Goal: Task Accomplishment & Management: Manage account settings

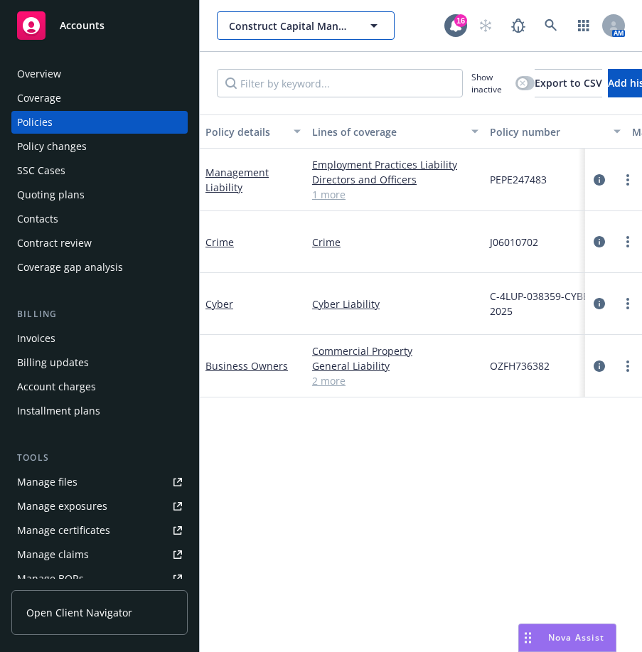
drag, startPoint x: 0, startPoint y: 0, endPoint x: 319, endPoint y: 15, distance: 319.5
click at [319, 15] on button "Construct Capital Management, LLC" at bounding box center [306, 25] width 178 height 28
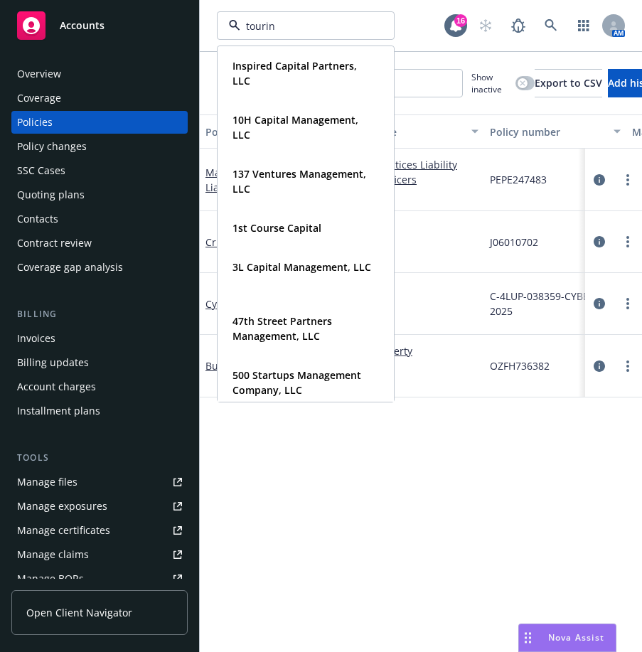
type input "touring"
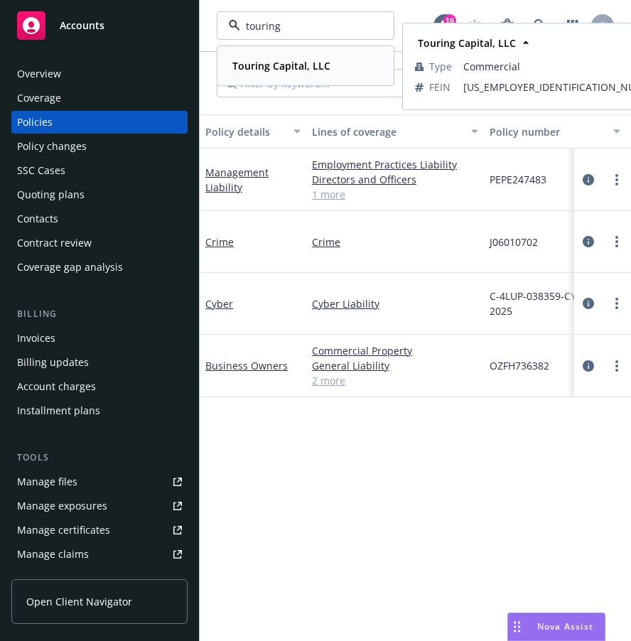
click at [278, 62] on strong "Touring Capital, LLC" at bounding box center [281, 66] width 98 height 14
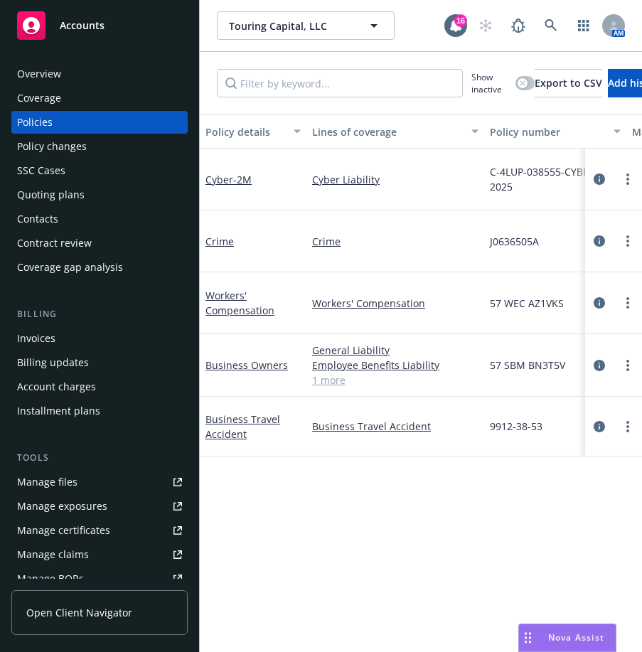
click at [230, 168] on div "Cyber - 2M" at bounding box center [253, 180] width 107 height 62
click at [230, 178] on link "Cyber - 2M" at bounding box center [228, 180] width 46 height 14
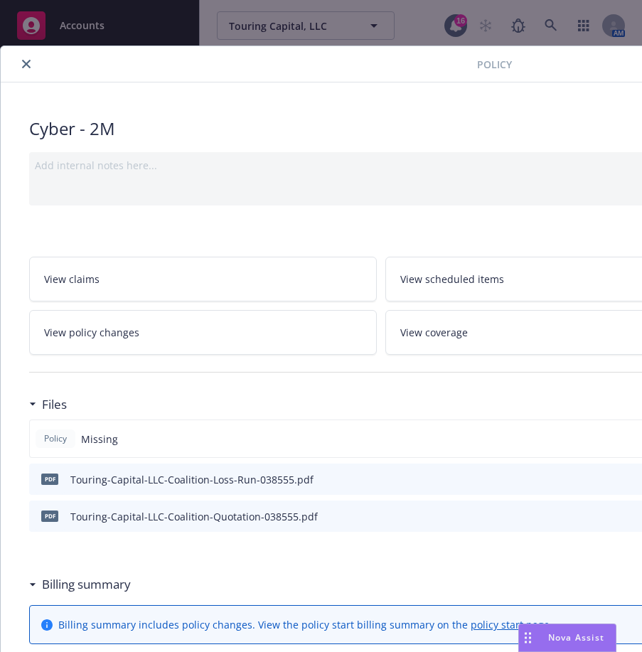
drag, startPoint x: 443, startPoint y: 68, endPoint x: 371, endPoint y: 68, distance: 71.8
click at [371, 68] on div at bounding box center [241, 63] width 471 height 17
click at [33, 68] on button "close" at bounding box center [26, 63] width 17 height 17
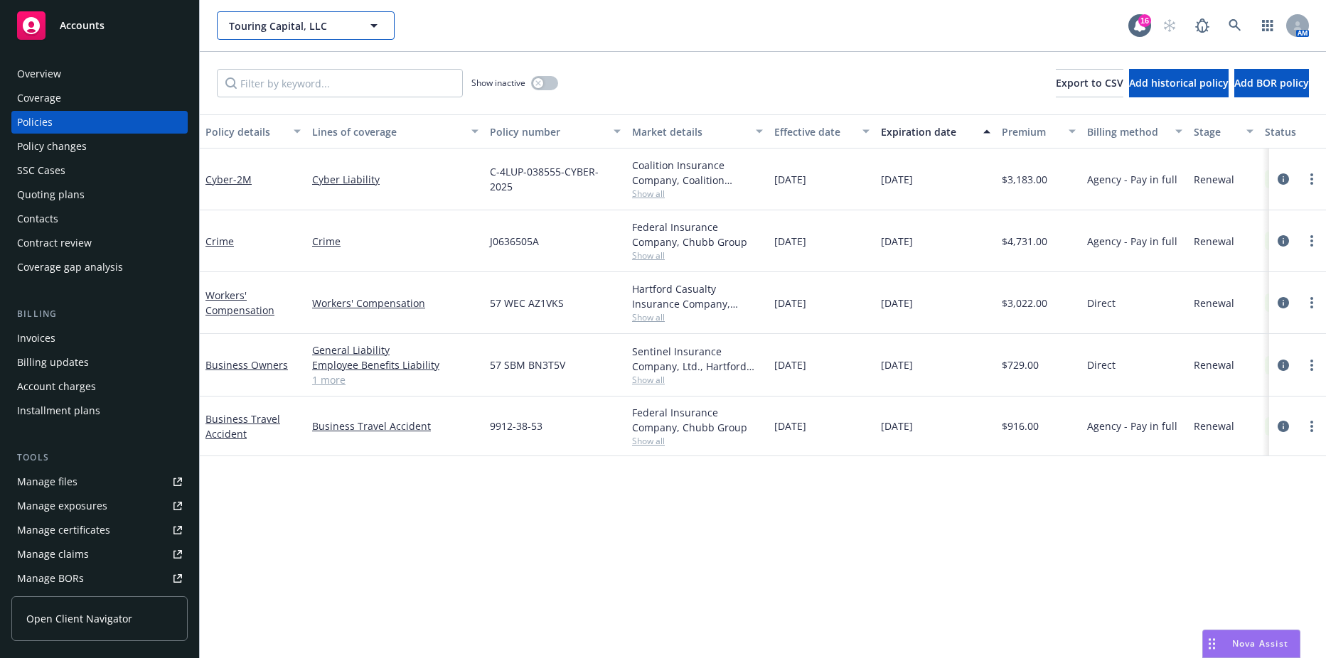
click at [310, 35] on button "Touring Capital, LLC" at bounding box center [306, 25] width 178 height 28
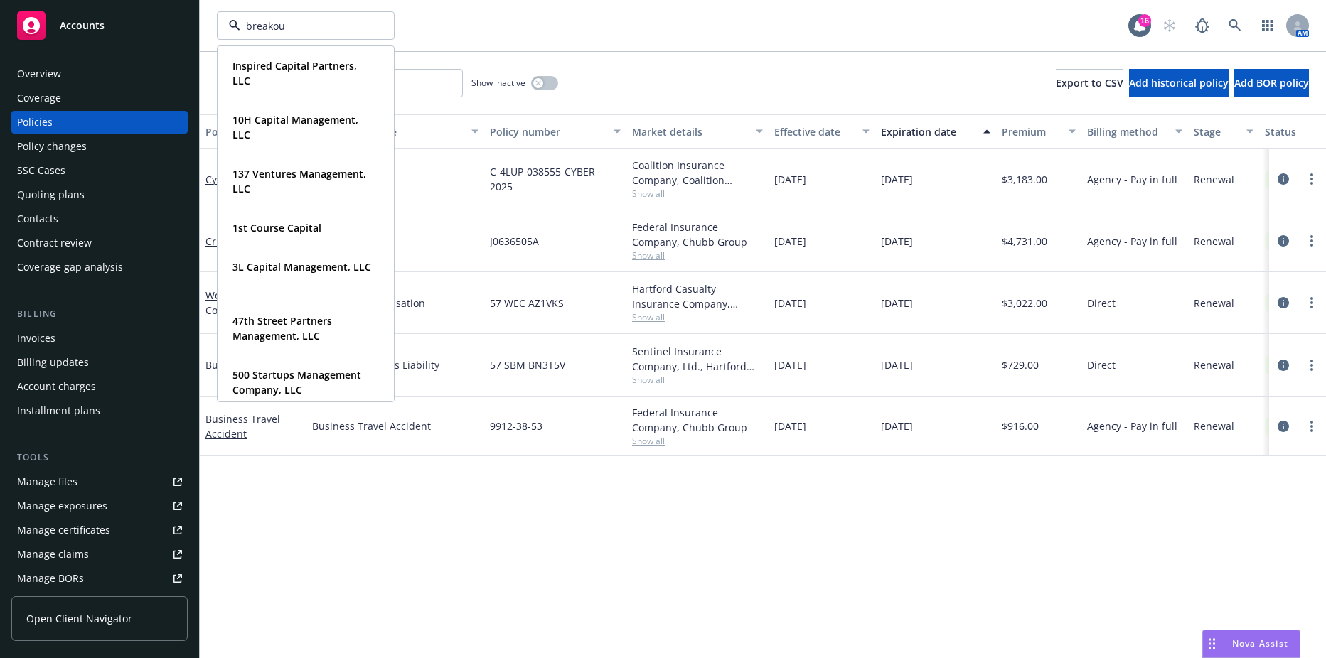
type input "breakout"
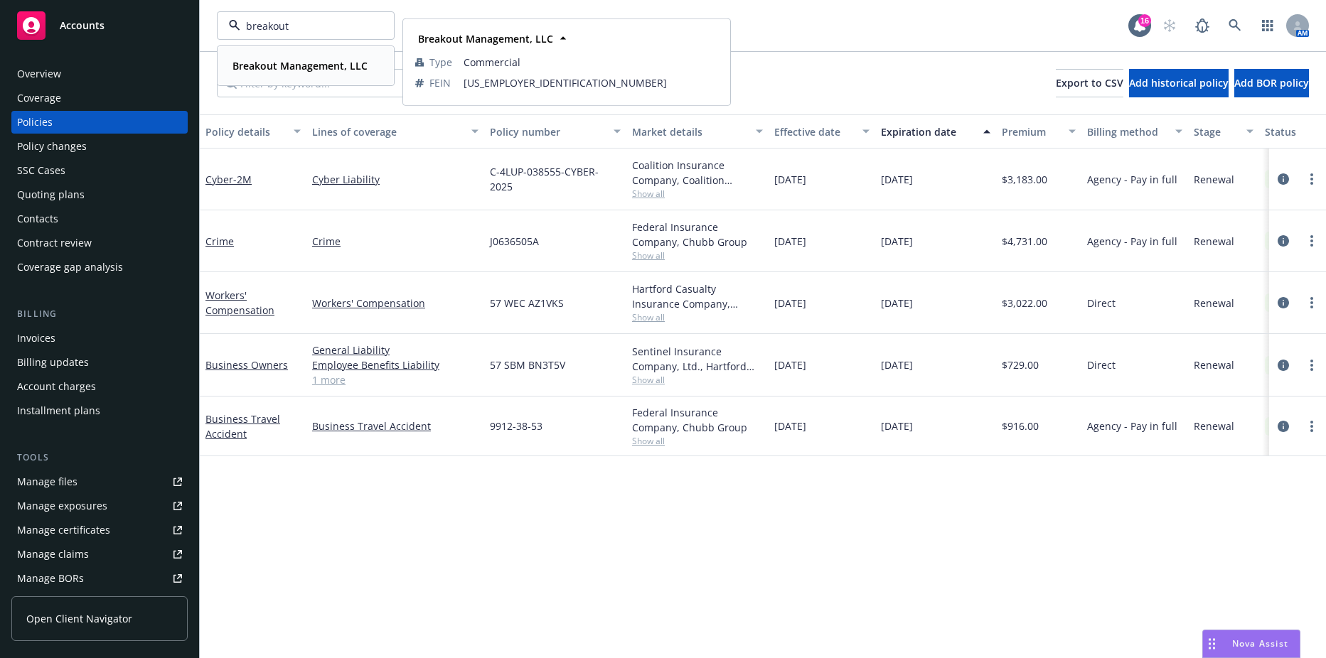
click at [305, 50] on div "Breakout Management, LLC Type Commercial FEIN 35-2562638" at bounding box center [305, 66] width 175 height 38
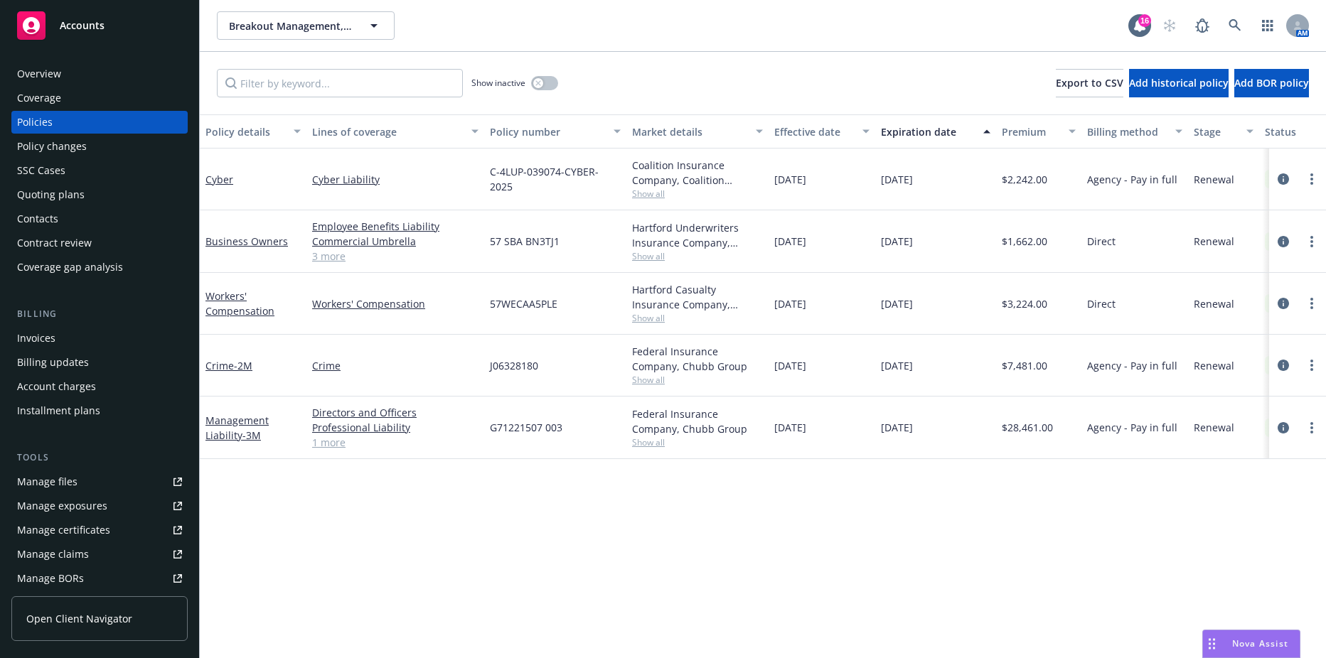
click at [77, 345] on div "Invoices" at bounding box center [99, 338] width 165 height 23
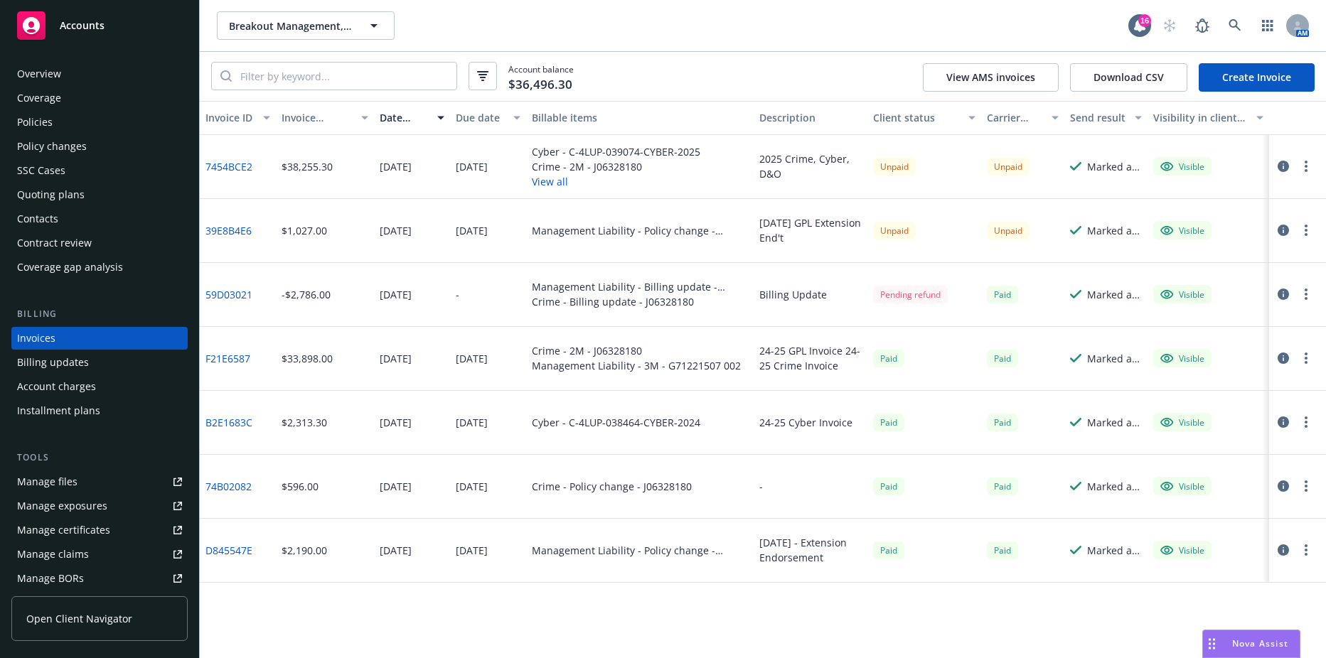
click at [75, 109] on div "Coverage" at bounding box center [99, 98] width 165 height 23
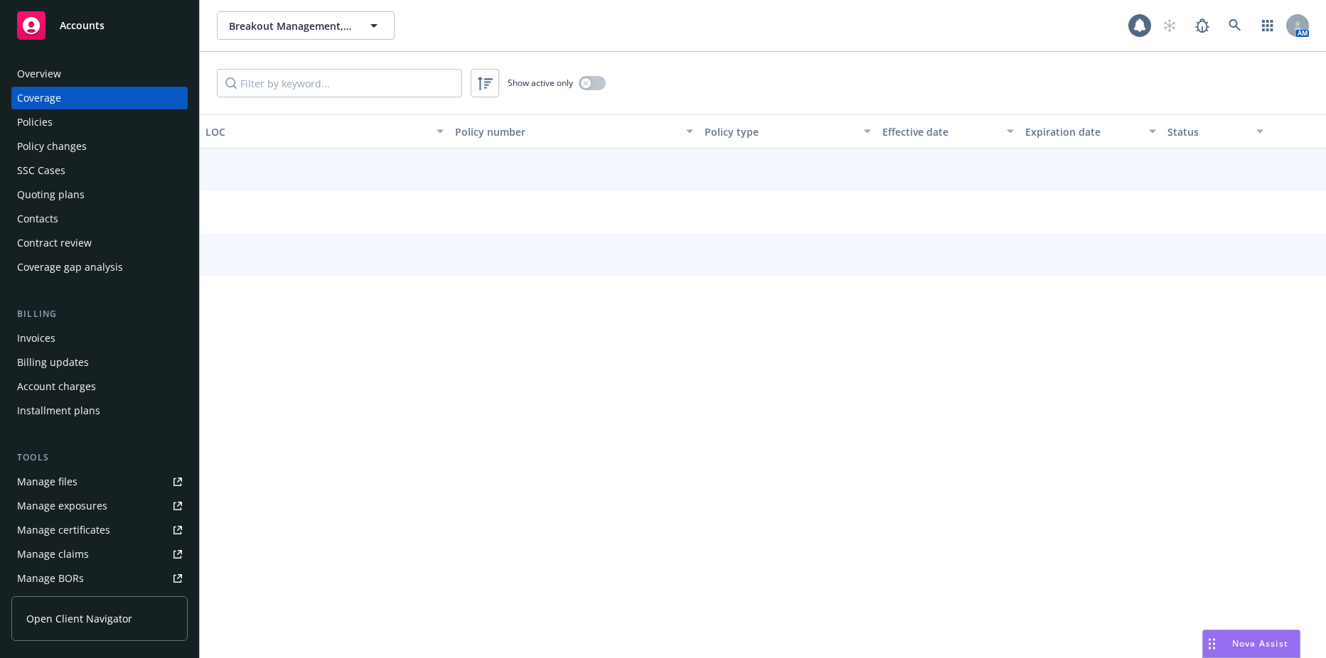
click at [71, 123] on div "Policies" at bounding box center [99, 122] width 165 height 23
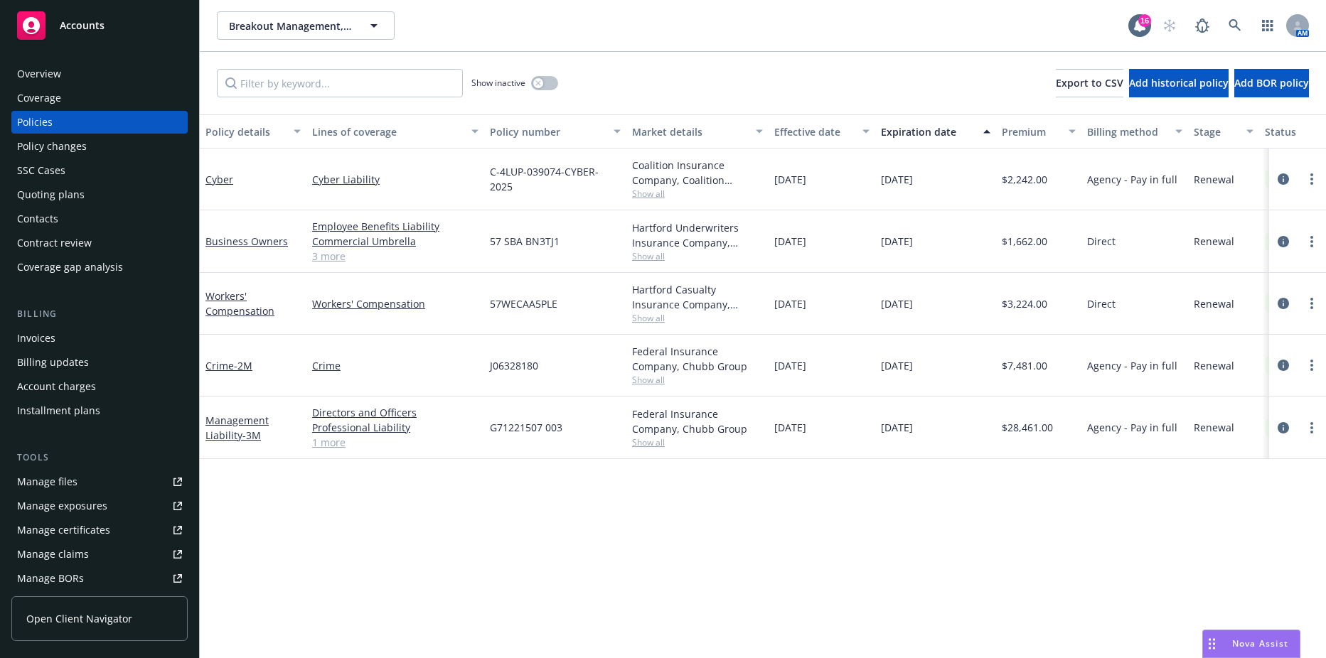
click at [210, 168] on div "Cyber" at bounding box center [253, 180] width 107 height 62
click at [213, 177] on link "Cyber" at bounding box center [219, 180] width 28 height 14
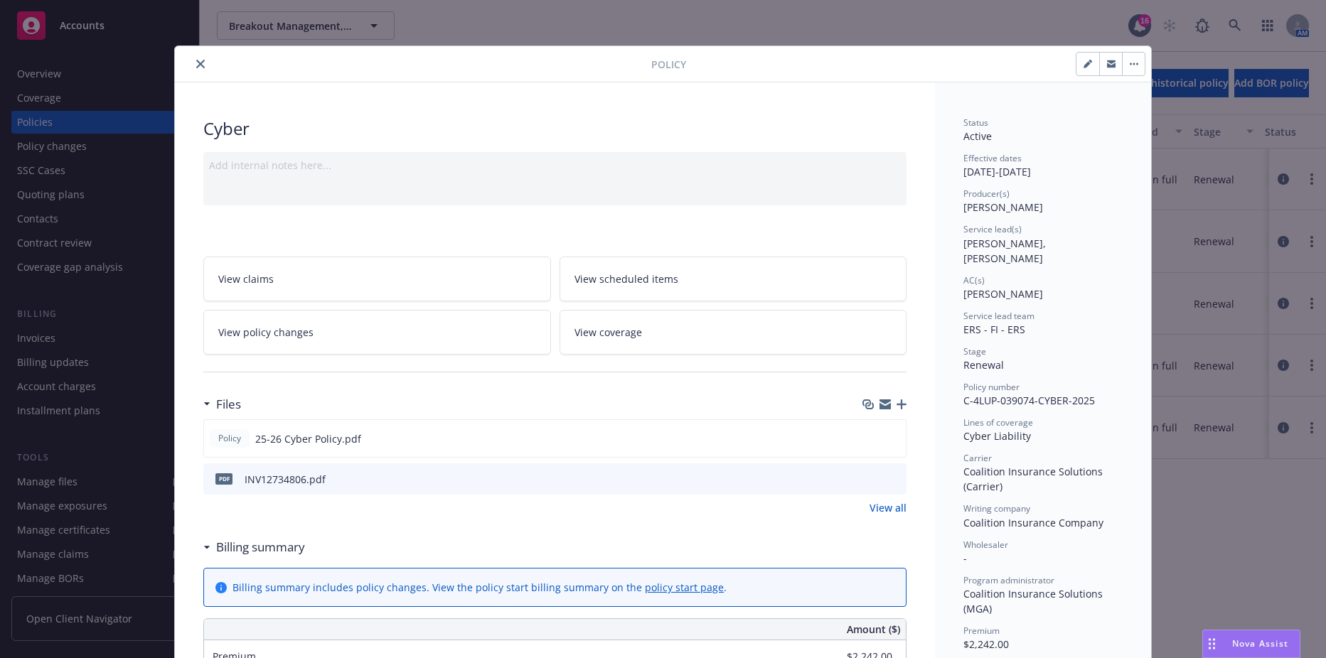
click at [196, 72] on button "close" at bounding box center [200, 63] width 17 height 17
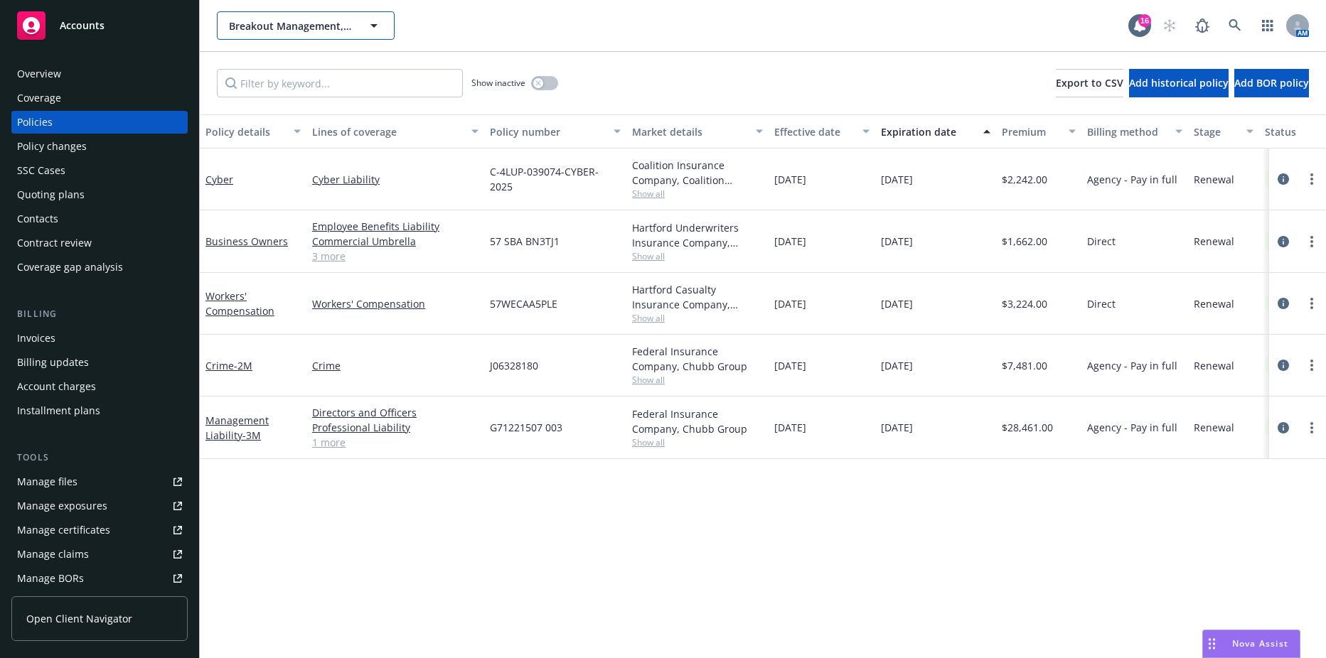
click at [289, 26] on span "Breakout Management, LLC" at bounding box center [290, 25] width 123 height 15
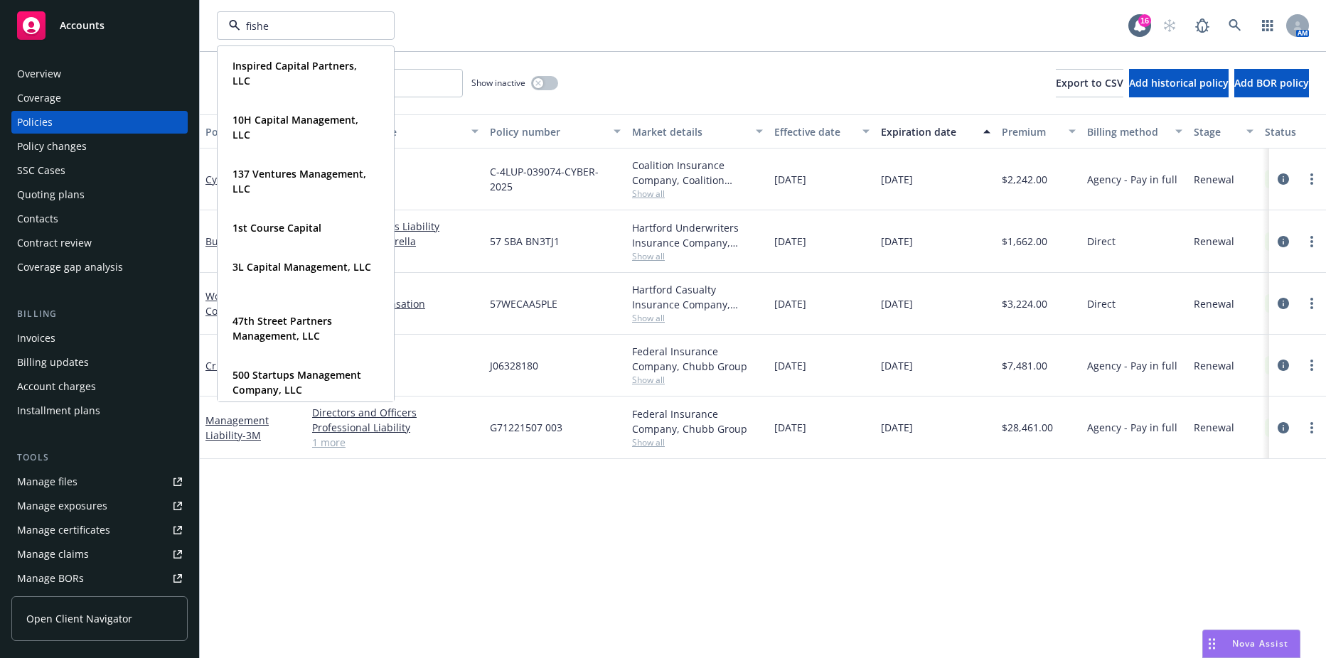
type input "fisher"
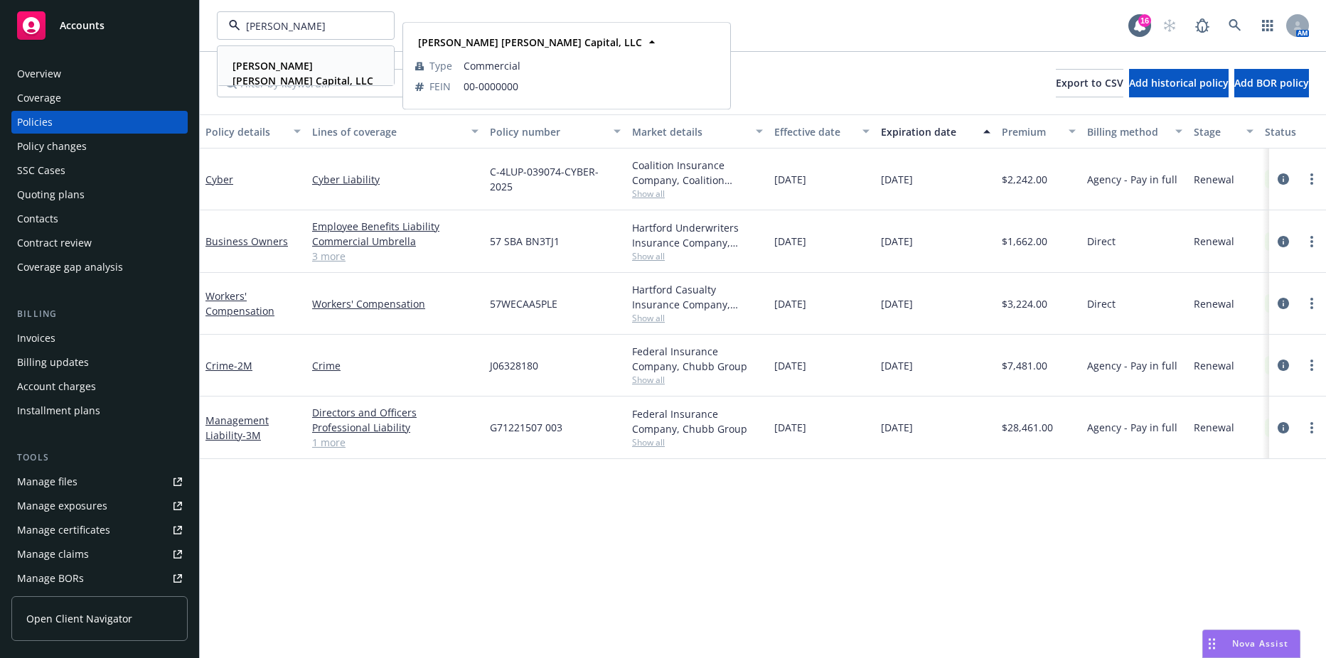
click at [272, 59] on strong "Fisher Lynch Capital, LLC" at bounding box center [302, 73] width 141 height 28
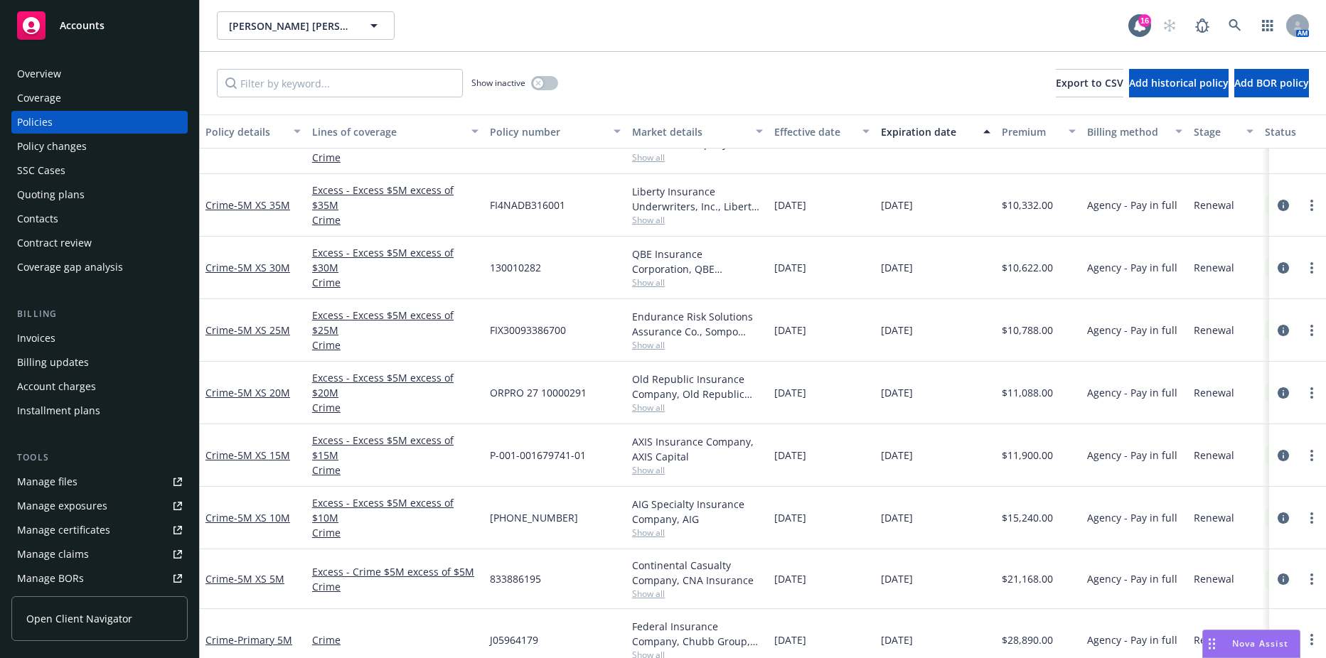
scroll to position [355, 0]
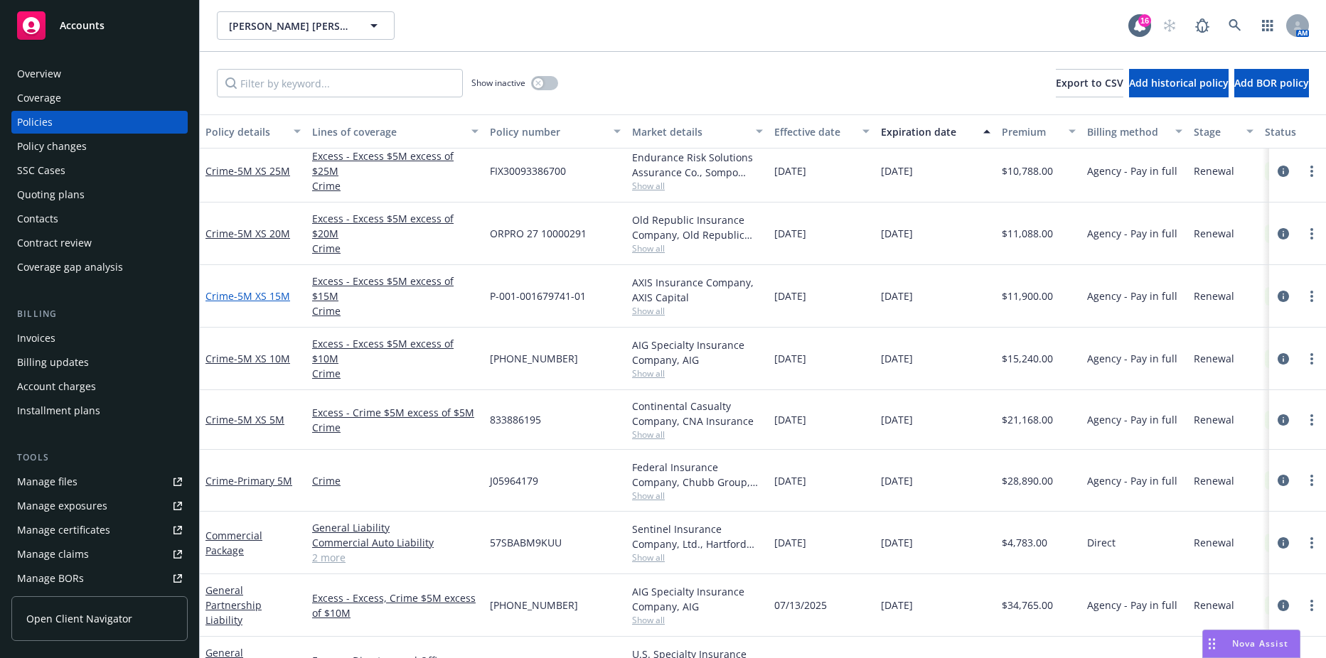
click at [268, 294] on span "- 5M XS 15M" at bounding box center [262, 296] width 56 height 14
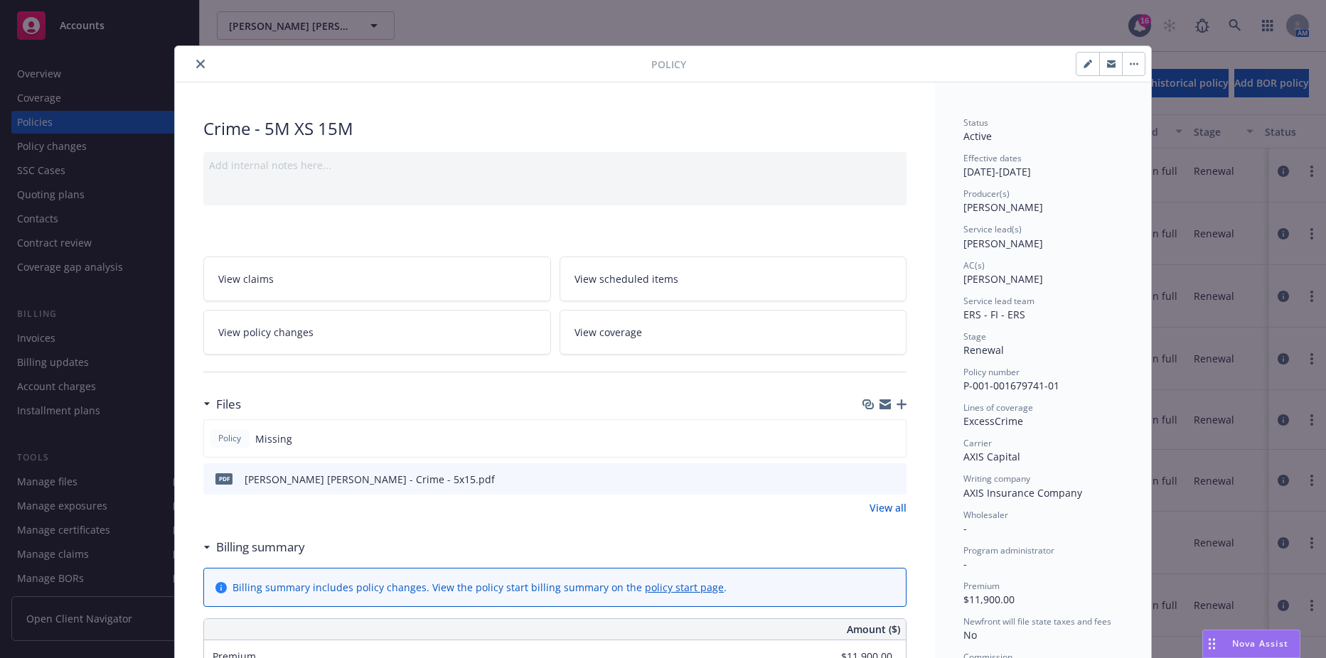
click at [641, 407] on icon "button" at bounding box center [901, 404] width 10 height 10
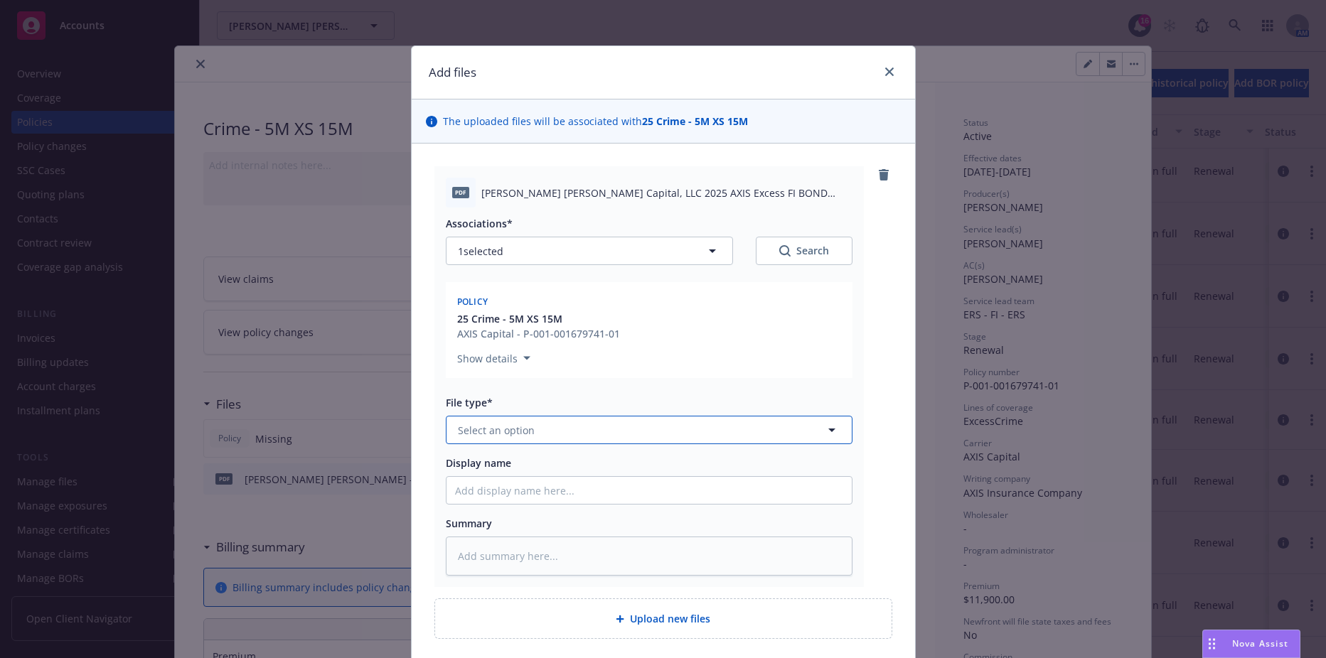
click at [513, 441] on button "Select an option" at bounding box center [649, 430] width 407 height 28
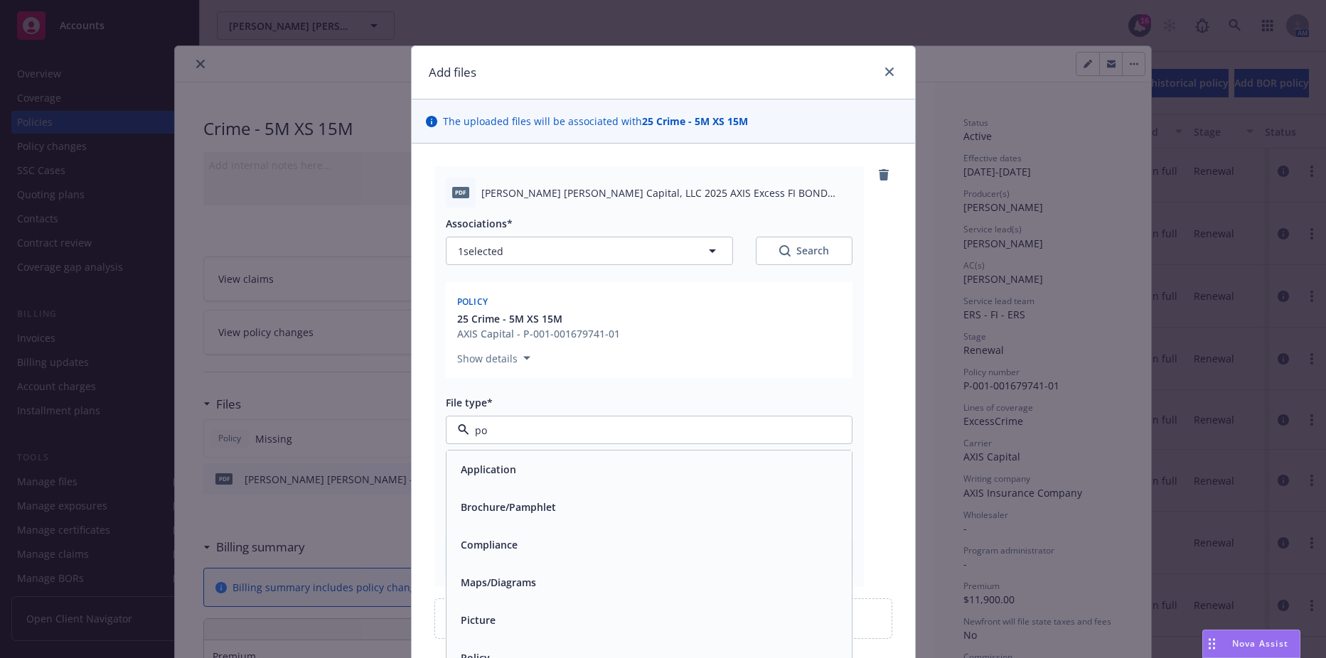
type input "pol"
click at [488, 475] on div "Policy" at bounding box center [649, 469] width 388 height 21
drag, startPoint x: 559, startPoint y: 317, endPoint x: 461, endPoint y: 311, distance: 98.3
click at [461, 311] on span "25 Crime - 5M XS 15M" at bounding box center [538, 318] width 163 height 15
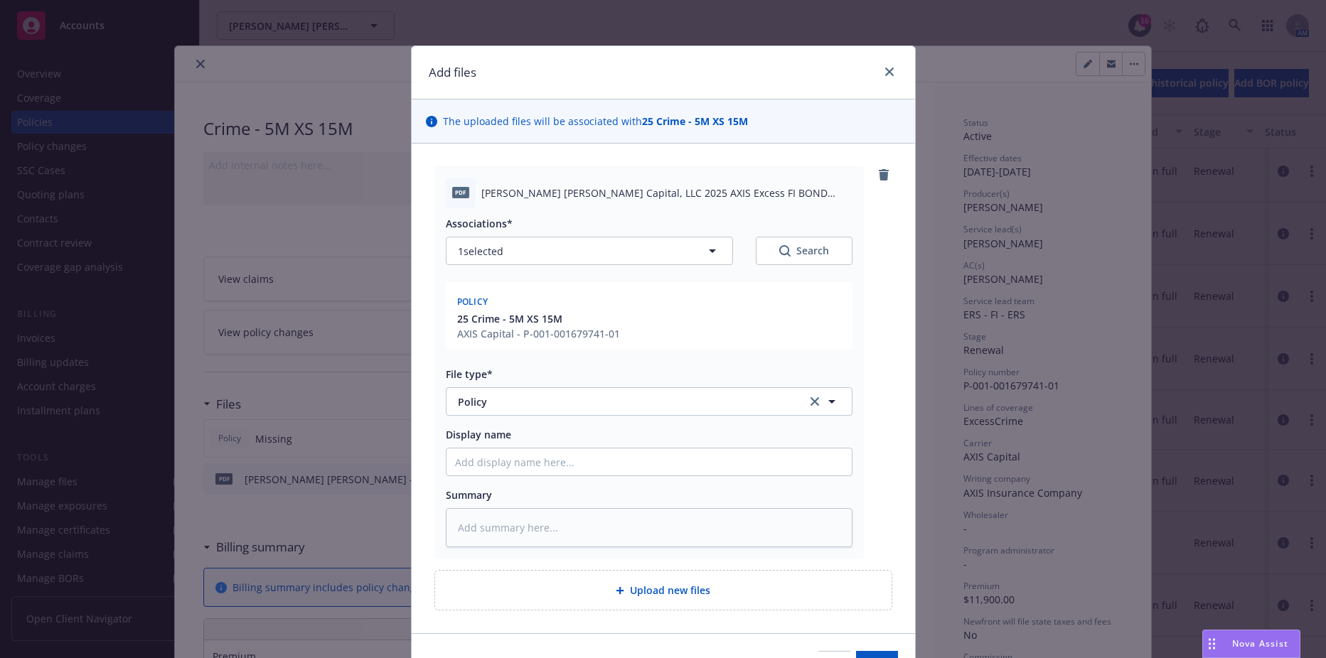
click at [471, 318] on span "25 Crime - 5M XS 15M" at bounding box center [509, 318] width 105 height 15
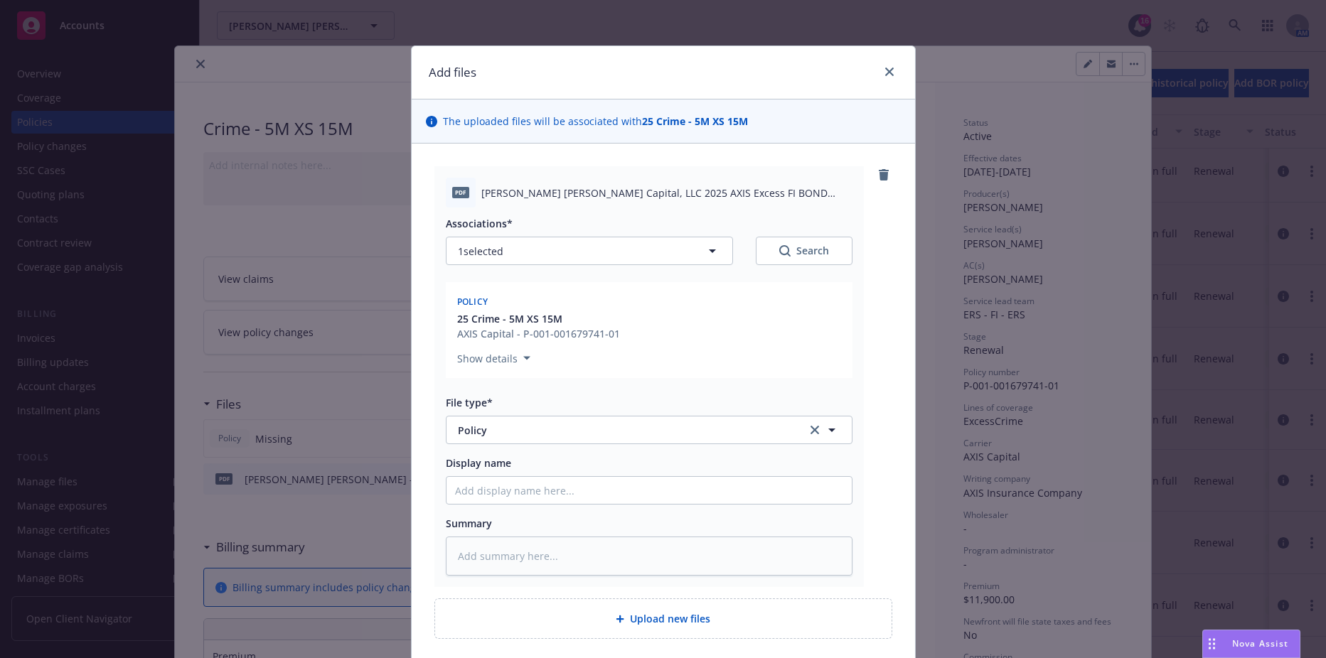
click at [497, 358] on button "Show details" at bounding box center [493, 358] width 85 height 17
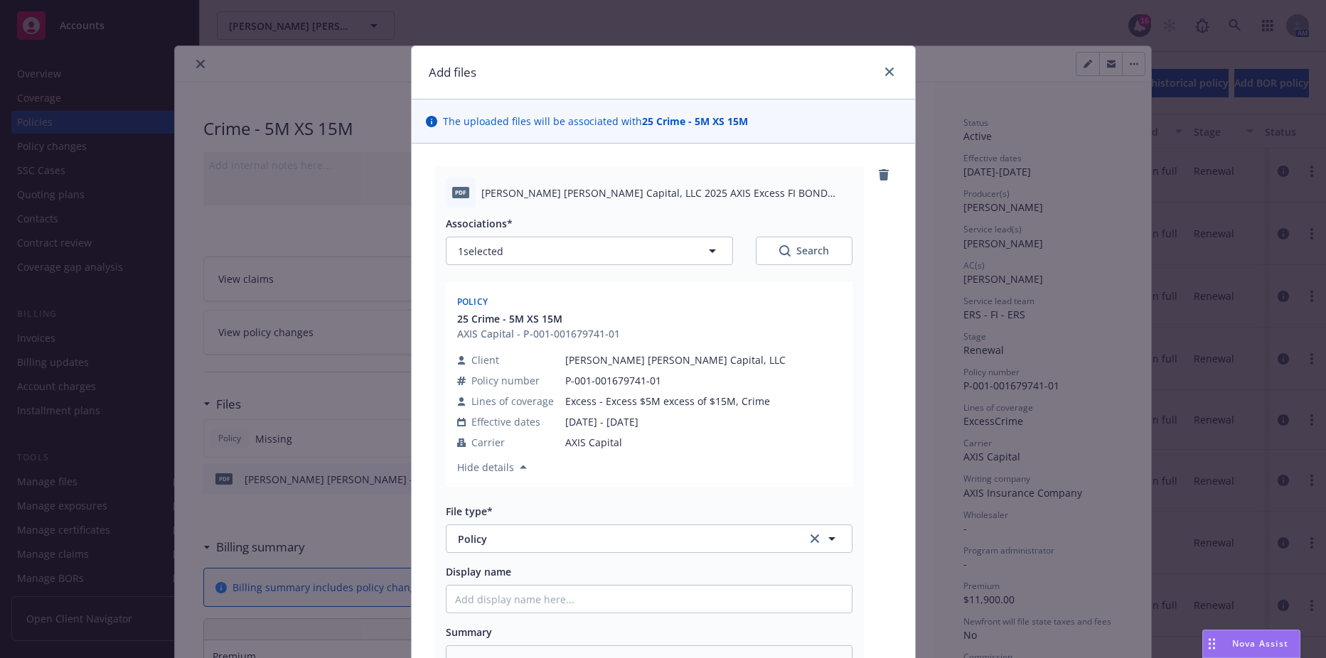
drag, startPoint x: 557, startPoint y: 316, endPoint x: 463, endPoint y: 315, distance: 94.5
click at [468, 315] on span "25 Crime - 5M XS 15M" at bounding box center [538, 318] width 163 height 15
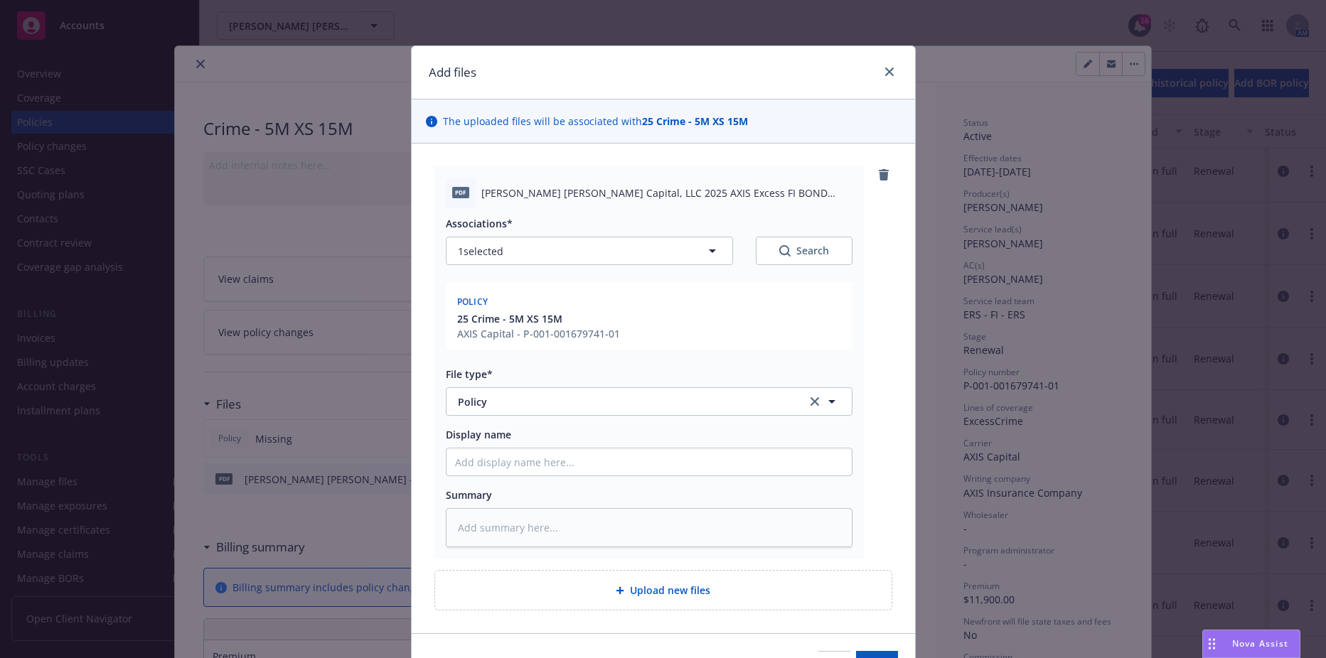
drag, startPoint x: 451, startPoint y: 313, endPoint x: 584, endPoint y: 313, distance: 132.9
click at [584, 313] on span "25 Crime - 5M XS 15M" at bounding box center [538, 318] width 163 height 15
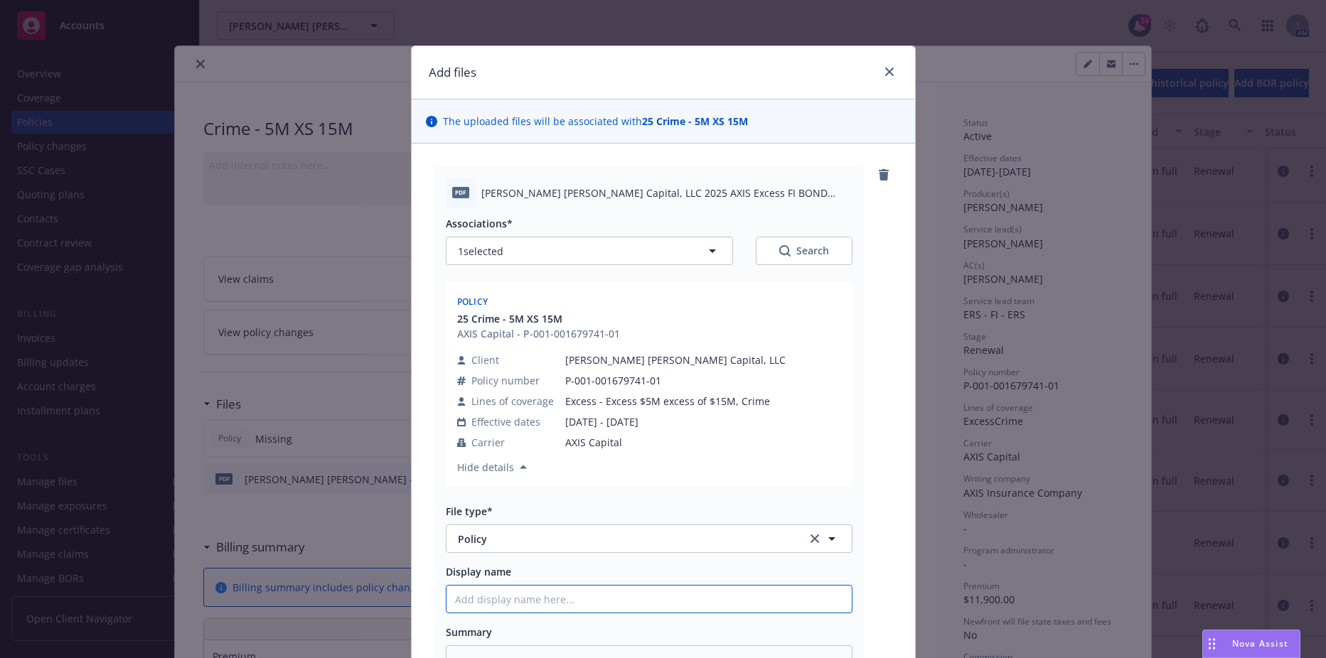
click at [513, 607] on input "Display name" at bounding box center [648, 599] width 405 height 27
type textarea "x"
type input "2"
type textarea "x"
type input "25"
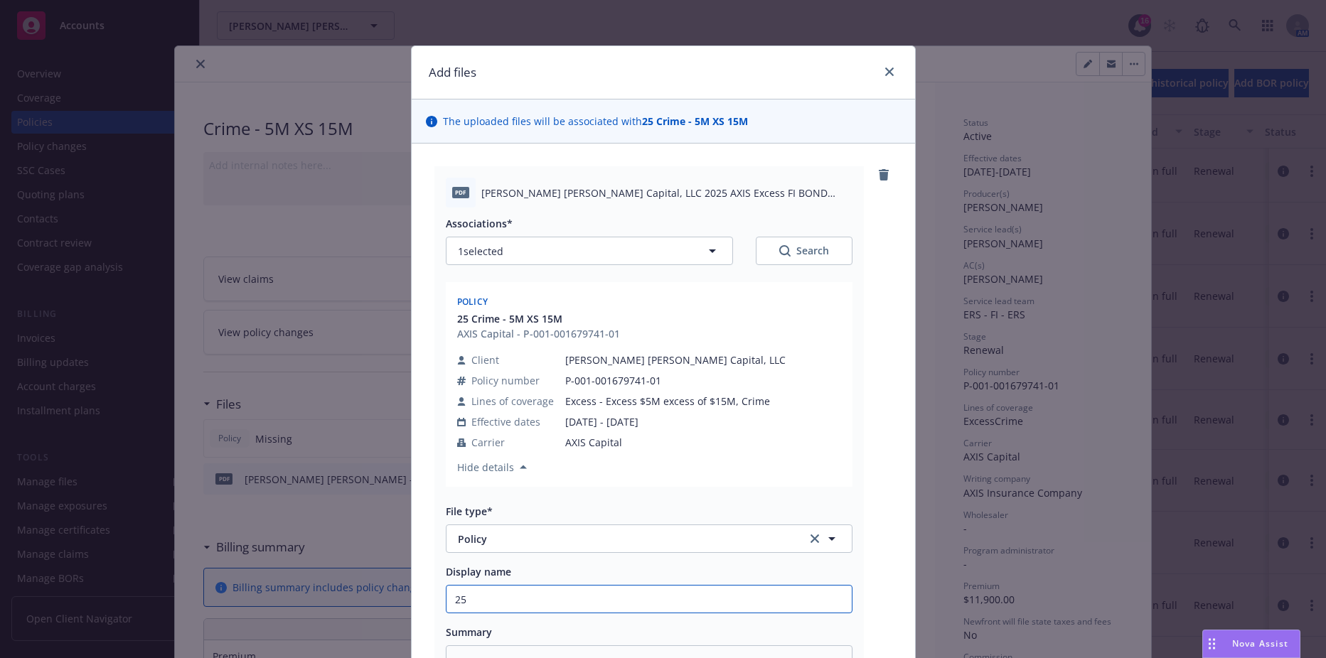
type textarea "x"
type input "25-"
type textarea "x"
type input "25-2"
type textarea "x"
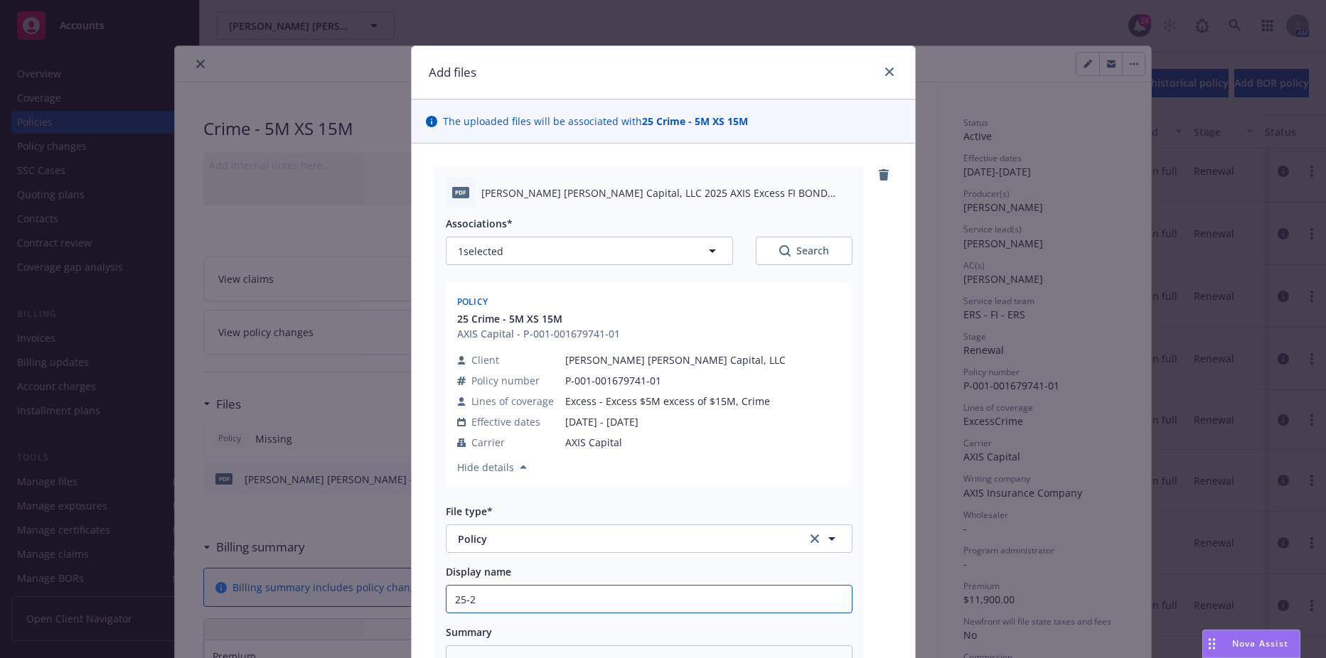
type input "25-26"
type textarea "x"
type input "25-26"
type textarea "x"
type input "25-26 X"
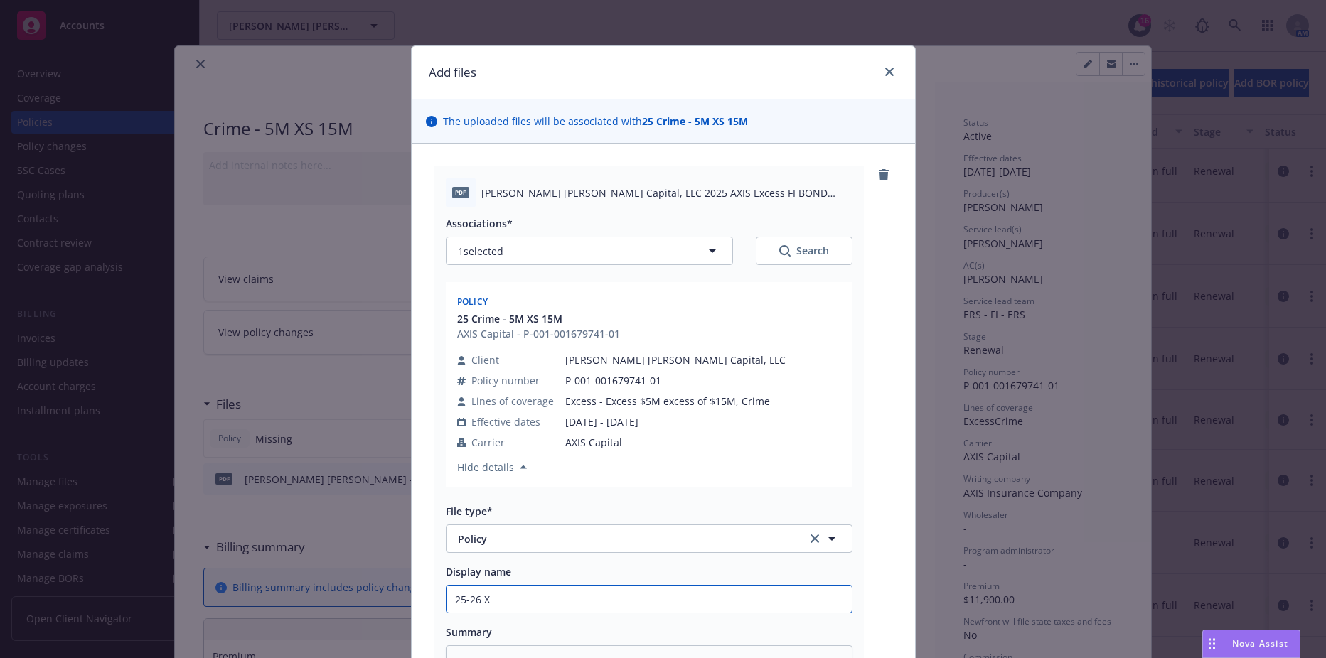
type textarea "x"
type input "25-26 XS"
type textarea "x"
type input "25-26 XS"
type textarea "x"
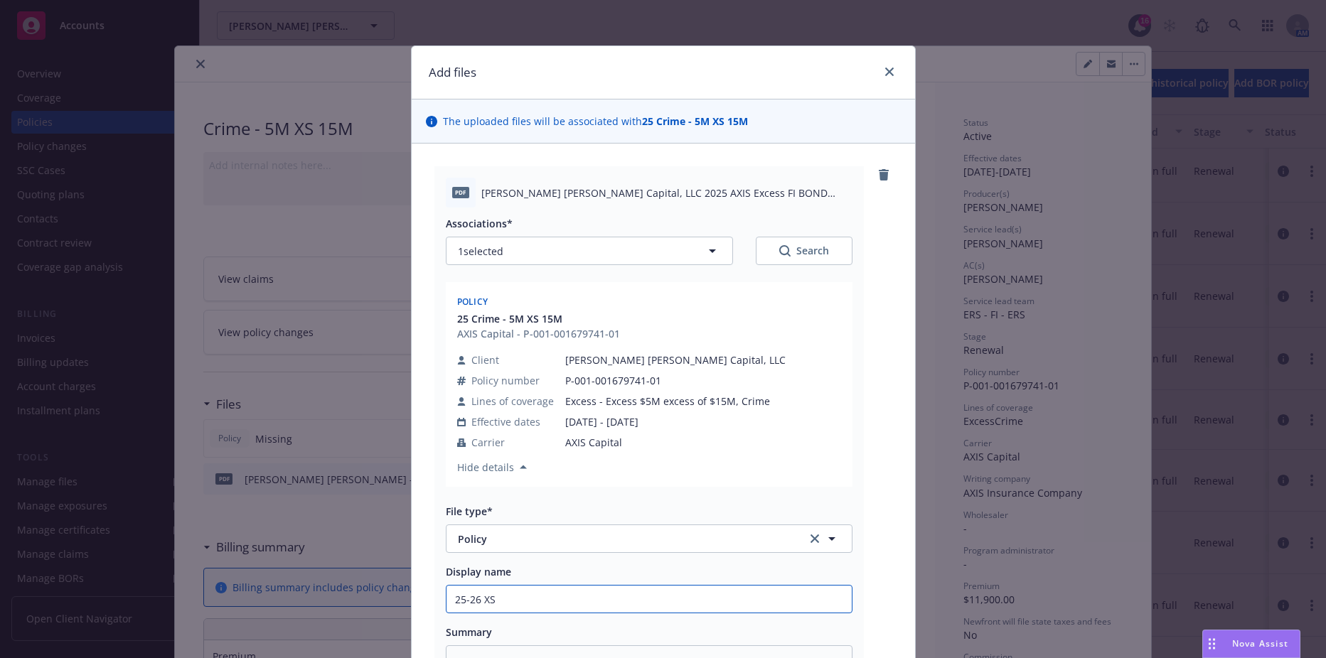
type input "25-26 XS C"
type textarea "x"
type input "25-26 XS Cr"
type textarea "x"
type input "25-26 XS Cri"
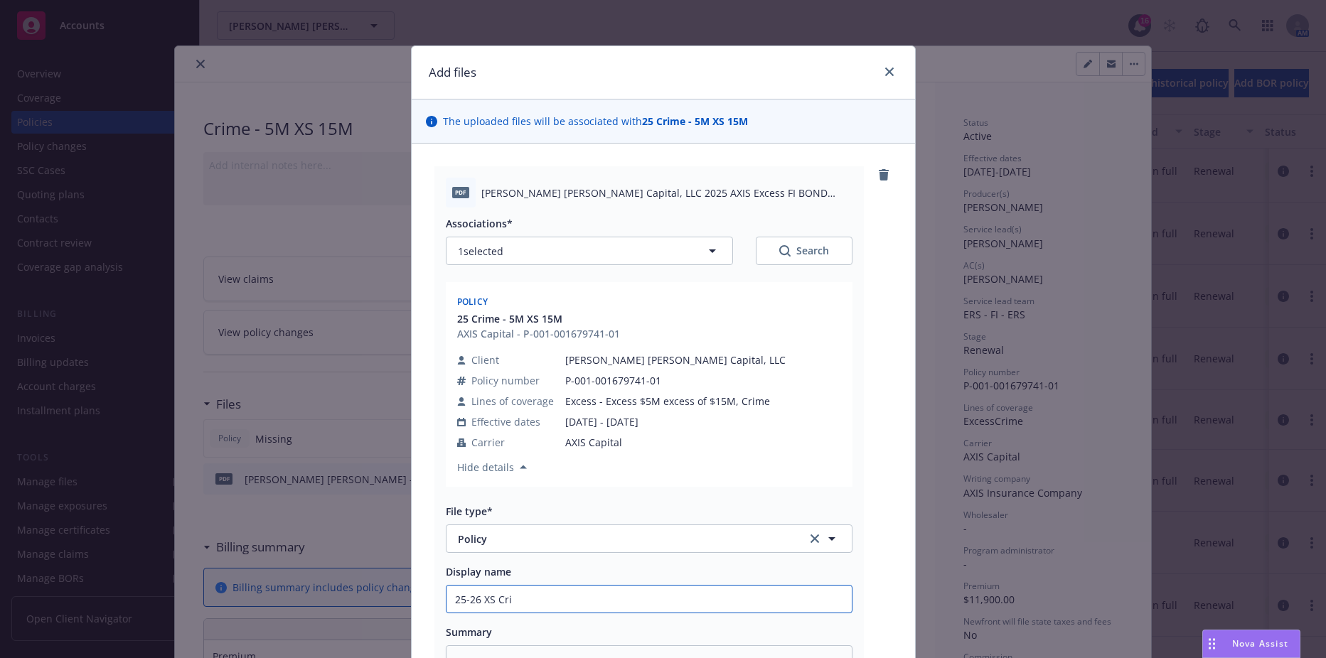
type textarea "x"
type input "25-26 XS Crime"
type textarea "x"
type input "25-26 XS Crime"
type textarea "x"
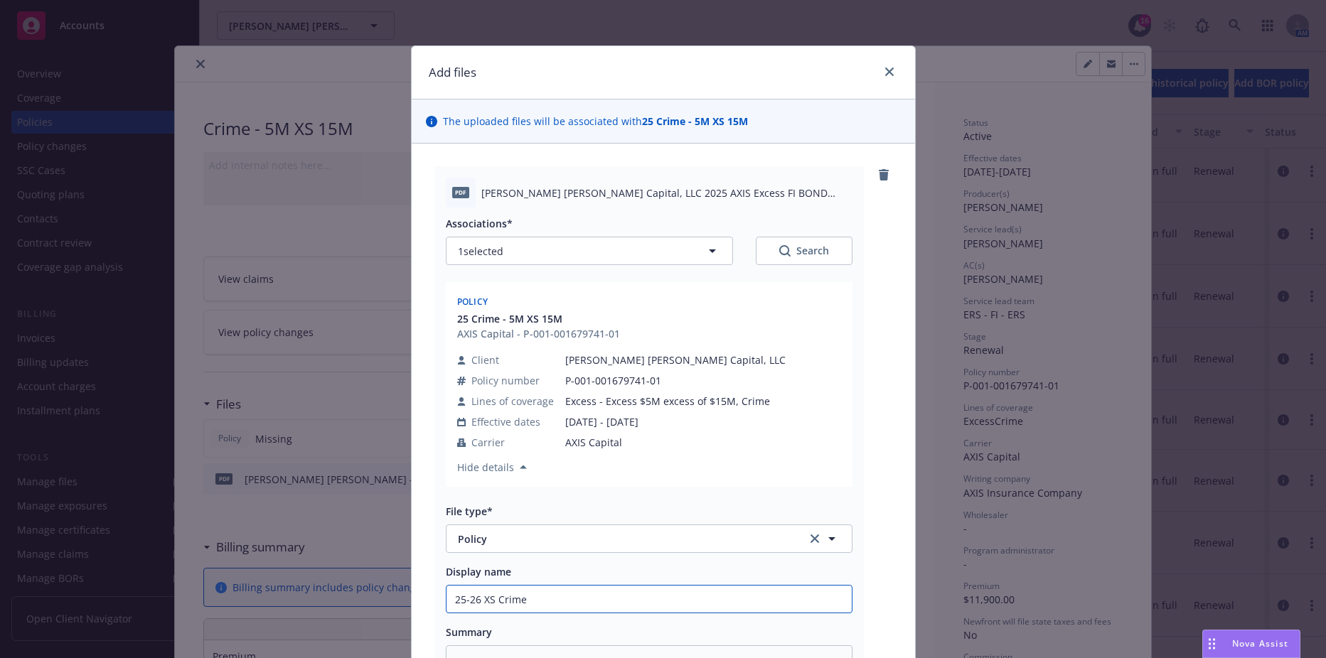
type input "25-26 XS Crime 3"
type textarea "x"
type input "25-26 XS Crime 3r"
type textarea "x"
type input "25-26 XS Crime 3rd"
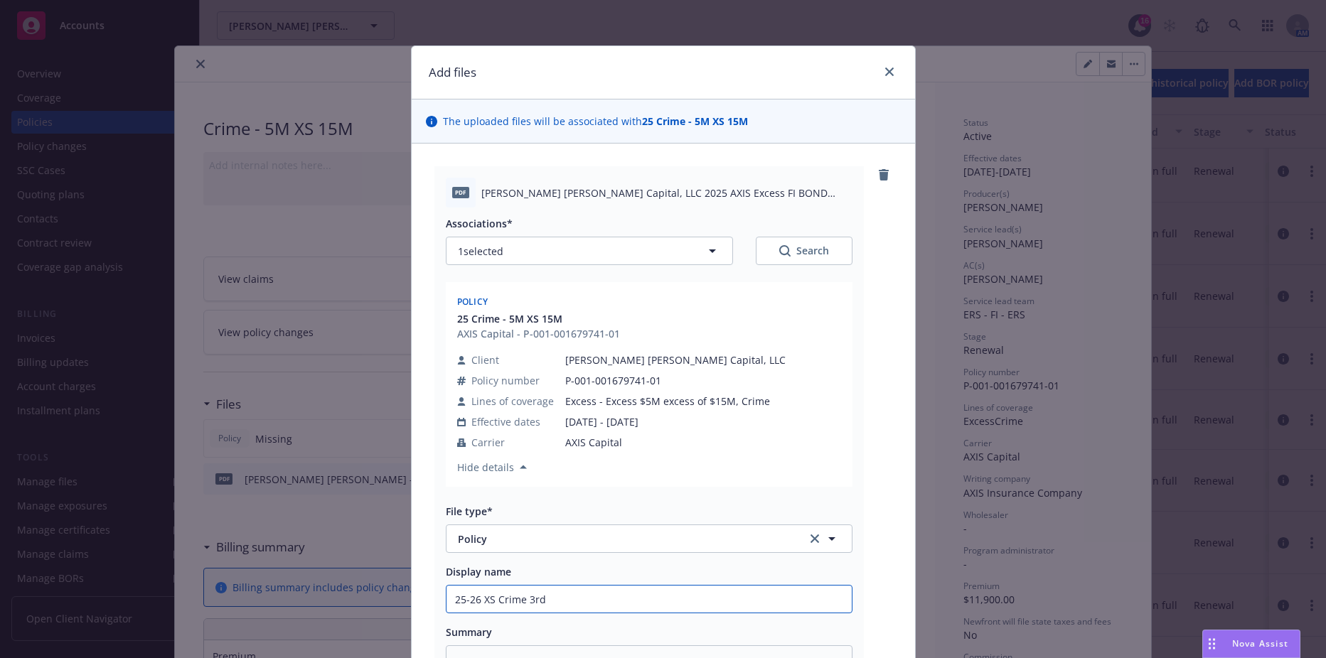
type textarea "x"
type input "25-26 XS Crime 3rd L"
type textarea "x"
type input "25-26 XS Crime 3rd La"
type textarea "x"
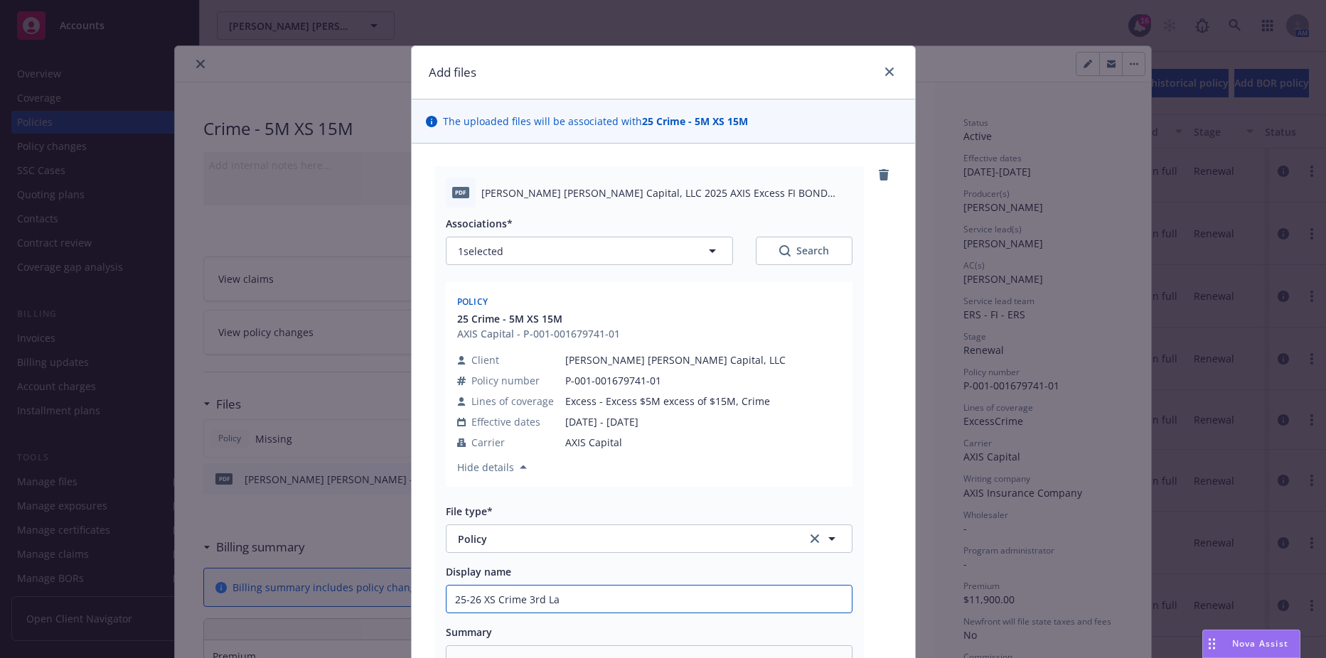
type input "25-26 XS Crime 3rd Lay"
type textarea "x"
type input "25-26 XS Crime 3rd Laye"
type textarea "x"
type input "25-26 XS Crime 3rd Layer"
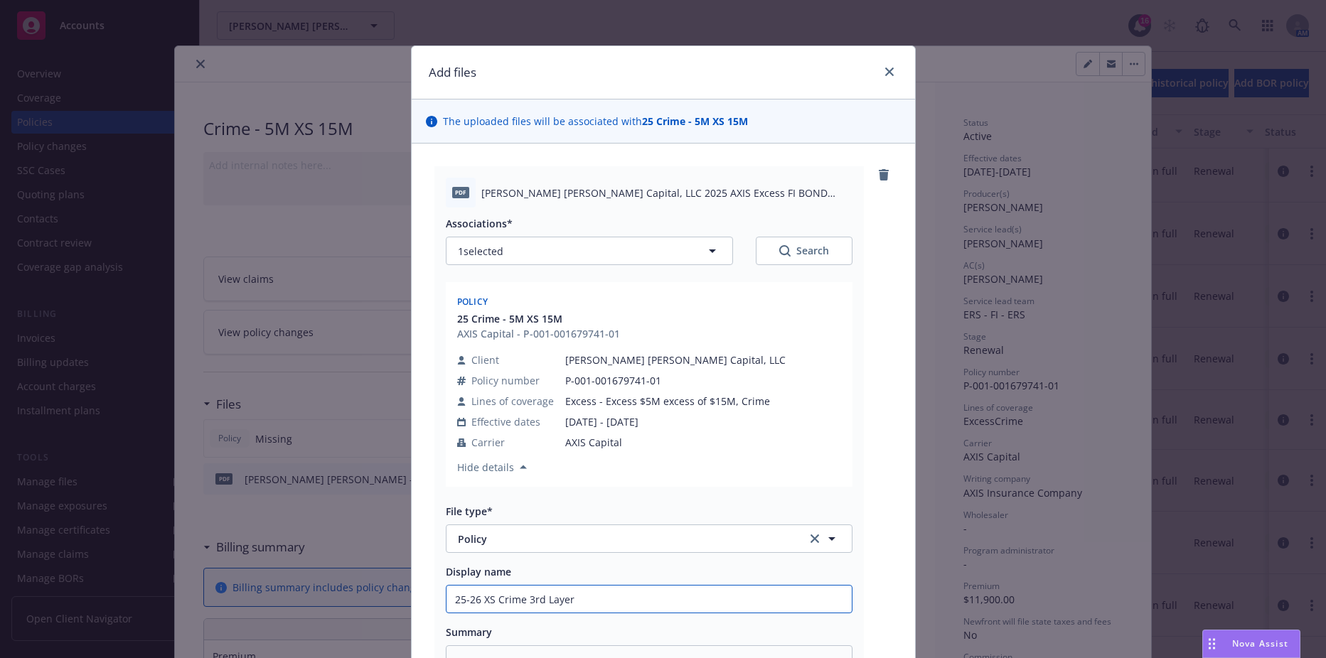
type textarea "x"
type input "25-26 XS Crime 3rd Layer"
type textarea "x"
type input "25-26 XS Crime 3rd Layer ("
type textarea "x"
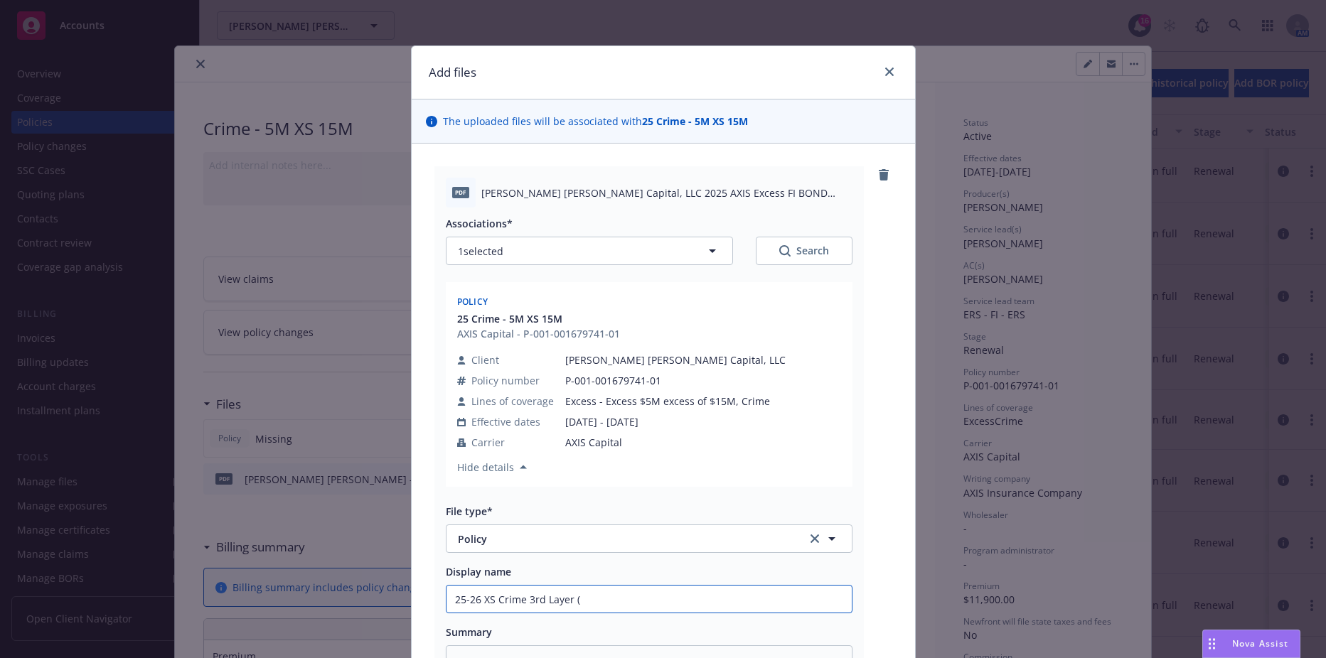
type input "25-26 XS Crime 3rd Layer ($"
type textarea "x"
type input "25-26 XS Crime 3rd Layer ($5"
type textarea "x"
type input "25-26 XS Crime 3rd Layer ($5x"
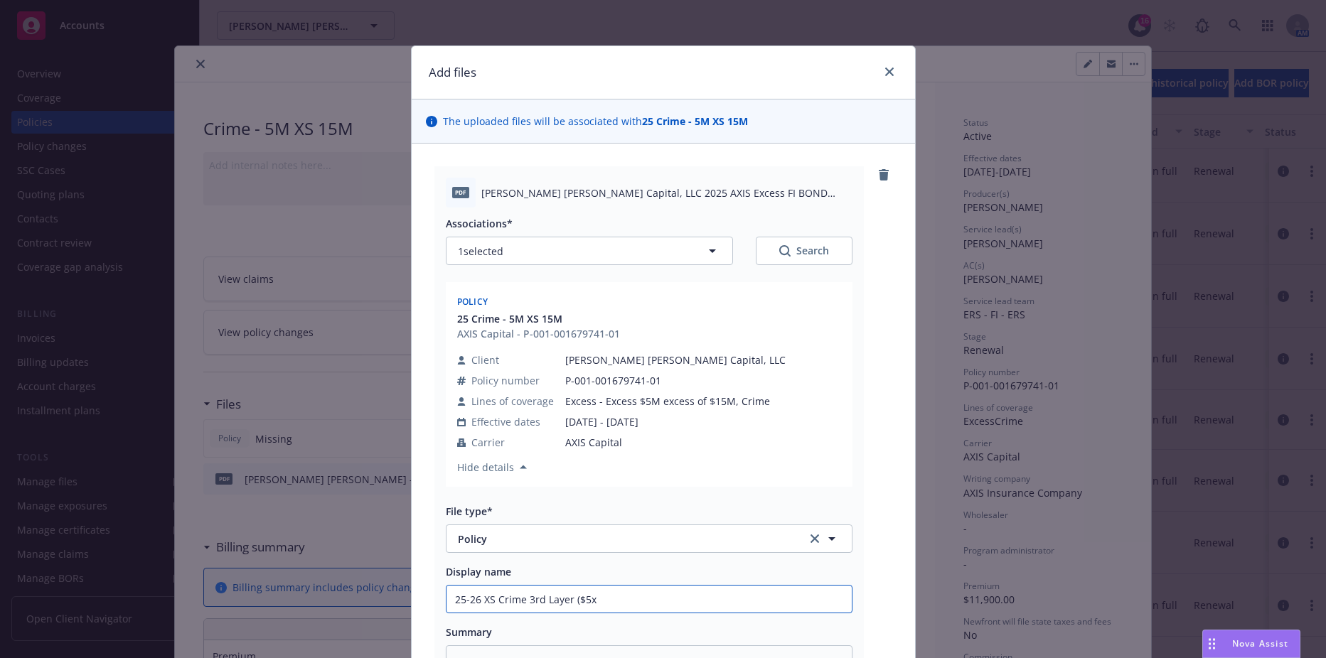
type textarea "x"
type input "25-26 XS Crime 3rd Layer ($5x1"
type textarea "x"
type input "25-26 XS Crime 3rd Layer ($5x16"
type textarea "x"
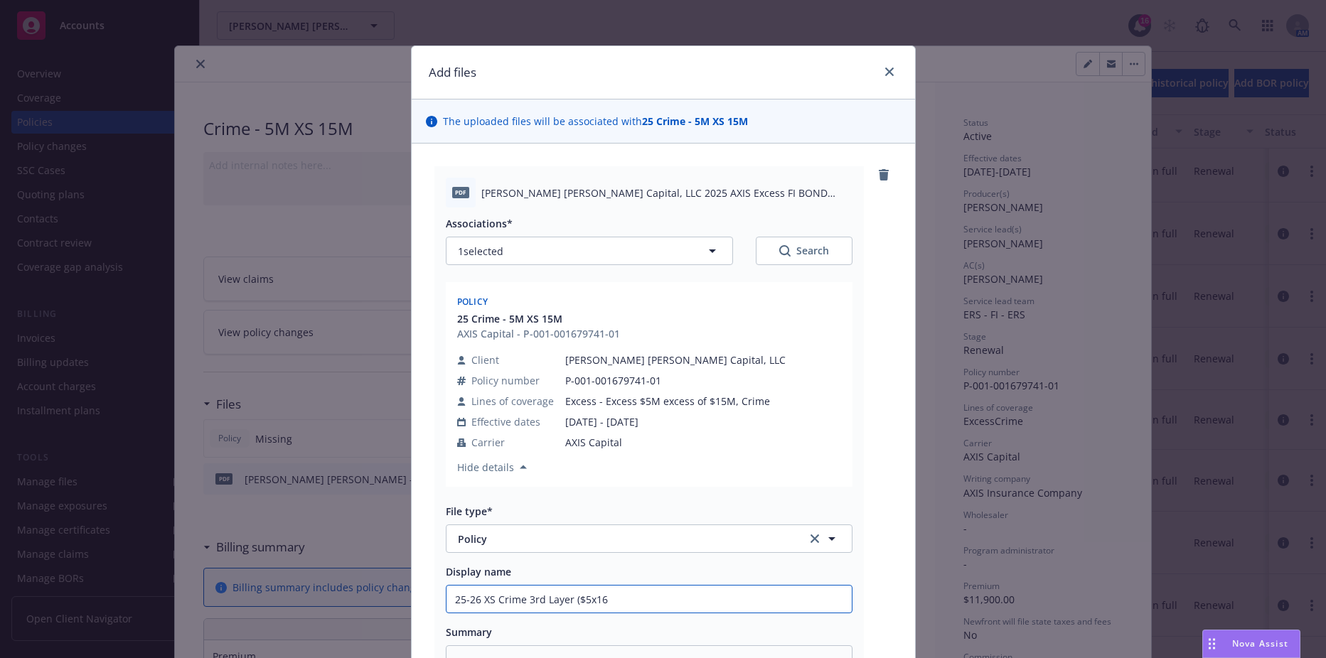
type input "25-26 XS Crime 3rd Layer ($5x165"
type textarea "x"
type input "25-26 XS Crime 3rd Layer ($5x16"
type textarea "x"
type input "25-26 XS Crime 3rd Layer ($5x1"
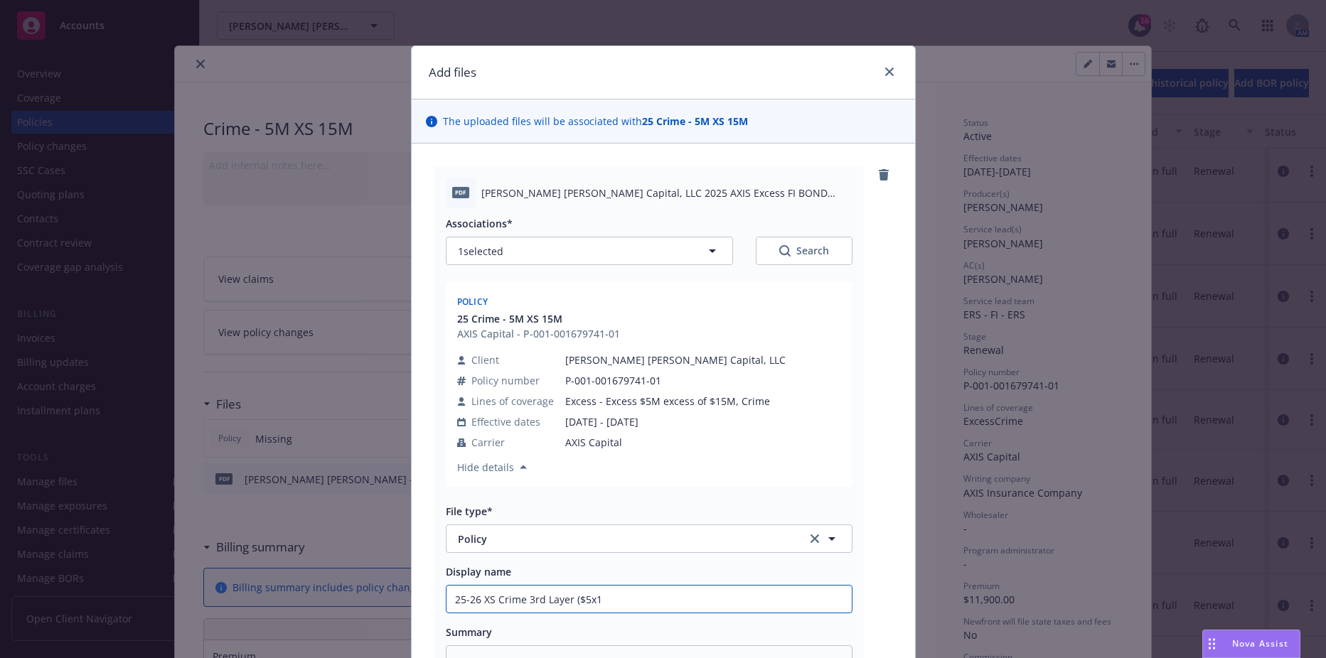
type textarea "x"
type input "25-26 XS Crime 3rd Layer ($5x15"
type textarea "x"
type input "25-26 XS Crime 3rd Layer ($5x15m"
type textarea "x"
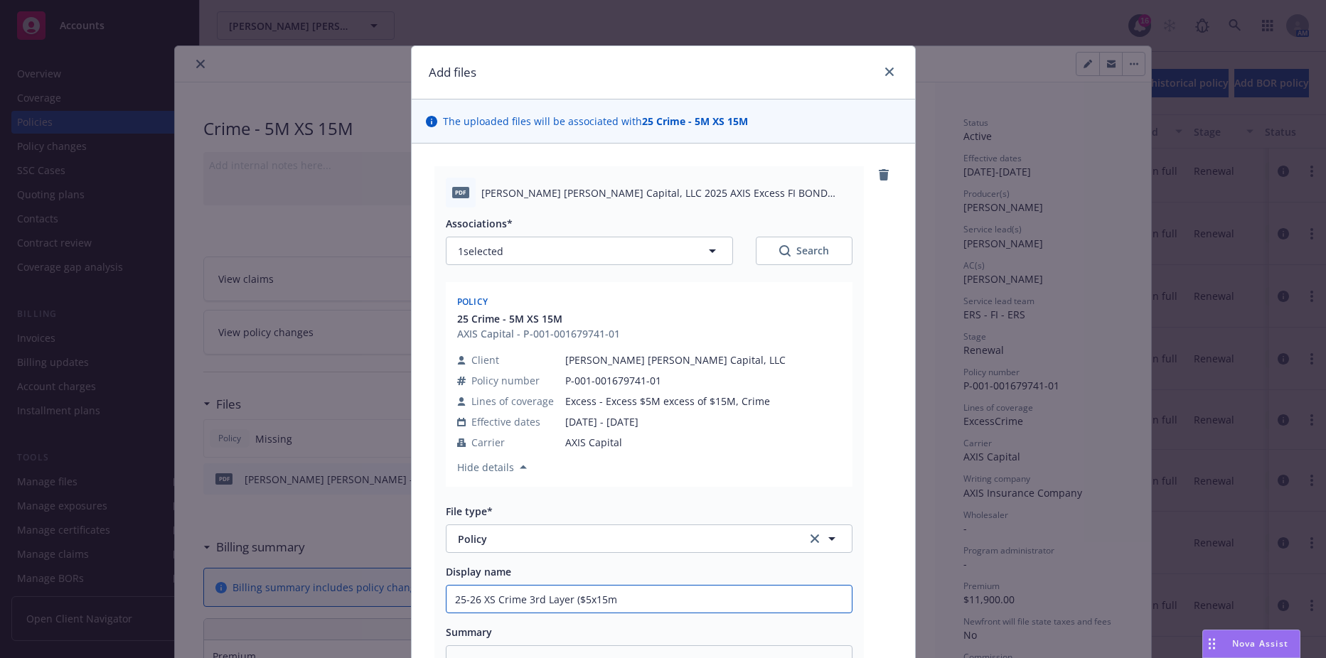
type input "25-26 XS Crime 3rd Layer ($5x15m)"
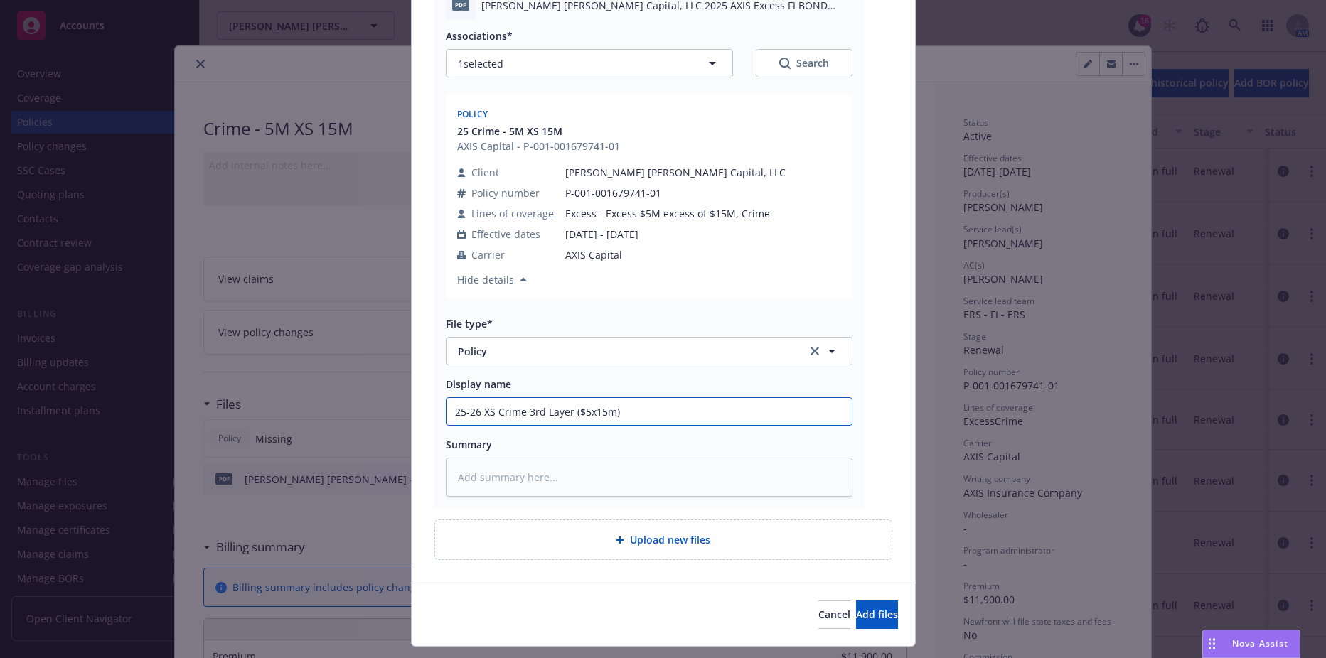
scroll to position [222, 0]
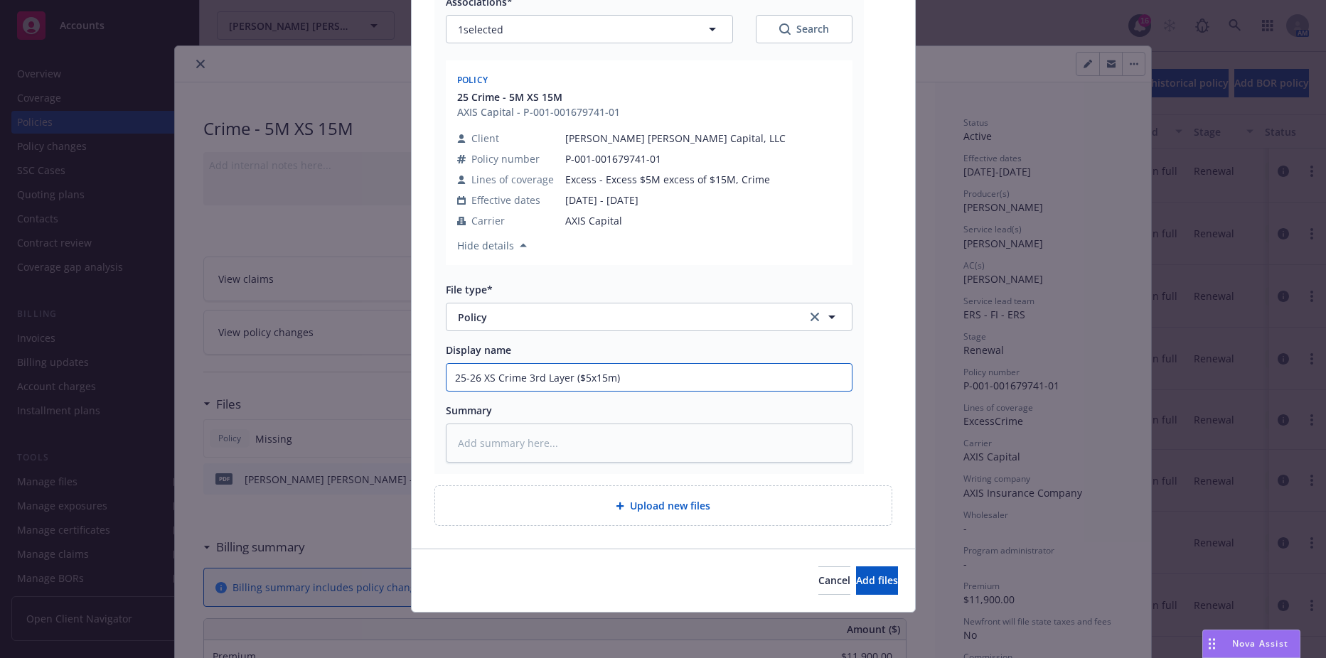
click at [606, 379] on input "25-26 XS Crime 3rd Layer ($5x15m)" at bounding box center [648, 377] width 405 height 27
type textarea "x"
type input "25-26 XS Crime 3rd Layer ($5x15)"
type textarea "x"
type input "25-26 XS Crime 3rd Layer ($5x15M)"
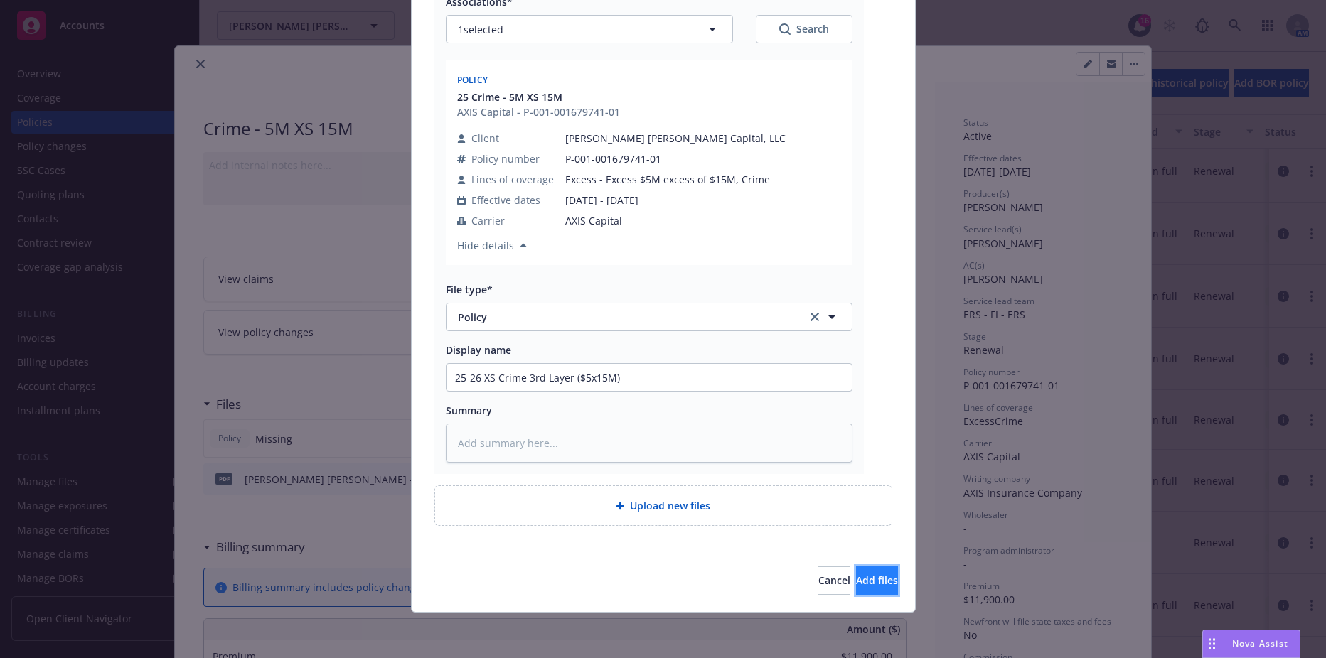
click at [641, 576] on span "Add files" at bounding box center [877, 581] width 42 height 14
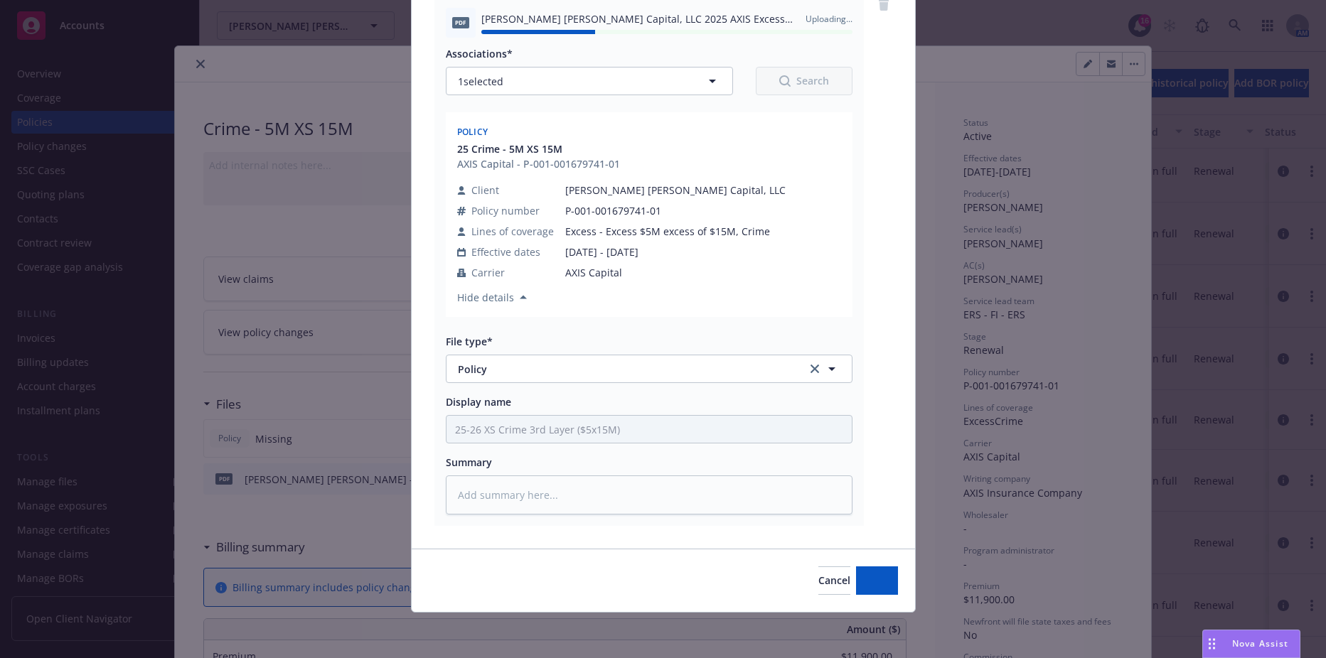
type textarea "x"
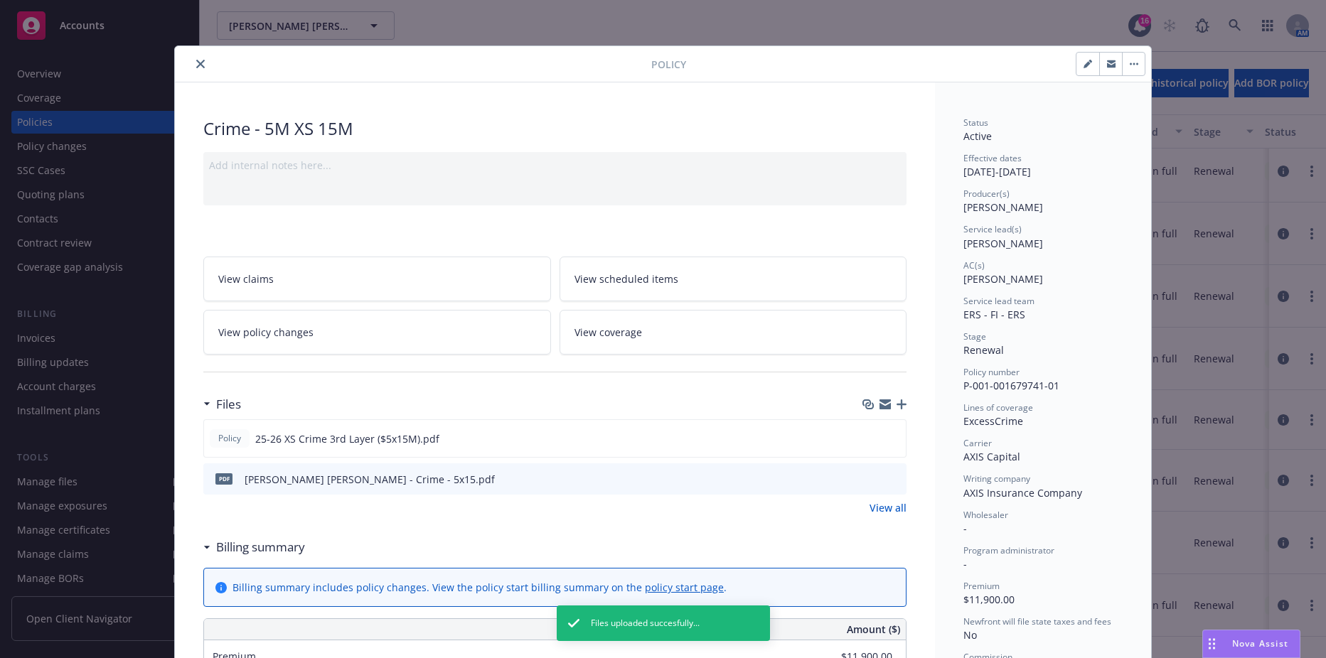
click at [192, 74] on div "Policy" at bounding box center [663, 64] width 976 height 36
click at [195, 57] on button "close" at bounding box center [200, 63] width 17 height 17
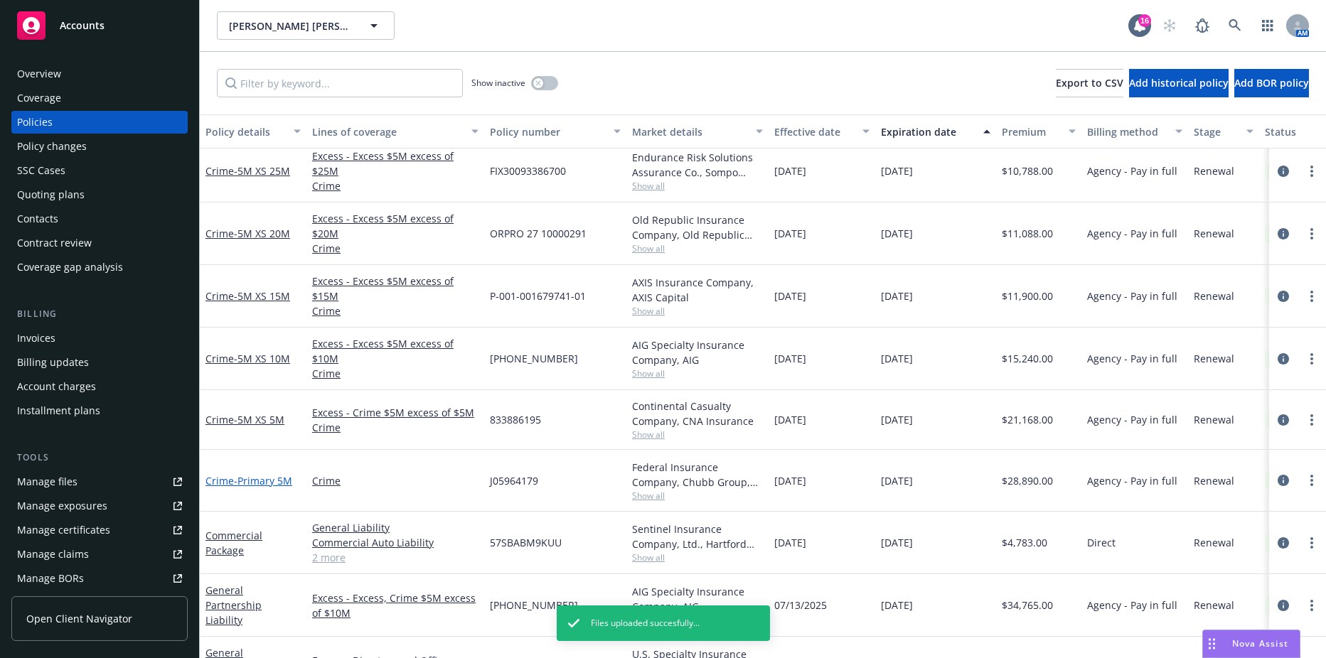
click at [272, 476] on span "- Primary 5M" at bounding box center [263, 481] width 58 height 14
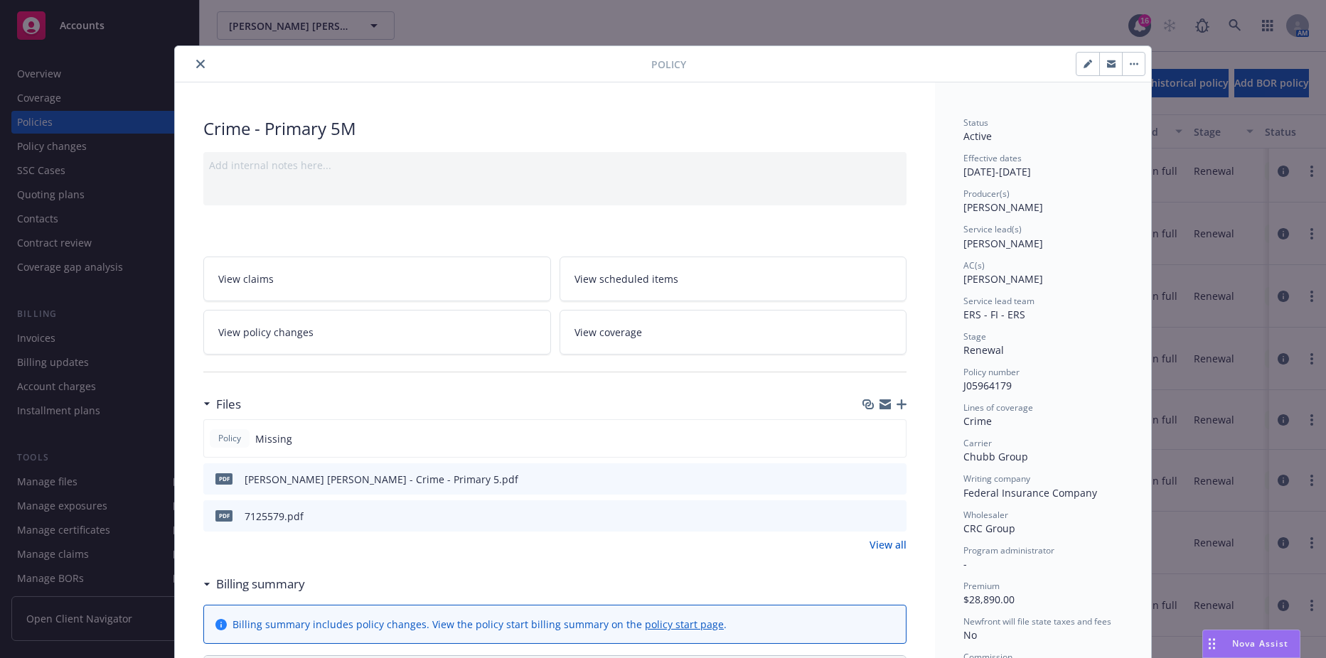
drag, startPoint x: 195, startPoint y: 62, endPoint x: 198, endPoint y: 70, distance: 9.0
click at [196, 62] on icon "close" at bounding box center [200, 64] width 9 height 9
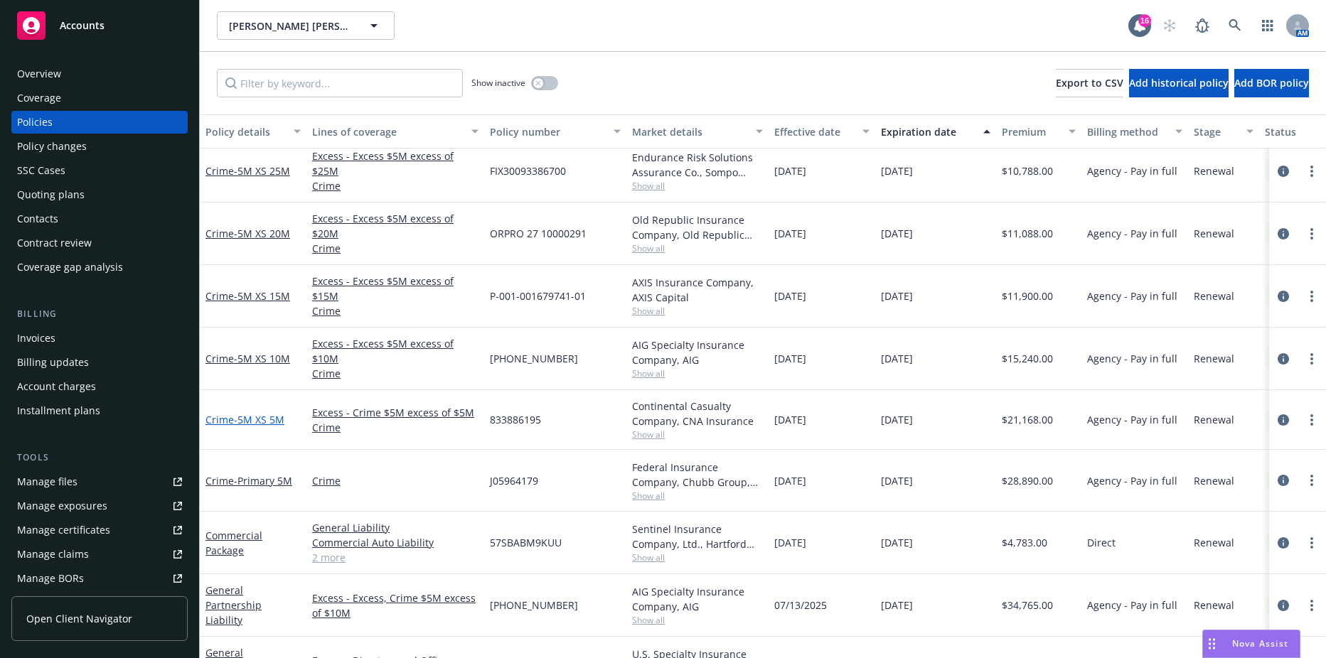
click at [239, 417] on span "- 5M XS 5M" at bounding box center [259, 420] width 50 height 14
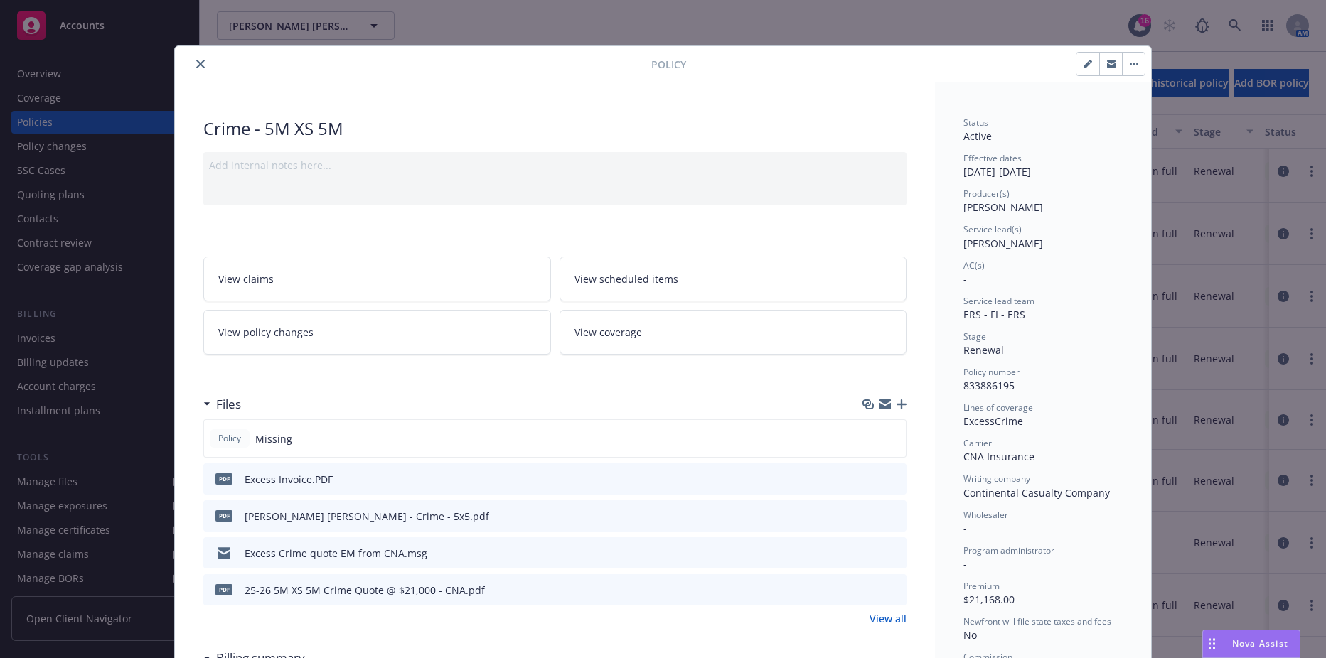
click at [198, 65] on icon "close" at bounding box center [200, 64] width 9 height 9
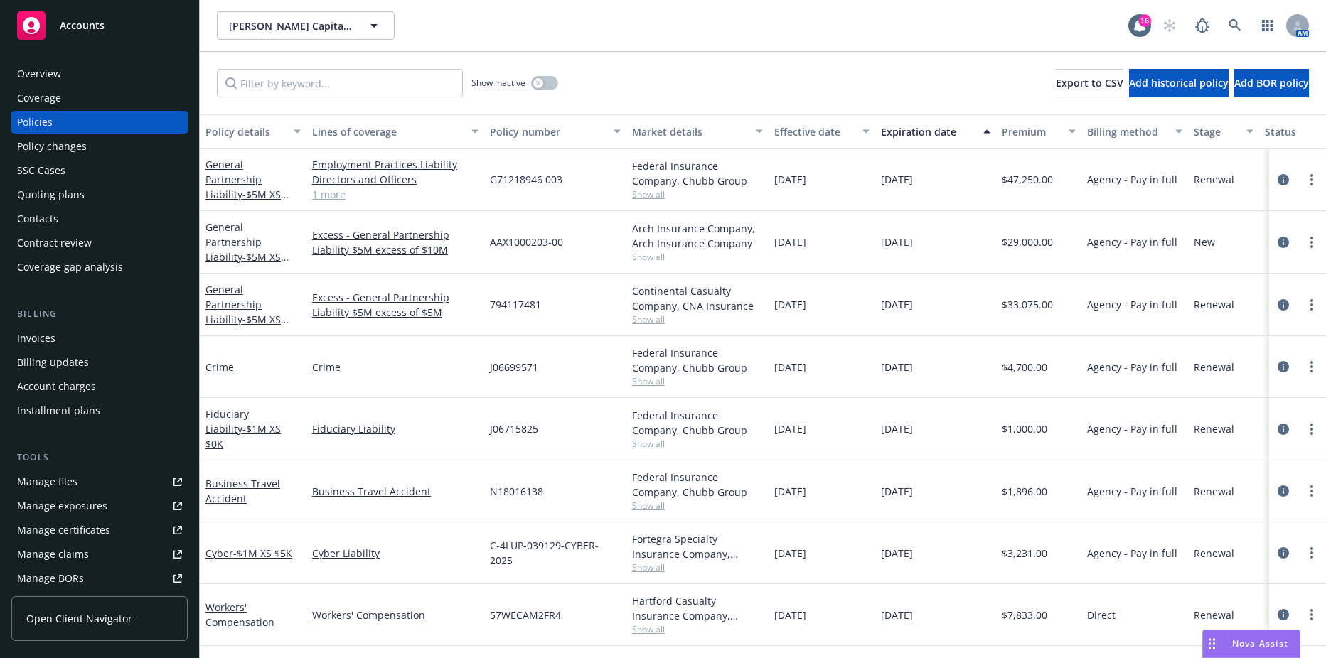
click at [262, 297] on div "General Partnership Liability - $5M XS $5M" at bounding box center [252, 304] width 95 height 45
click at [259, 313] on span "- $5M XS $5M" at bounding box center [246, 327] width 83 height 28
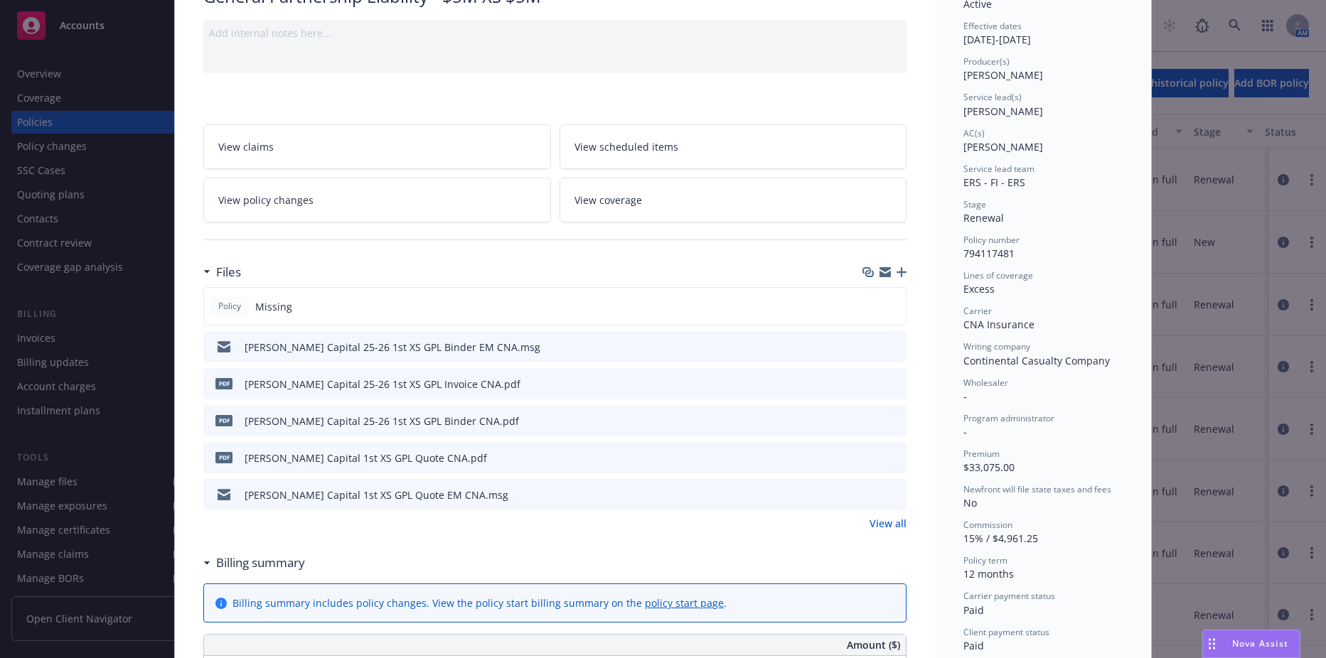
scroll to position [142, 0]
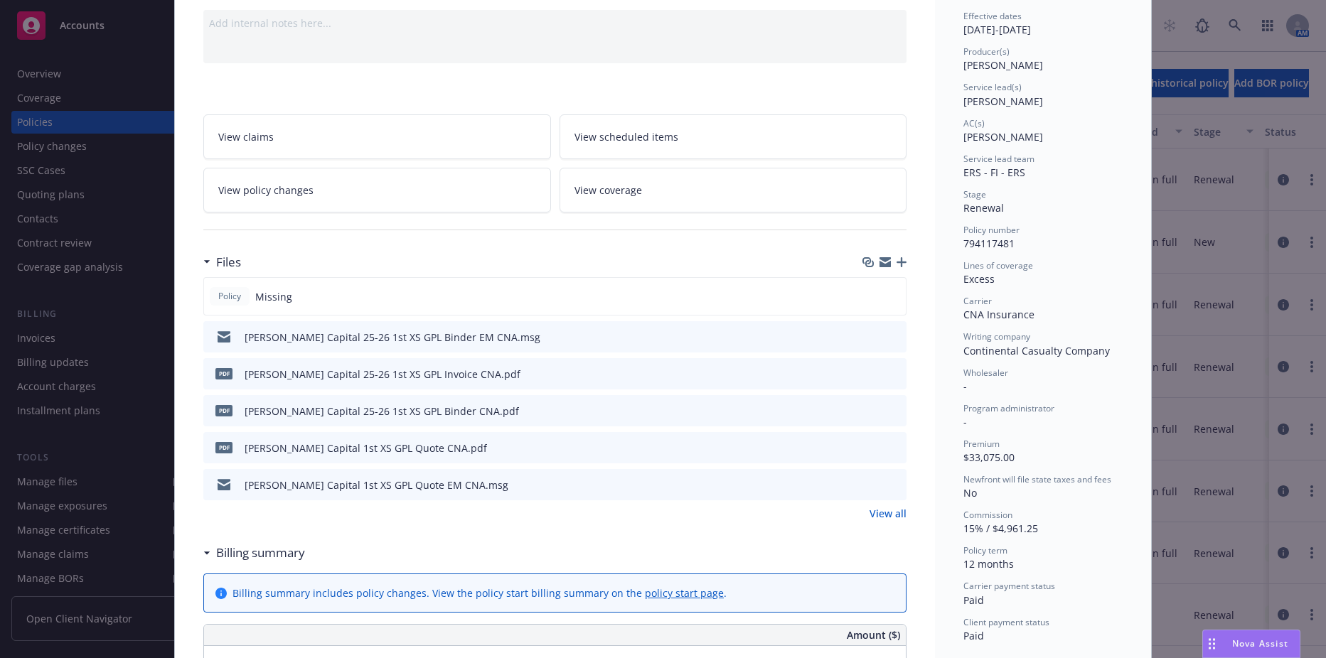
click at [886, 333] on icon "preview file" at bounding box center [892, 336] width 13 height 10
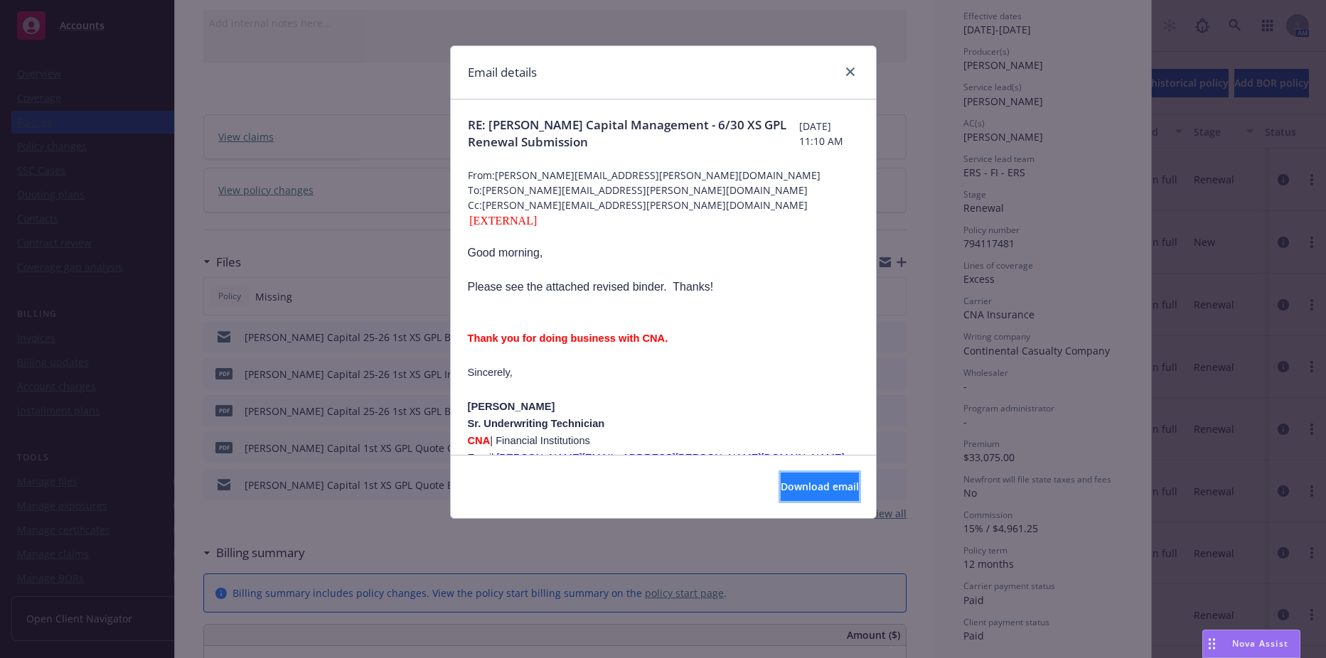
click at [781, 478] on button "Download email" at bounding box center [820, 487] width 78 height 28
click at [848, 72] on icon "close" at bounding box center [850, 72] width 9 height 9
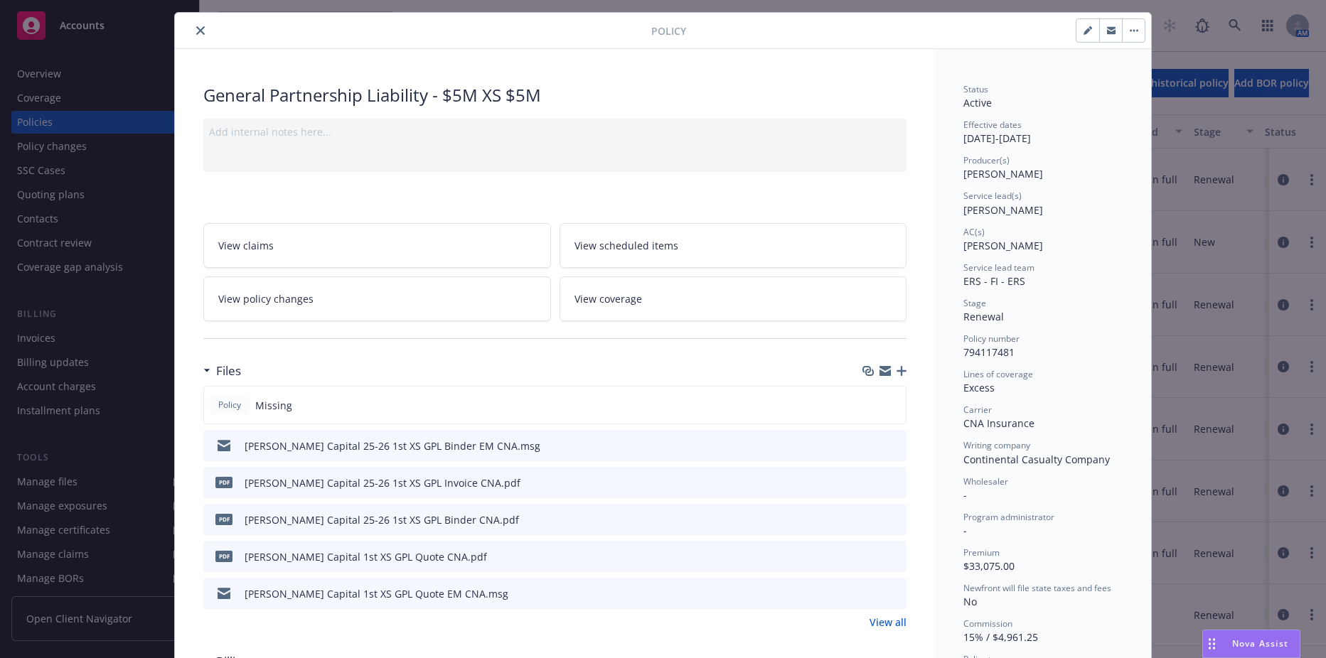
scroll to position [0, 0]
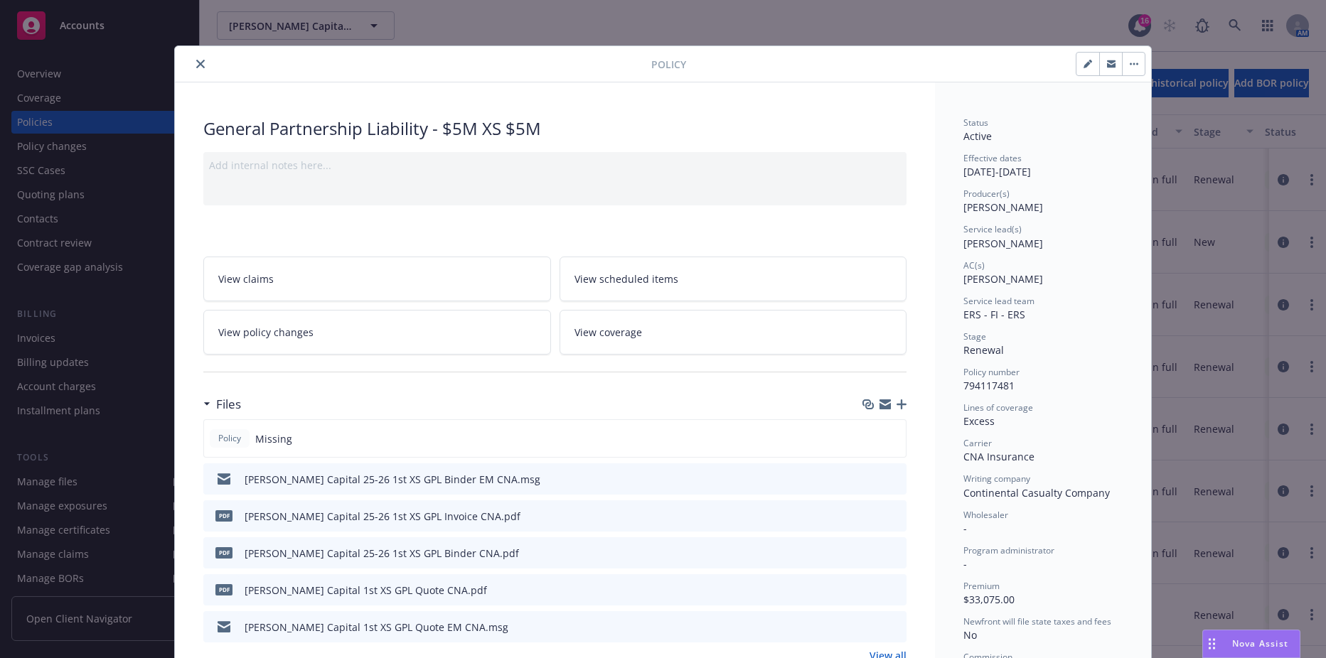
click at [1103, 58] on button "button" at bounding box center [1110, 64] width 23 height 23
click at [203, 65] on button "close" at bounding box center [200, 63] width 17 height 17
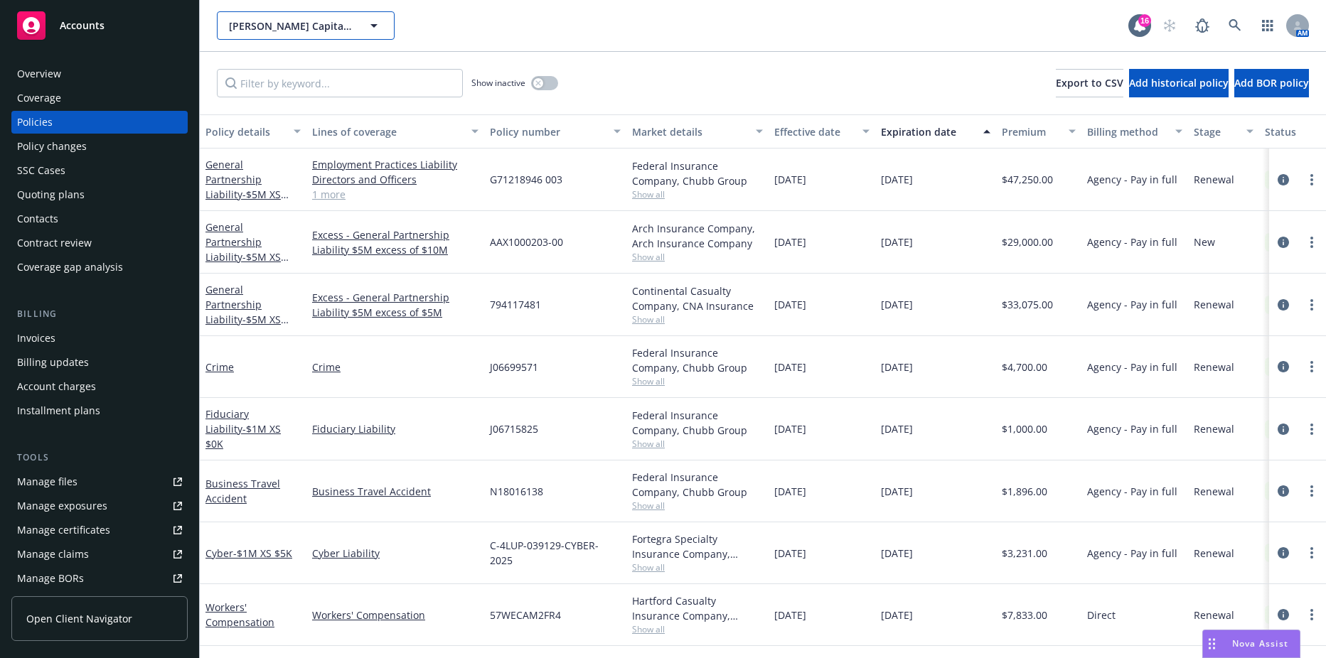
click at [293, 23] on span "Cendana Capital Management LLC" at bounding box center [290, 25] width 123 height 15
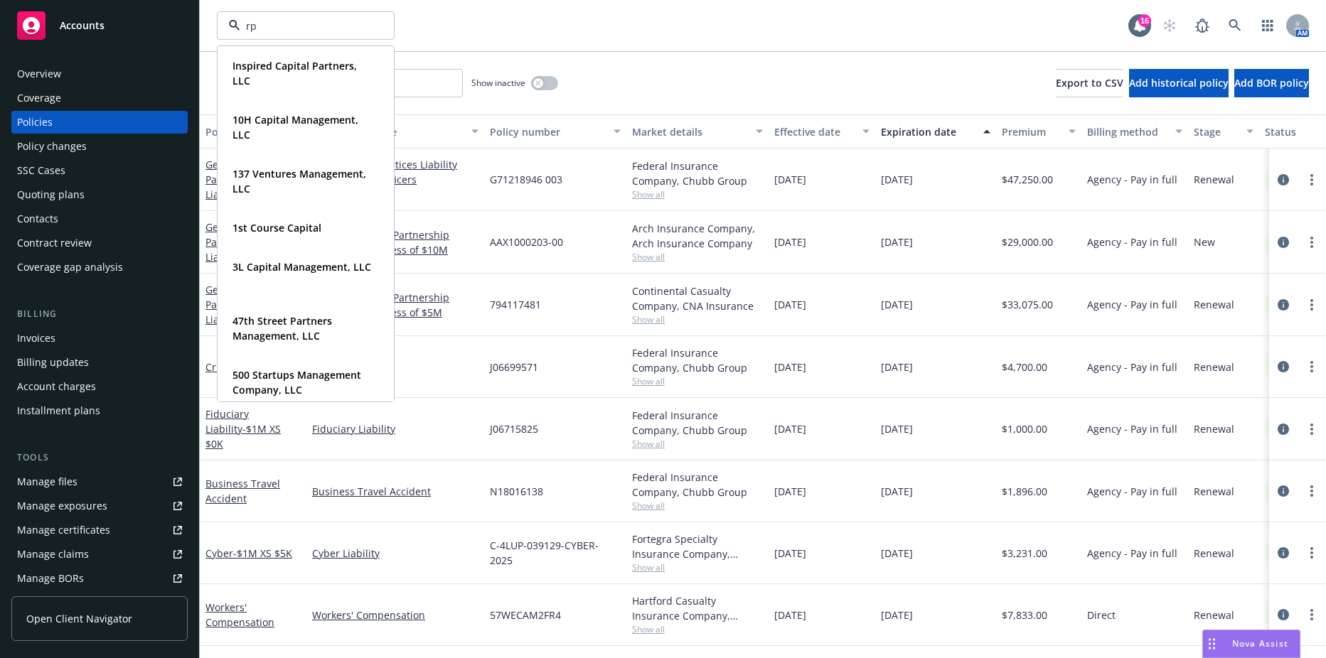
type input "rps"
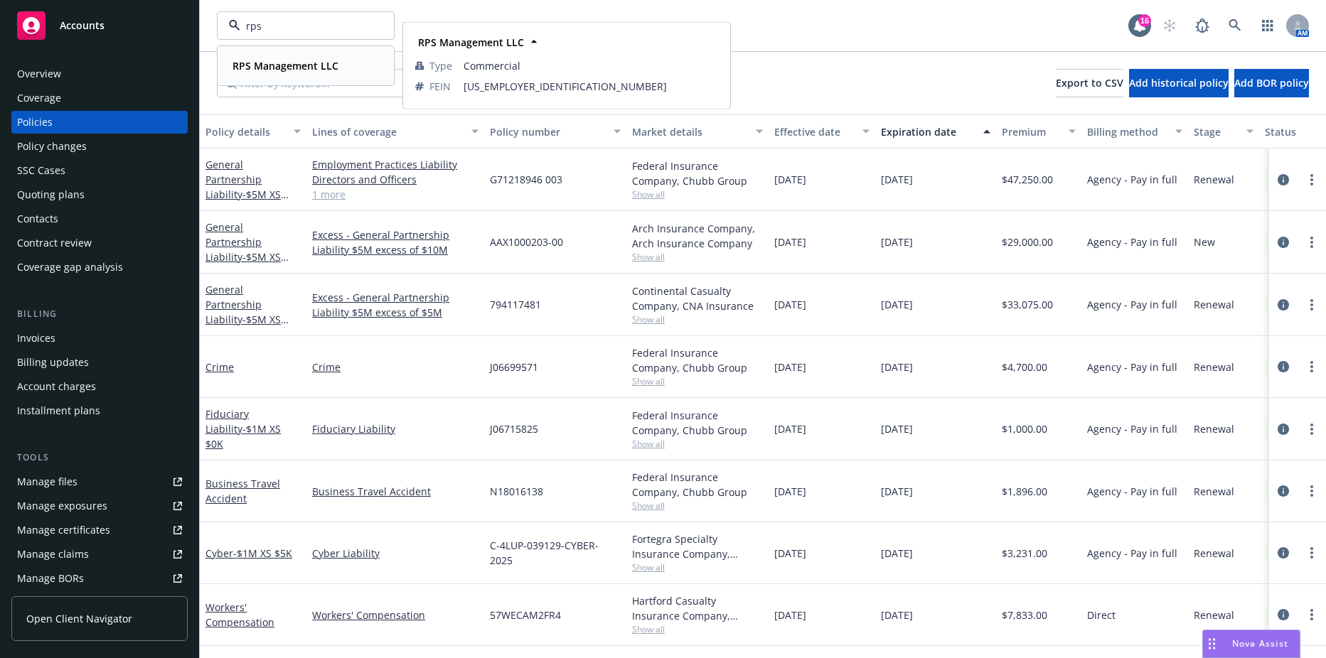
click at [255, 72] on strong "RPS Management LLC" at bounding box center [285, 66] width 106 height 14
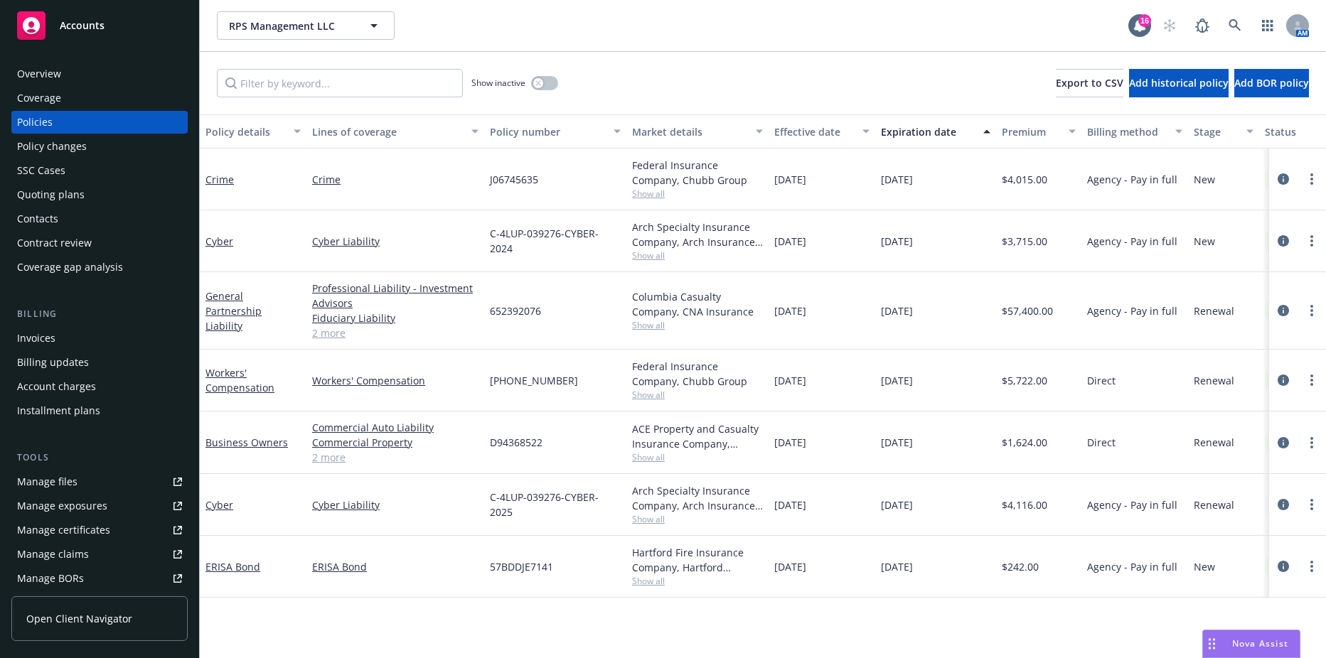
click at [201, 505] on div "Cyber" at bounding box center [253, 505] width 107 height 62
click at [213, 503] on link "Cyber" at bounding box center [219, 505] width 28 height 14
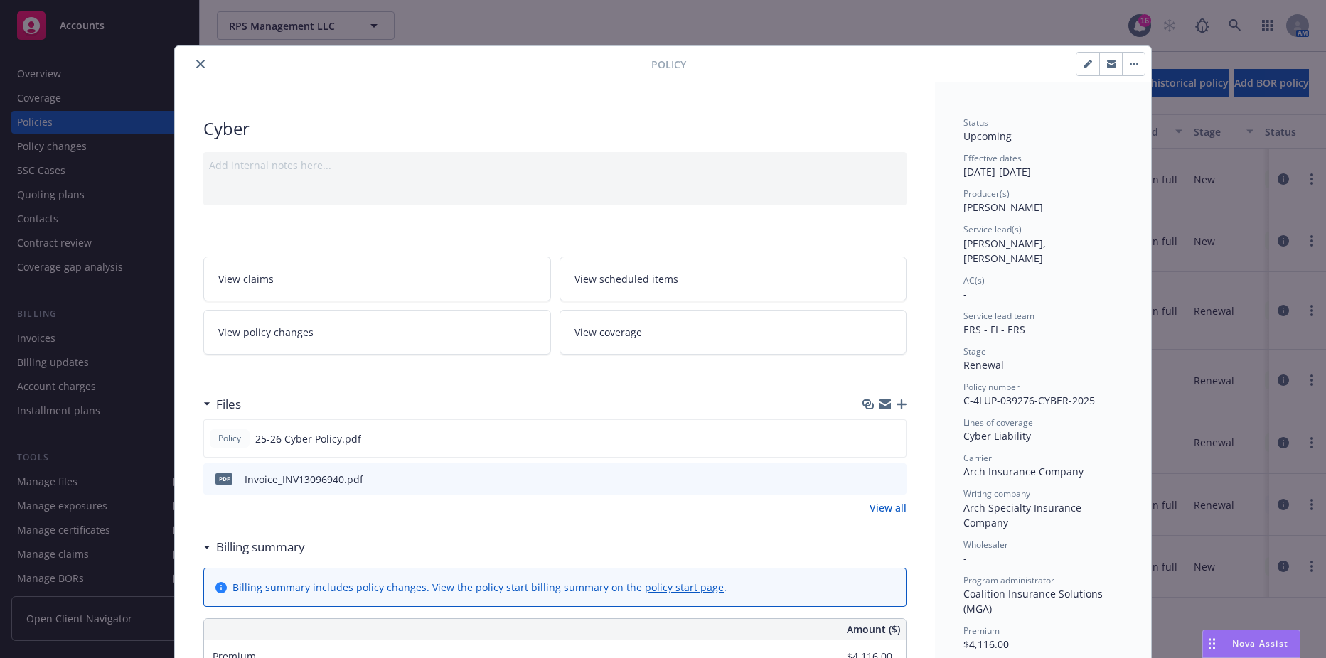
click at [196, 64] on icon "close" at bounding box center [200, 64] width 9 height 9
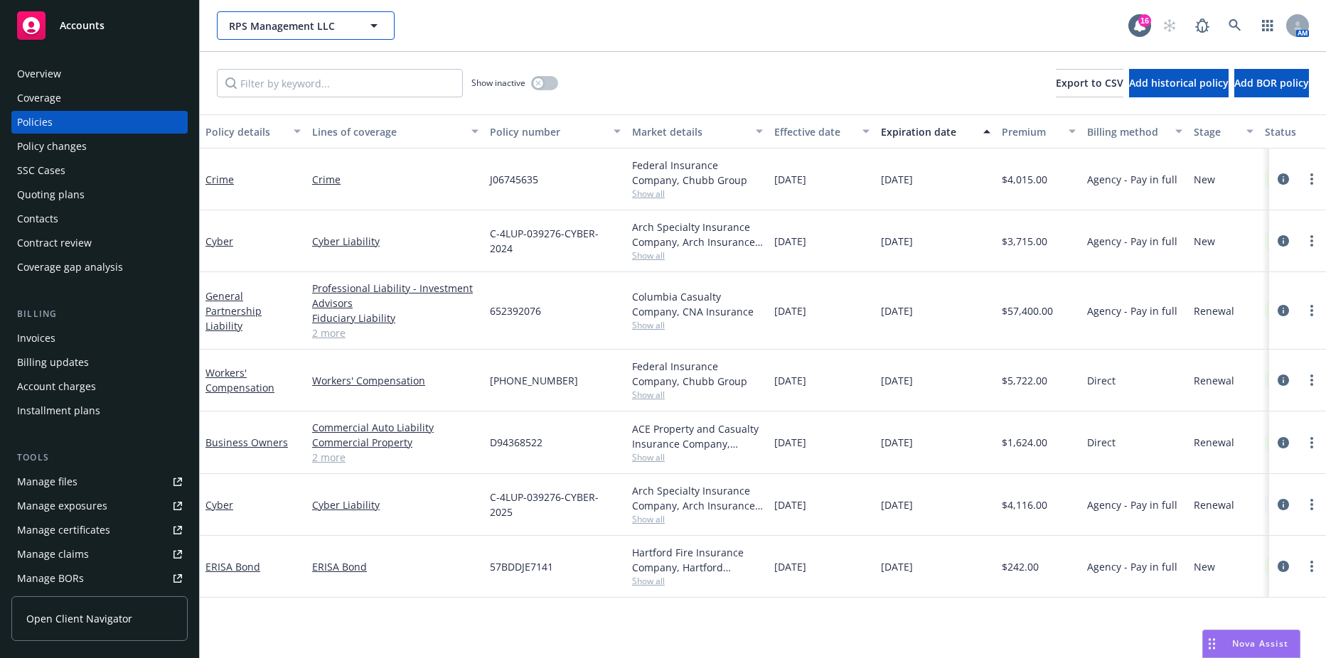
click at [246, 36] on button "RPS Management LLC" at bounding box center [306, 25] width 178 height 28
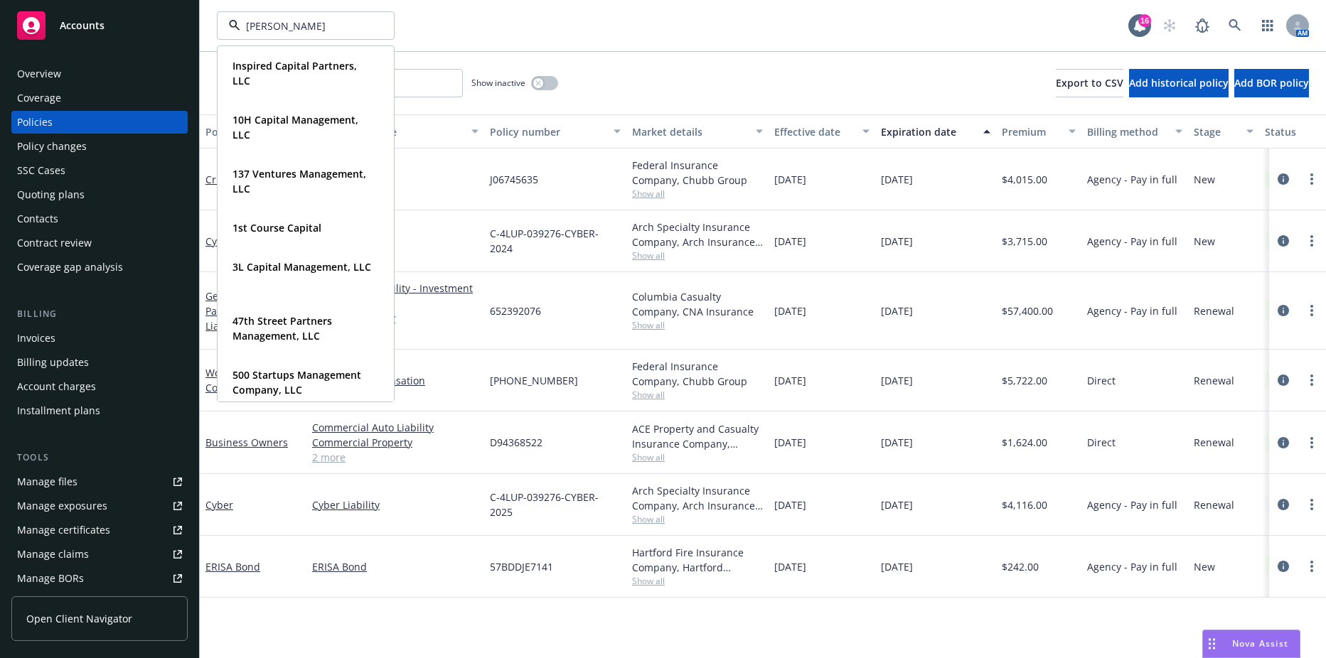
type input "bevc"
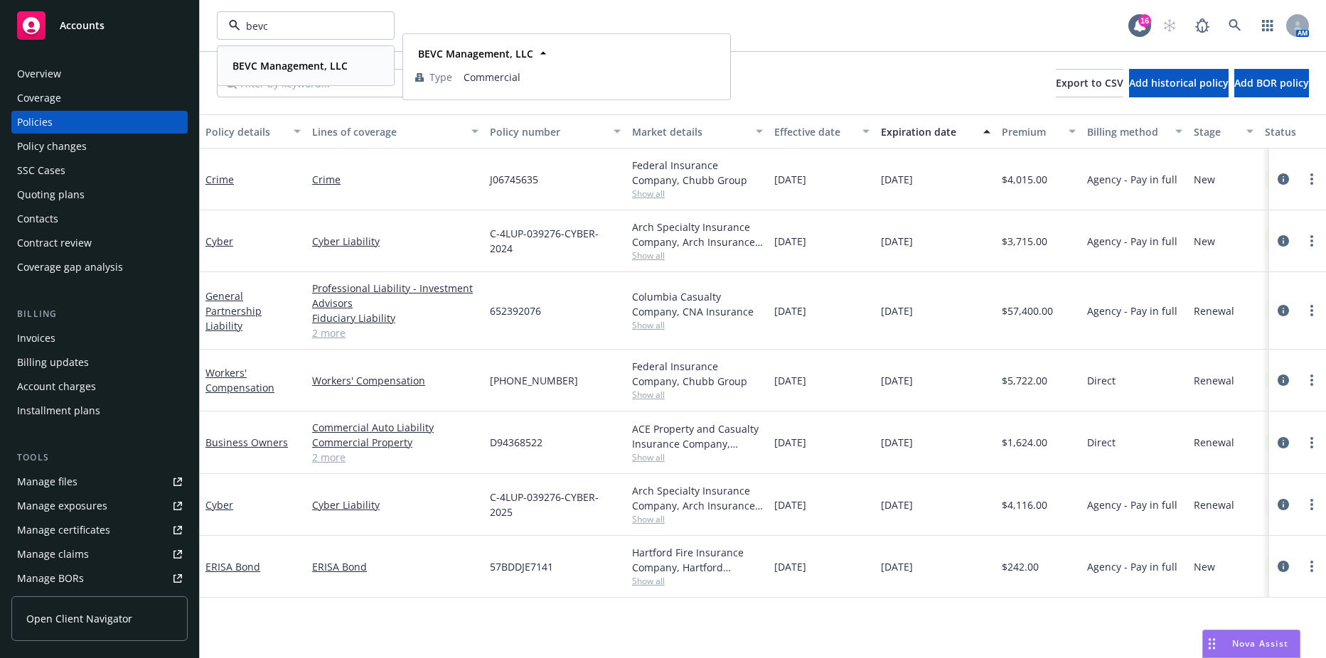
click at [256, 56] on div "BEVC Management, LLC" at bounding box center [289, 65] width 124 height 21
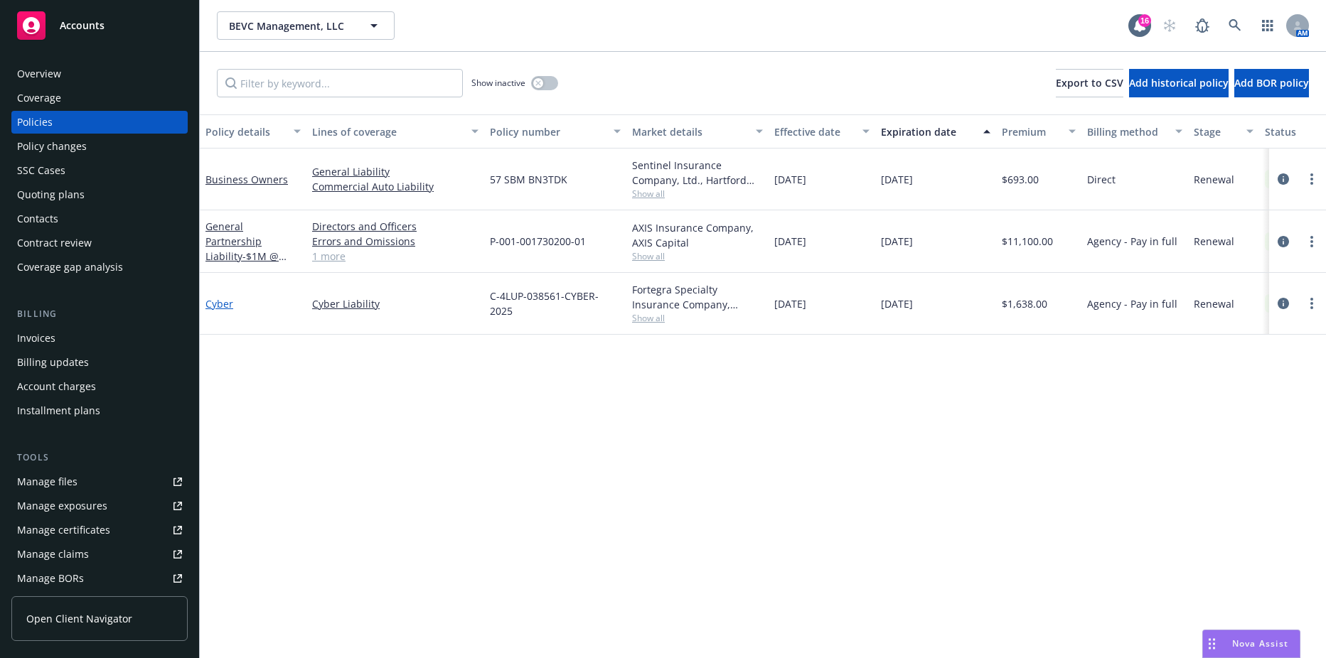
click at [228, 306] on link "Cyber" at bounding box center [219, 304] width 28 height 14
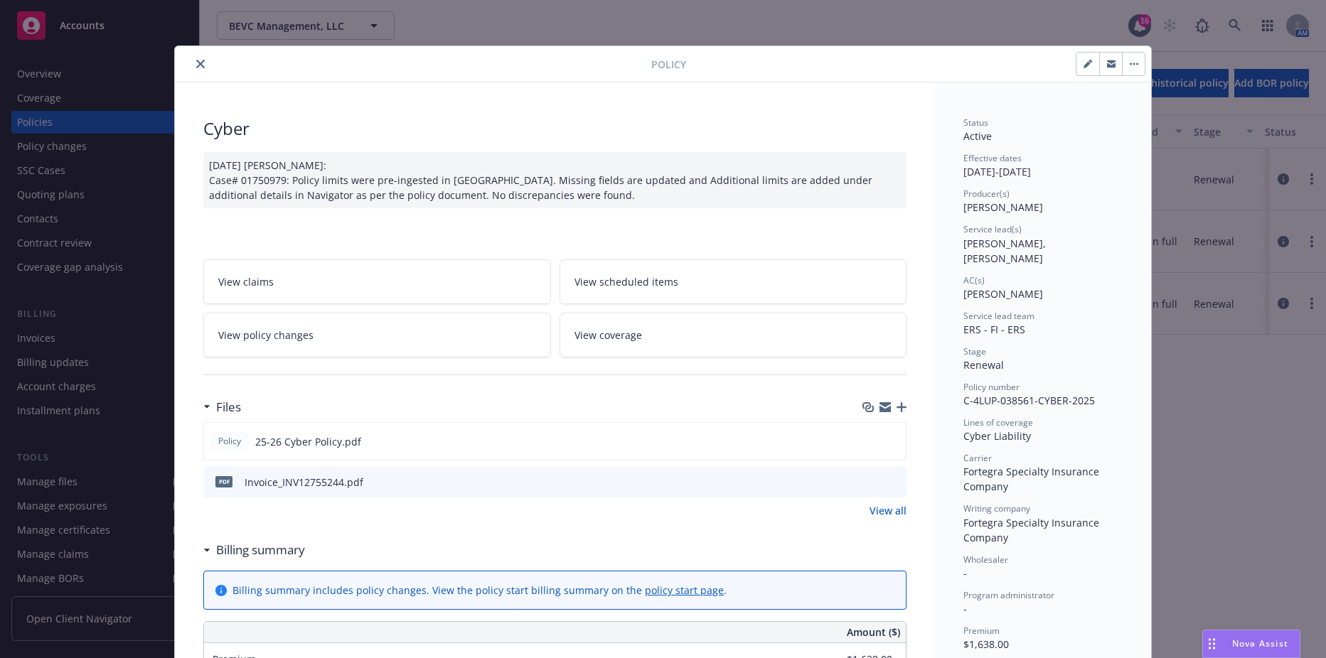
click at [1198, 398] on div "Policy Cyber 08/26/2025 Galib Sheik: Case# 01750979: Policy limits were pre-ing…" at bounding box center [663, 329] width 1326 height 658
click at [208, 62] on div at bounding box center [416, 63] width 471 height 17
click at [199, 63] on icon "close" at bounding box center [200, 64] width 9 height 9
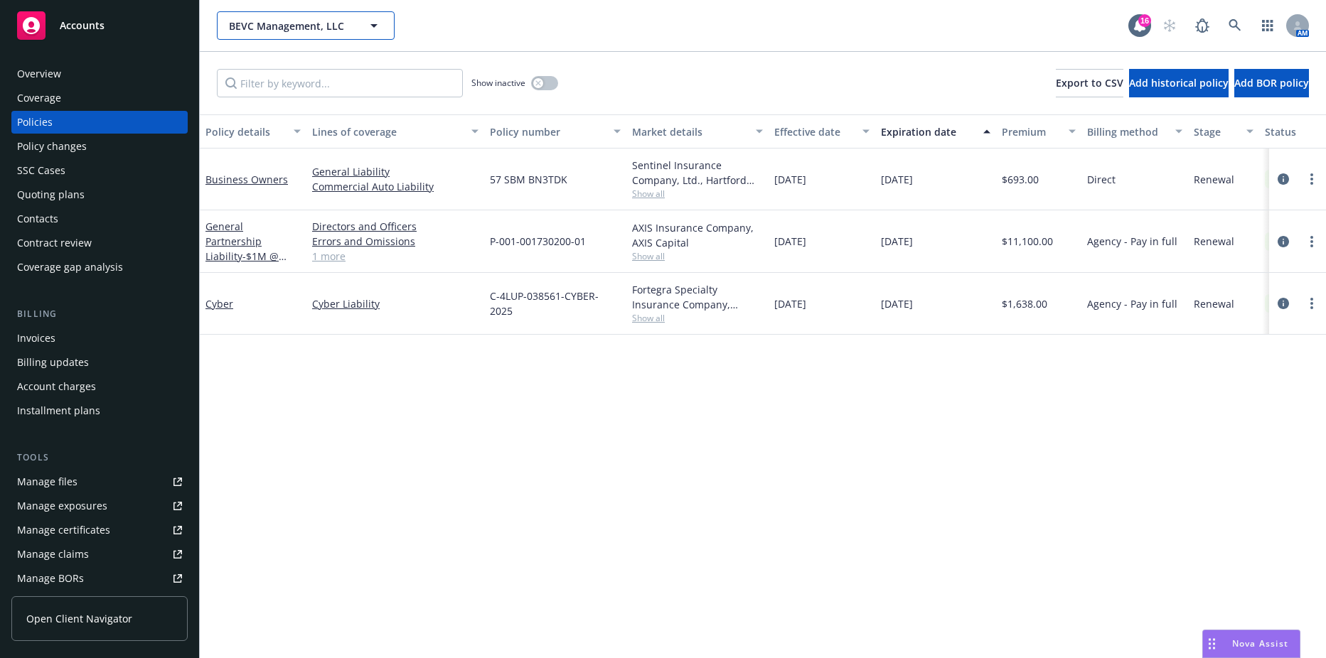
click at [289, 39] on button "BEVC Management, LLC" at bounding box center [306, 25] width 178 height 28
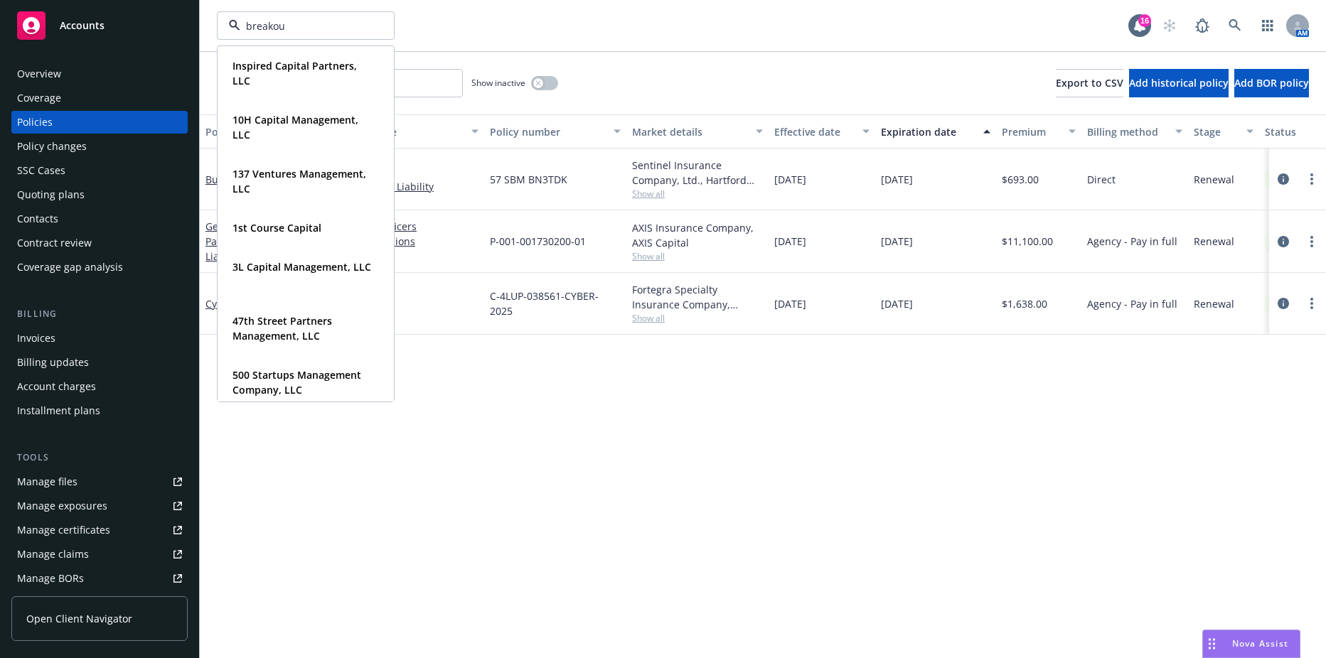
type input "breakout"
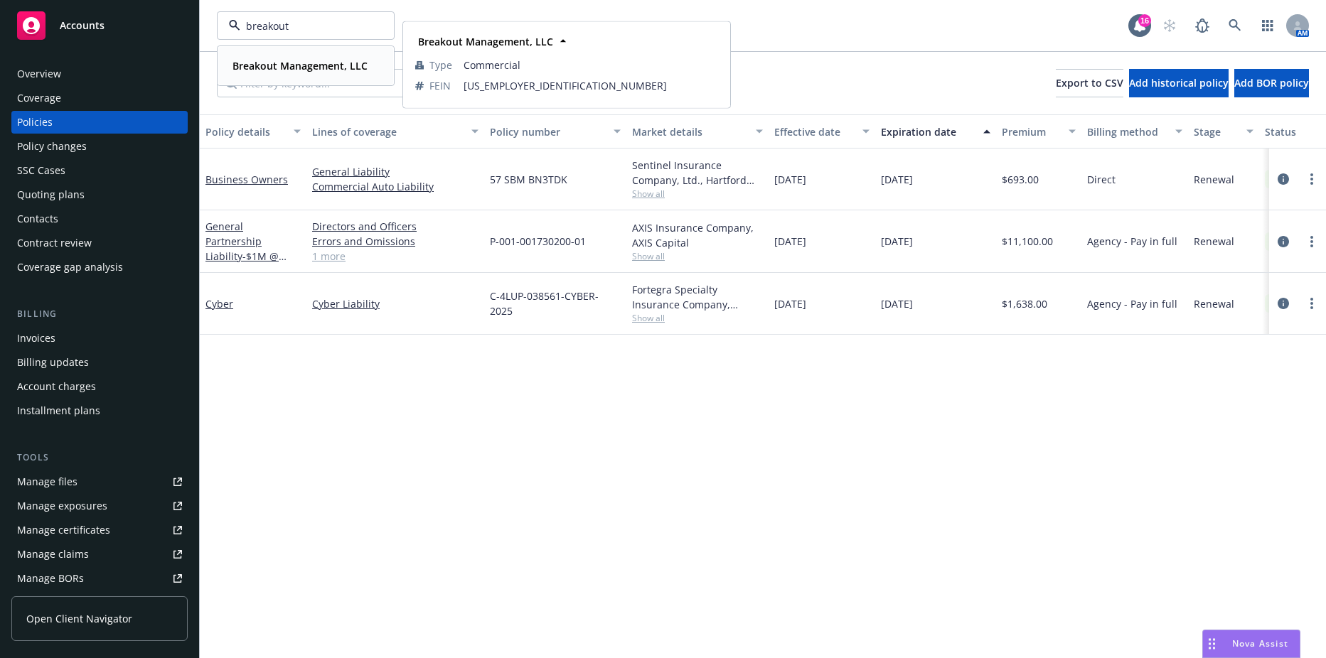
click at [270, 70] on strong "Breakout Management, LLC" at bounding box center [299, 66] width 135 height 14
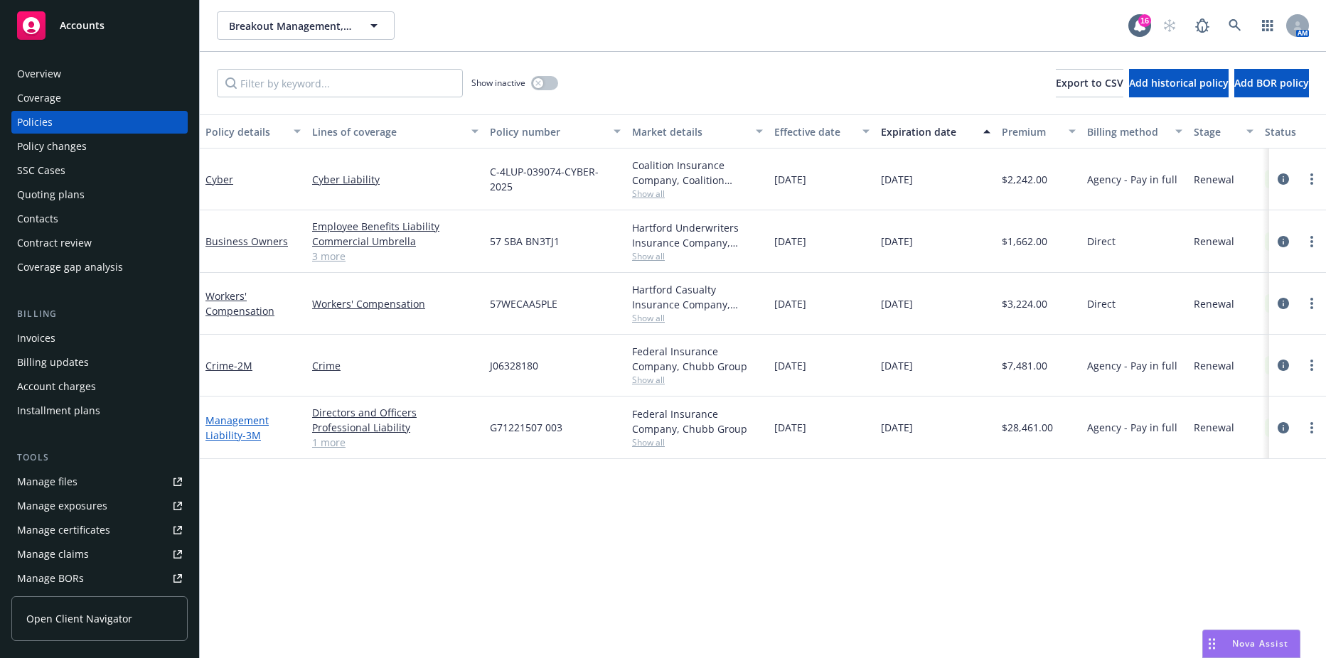
click at [234, 420] on link "Management Liability - 3M" at bounding box center [236, 428] width 63 height 28
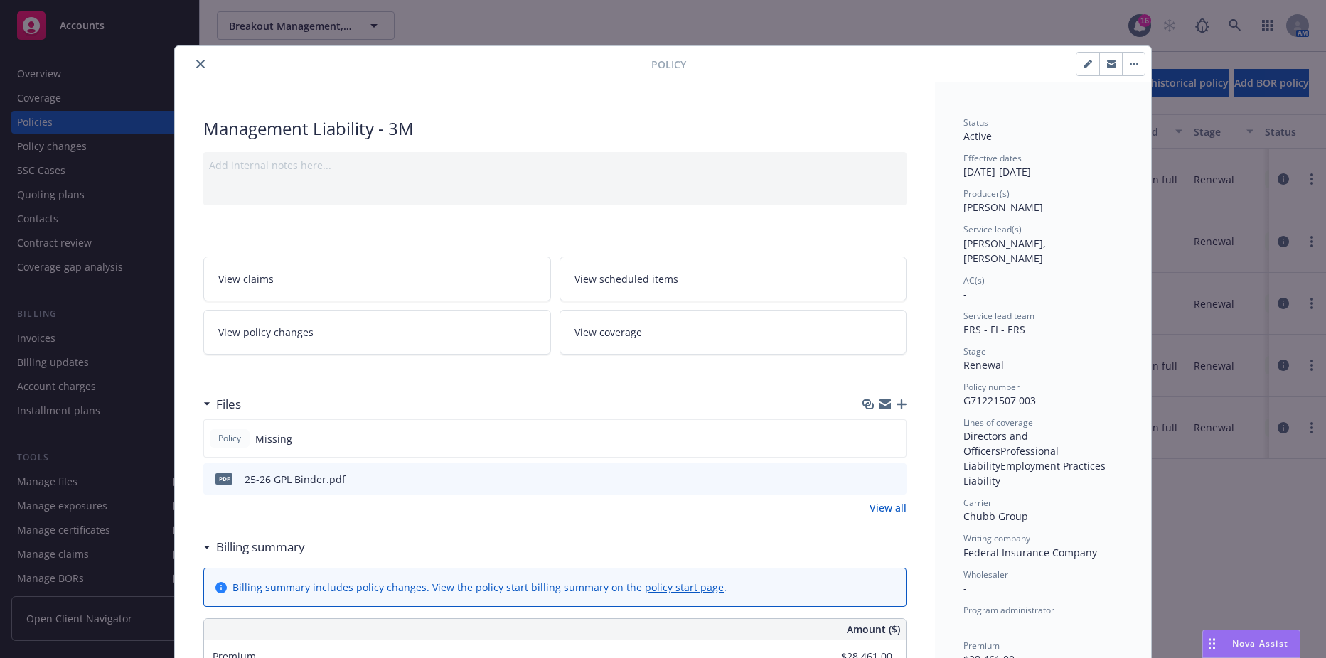
click at [192, 68] on button "close" at bounding box center [200, 63] width 17 height 17
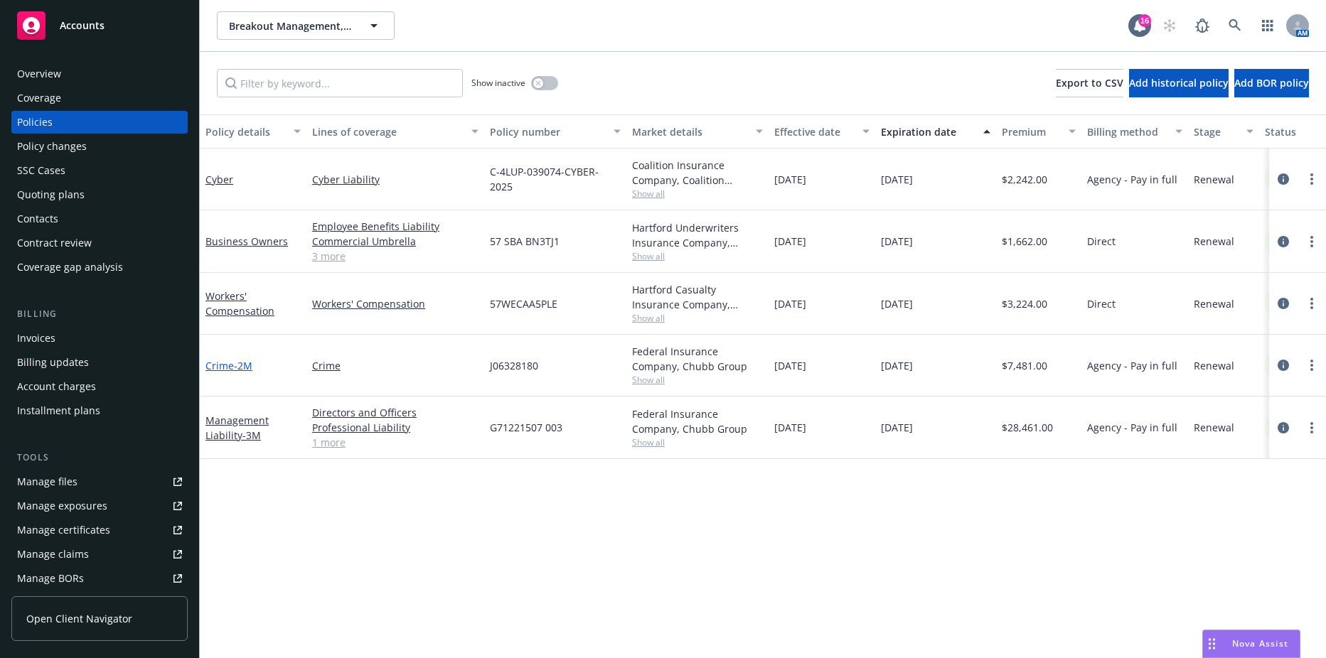
click at [232, 370] on link "Crime - 2M" at bounding box center [228, 366] width 47 height 14
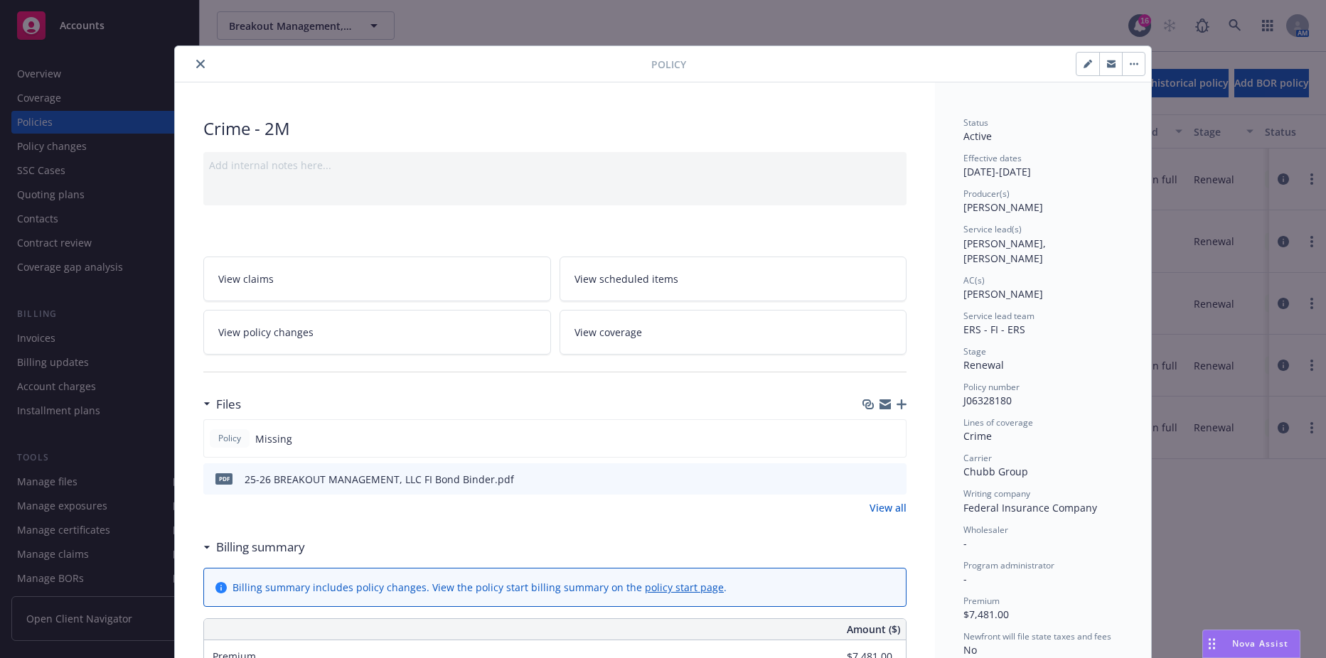
click at [186, 65] on div at bounding box center [416, 63] width 471 height 17
click at [196, 62] on icon "close" at bounding box center [200, 64] width 9 height 9
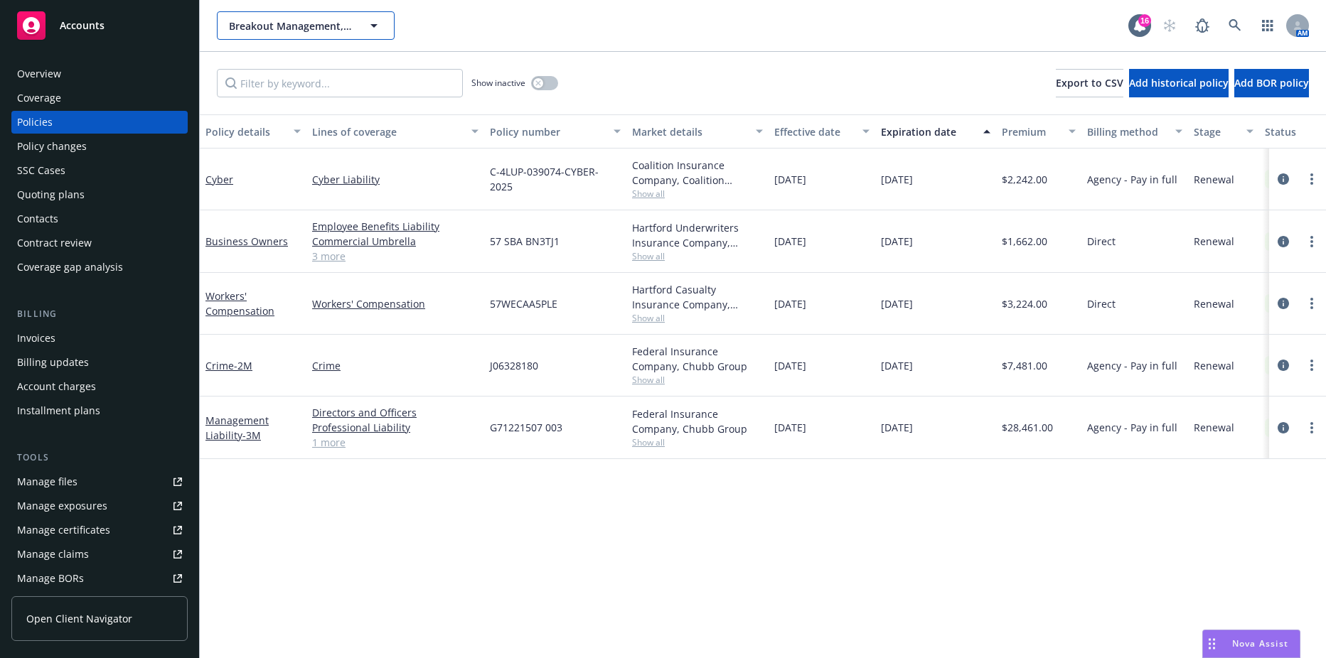
click at [299, 24] on span "Breakout Management, LLC" at bounding box center [290, 25] width 123 height 15
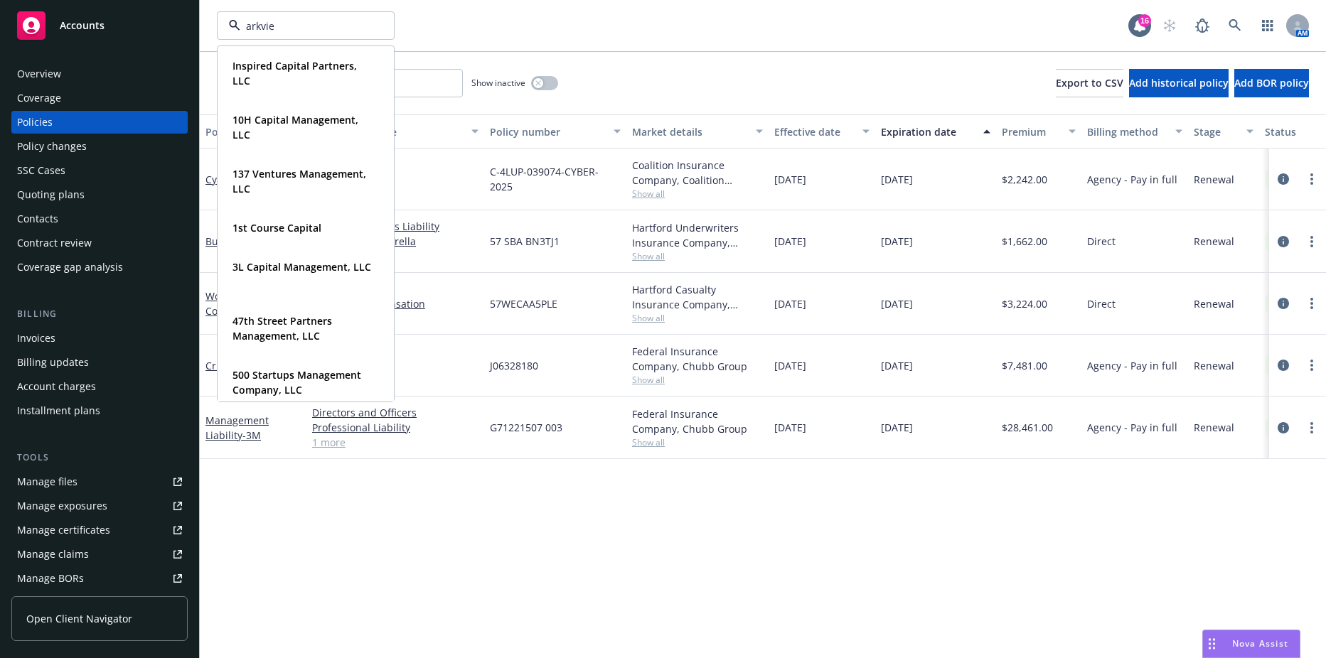
type input "arkview"
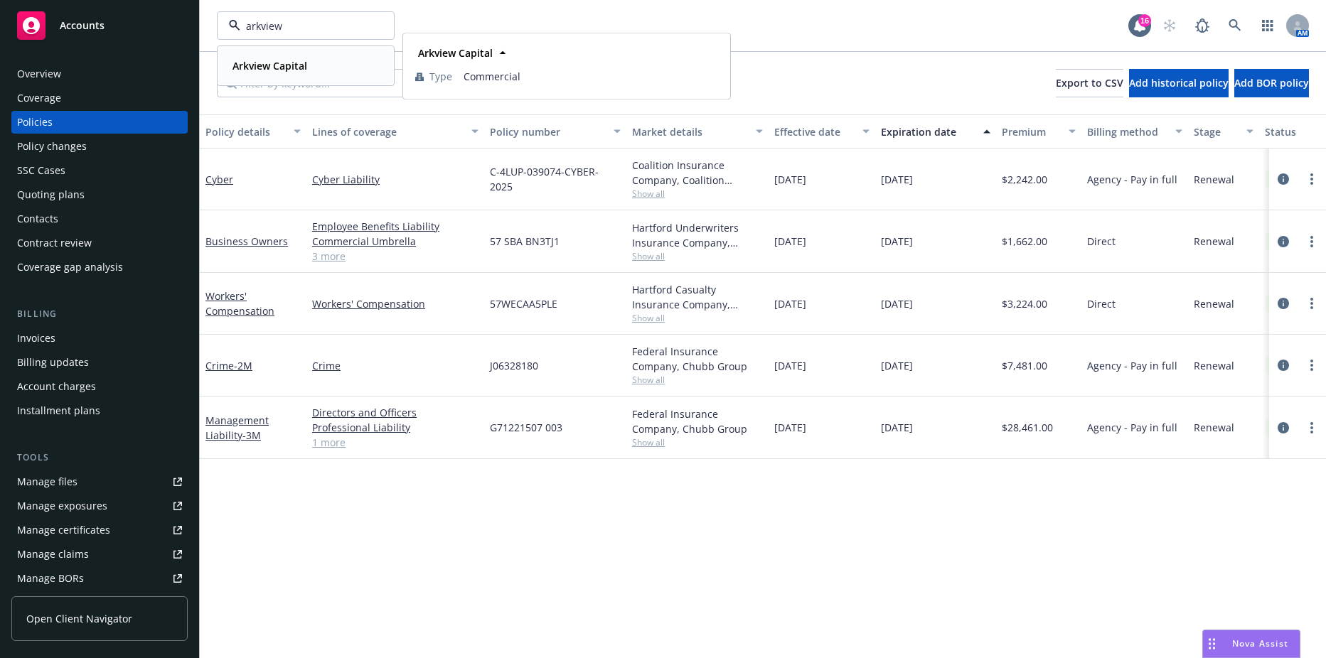
click at [272, 77] on div "Arkview Capital Type Commercial" at bounding box center [305, 66] width 175 height 38
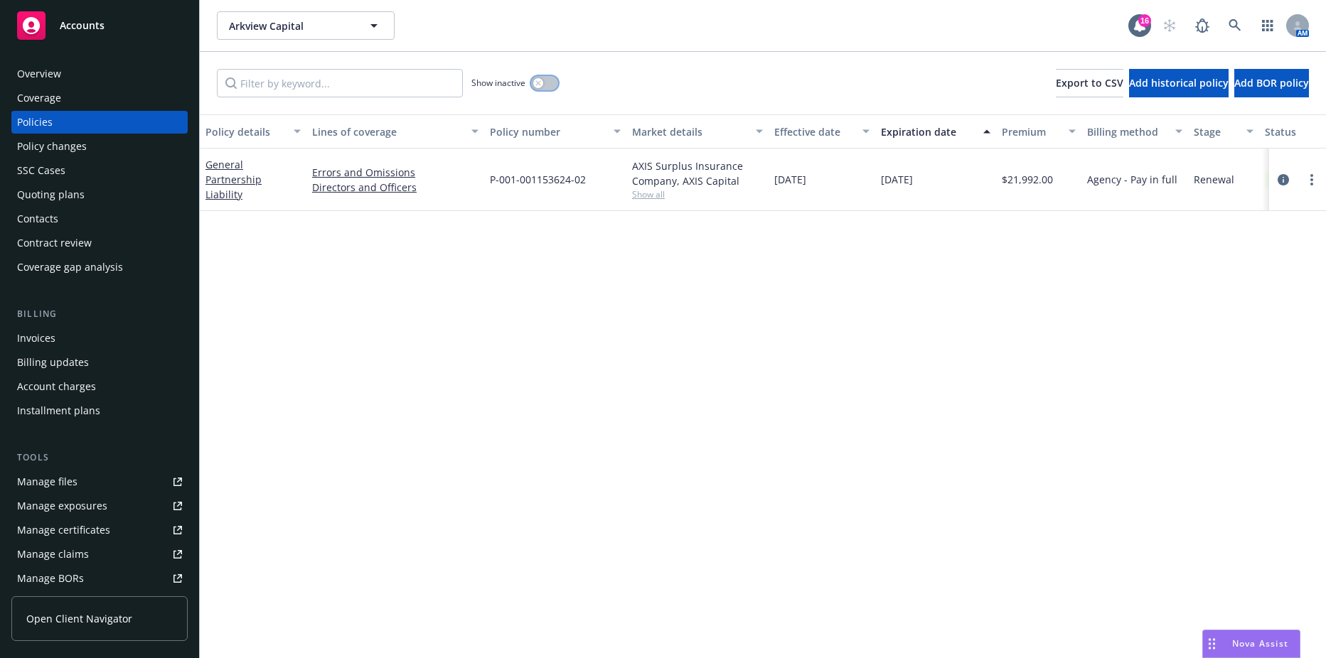
click at [548, 85] on button "button" at bounding box center [544, 83] width 27 height 14
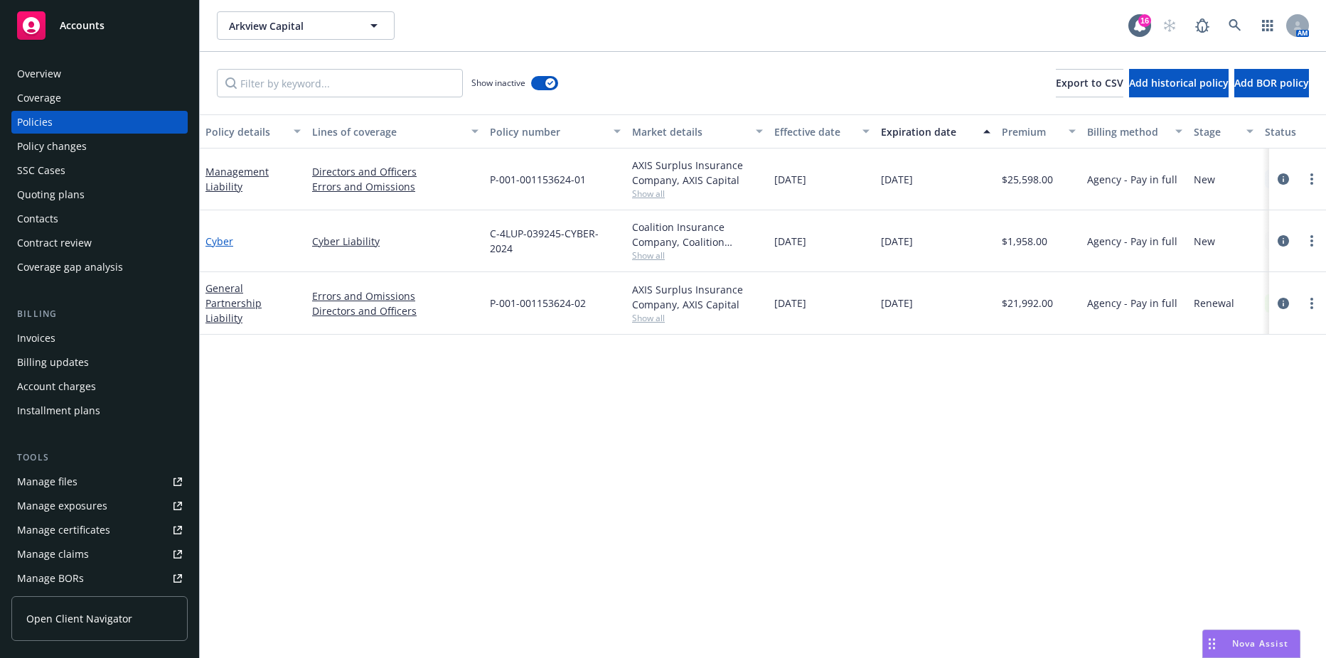
click at [213, 247] on link "Cyber" at bounding box center [219, 242] width 28 height 14
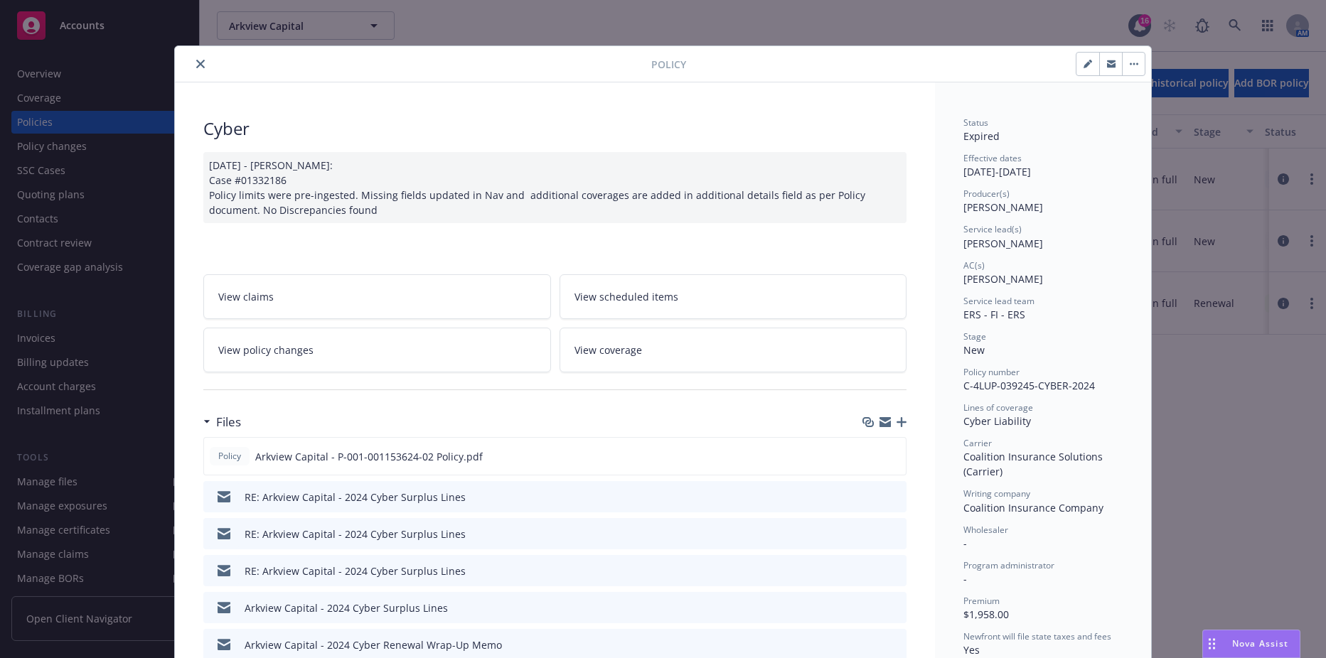
click at [1088, 62] on icon "button" at bounding box center [1090, 62] width 4 height 4
select select "NEW"
select select "other"
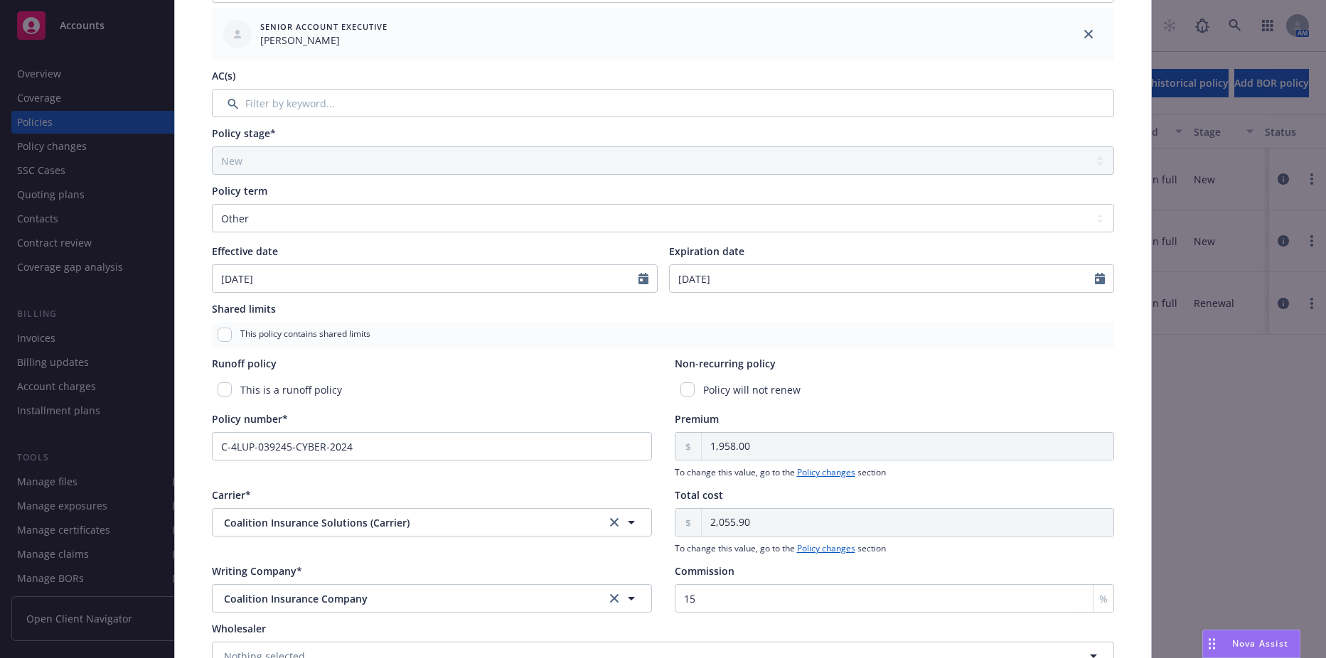
scroll to position [355, 0]
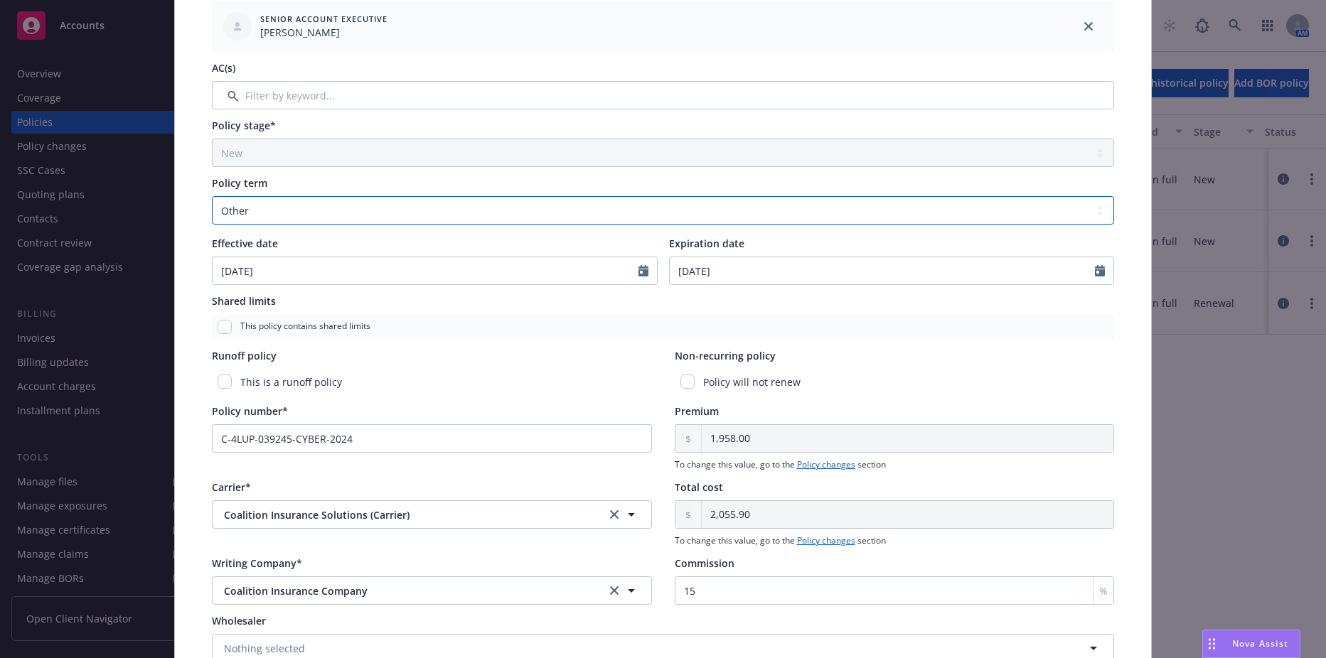
click at [456, 218] on select "Select policy term 12 Month 6 Month 4 Month 3 Month 2 Month 1 Month 36 Month (3…" at bounding box center [663, 210] width 902 height 28
click at [458, 209] on select "Select policy term 12 Month 6 Month 4 Month 3 Month 2 Month 1 Month 36 Month (3…" at bounding box center [663, 210] width 902 height 28
click at [753, 273] on input "08/25/2025" at bounding box center [883, 270] width 426 height 27
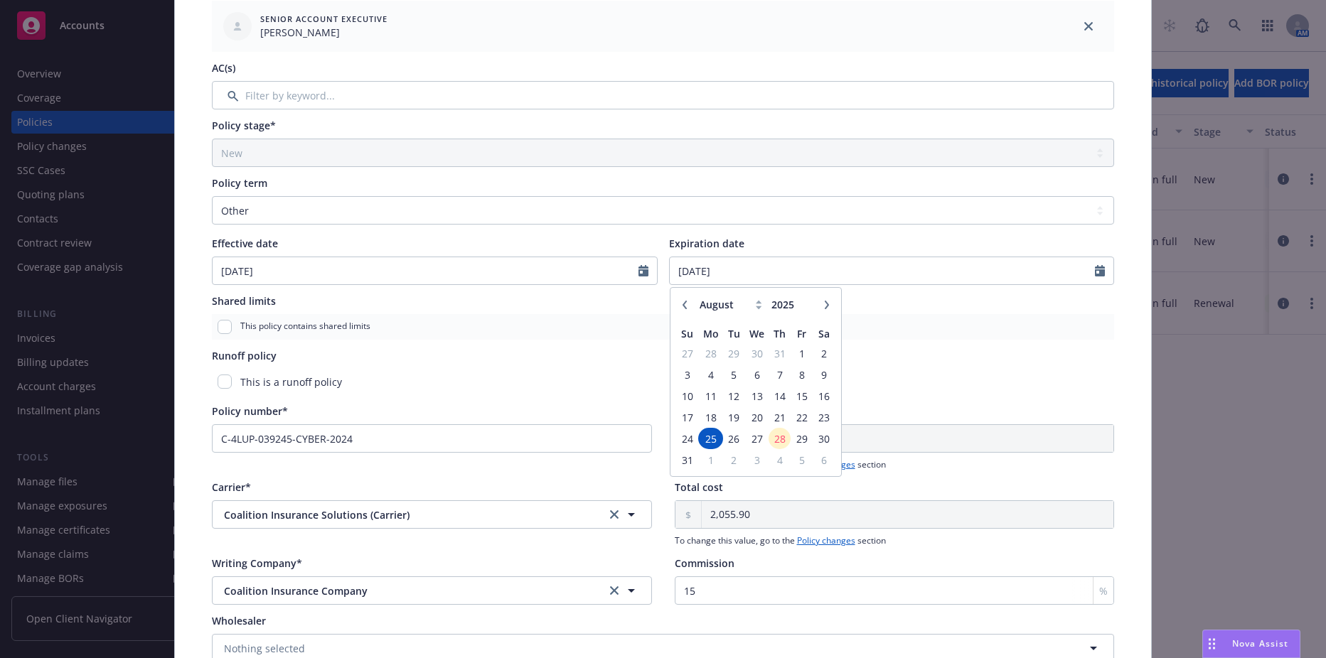
click at [822, 303] on icon "button" at bounding box center [826, 305] width 9 height 9
select select "9"
click at [773, 416] on span "25" at bounding box center [779, 418] width 19 height 18
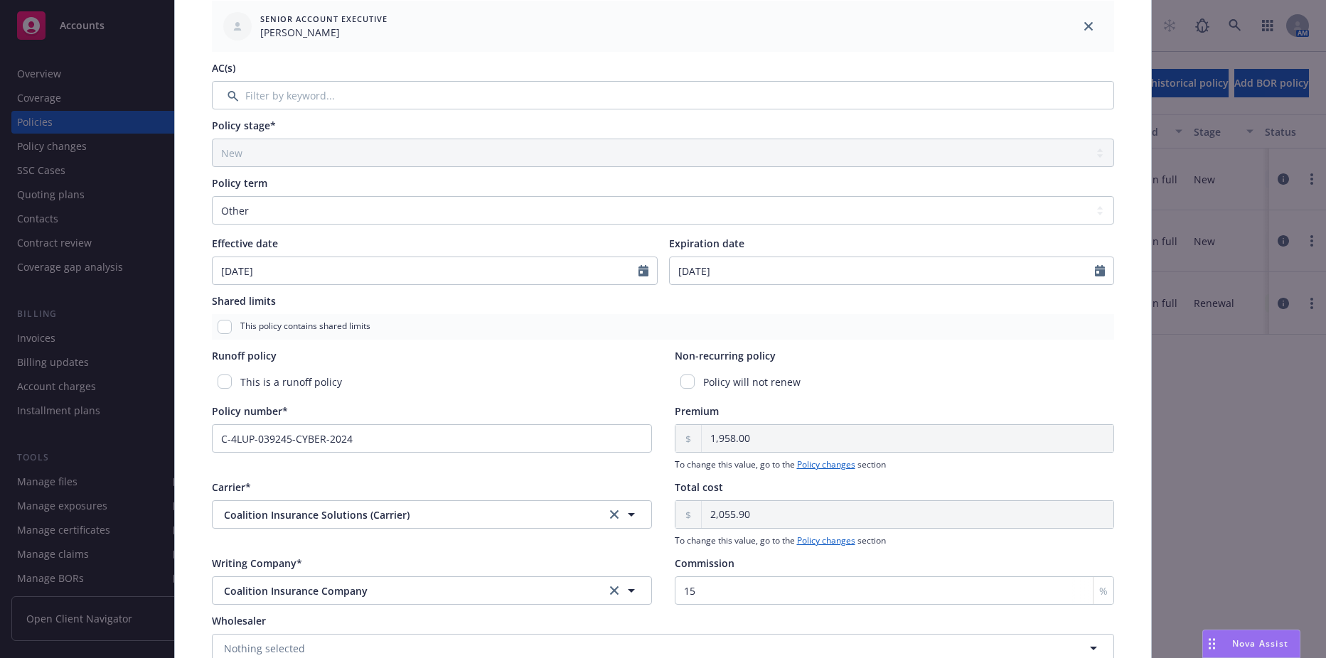
type input "[DATE]"
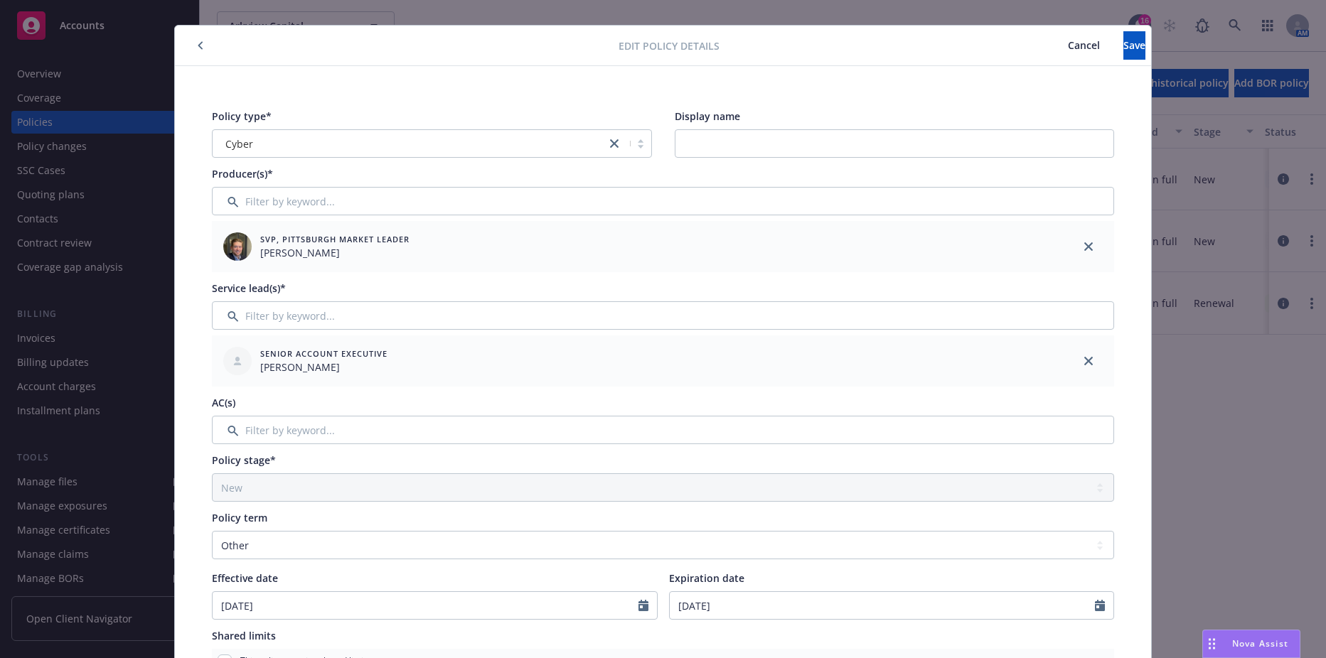
scroll to position [0, 0]
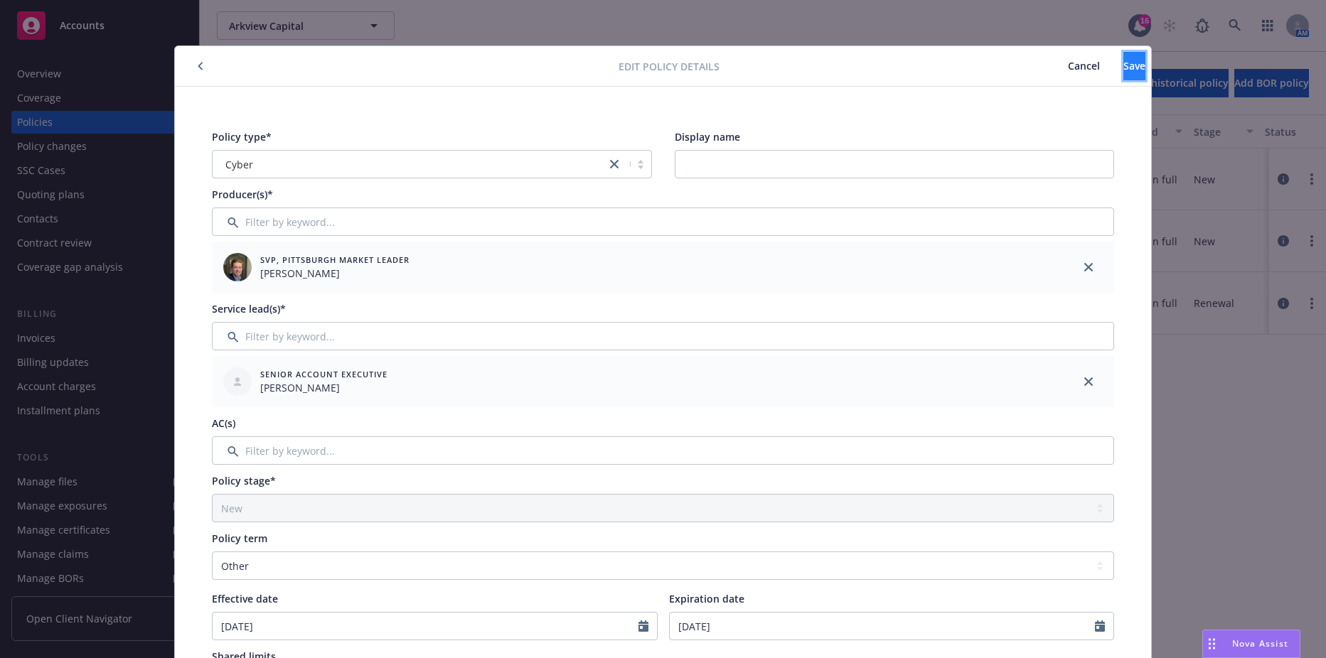
click at [1123, 66] on span "Save" at bounding box center [1134, 66] width 22 height 14
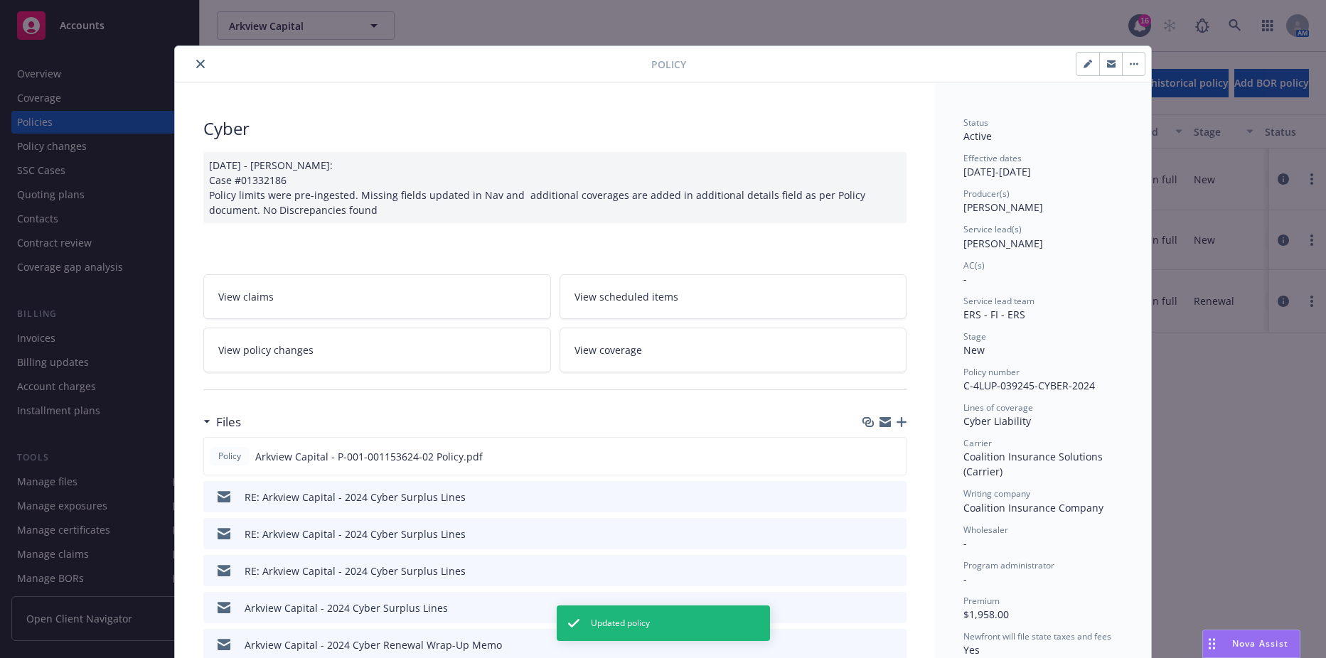
click at [196, 63] on icon "close" at bounding box center [200, 64] width 9 height 9
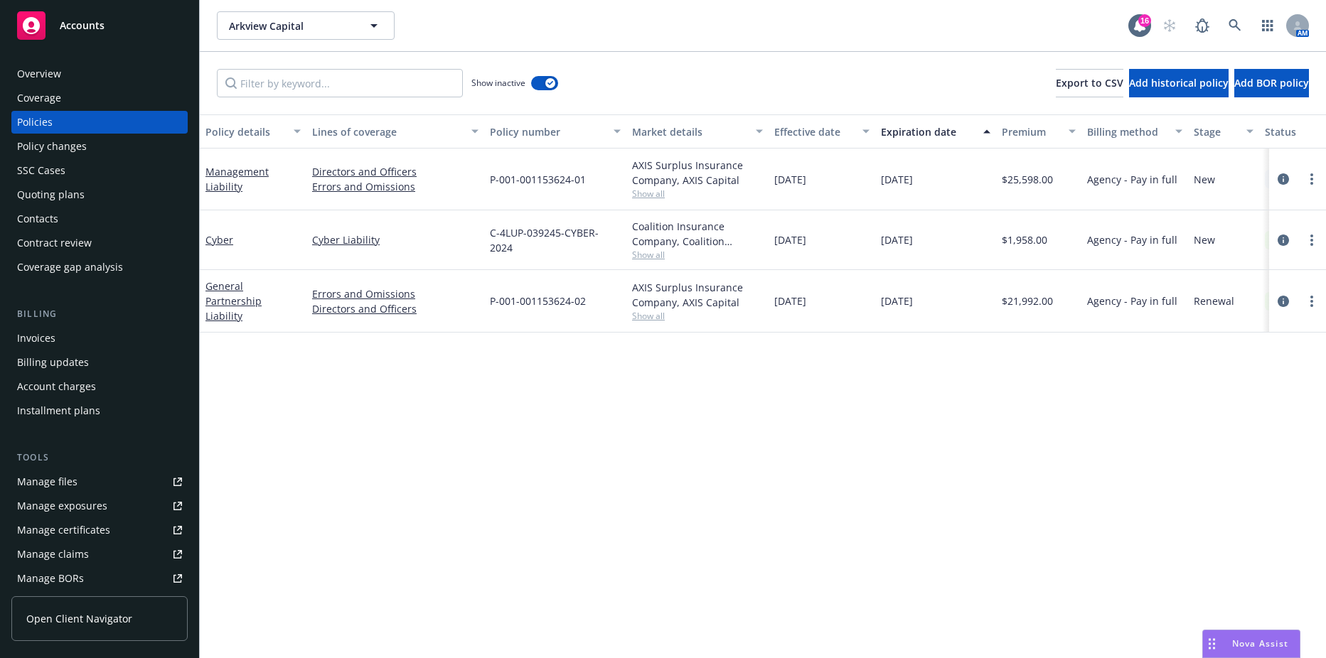
click at [546, 90] on div "Show inactive" at bounding box center [514, 83] width 87 height 28
click at [545, 80] on button "button" at bounding box center [544, 83] width 27 height 14
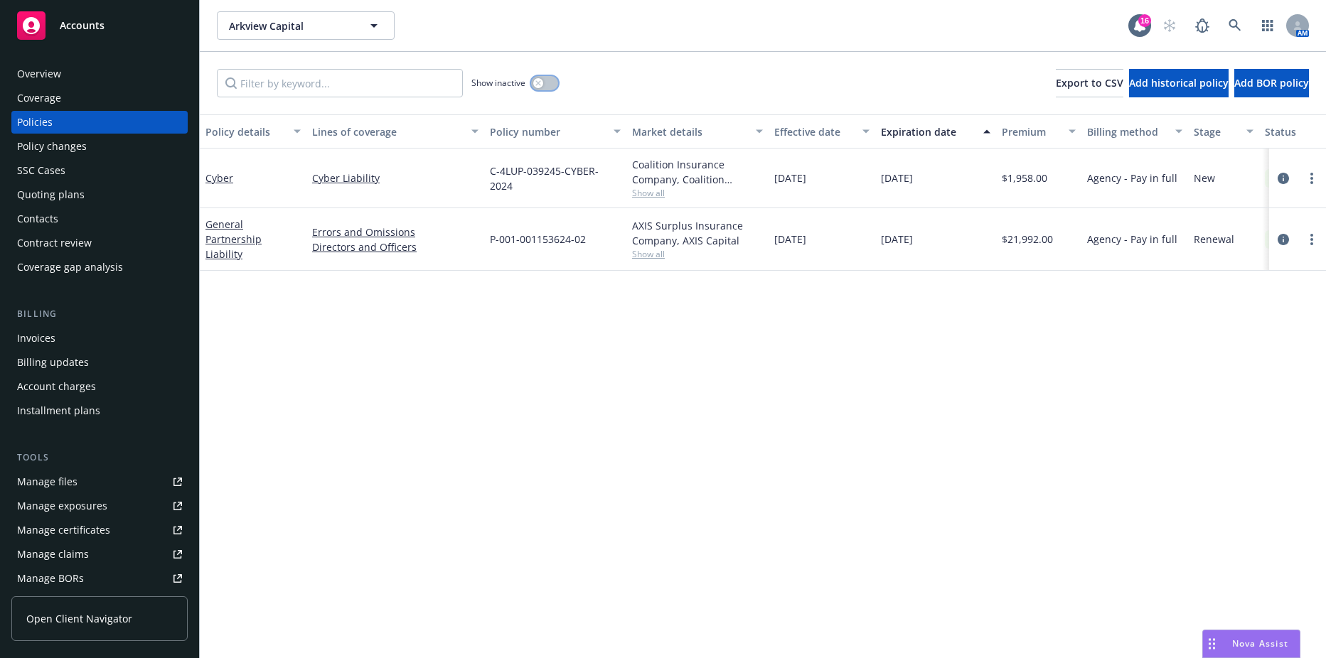
click at [545, 80] on button "button" at bounding box center [544, 83] width 27 height 14
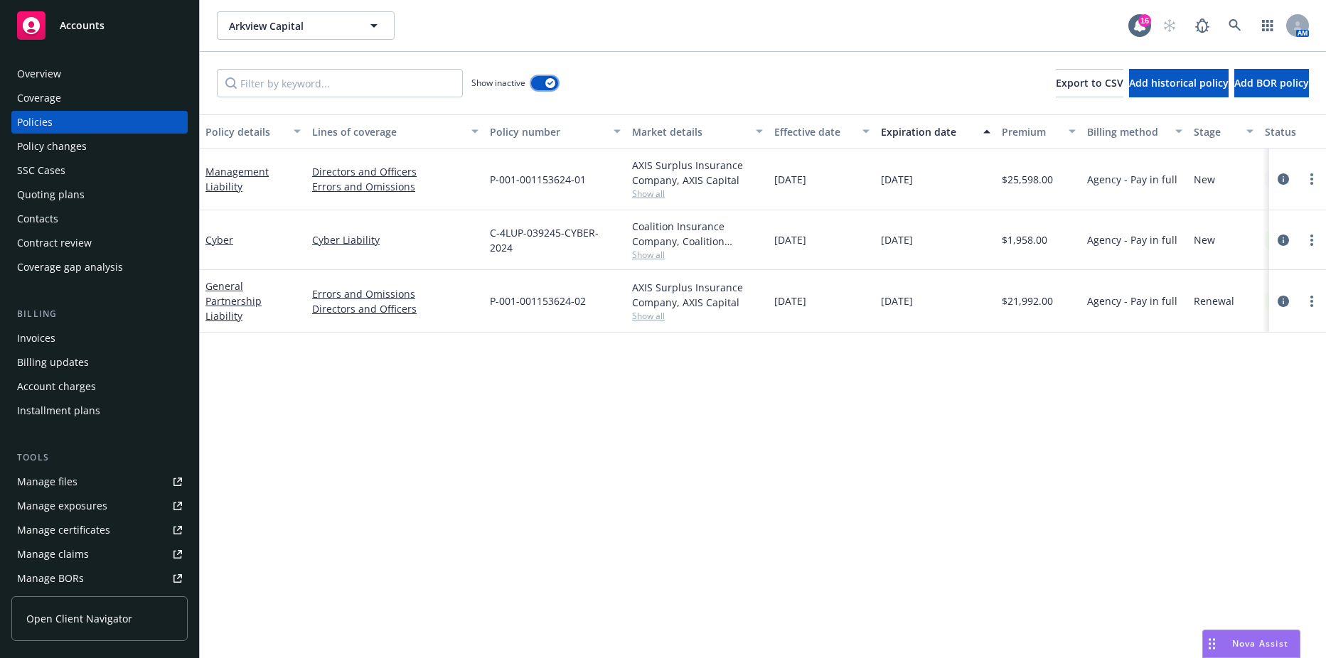
click at [545, 80] on button "button" at bounding box center [544, 83] width 27 height 14
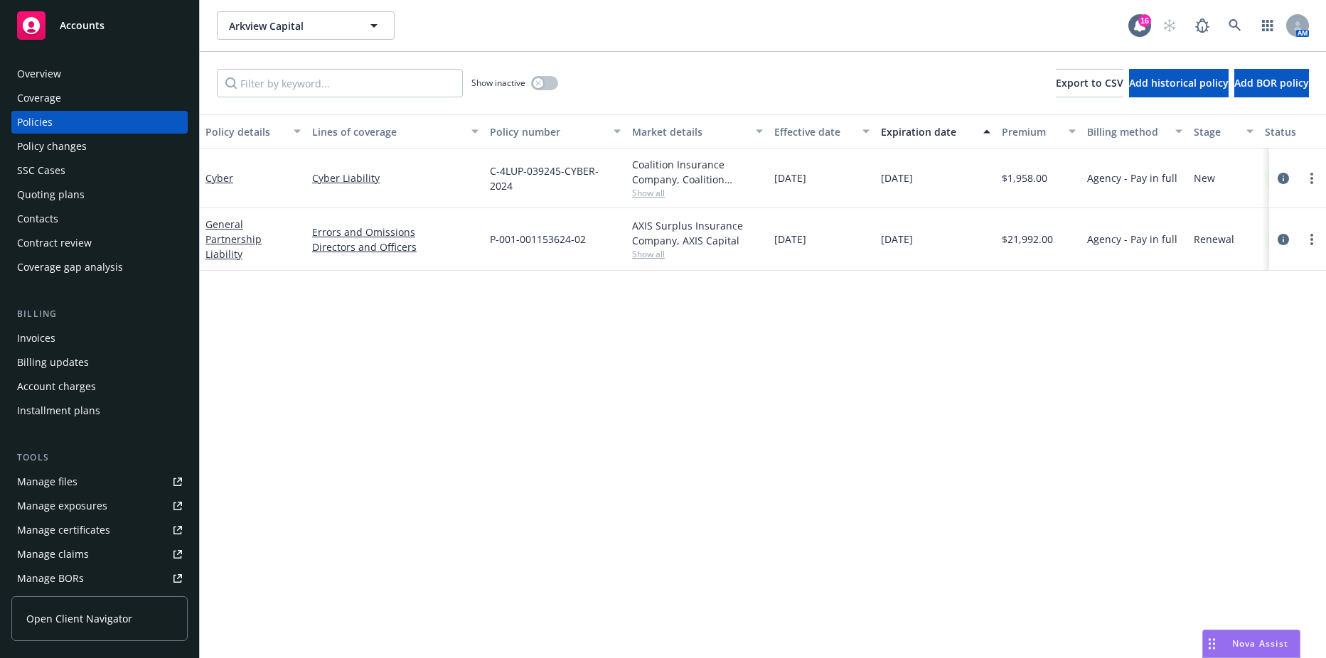
click at [103, 148] on div "Policy changes" at bounding box center [99, 146] width 165 height 23
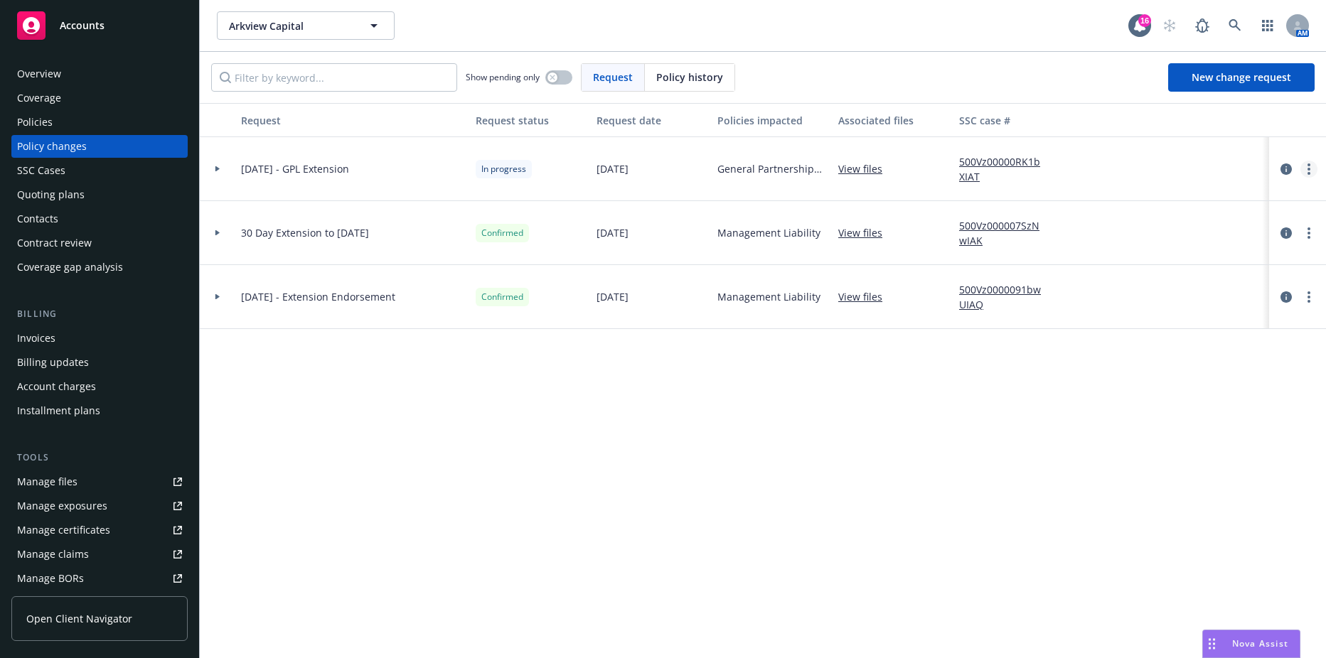
click at [1307, 165] on icon "more" at bounding box center [1308, 168] width 3 height 11
click at [1209, 85] on link "New change request" at bounding box center [1241, 77] width 146 height 28
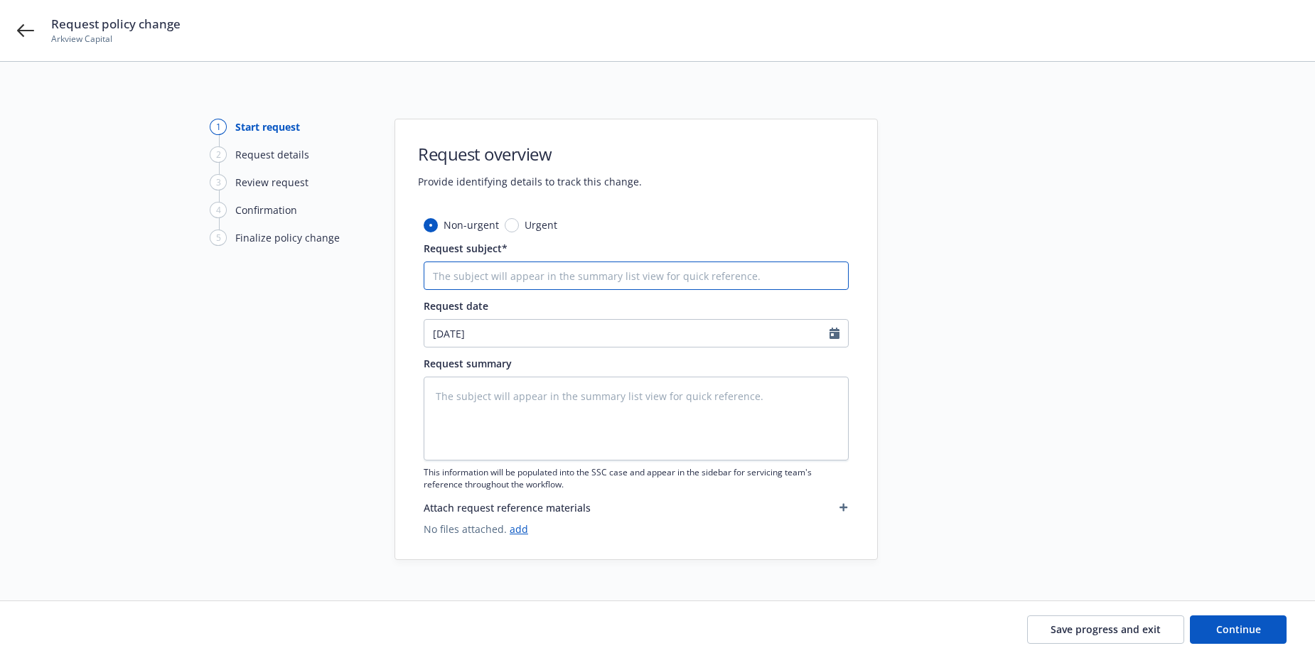
click at [494, 276] on input "Request subject*" at bounding box center [636, 276] width 425 height 28
type input "9/25/2025 - GPL Extension"
click at [492, 277] on input "9/25/2025 - GPL Extension" at bounding box center [636, 276] width 425 height 28
type textarea "x"
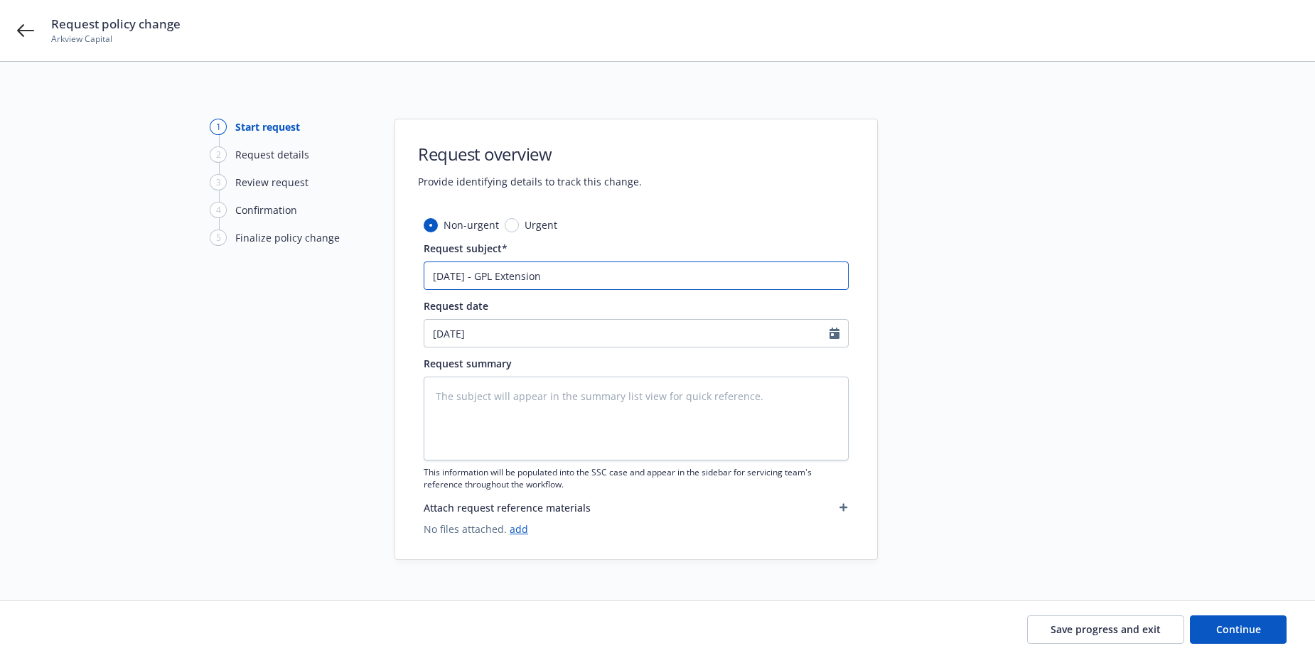
type input "9/25/2025 - CExtension"
type textarea "x"
type input "9/25/2025 - CyExtension"
type textarea "x"
type input "9/25/2025 - CybExtension"
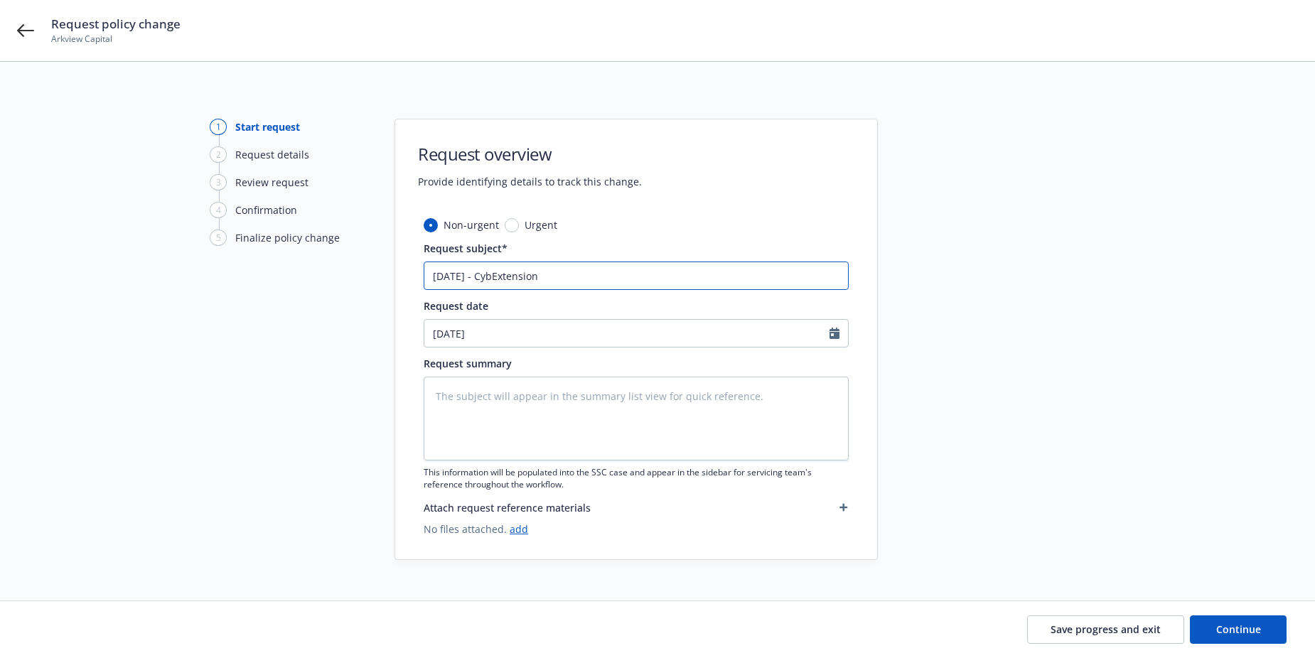
type textarea "x"
type input "9/25/2025 - CybeExtension"
type textarea "x"
type input "9/25/2025 - CyberExtension"
type textarea "x"
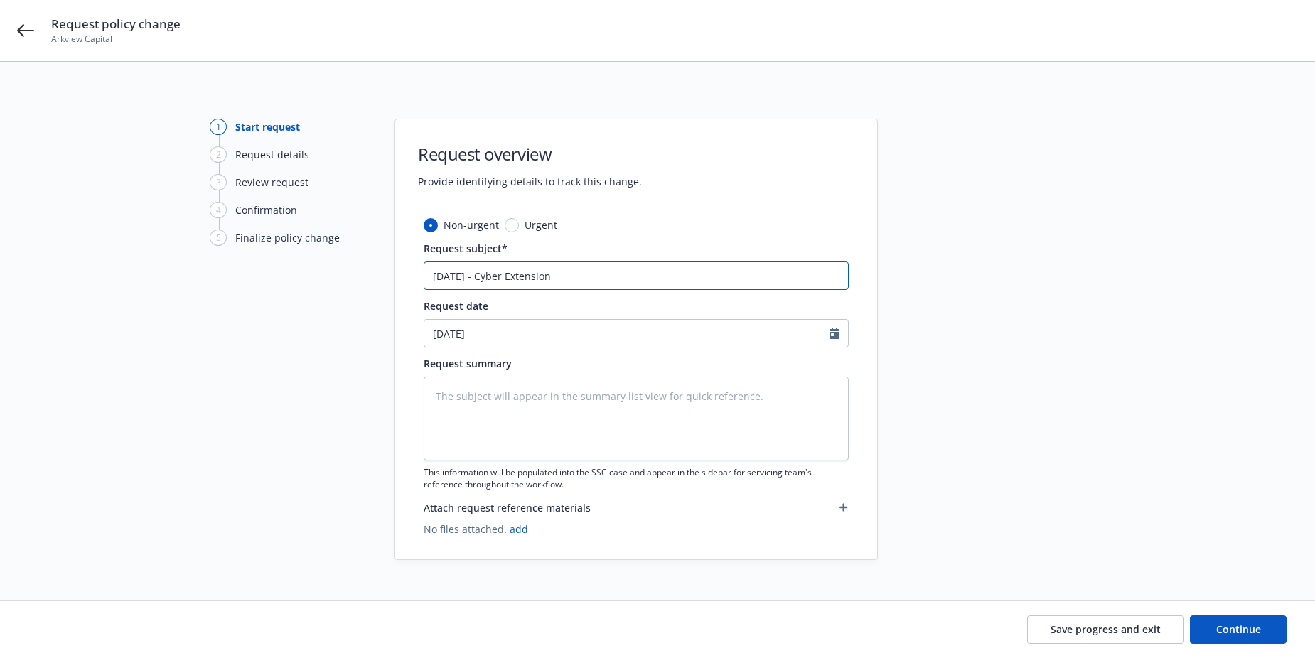
type input "9/25/2025 - Cyber Extension"
click at [488, 339] on input "[DATE]" at bounding box center [626, 333] width 405 height 27
select select "8"
click at [506, 476] on span "20" at bounding box center [511, 480] width 21 height 18
type textarea "x"
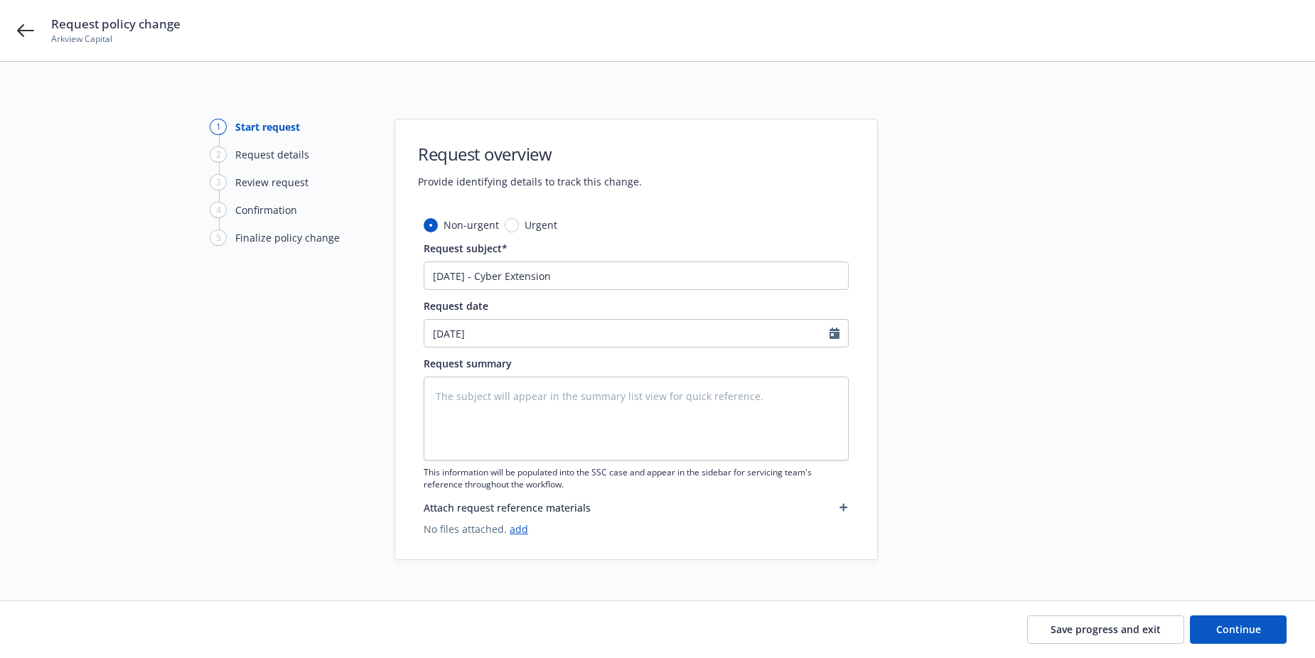
type input "08/20/2025"
drag, startPoint x: 559, startPoint y: 270, endPoint x: 437, endPoint y: 274, distance: 122.3
click at [476, 273] on input "9/25/2025 - Cyber Extension" at bounding box center [636, 276] width 425 height 28
click at [415, 275] on div "Non-urgent Urgent Request subject* 9/25/2025 - Cyber Extension Request date 08/…" at bounding box center [636, 389] width 482 height 342
click at [496, 274] on input "9/25/2025 - Cyber Extension" at bounding box center [636, 276] width 425 height 28
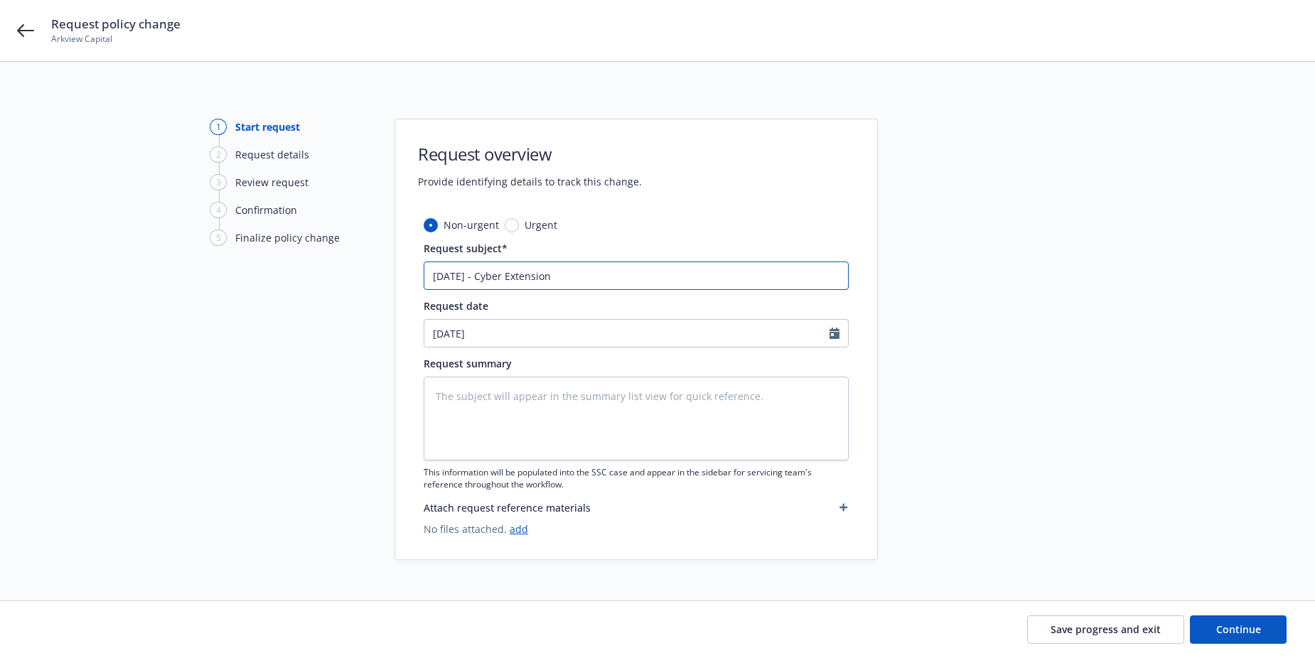
click at [496, 274] on input "9/25/2025 - Cyber Extension" at bounding box center [636, 276] width 425 height 28
click at [487, 423] on textarea at bounding box center [636, 419] width 425 height 84
paste textarea "9/25/2025 - Cyber Extension"
type textarea "x"
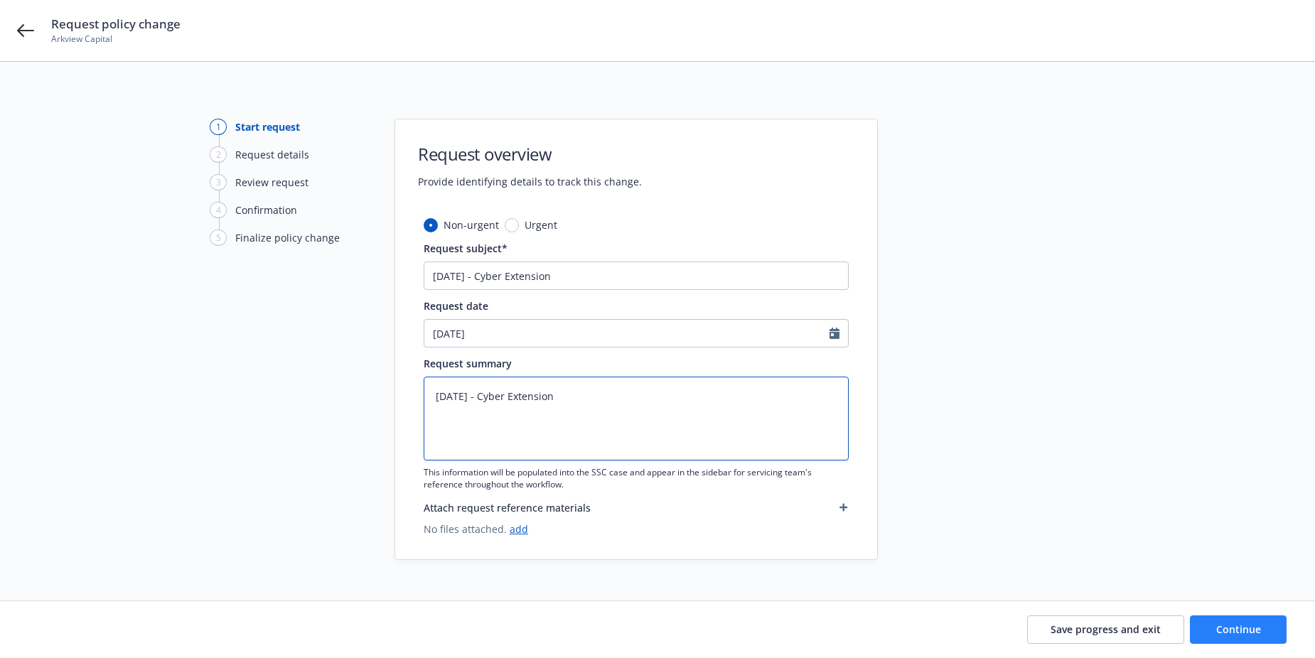
type textarea "9/25/2025 - Cyber Extension"
click at [1223, 629] on span "Continue" at bounding box center [1238, 630] width 45 height 14
type textarea "x"
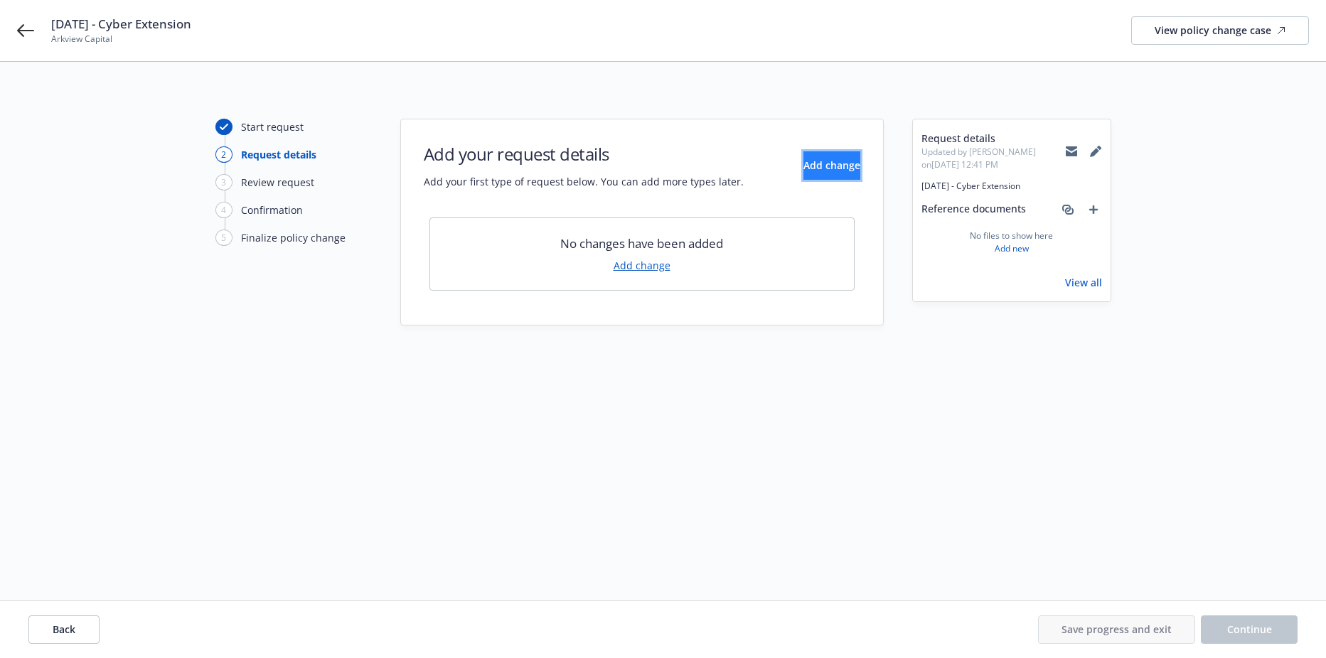
click at [803, 167] on button "Add change" at bounding box center [831, 165] width 57 height 28
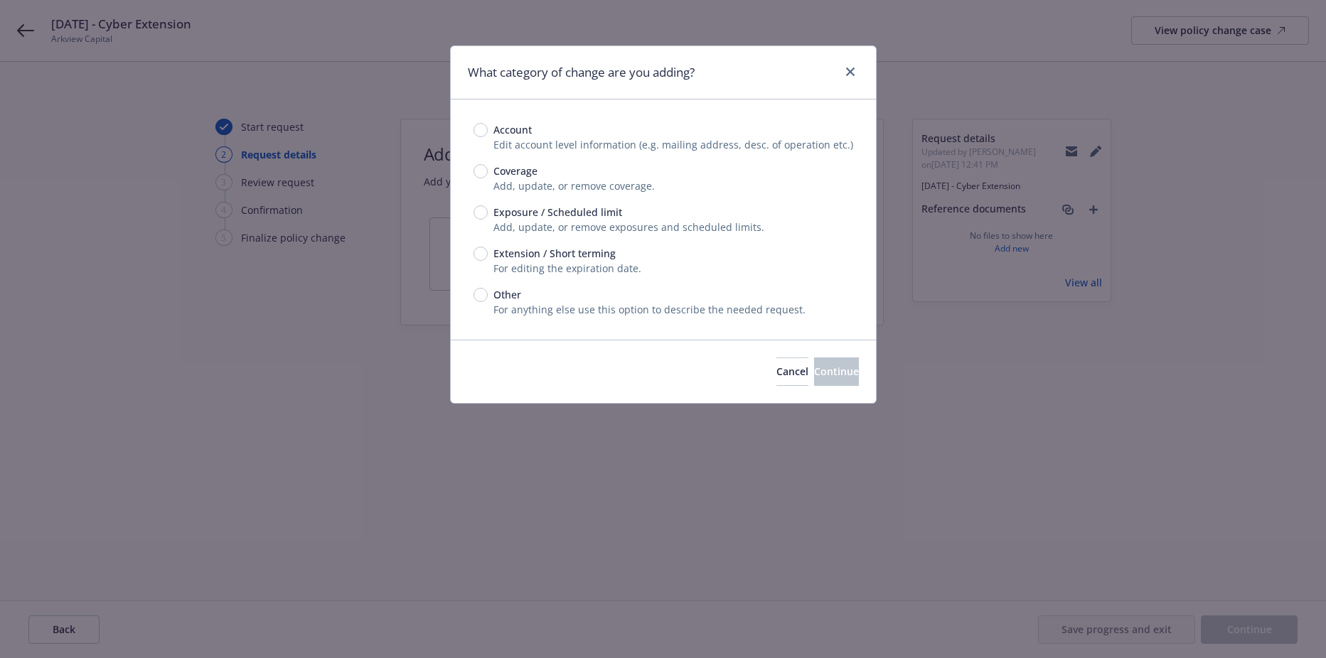
click at [498, 261] on span "Extension / Short terming" at bounding box center [554, 253] width 122 height 15
click at [488, 261] on input "Extension / Short terming" at bounding box center [480, 254] width 14 height 14
radio input "true"
click at [828, 363] on button "Continue" at bounding box center [836, 372] width 45 height 28
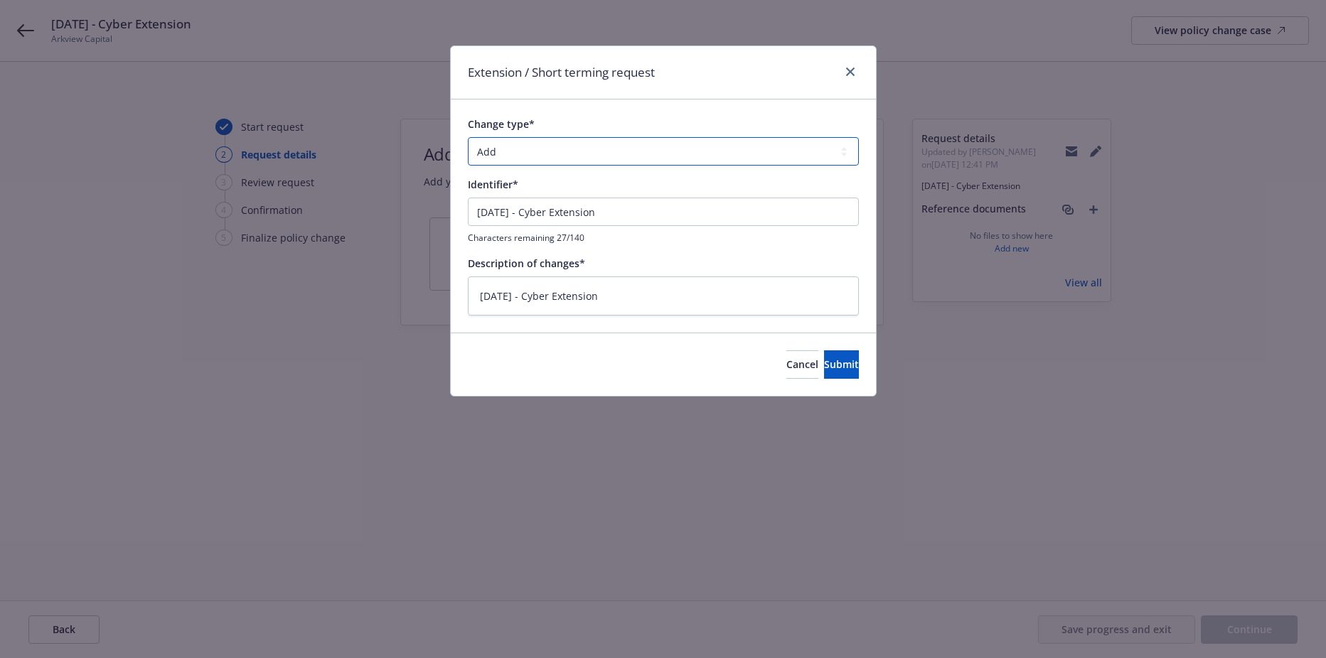
click at [548, 151] on select "Add Audit Change Remove" at bounding box center [663, 151] width 391 height 28
click at [824, 356] on button "Submit" at bounding box center [841, 364] width 35 height 28
type textarea "x"
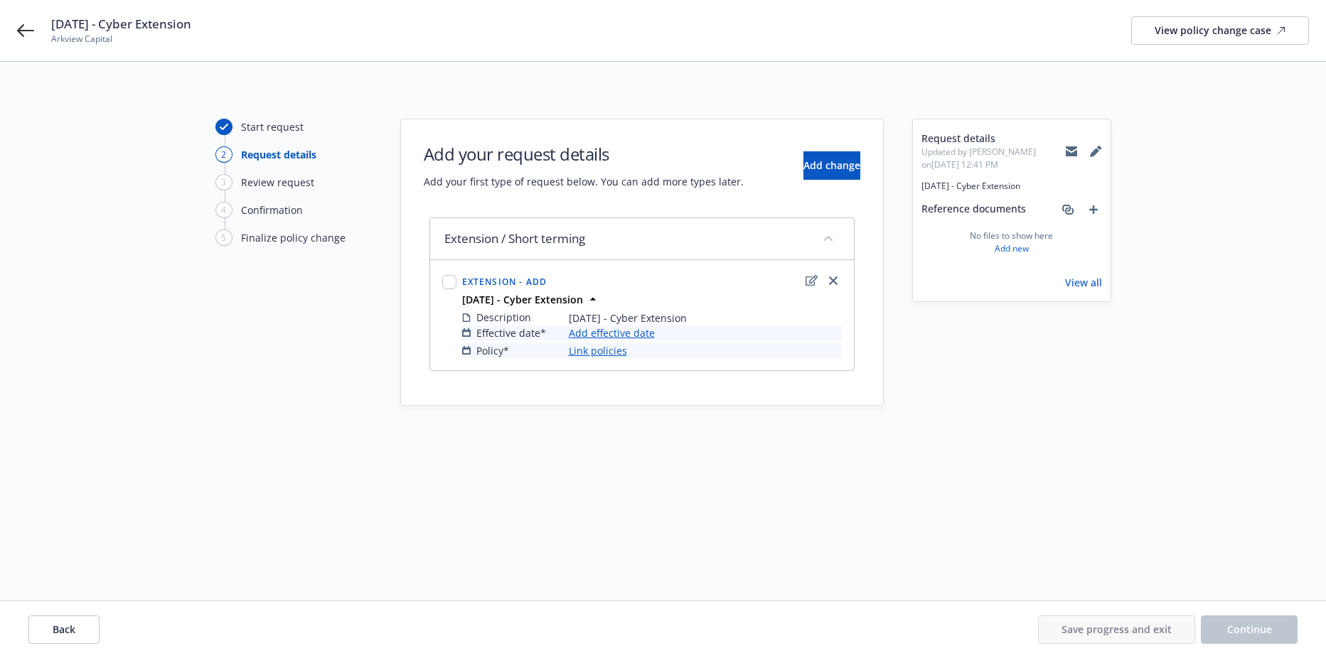
click at [596, 333] on link "Add effective date" at bounding box center [612, 333] width 86 height 15
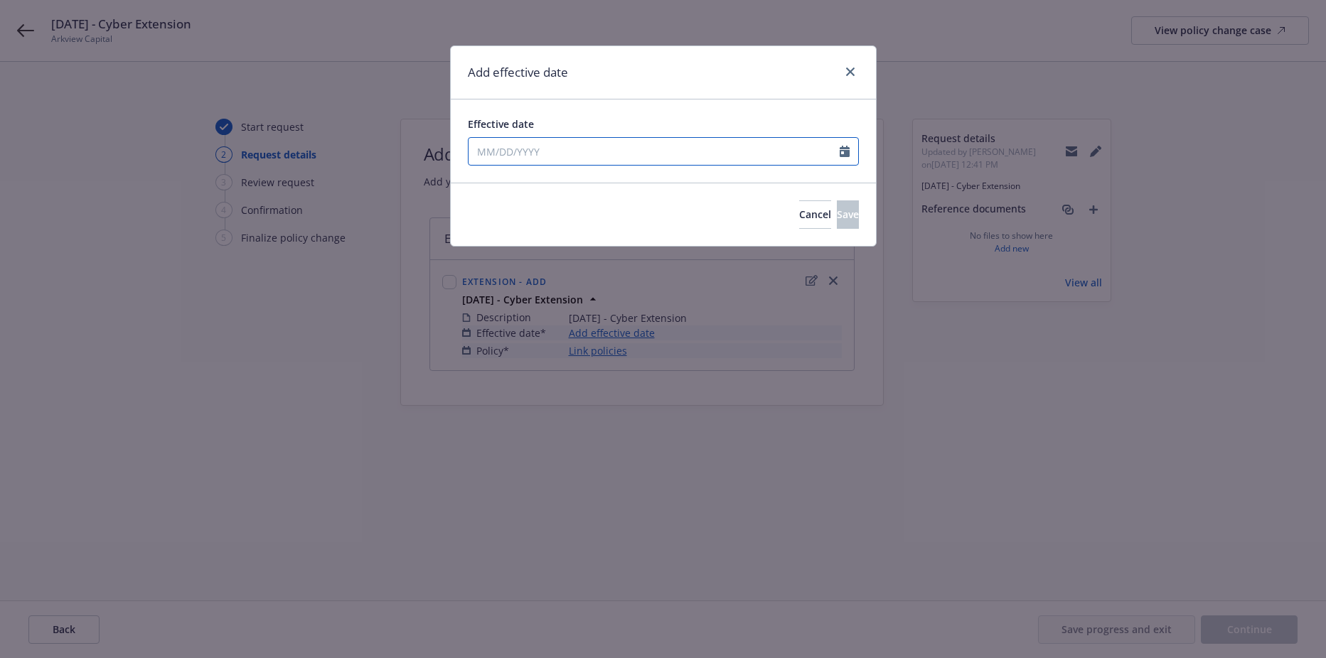
select select "8"
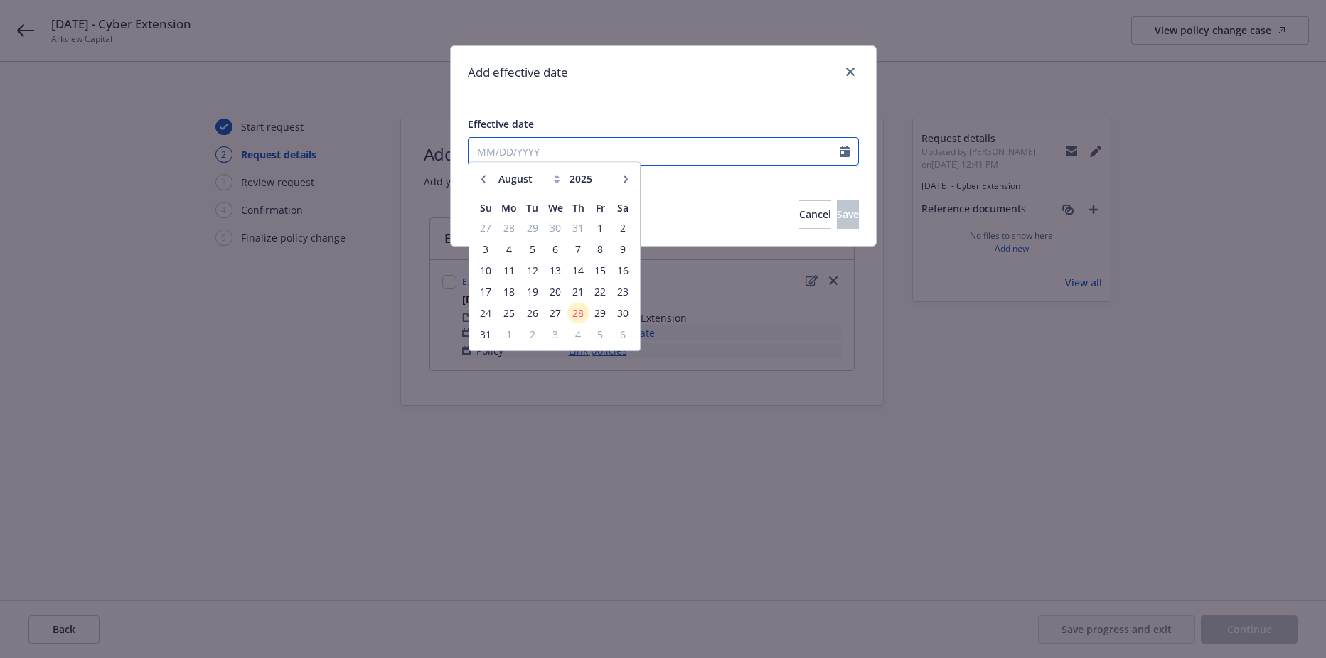
click at [554, 147] on input "Effective date" at bounding box center [653, 151] width 371 height 27
click at [549, 298] on span "20" at bounding box center [555, 298] width 21 height 18
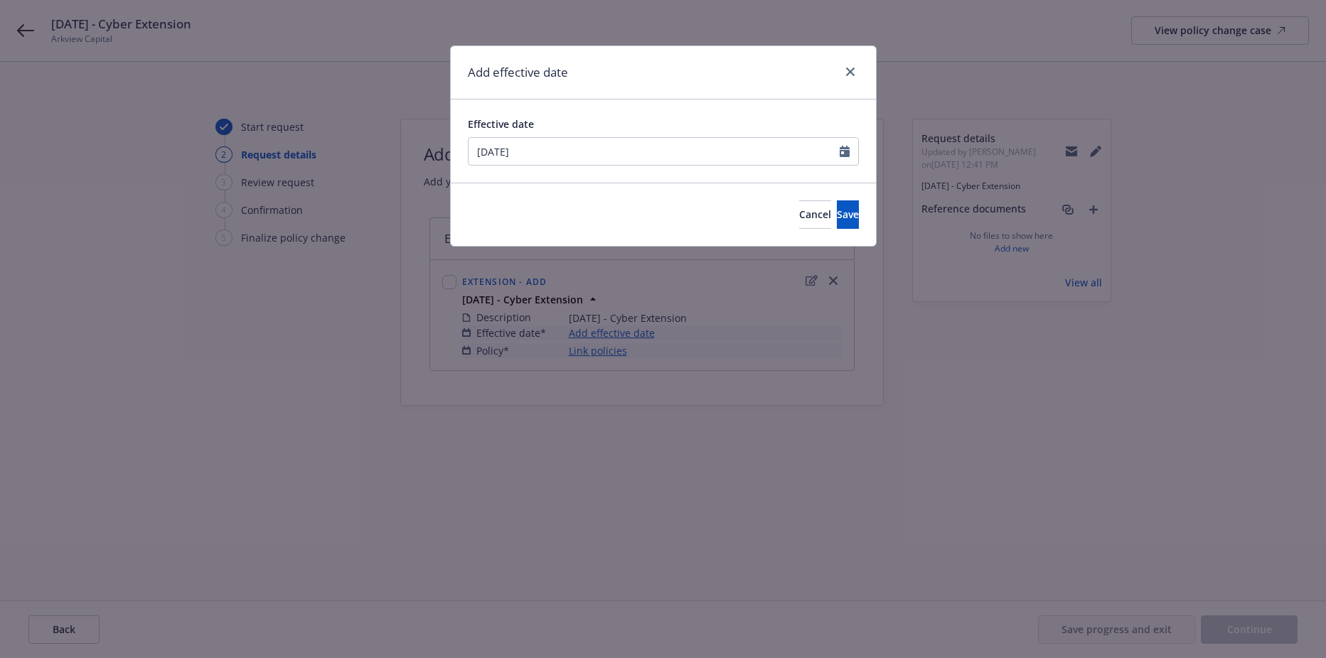
type input "08/20/2025"
click at [837, 213] on button "Save" at bounding box center [848, 214] width 22 height 28
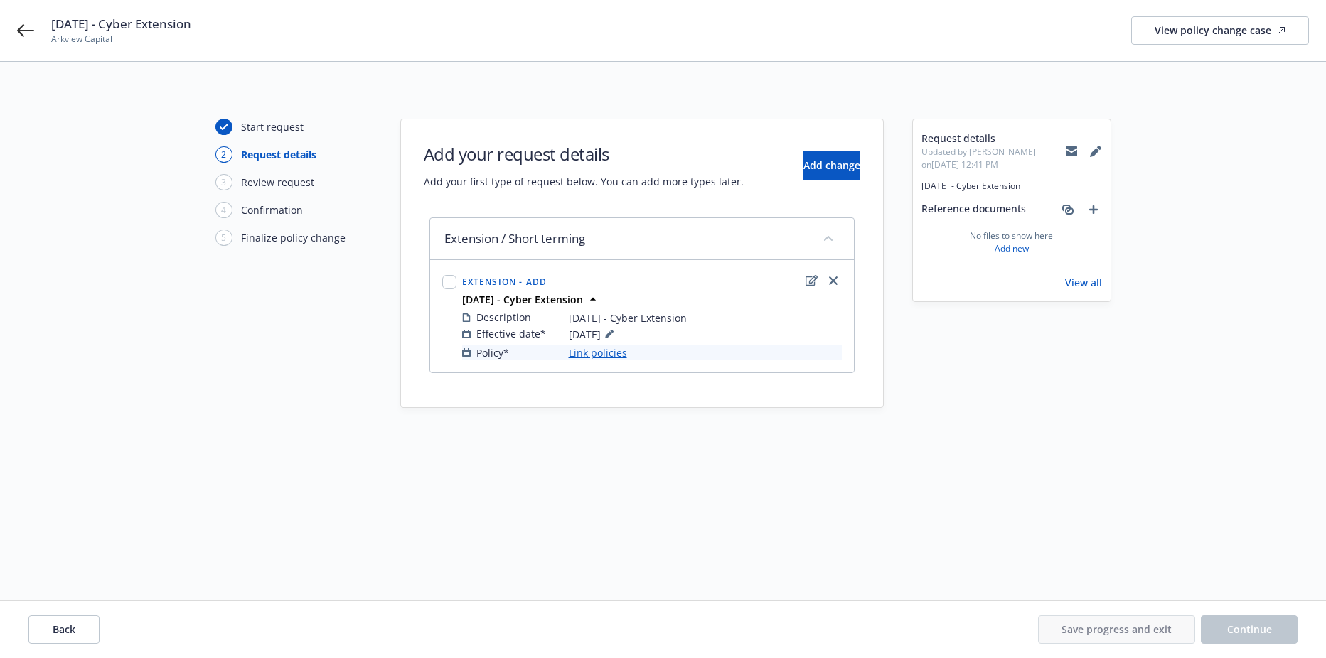
click at [598, 351] on link "Link policies" at bounding box center [598, 352] width 58 height 15
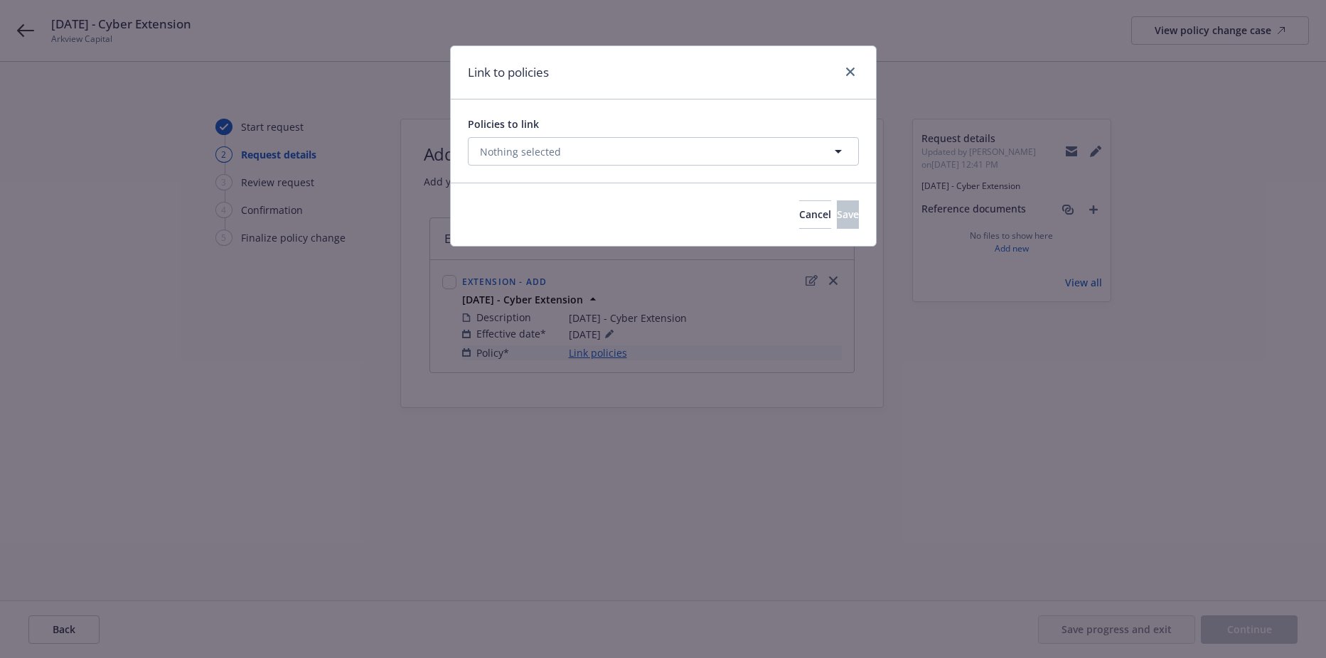
click at [552, 167] on div "Policies to link Nothing selected" at bounding box center [663, 141] width 425 height 83
click at [551, 156] on span "Nothing selected" at bounding box center [520, 151] width 81 height 15
select select "ACTIVE"
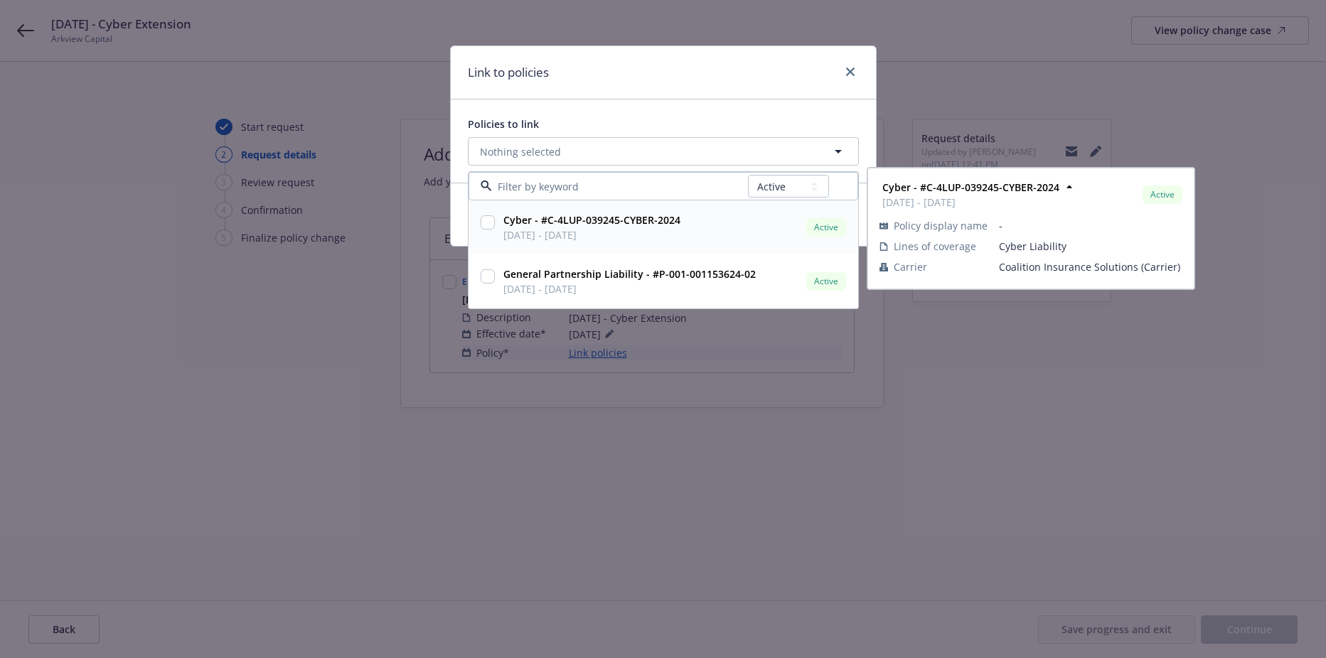
click at [486, 215] on input "checkbox" at bounding box center [488, 222] width 14 height 14
checkbox input "true"
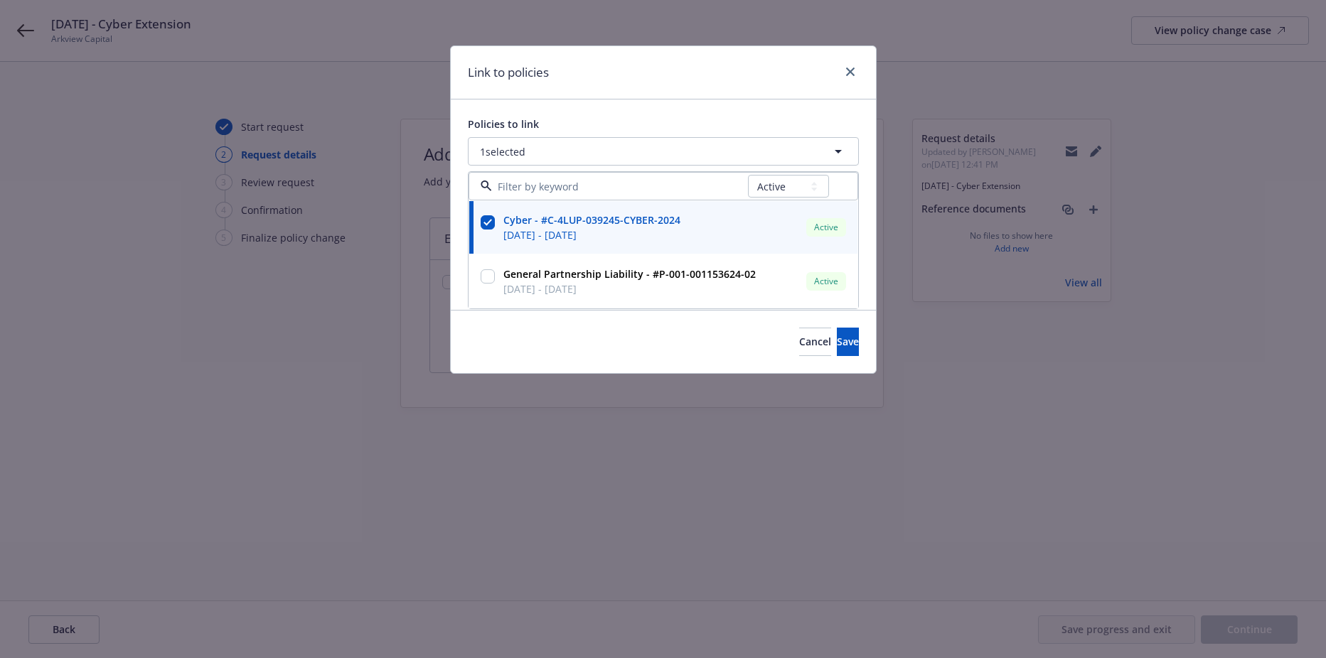
click at [669, 107] on div "Policies to link 1 selected All Active Upcoming Expired Cancelled Cyber - #C-4L…" at bounding box center [663, 205] width 425 height 210
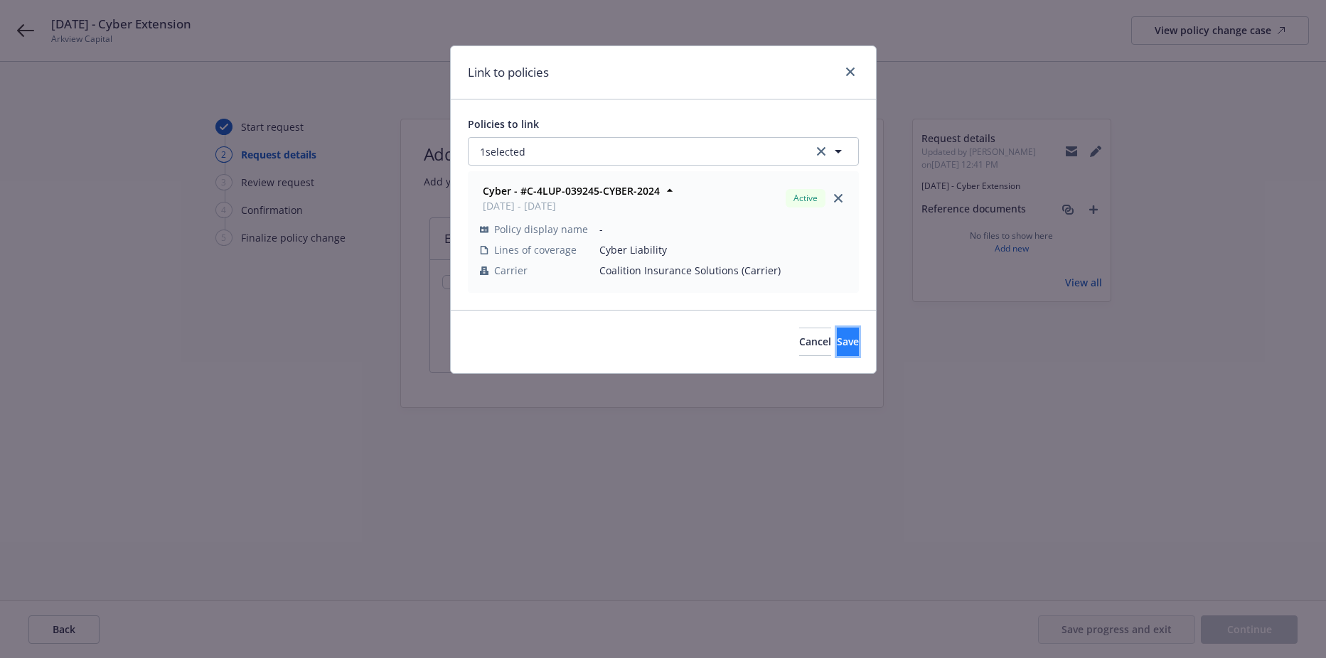
click at [837, 330] on button "Save" at bounding box center [848, 342] width 22 height 28
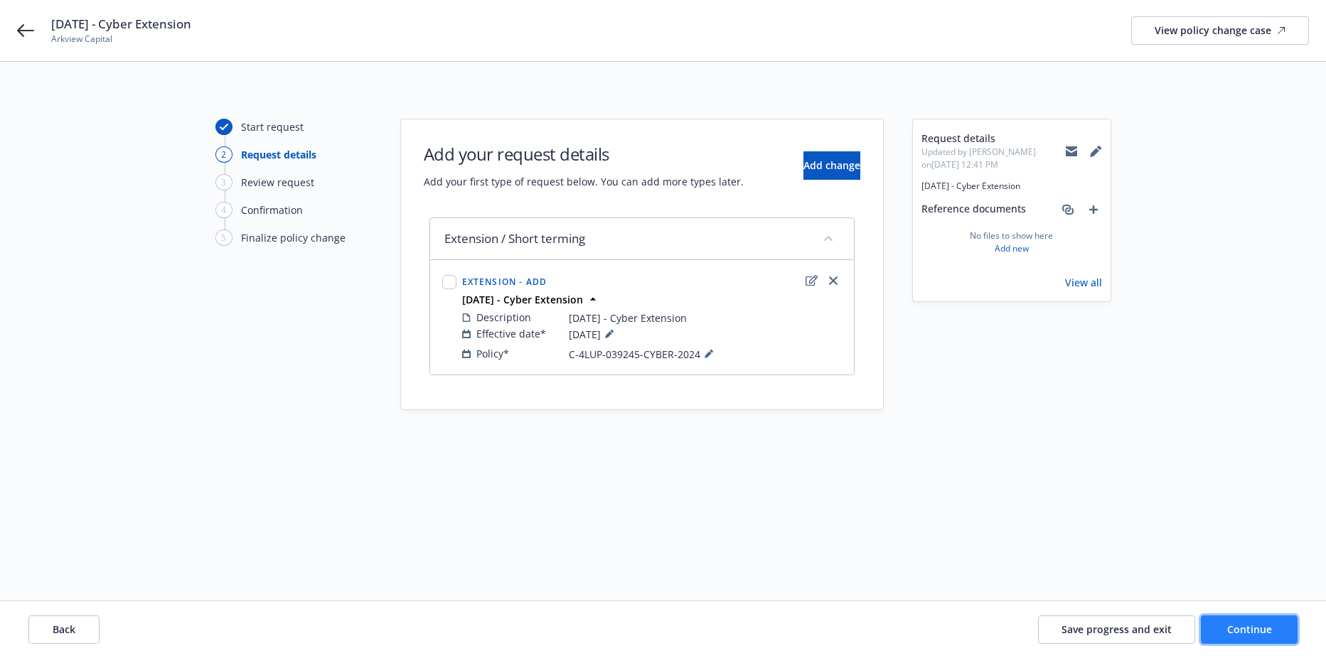
click at [1257, 627] on span "Continue" at bounding box center [1249, 630] width 45 height 14
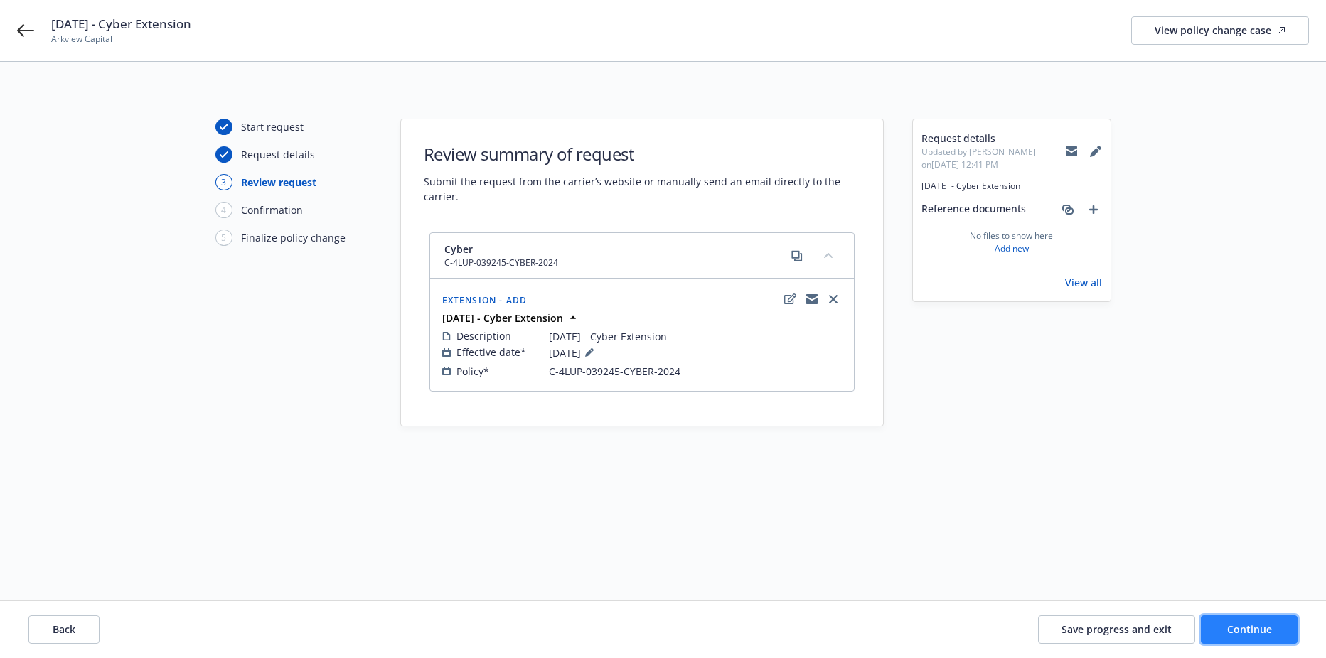
click at [1217, 626] on button "Continue" at bounding box center [1249, 630] width 97 height 28
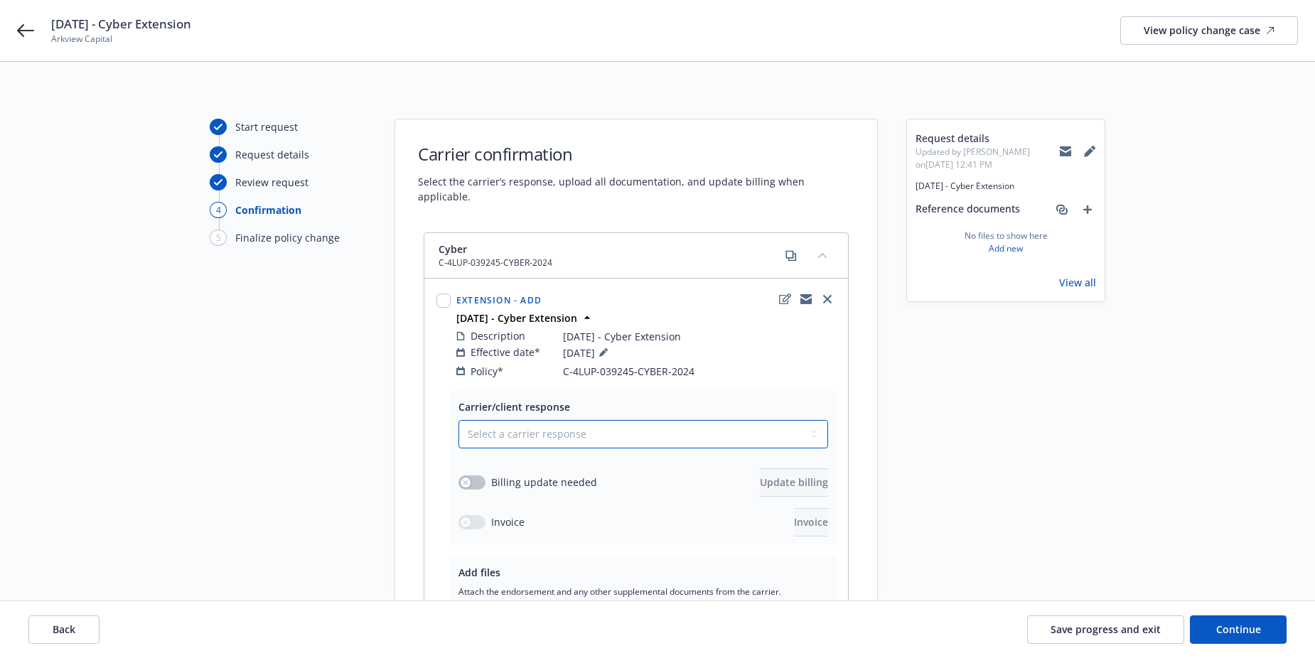
click at [491, 420] on select "Select a carrier response Accepted Accepted with revision No endorsement needed…" at bounding box center [643, 434] width 370 height 28
select select "ACCEPTED"
click at [458, 420] on select "Select a carrier response Accepted Accepted with revision No endorsement needed…" at bounding box center [643, 434] width 370 height 28
click at [461, 478] on div "button" at bounding box center [466, 483] width 10 height 10
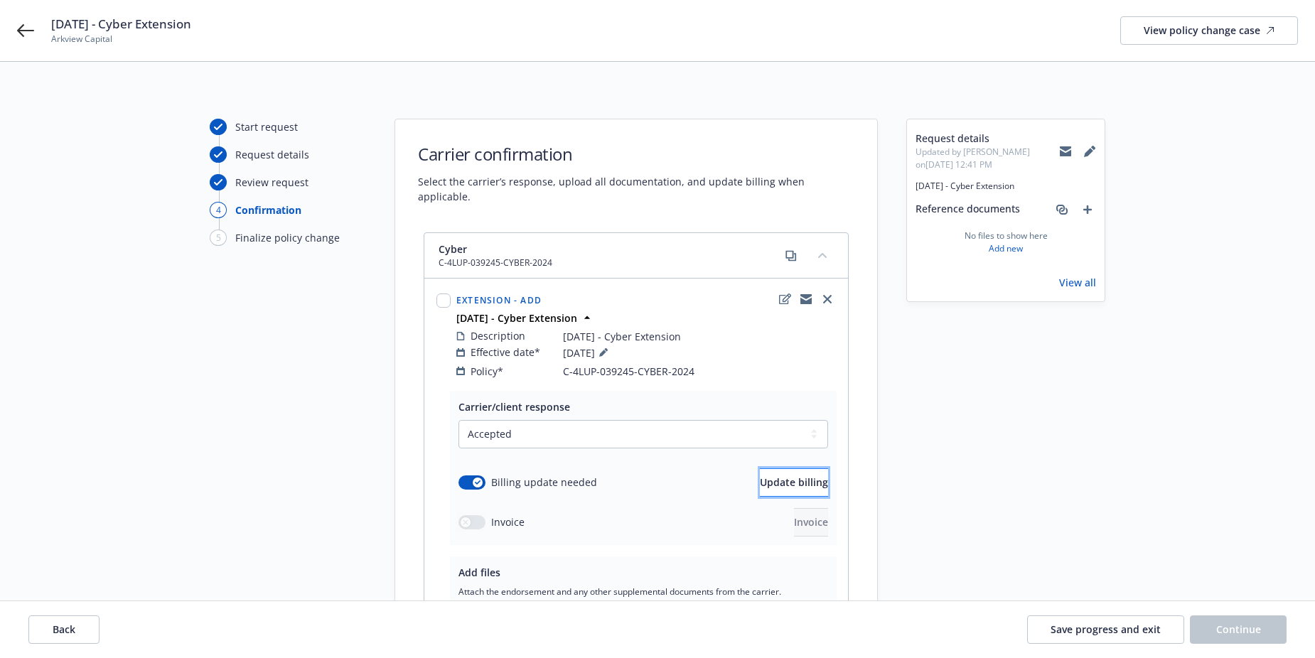
click at [770, 476] on span "Update billing" at bounding box center [794, 483] width 68 height 14
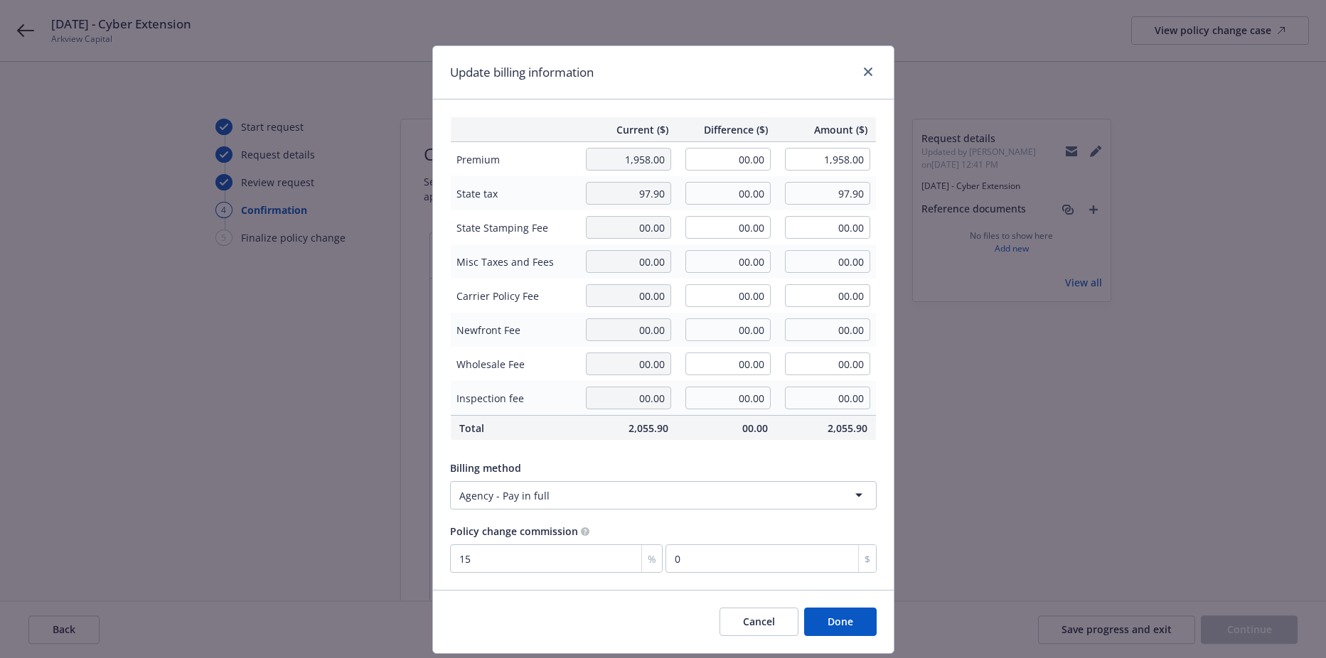
click at [686, 168] on tr "Premium 1,958.00 00.00 1,958.00" at bounding box center [663, 159] width 426 height 35
click at [714, 161] on input "00.00" at bounding box center [727, 159] width 85 height 23
click at [547, 294] on span "Carrier Policy Fee" at bounding box center [514, 296] width 116 height 15
drag, startPoint x: 817, startPoint y: 151, endPoint x: 879, endPoint y: 152, distance: 61.8
click at [817, 151] on input "1,958.00" at bounding box center [827, 159] width 85 height 23
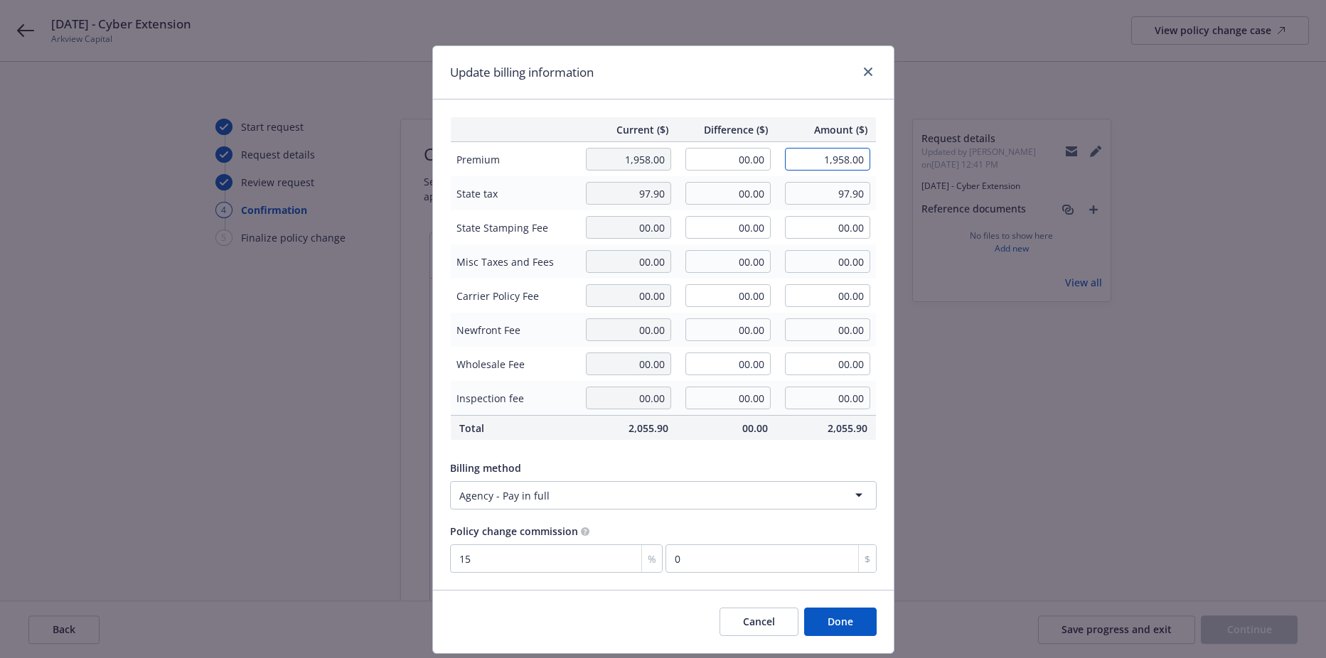
drag, startPoint x: 879, startPoint y: 152, endPoint x: 891, endPoint y: 152, distance: 12.8
click at [891, 152] on div "Update billing information Current ($) Difference ($) Amount ($) Premium 1,958.…" at bounding box center [663, 329] width 1326 height 658
click at [828, 157] on input "1,958.00" at bounding box center [827, 159] width 85 height 23
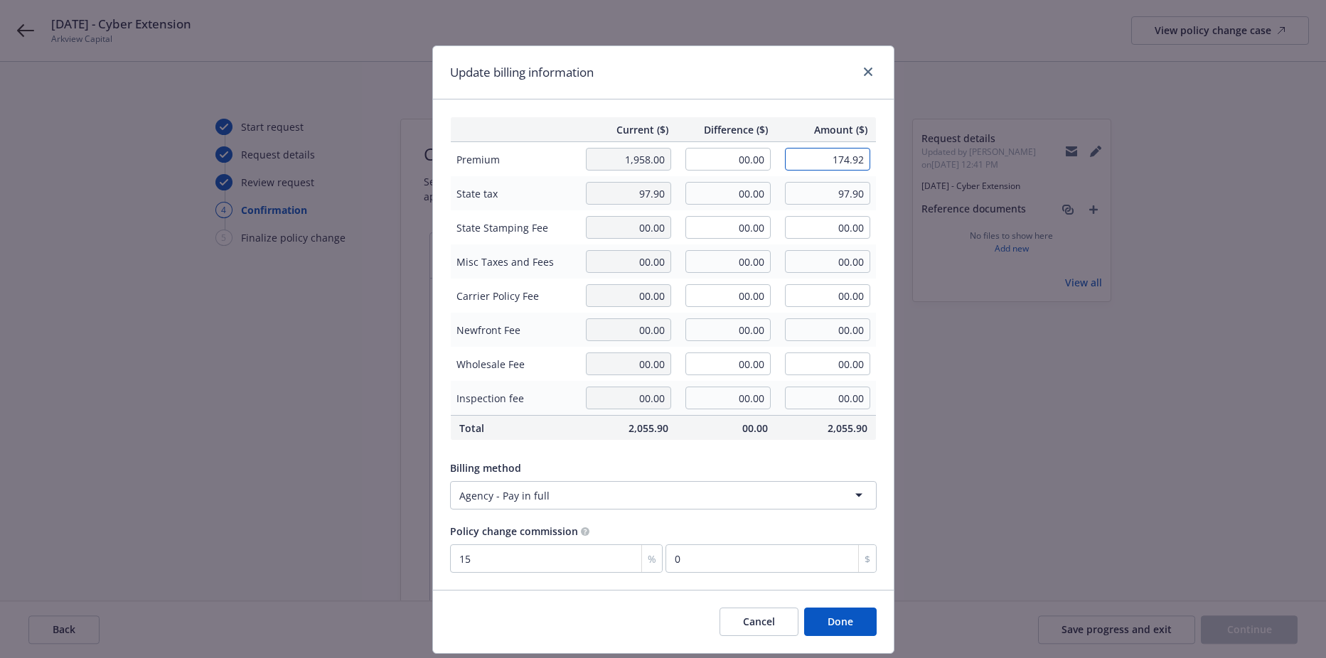
type input "174.92"
type input "-1,783.08"
type input "-267.46"
type input "174.92"
click at [833, 159] on input "174.92" at bounding box center [827, 159] width 85 height 23
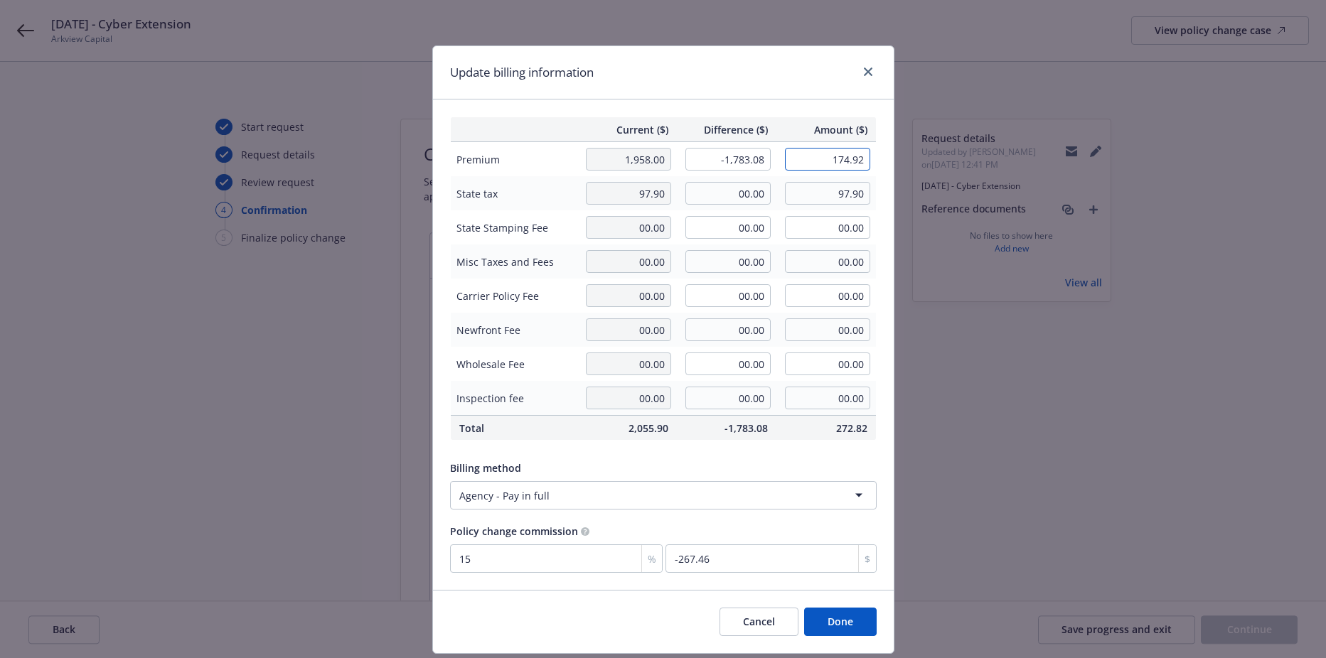
click at [833, 159] on input "174.92" at bounding box center [827, 159] width 85 height 23
type input "-1,958.00"
type input "00.00"
type input "-293.7"
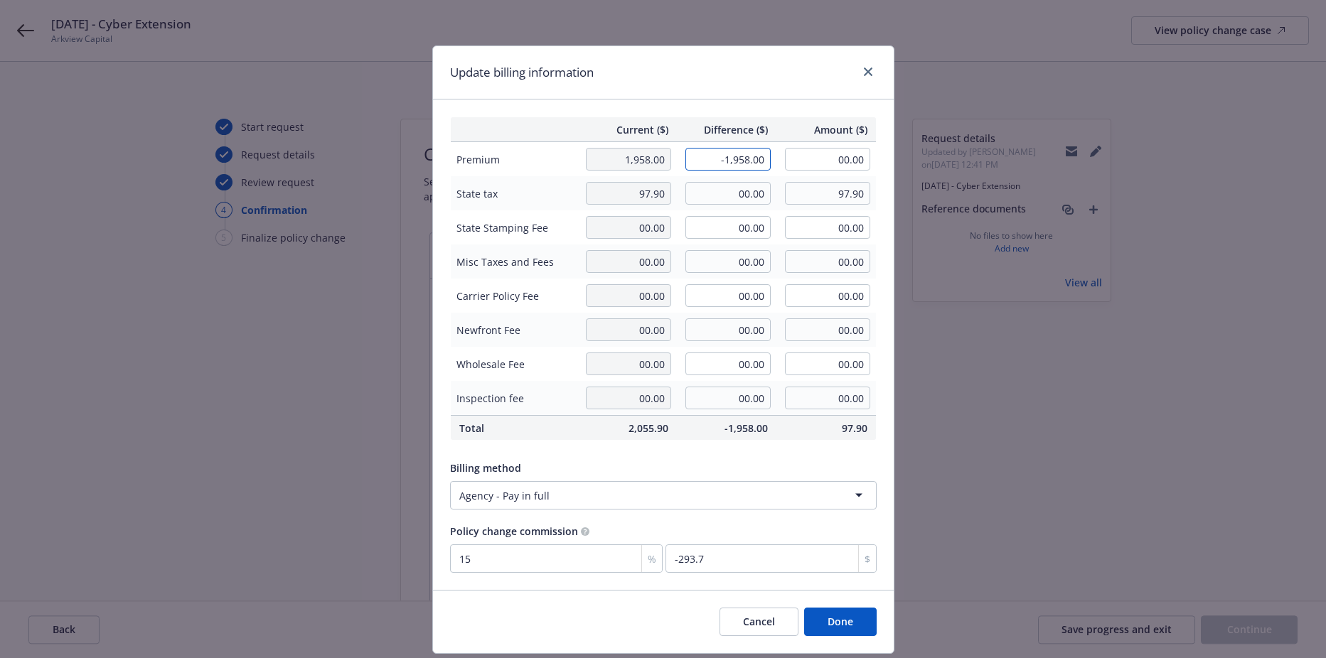
click at [708, 165] on input "-1,958.00" at bounding box center [727, 159] width 85 height 23
click at [739, 158] on input "1174.9" at bounding box center [727, 159] width 85 height 23
type input "174.92"
type input "2,132.92"
type input "26.24"
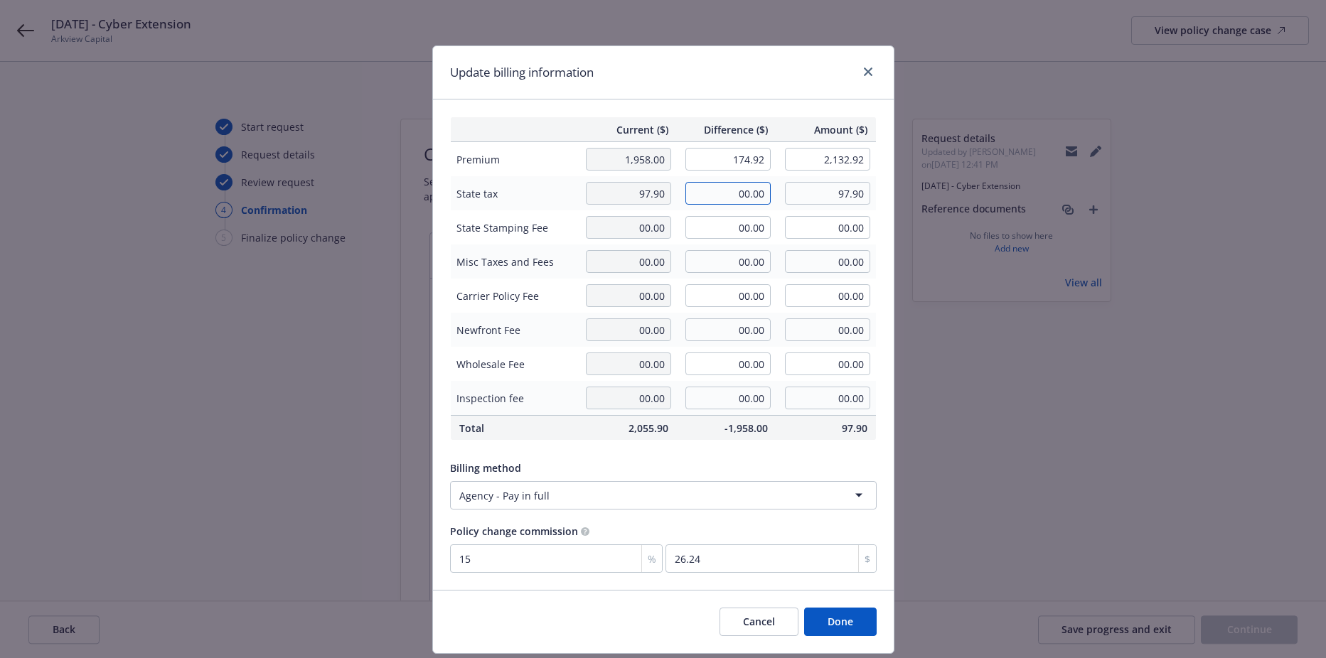
click at [732, 195] on input "00.00" at bounding box center [727, 193] width 85 height 23
click at [837, 157] on input "2,132.92" at bounding box center [827, 159] width 85 height 23
click at [806, 194] on input "97.90" at bounding box center [827, 193] width 85 height 23
click at [746, 194] on input "00.00" at bounding box center [727, 193] width 85 height 23
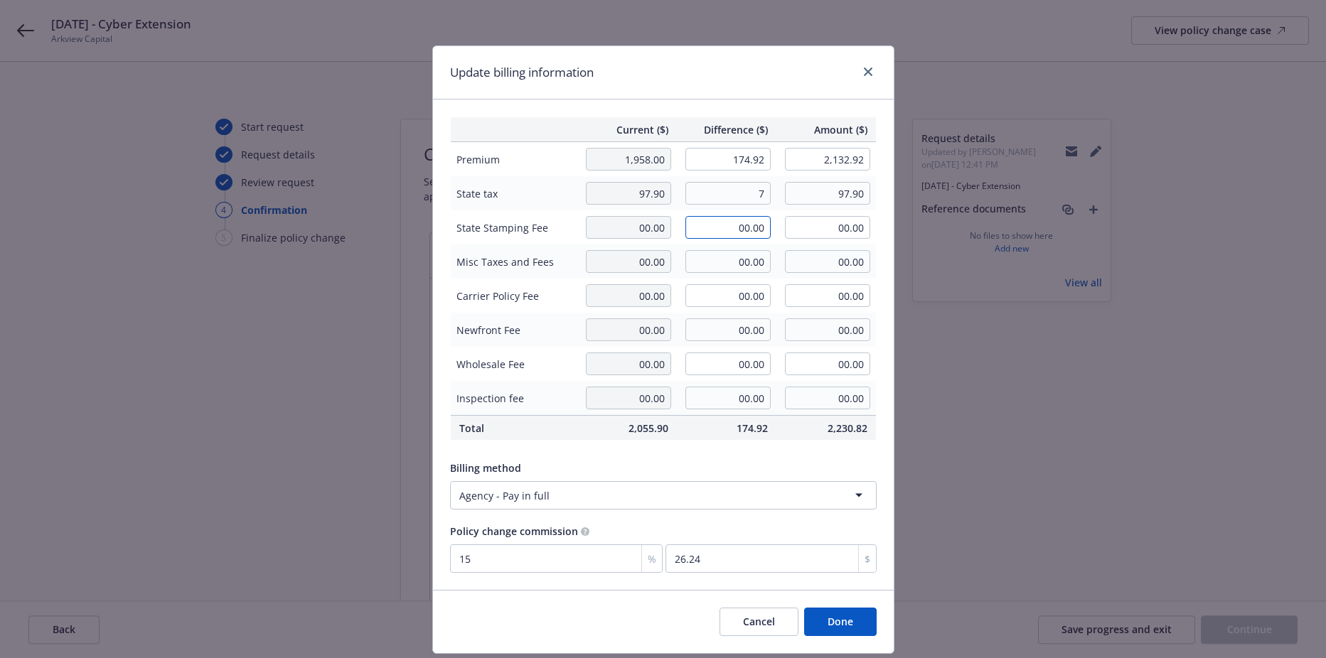
type input "7.00"
type input "104.90"
click at [724, 225] on input "00.00" at bounding box center [727, 227] width 85 height 23
click at [628, 459] on div "Billing method Agency - Pay in full" at bounding box center [663, 482] width 427 height 55
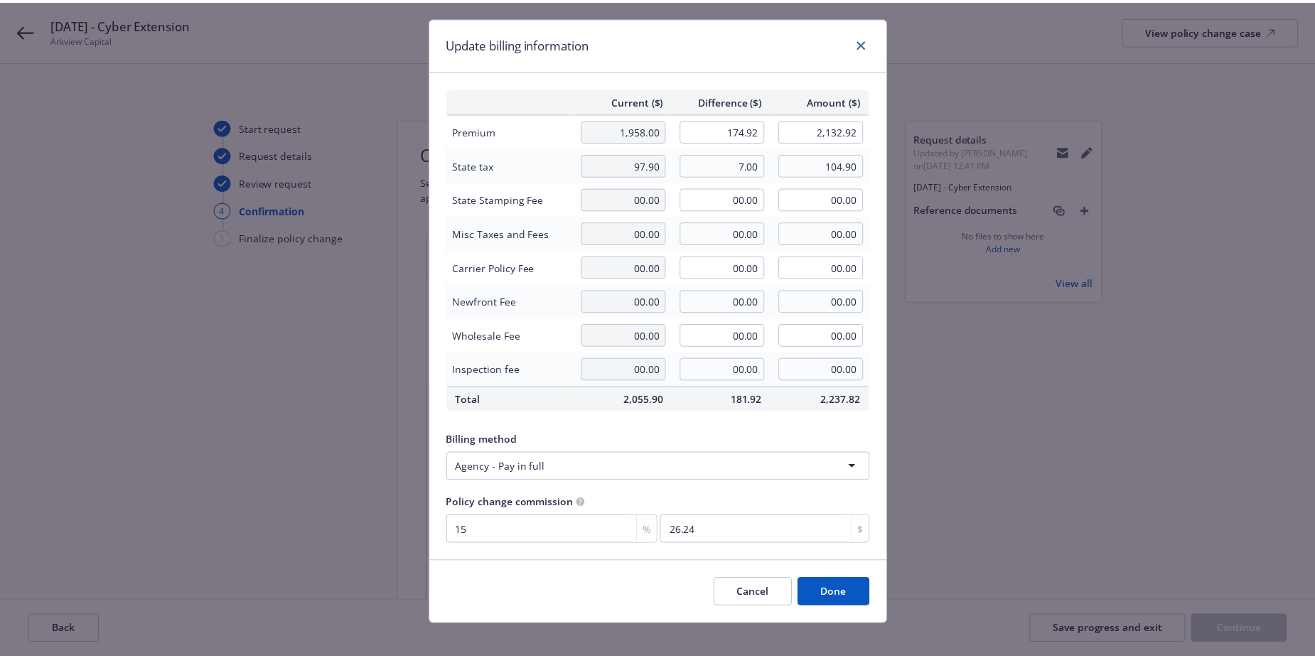
scroll to position [41, 0]
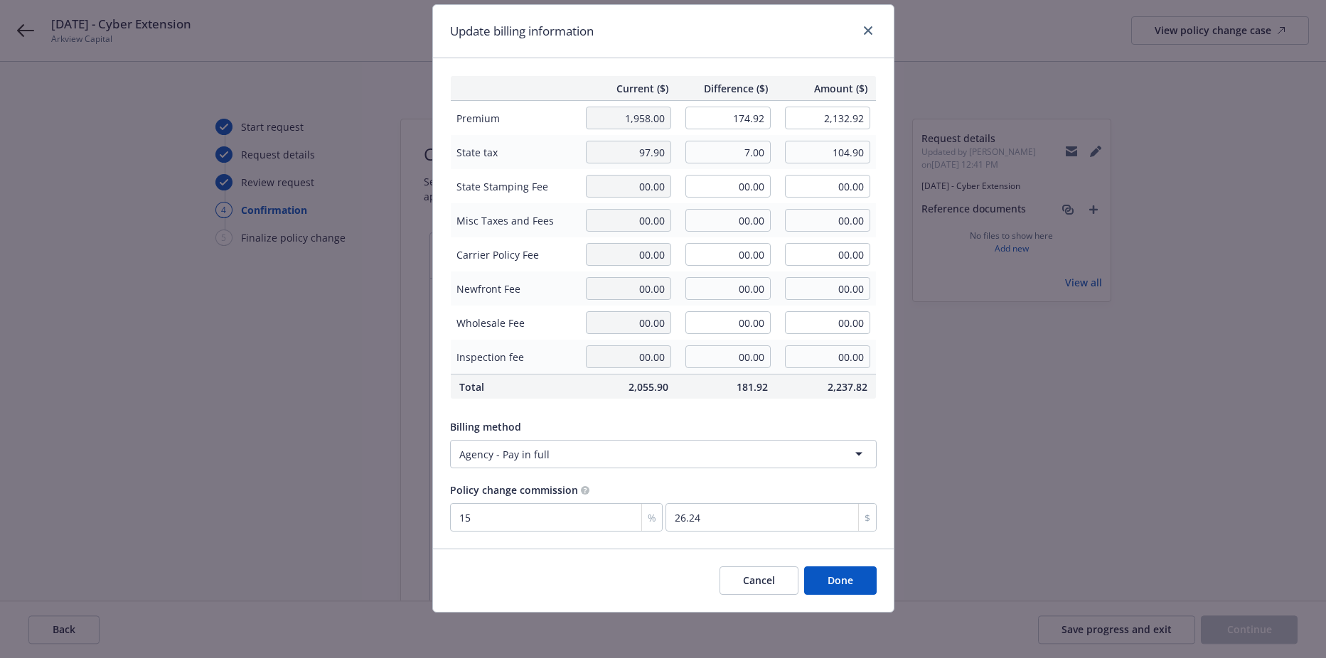
click at [822, 577] on button "Done" at bounding box center [840, 581] width 73 height 28
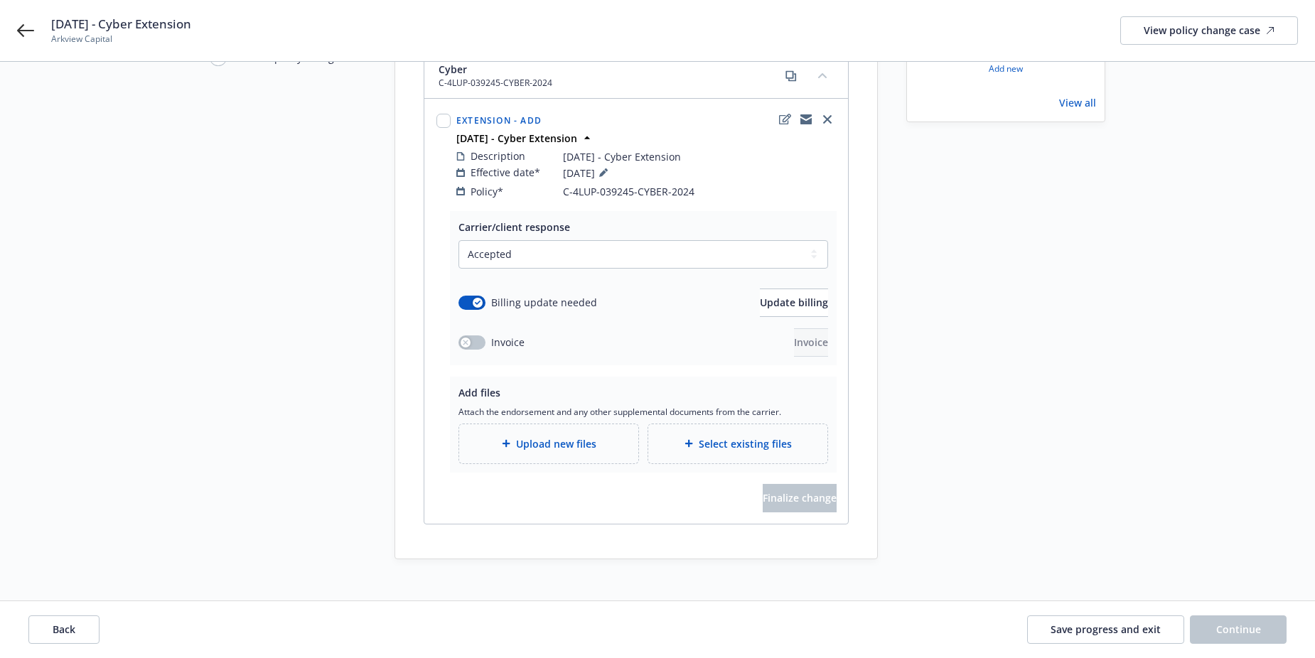
scroll to position [181, 0]
click at [581, 441] on div "Upload new files" at bounding box center [548, 443] width 179 height 39
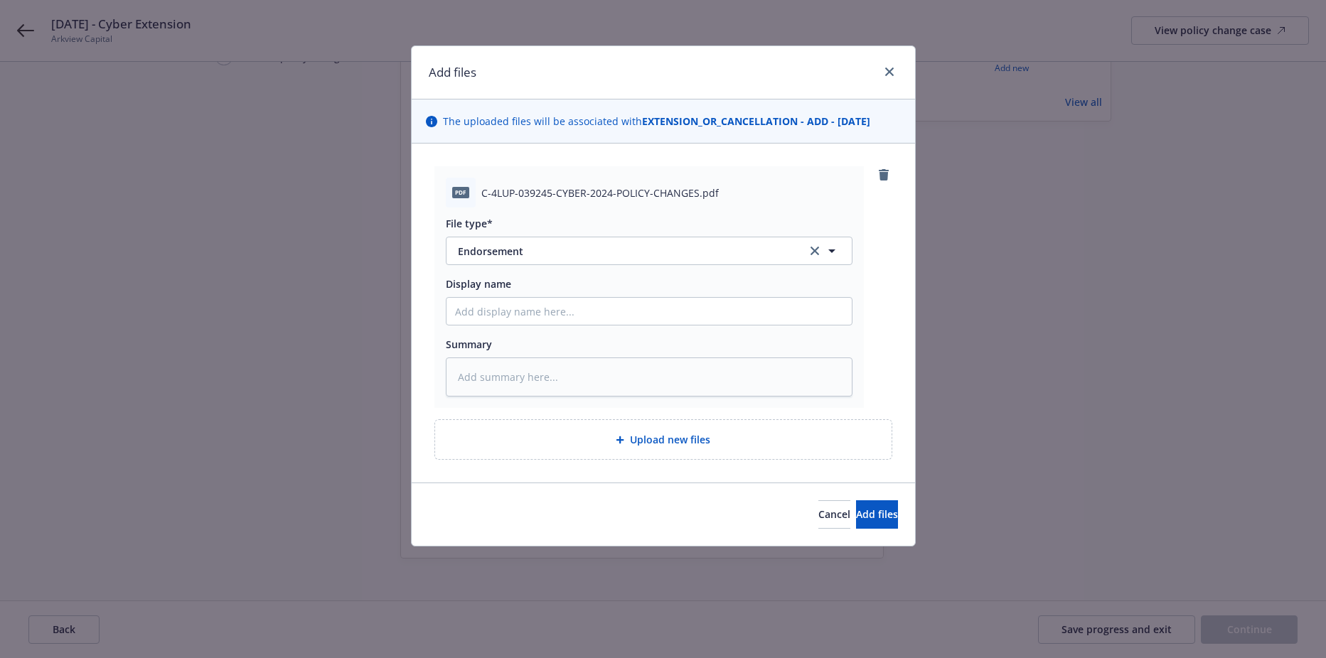
click at [531, 296] on div "Display name" at bounding box center [649, 301] width 407 height 49
click at [529, 310] on input "Display name" at bounding box center [648, 311] width 405 height 27
type textarea "x"
type input "9"
type textarea "x"
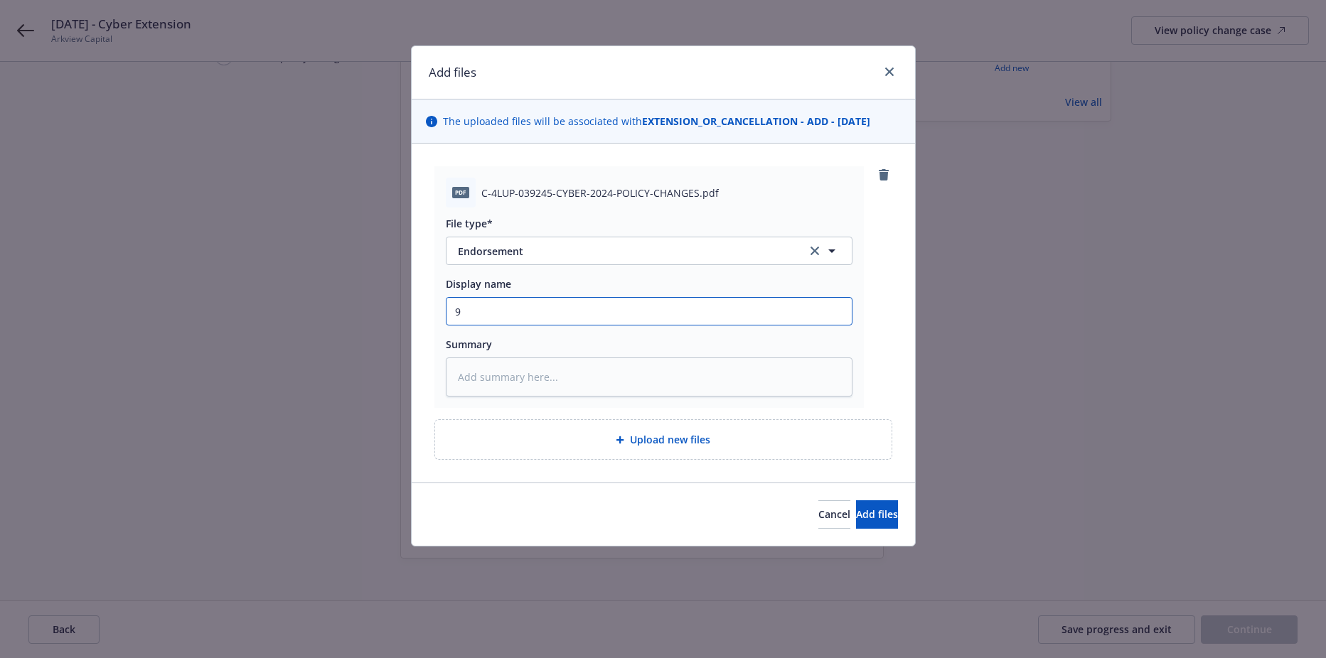
type input "9."
type textarea "x"
type input "9.2"
type textarea "x"
type input "9.25"
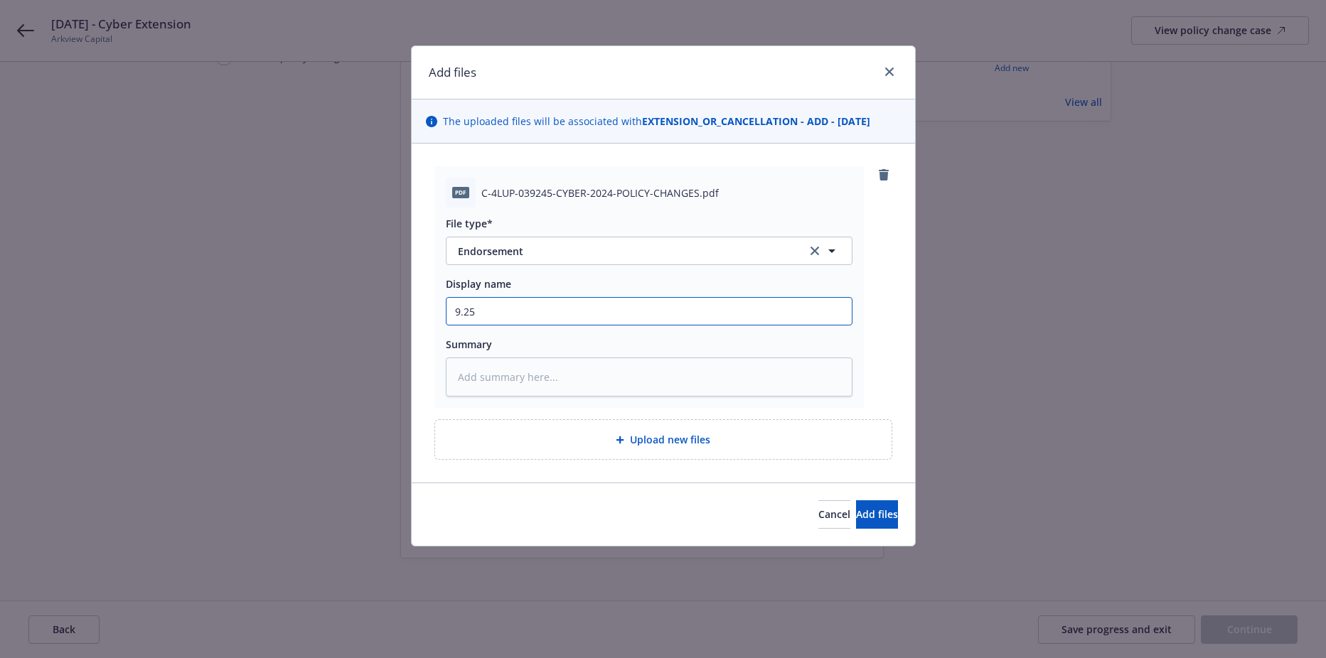
type textarea "x"
type input "9.25."
type textarea "x"
type input "9.25.2"
type textarea "x"
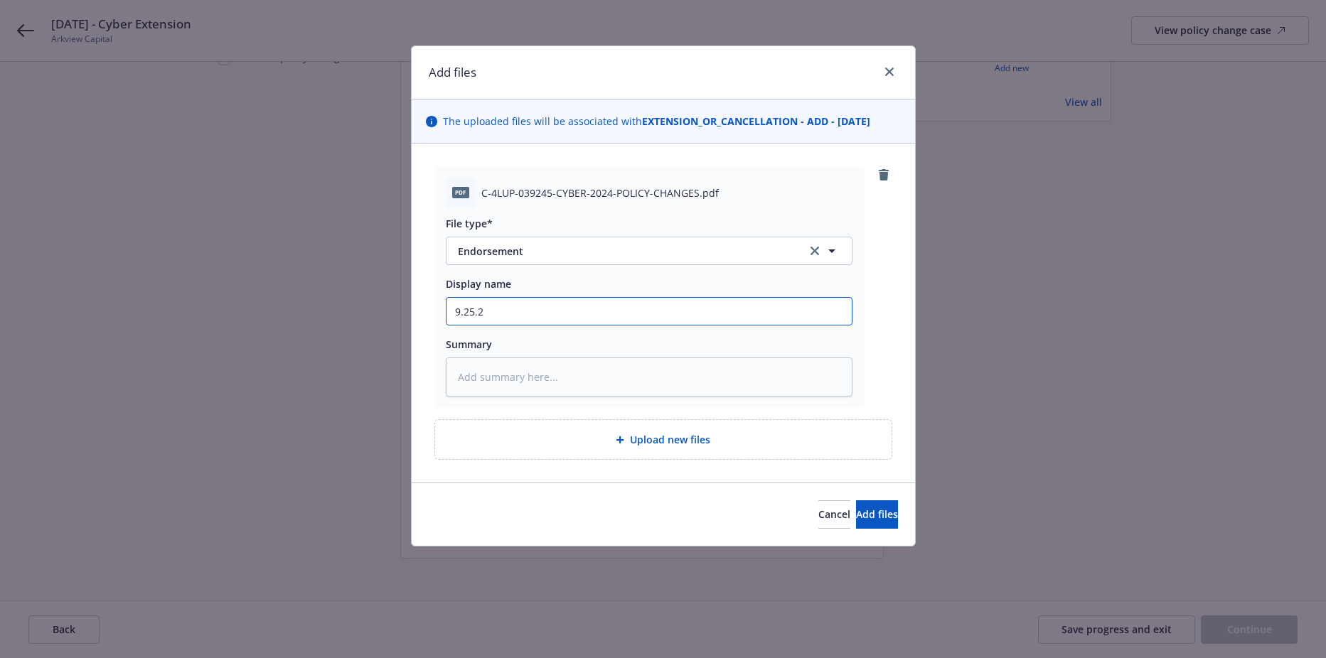
type input "9.25.20"
type textarea "x"
type input "9.25.202"
type textarea "x"
type input "9.25.2025"
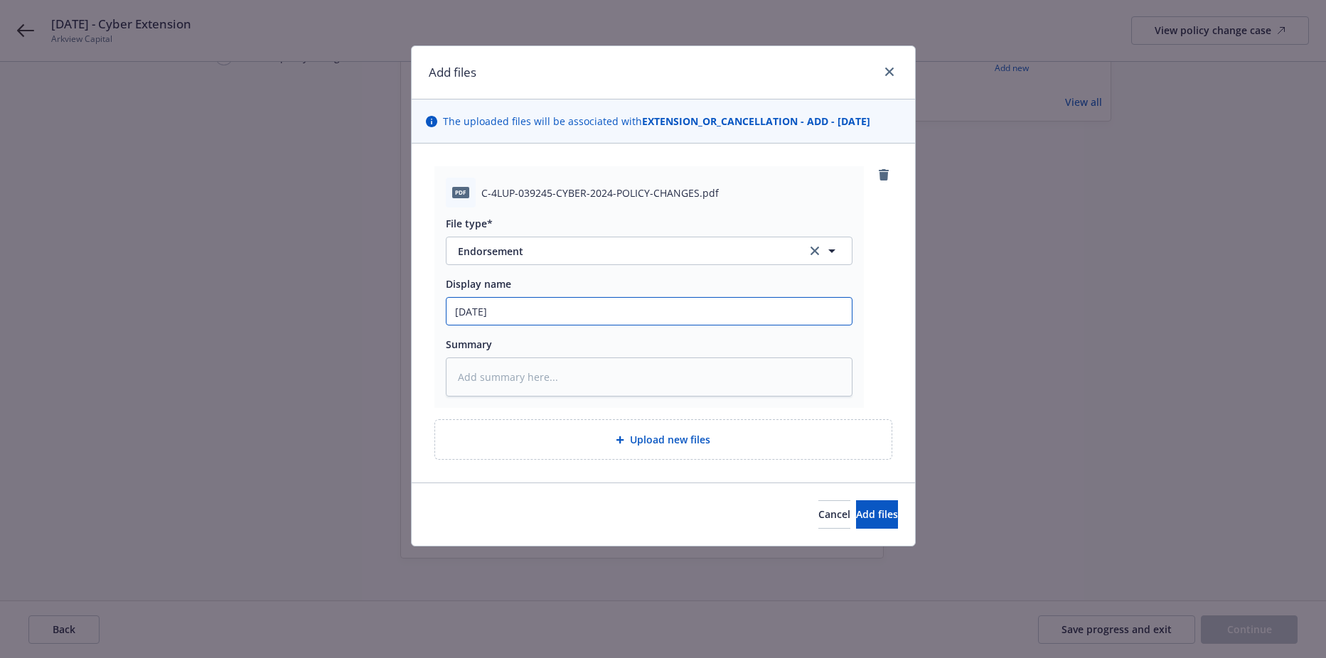
type textarea "x"
type input "9.25.2025"
type textarea "x"
type input "9.25.2025 C"
type textarea "x"
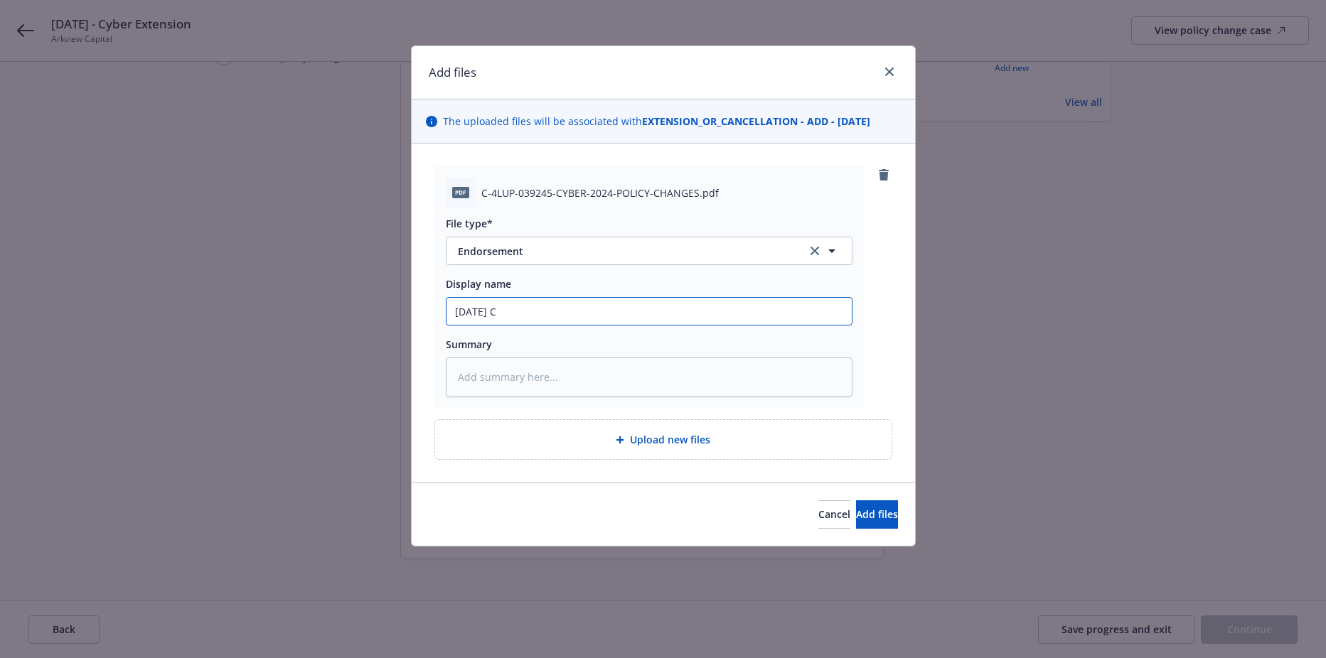
type input "9.25.2025 Cy"
type textarea "x"
type input "9.25.2025 Cyb"
type textarea "x"
type input "9.25.2025 Cyber"
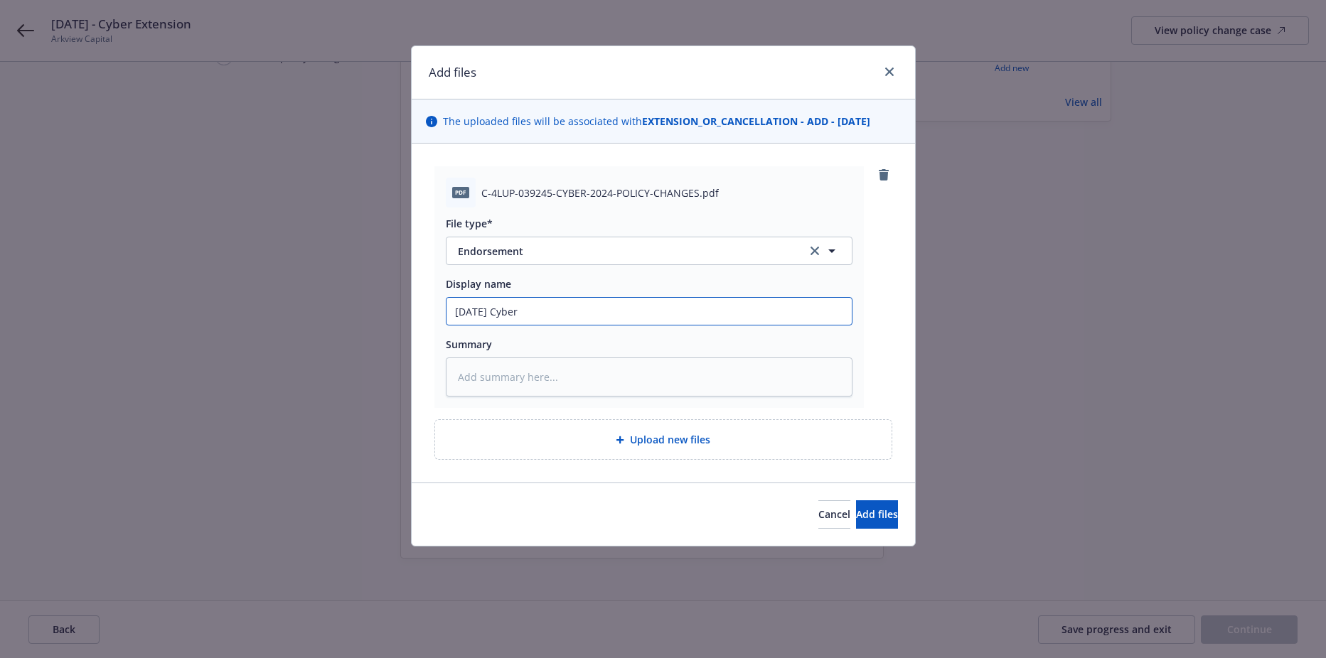
type textarea "x"
type input "9.25.2025 Cyber"
type textarea "x"
type input "9.25.2025 Cyber E"
type textarea "x"
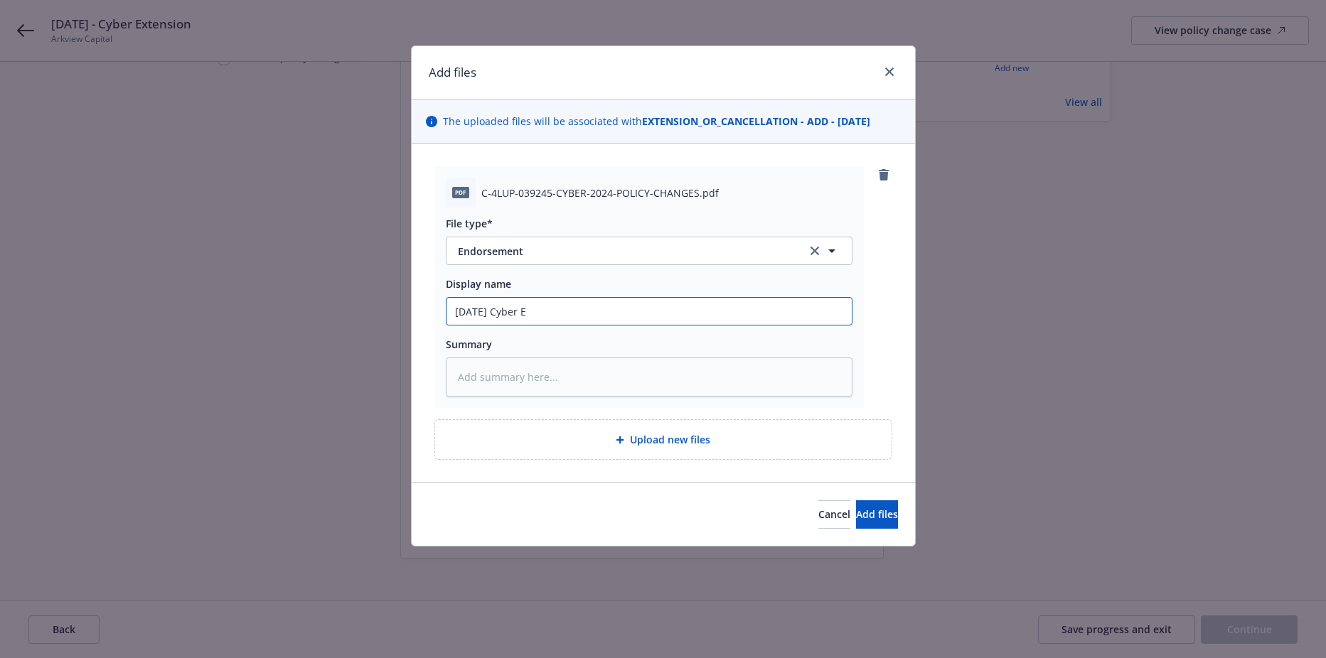
type input "9.25.2025 Cyber Et"
type textarea "x"
type input "9.25.2025 Cyber E"
type textarea "x"
type input "9.25.2025 Cyber Ex"
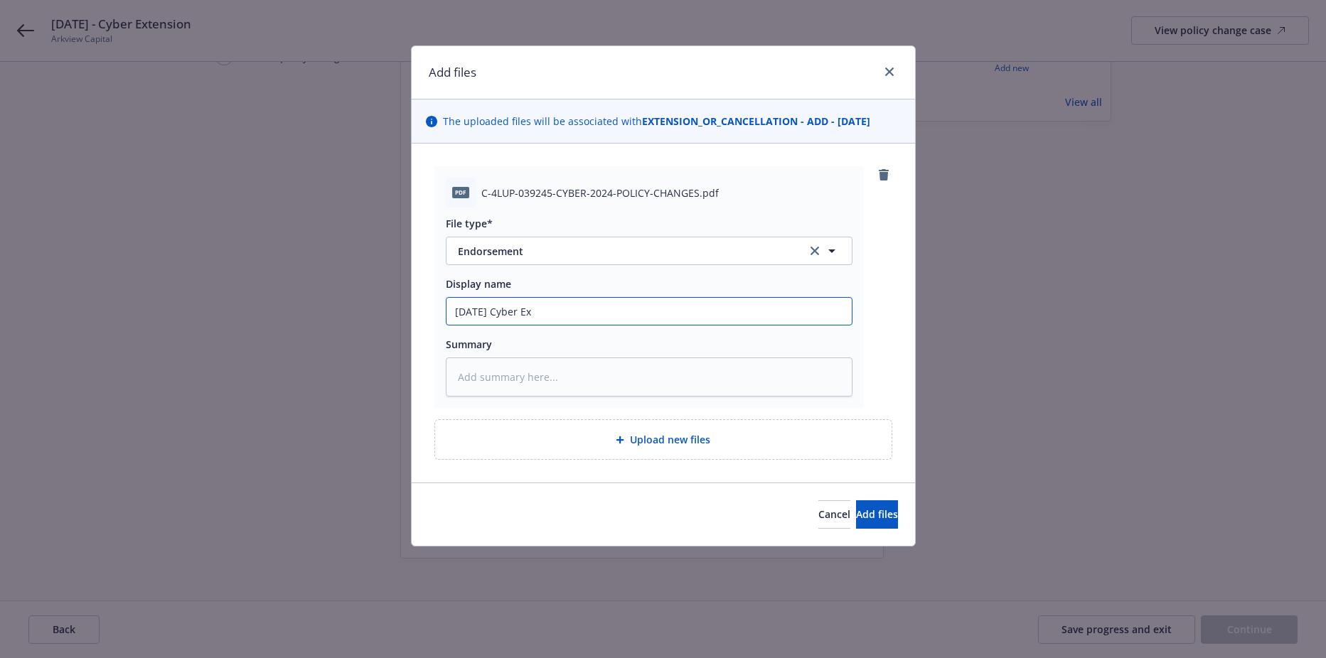
type textarea "x"
type input "9.25.2025 Cyber Ext"
type textarea "x"
type input "9.25.2025 Cyber Exte"
type textarea "x"
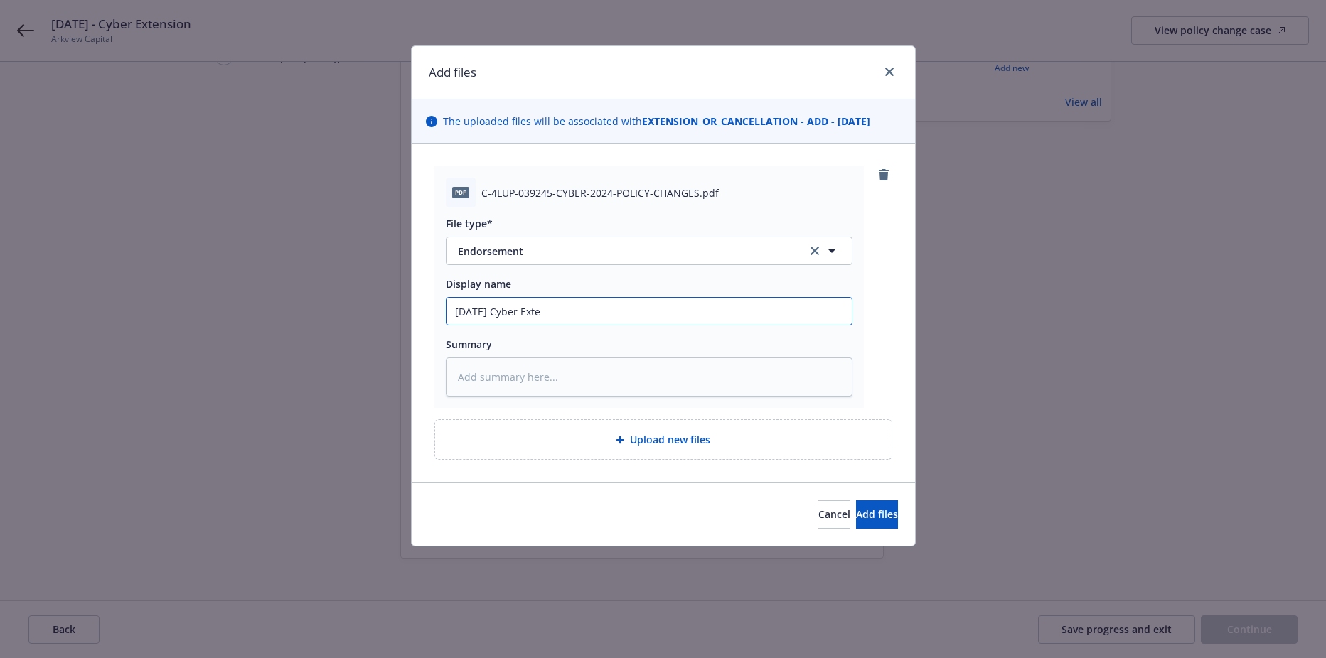
type input "9.25.2025 Cyber Exten"
type textarea "x"
type input "9.25.2025 Cyber Extens"
type textarea "x"
type input "9.25.2025 Cyber Extensi"
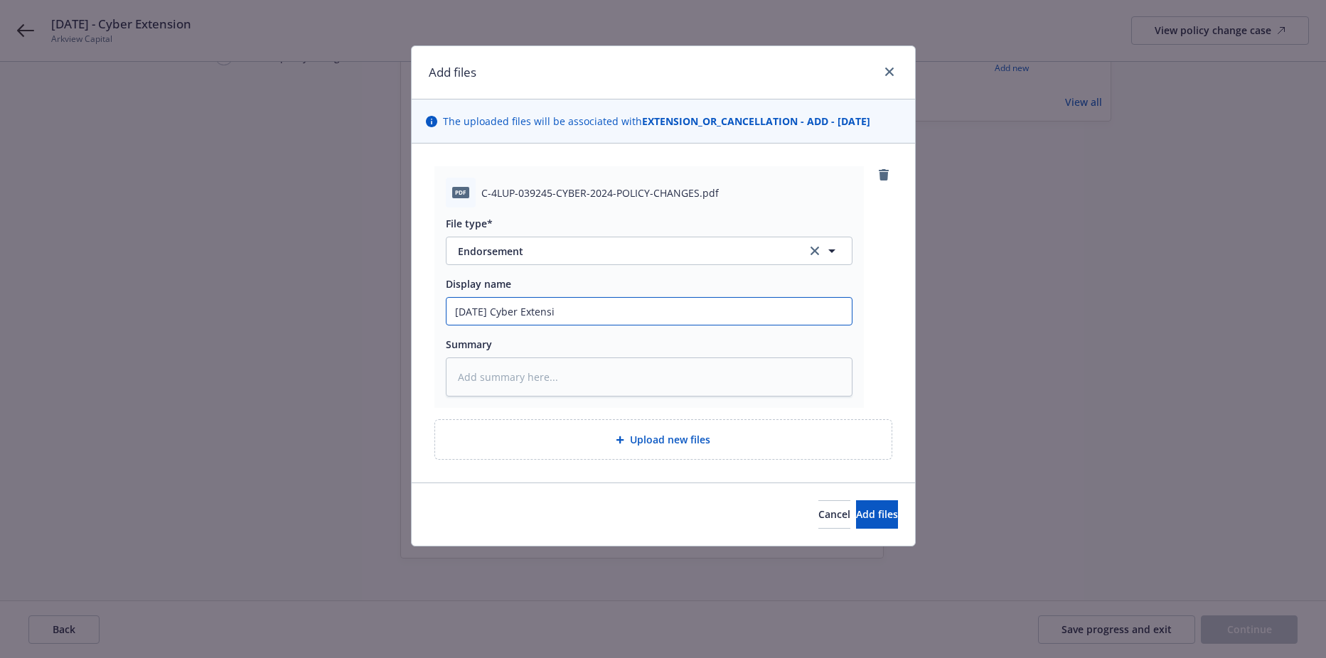
type textarea "x"
type input "9.25.2025 Cyber Extensio"
type textarea "x"
type input "9.25.2025 Cyber Extension"
click at [856, 522] on button "Add files" at bounding box center [877, 514] width 42 height 28
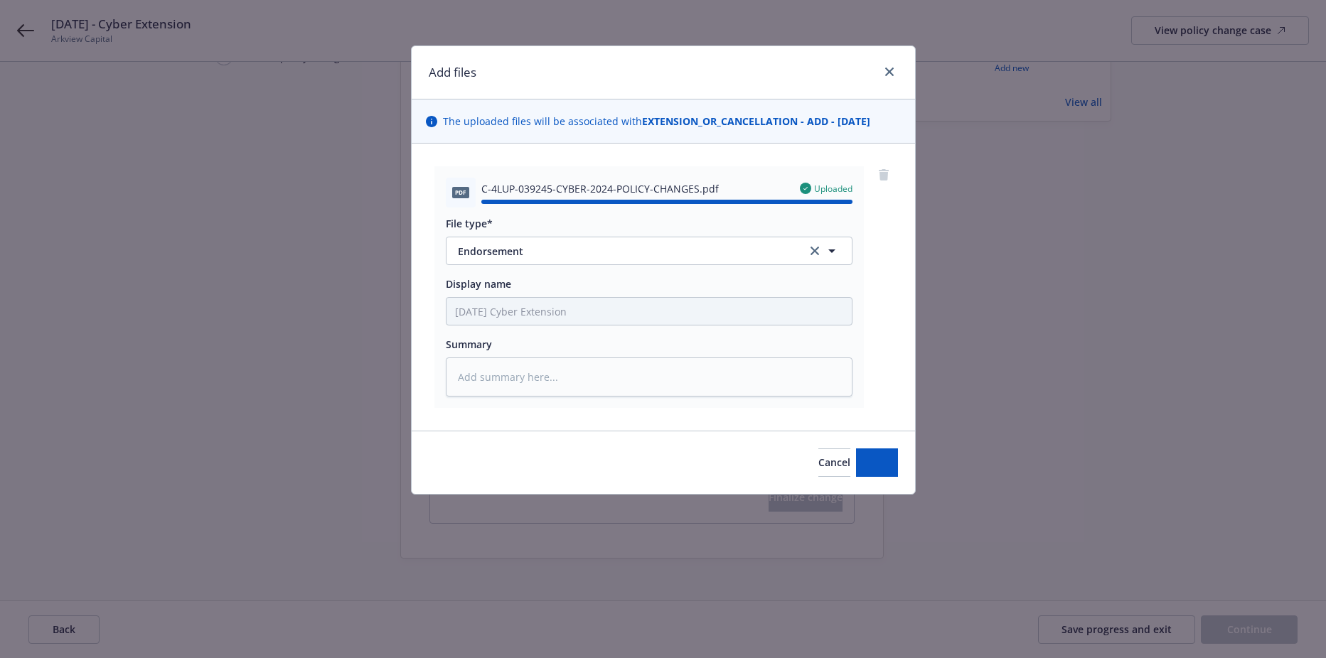
type textarea "x"
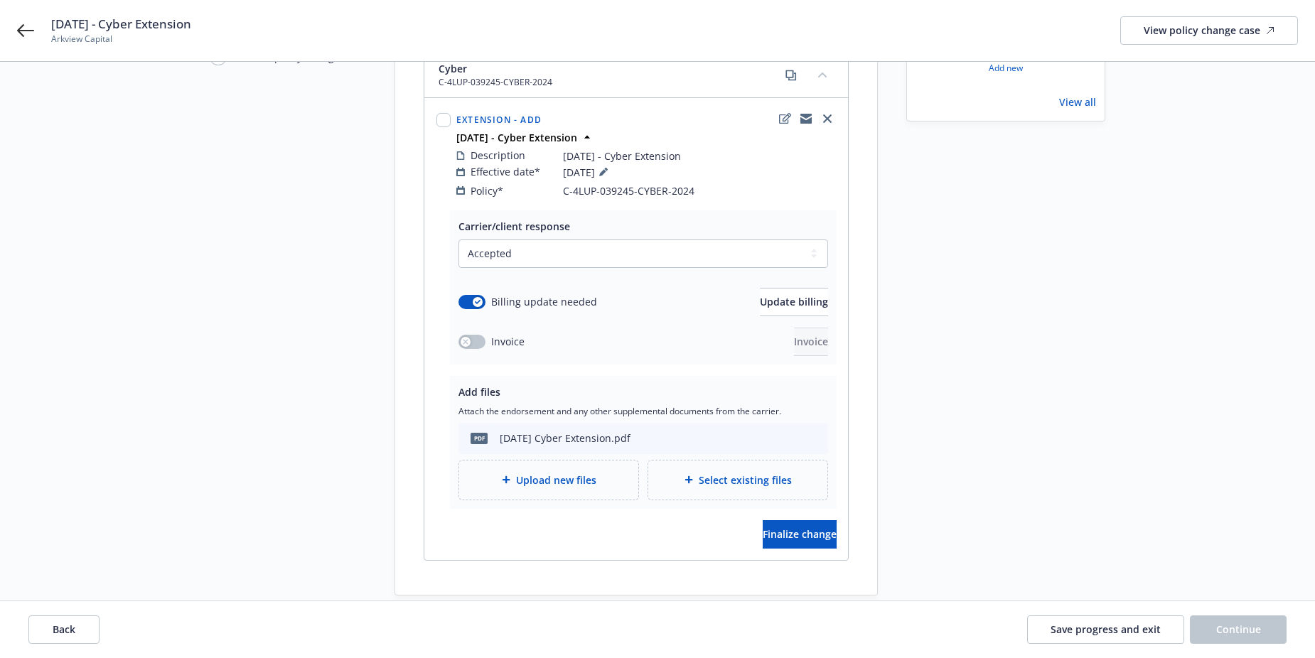
click at [213, 328] on div "Start request Request details Review request 4 Confirmation 5 Finalize policy c…" at bounding box center [288, 267] width 156 height 658
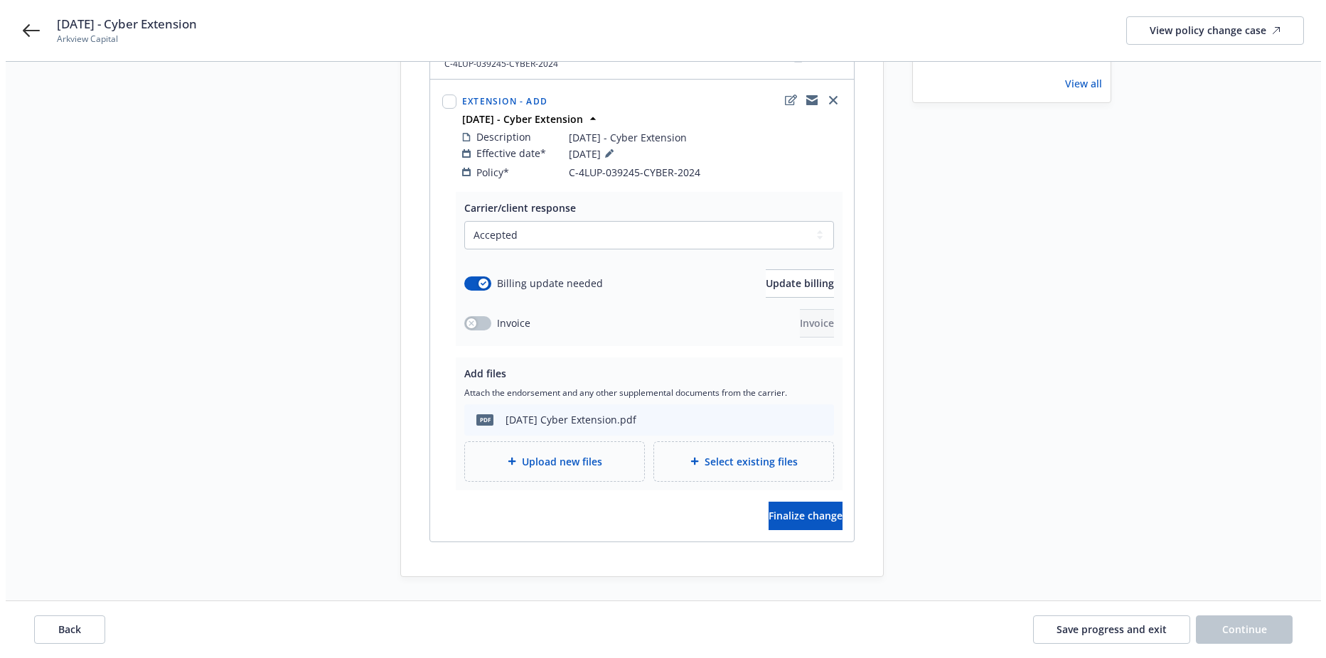
scroll to position [213, 0]
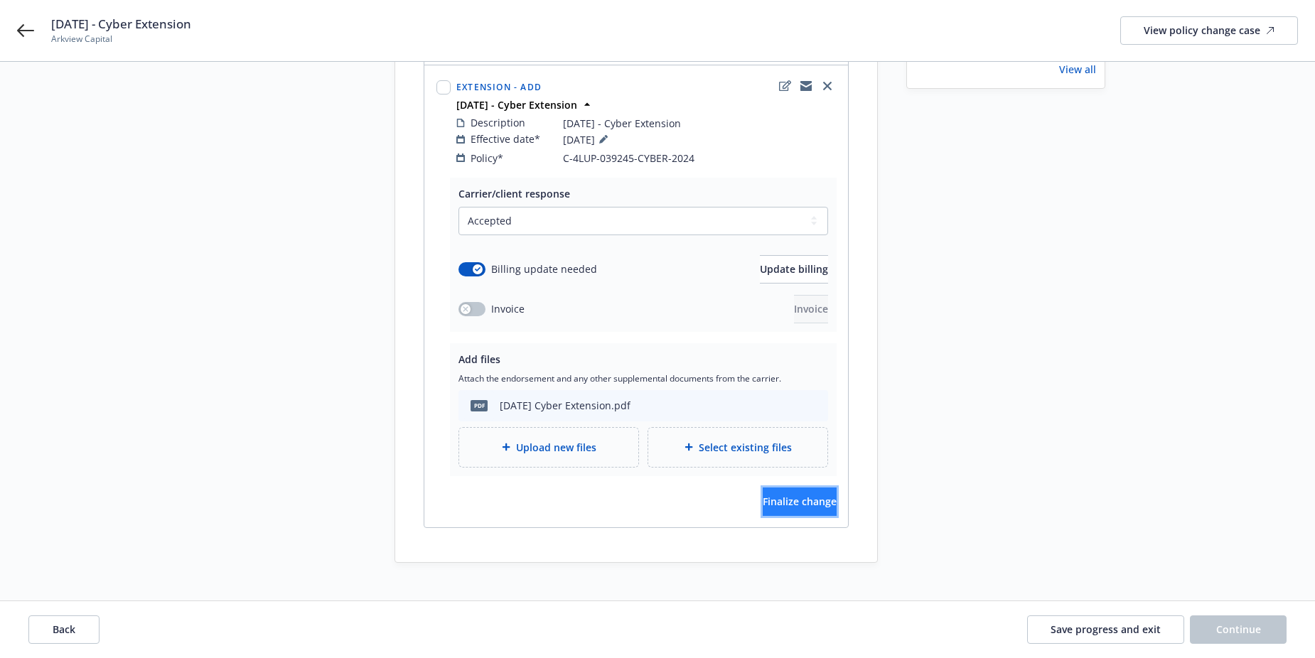
click at [795, 495] on span "Finalize change" at bounding box center [800, 502] width 74 height 14
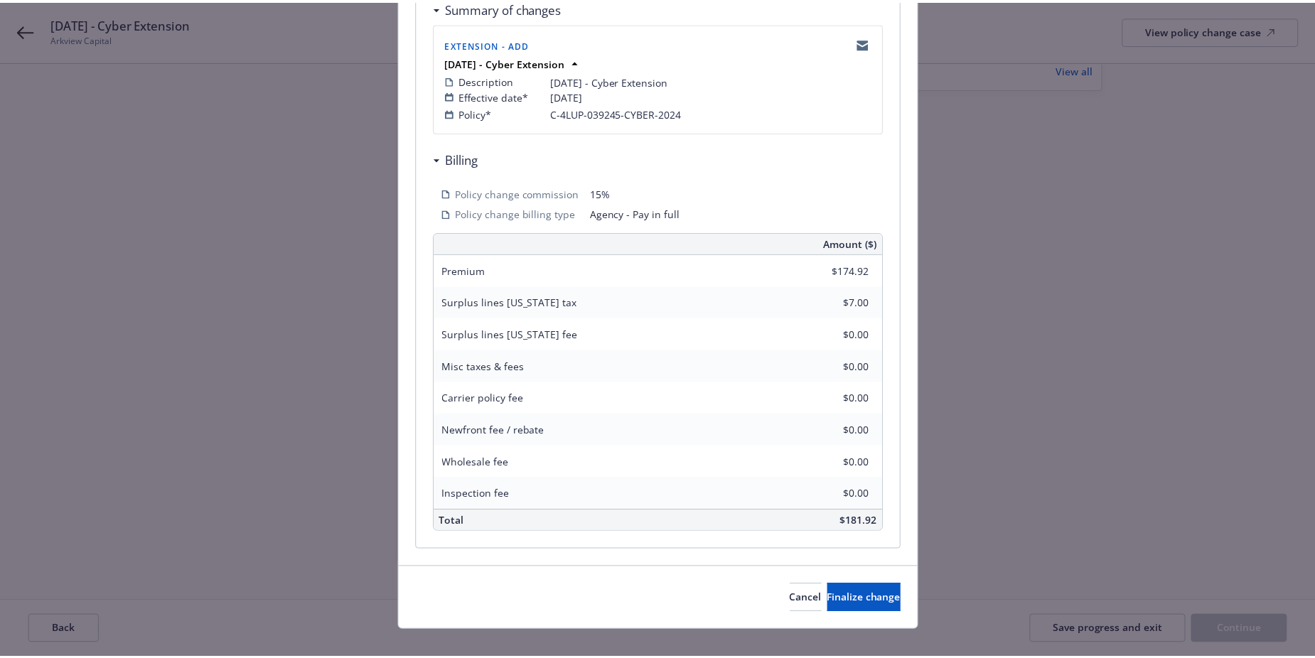
scroll to position [303, 0]
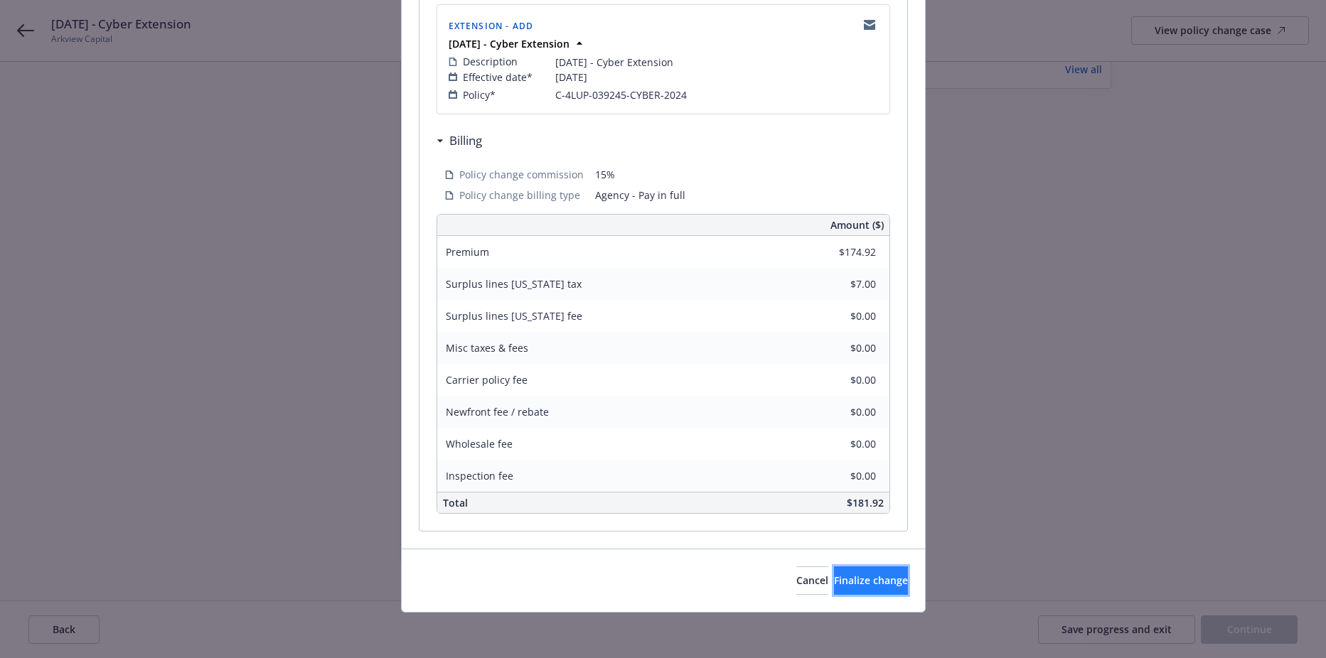
click at [844, 567] on button "Finalize change" at bounding box center [871, 581] width 74 height 28
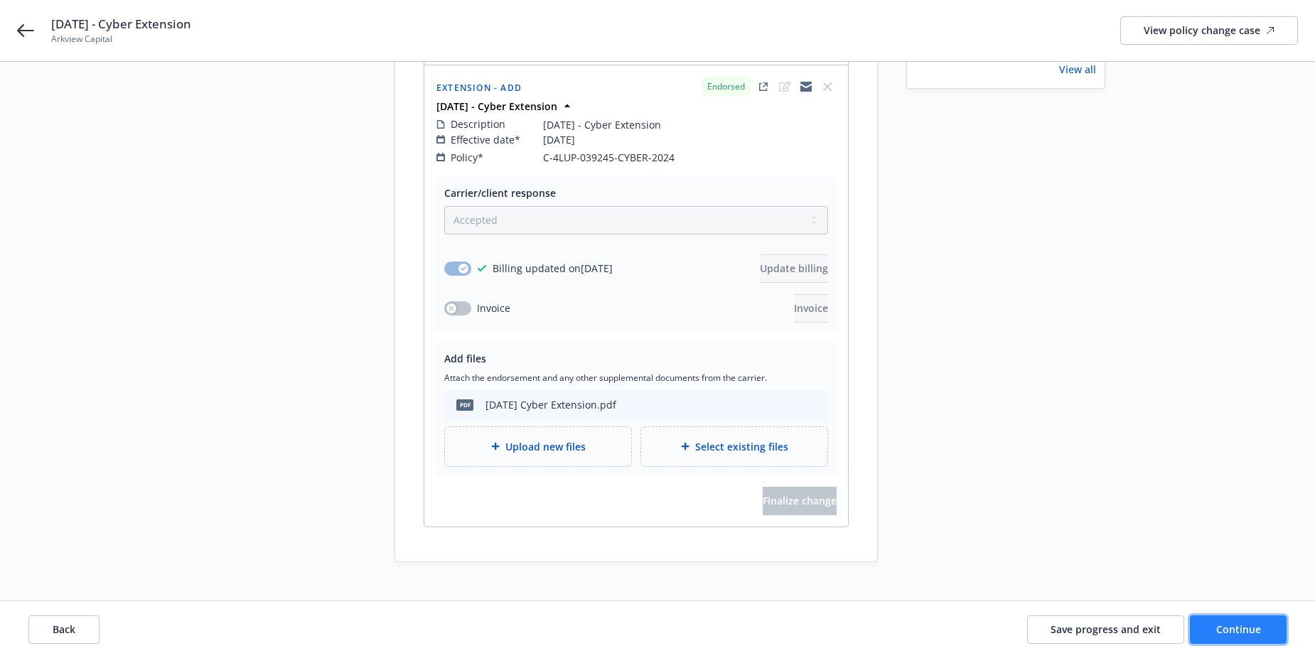
click at [1255, 624] on span "Continue" at bounding box center [1238, 630] width 45 height 14
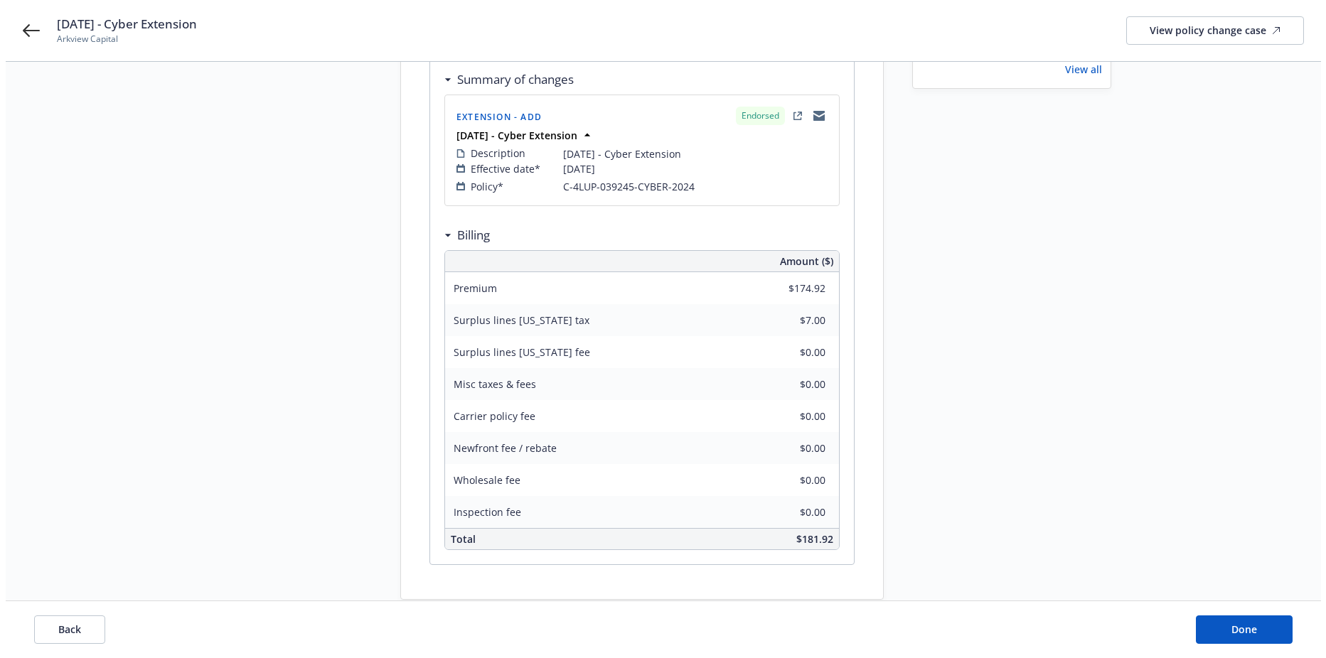
scroll to position [0, 0]
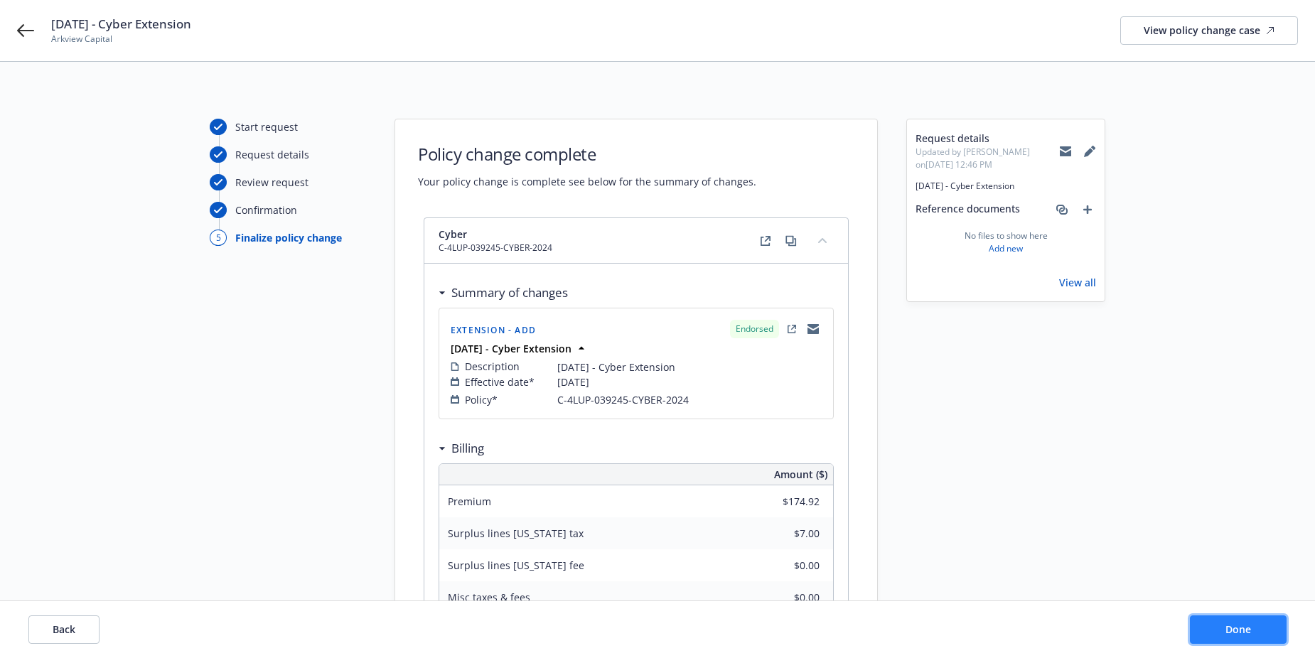
click at [1282, 641] on button "Done" at bounding box center [1238, 630] width 97 height 28
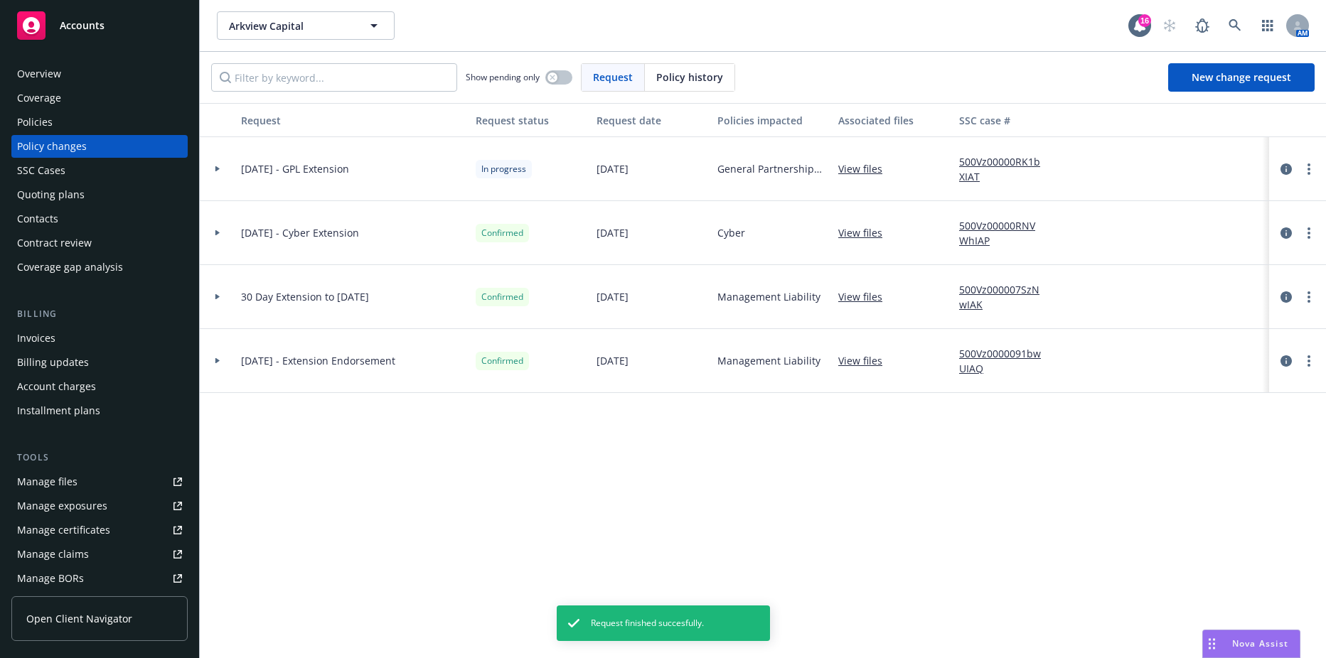
click at [39, 338] on div "Invoices" at bounding box center [36, 338] width 38 height 23
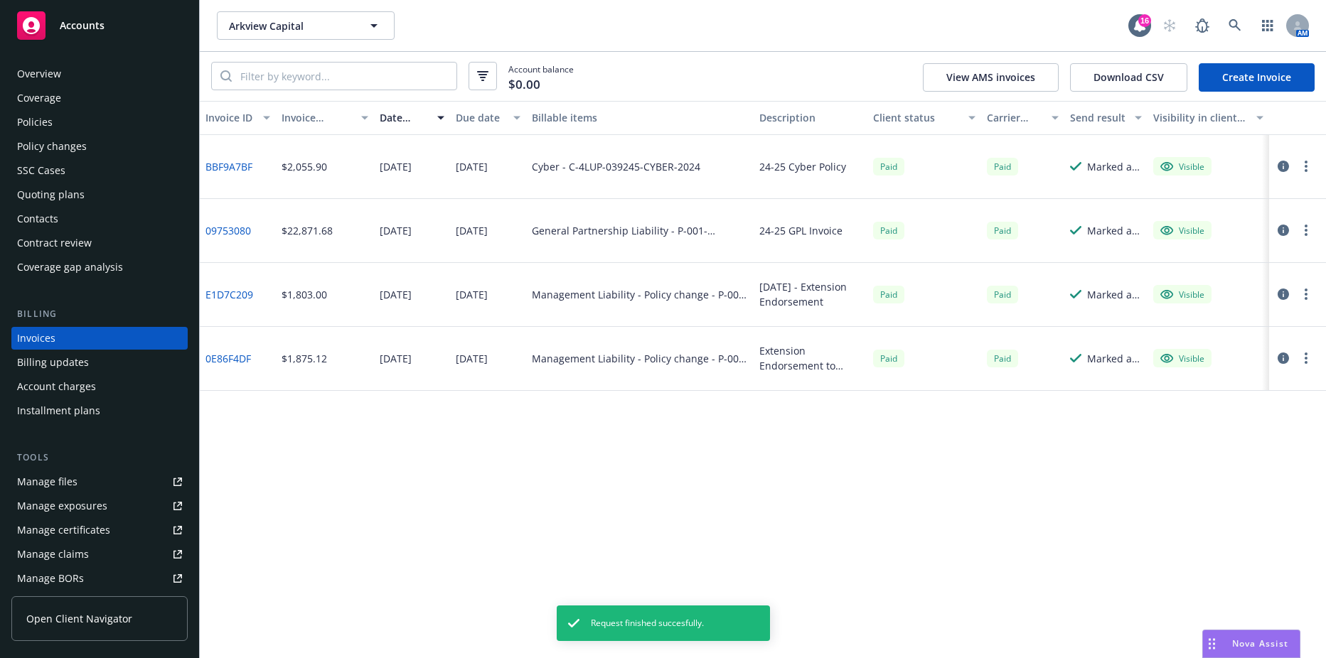
click at [1292, 70] on link "Create Invoice" at bounding box center [1256, 77] width 116 height 28
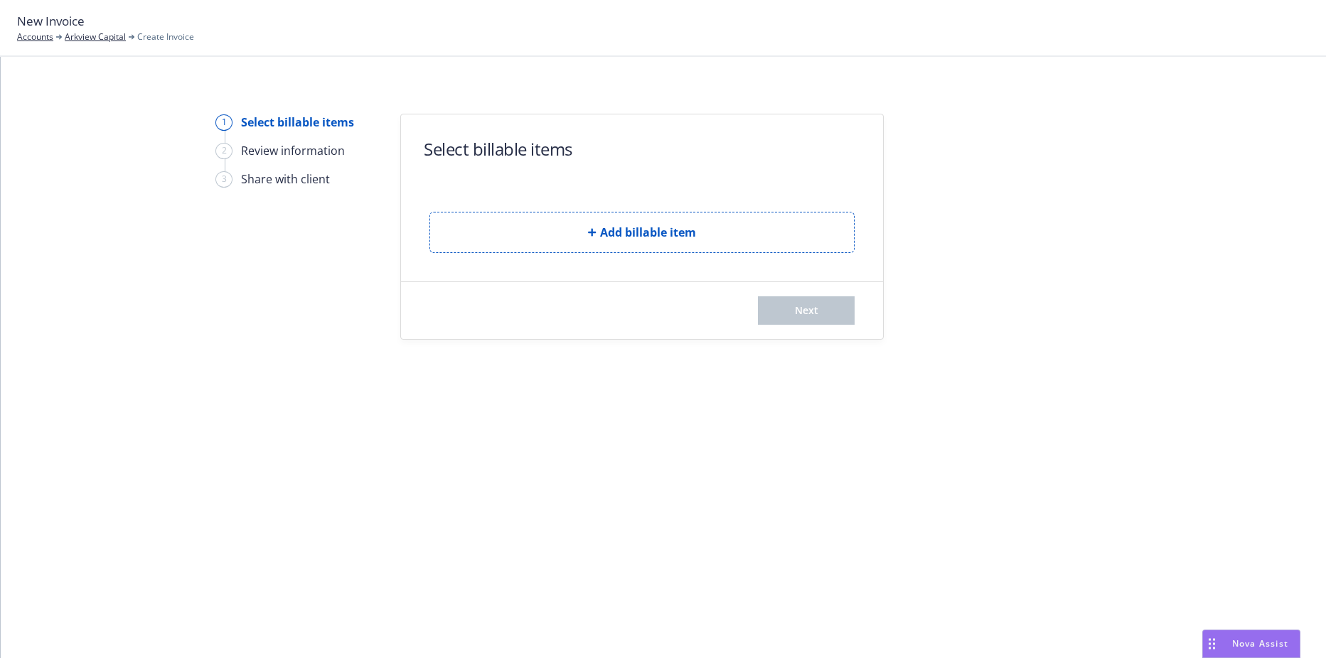
click at [626, 208] on div "Add billable item" at bounding box center [641, 221] width 425 height 64
click at [626, 214] on button "Add billable item" at bounding box center [641, 232] width 425 height 41
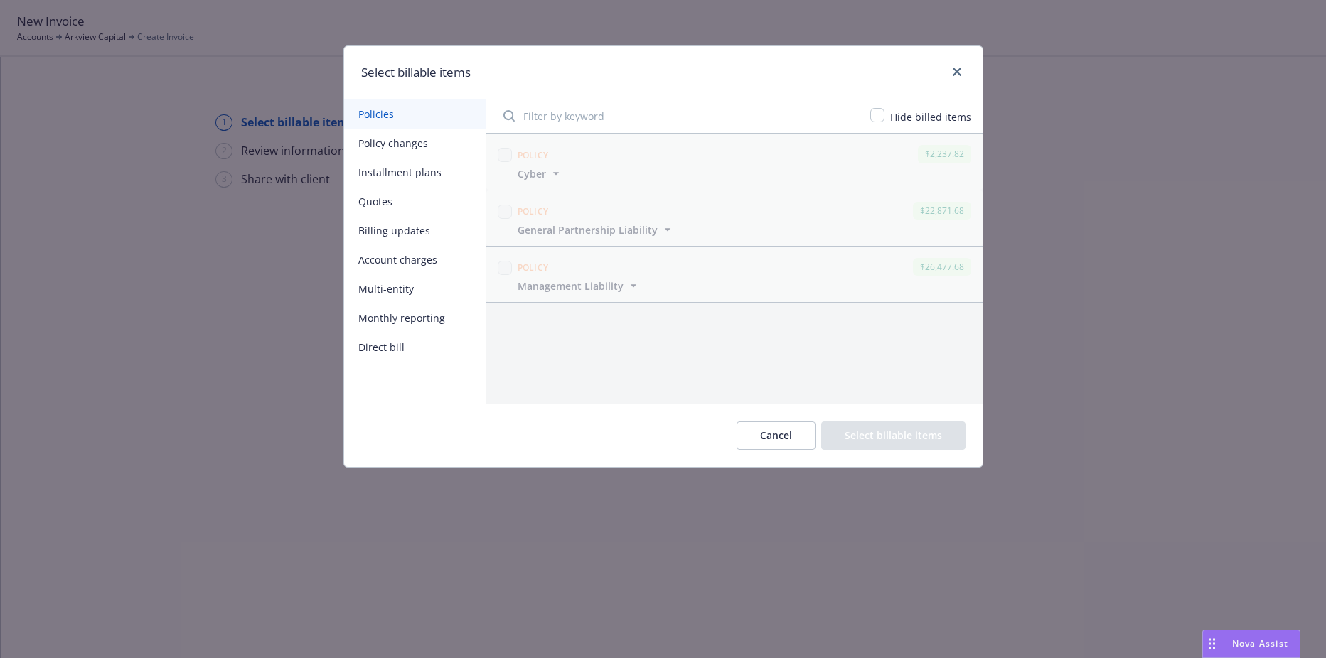
click at [412, 141] on button "Policy changes" at bounding box center [414, 143] width 141 height 29
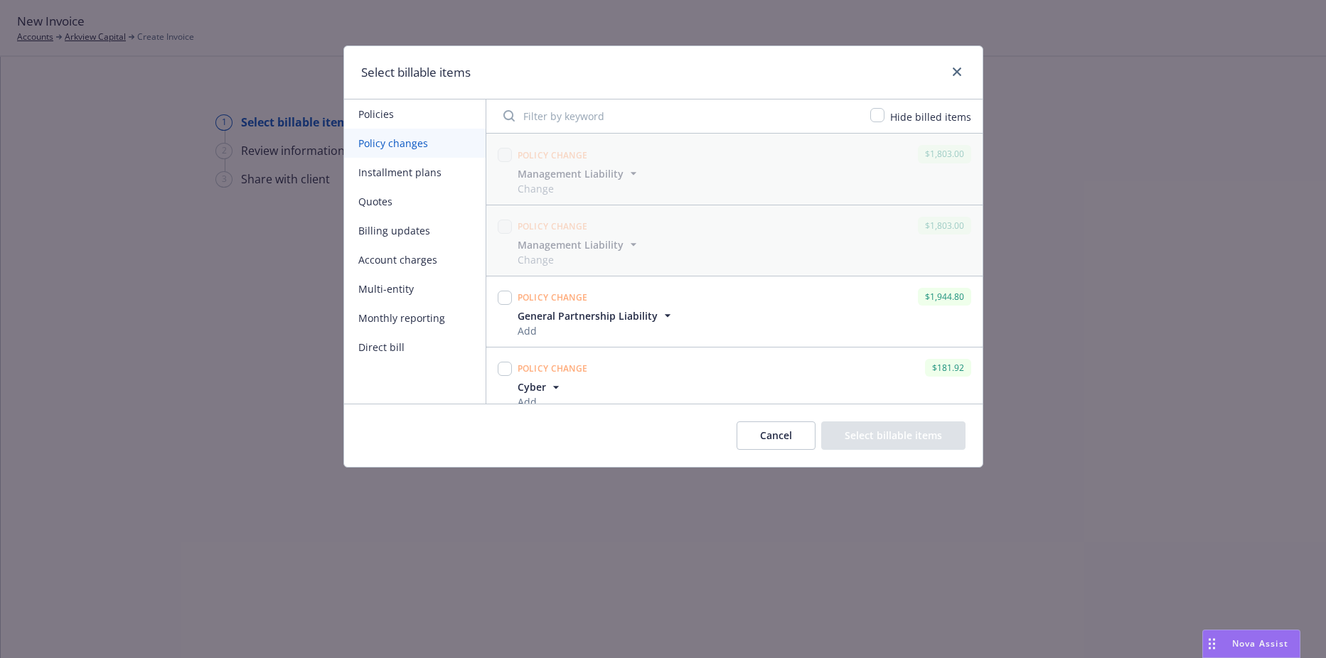
scroll to position [15, 0]
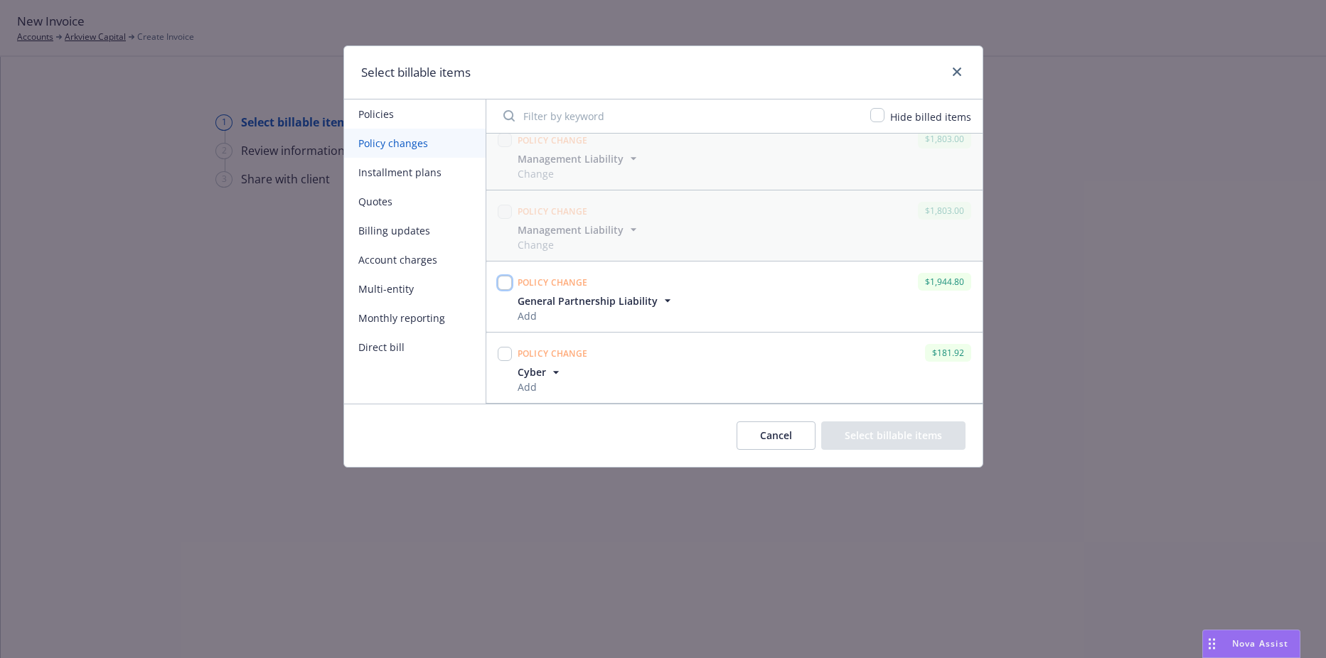
click at [505, 281] on input "checkbox" at bounding box center [505, 283] width 14 height 14
checkbox input "true"
click at [503, 356] on input "checkbox" at bounding box center [505, 354] width 14 height 14
checkbox input "true"
click at [864, 414] on div "Cancel Select billable items" at bounding box center [663, 435] width 638 height 63
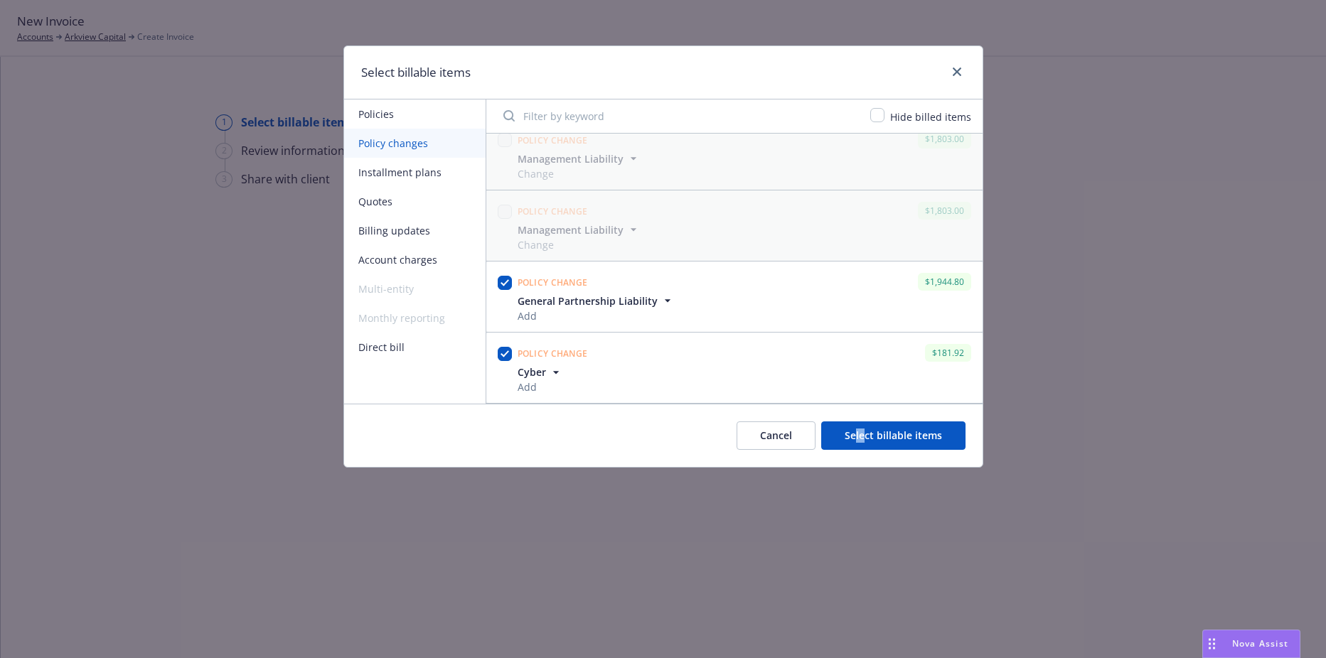
drag, startPoint x: 865, startPoint y: 416, endPoint x: 869, endPoint y: 424, distance: 8.6
click at [869, 424] on button "Select billable items" at bounding box center [893, 436] width 144 height 28
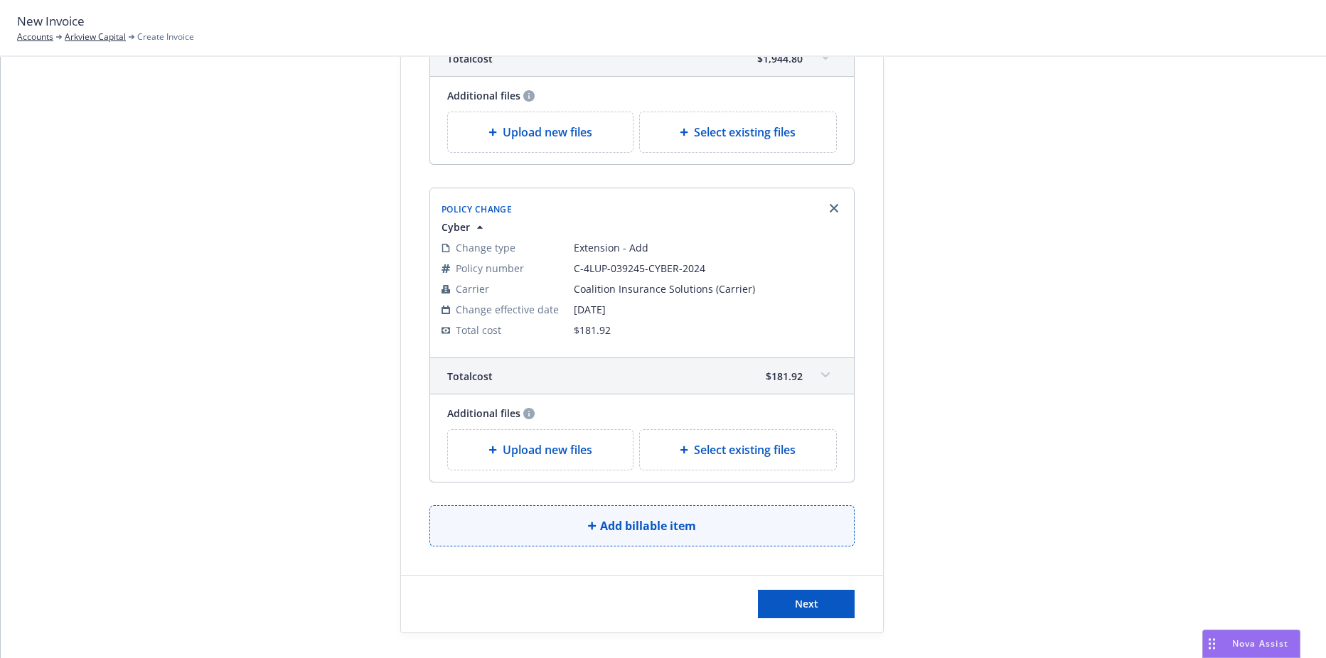
scroll to position [428, 0]
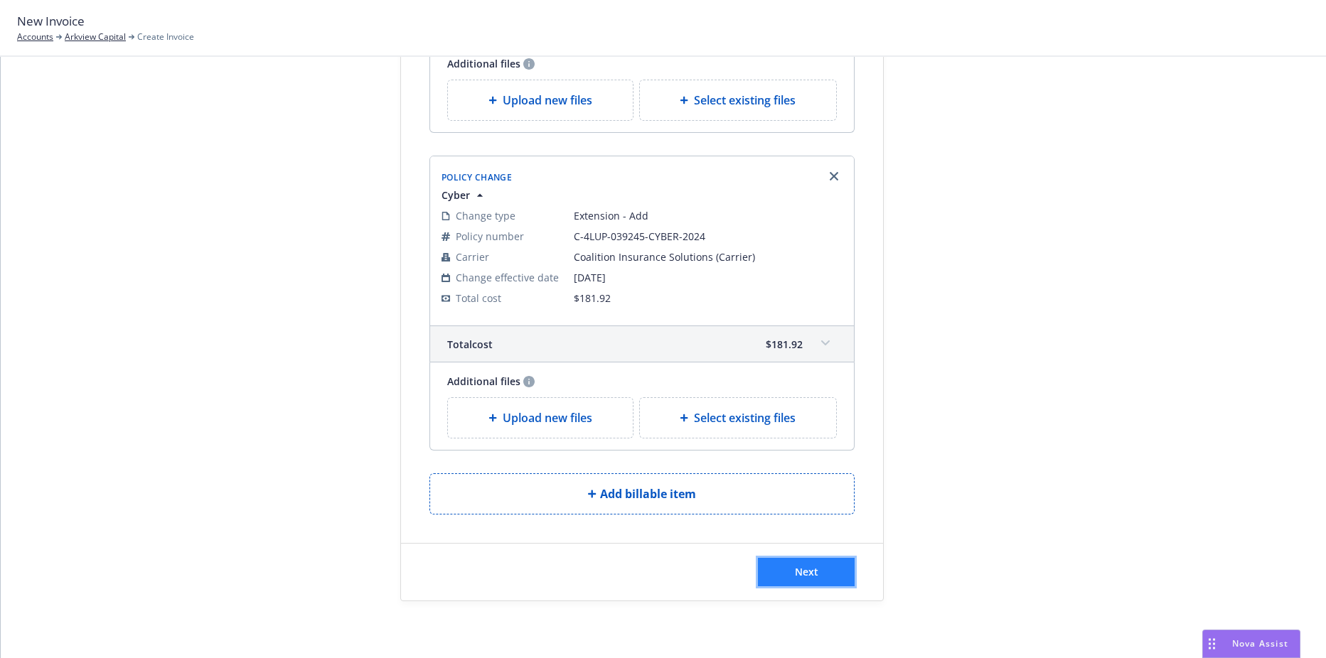
click at [810, 568] on span "Next" at bounding box center [806, 572] width 23 height 14
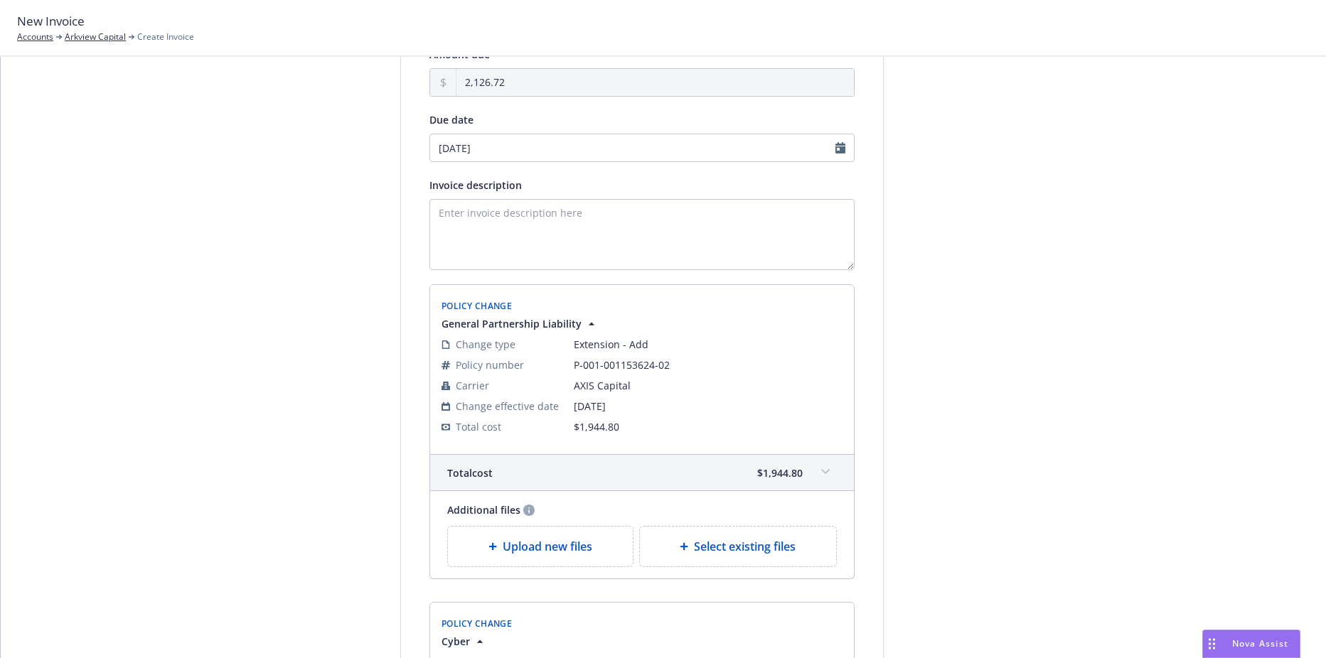
scroll to position [0, 0]
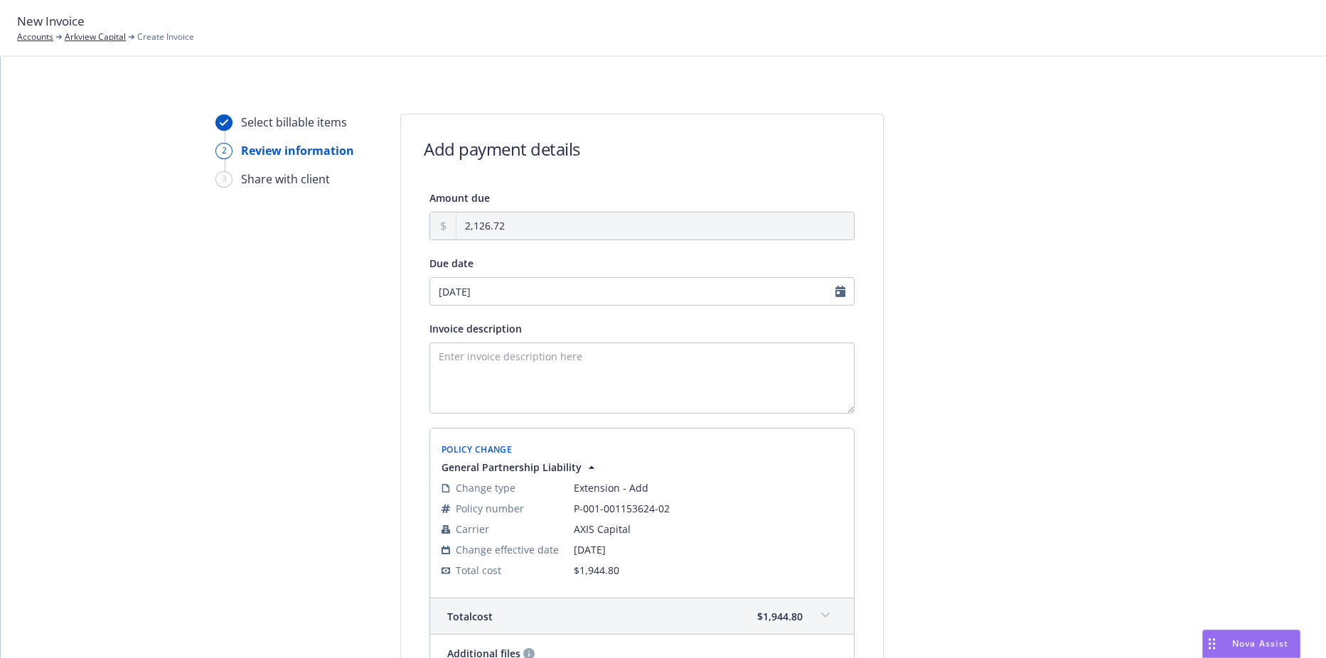
click at [551, 307] on div "Amount due 2,126.72 Due date 09/11/2025 Invoice description Policy Change Gener…" at bounding box center [641, 615] width 425 height 852
click at [547, 289] on input "09/11/2025" at bounding box center [641, 291] width 425 height 28
select select "September"
select select "2025"
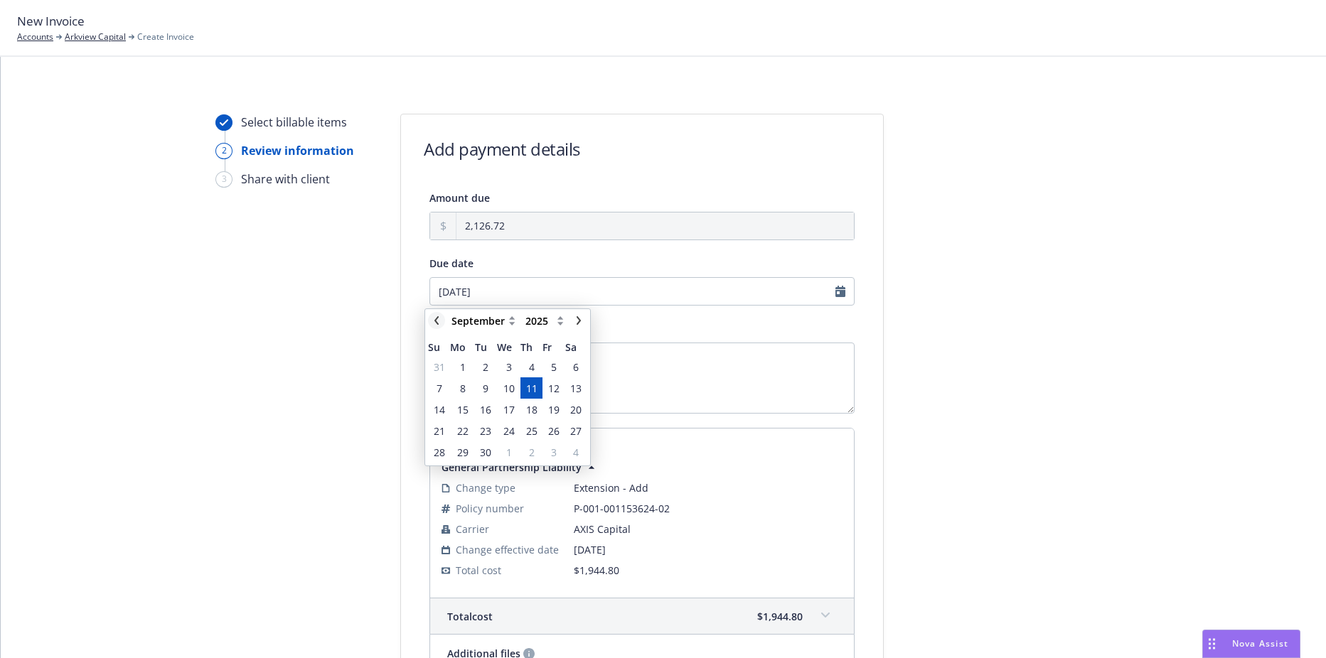
click at [444, 321] on link "chevronLeft" at bounding box center [436, 320] width 17 height 17
click at [579, 322] on icon "chevronRight" at bounding box center [579, 320] width 4 height 9
select select "September"
click at [552, 384] on span "12" at bounding box center [553, 388] width 11 height 15
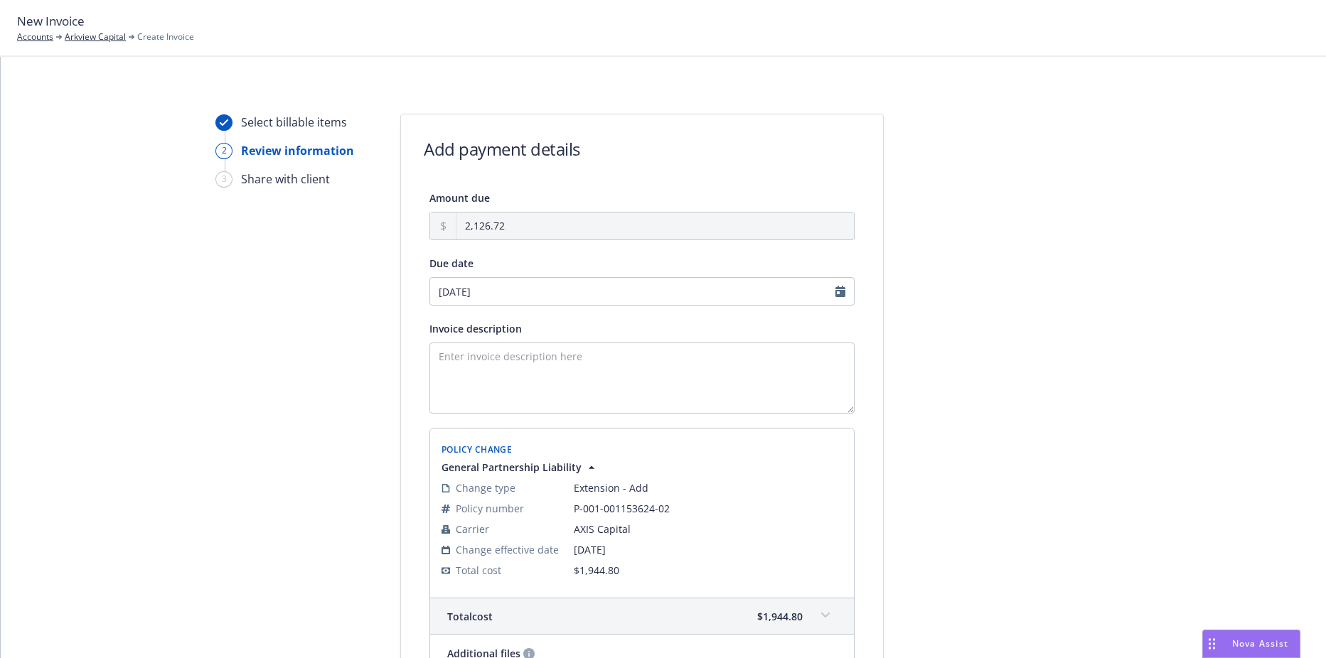
type input "09/12/2025"
click at [572, 375] on textarea "Invoice description" at bounding box center [641, 378] width 425 height 71
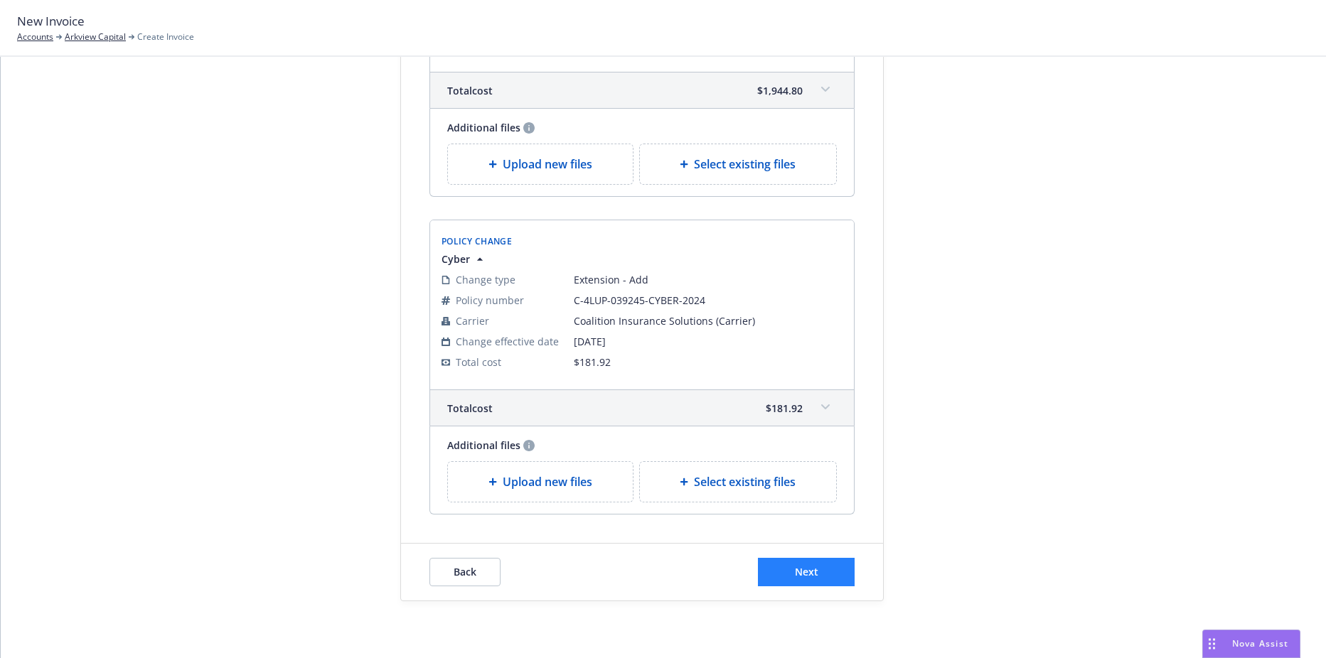
type textarea "9.25.2025 D&O Cyber Extensions"
click at [758, 572] on button "Next" at bounding box center [806, 572] width 97 height 28
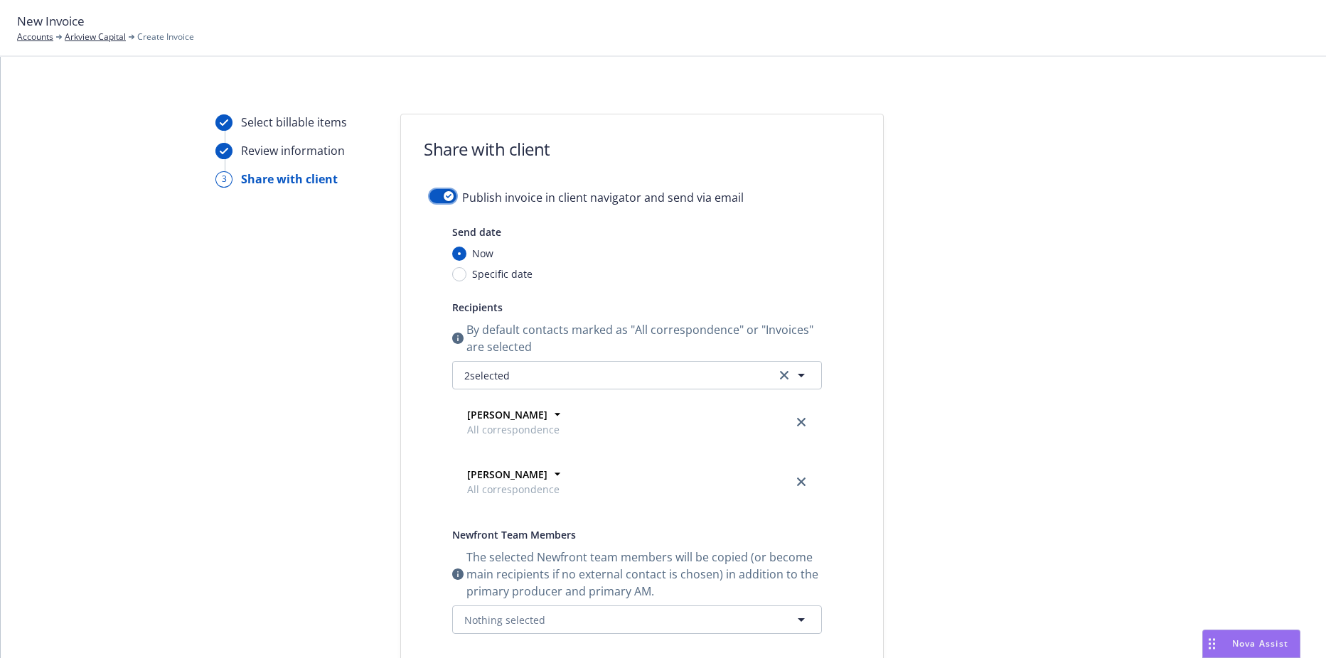
click at [443, 188] on form "Share with client Publish invoice in client navigator and send via email Send d…" at bounding box center [642, 543] width 482 height 858
click at [444, 199] on div "button" at bounding box center [449, 196] width 10 height 10
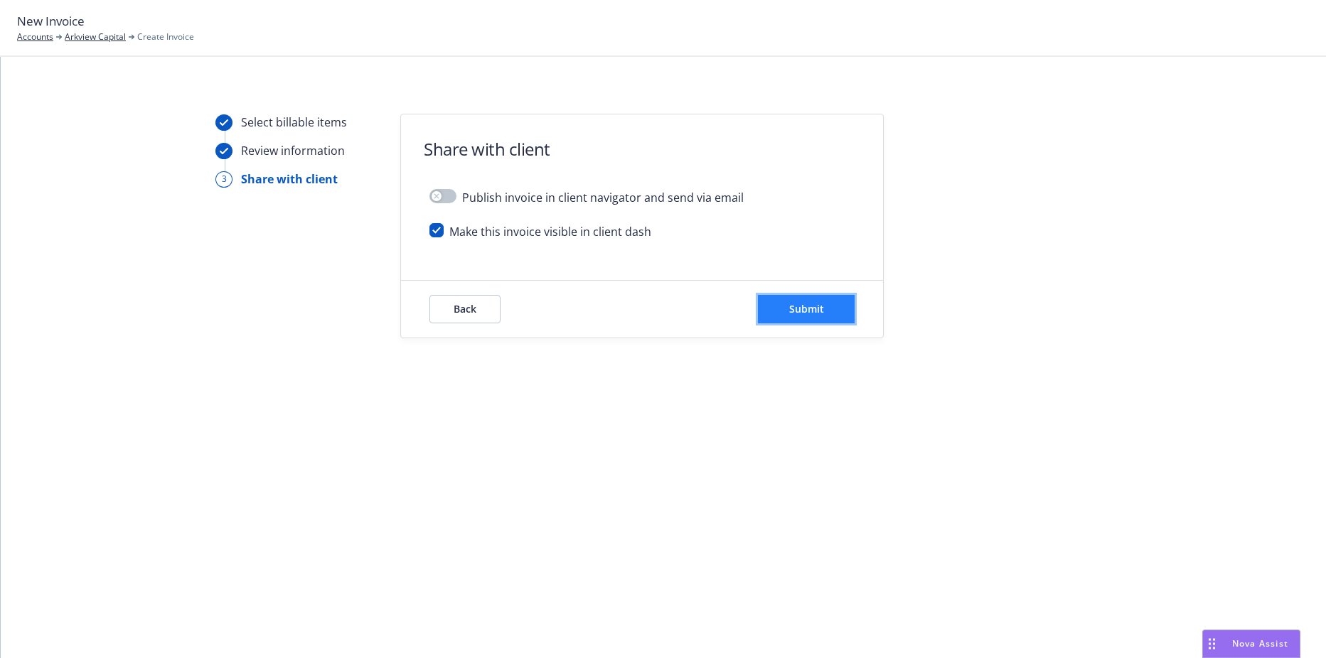
click at [830, 316] on button "Submit" at bounding box center [806, 309] width 97 height 28
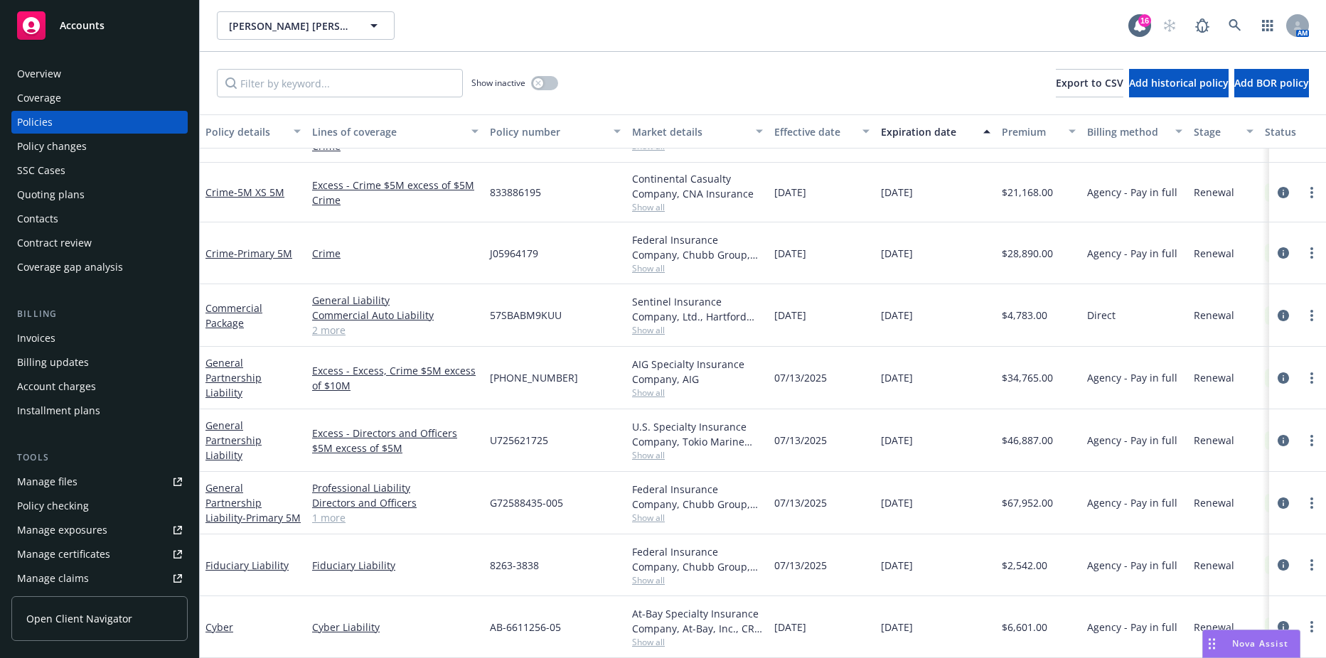
scroll to position [567, 0]
click at [540, 92] on div "Show inactive" at bounding box center [514, 83] width 87 height 28
click at [543, 77] on button "button" at bounding box center [544, 83] width 27 height 14
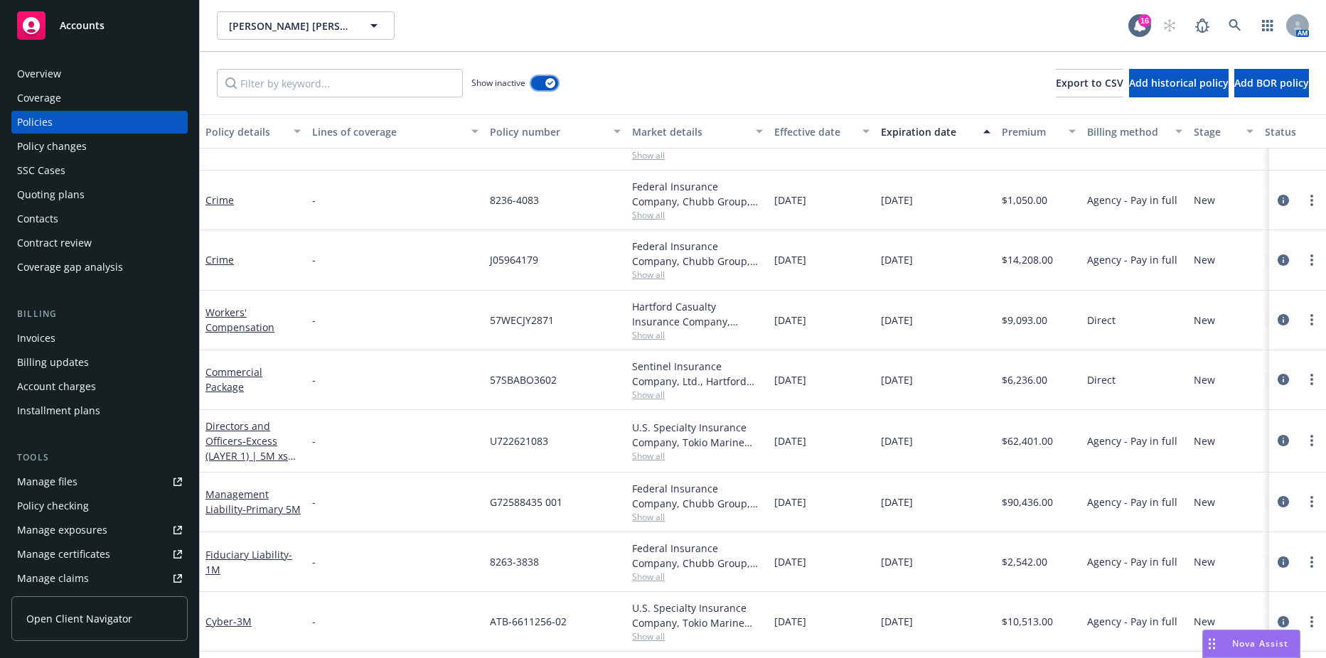
scroll to position [368, 0]
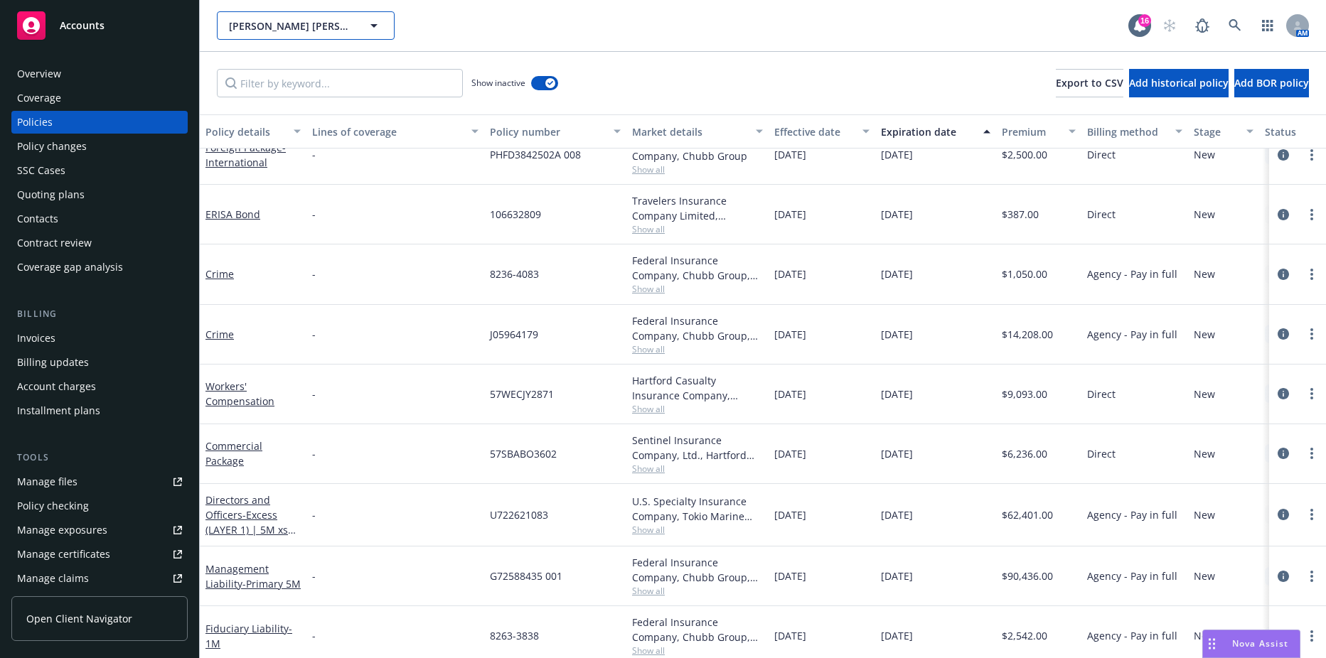
click at [313, 36] on button "[PERSON_NAME] [PERSON_NAME] Capital, LLC" at bounding box center [306, 25] width 178 height 28
type input "fifth wall"
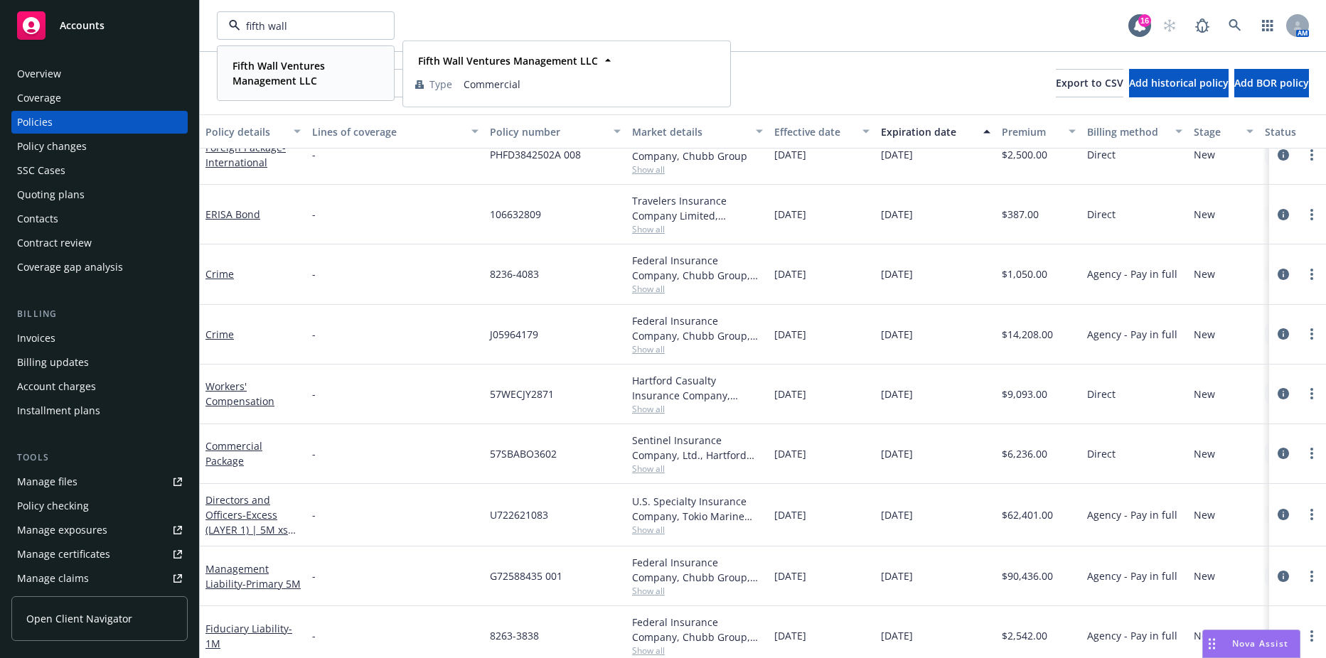
click at [298, 89] on div "Fifth Wall Ventures Management LLC" at bounding box center [303, 73] width 152 height 36
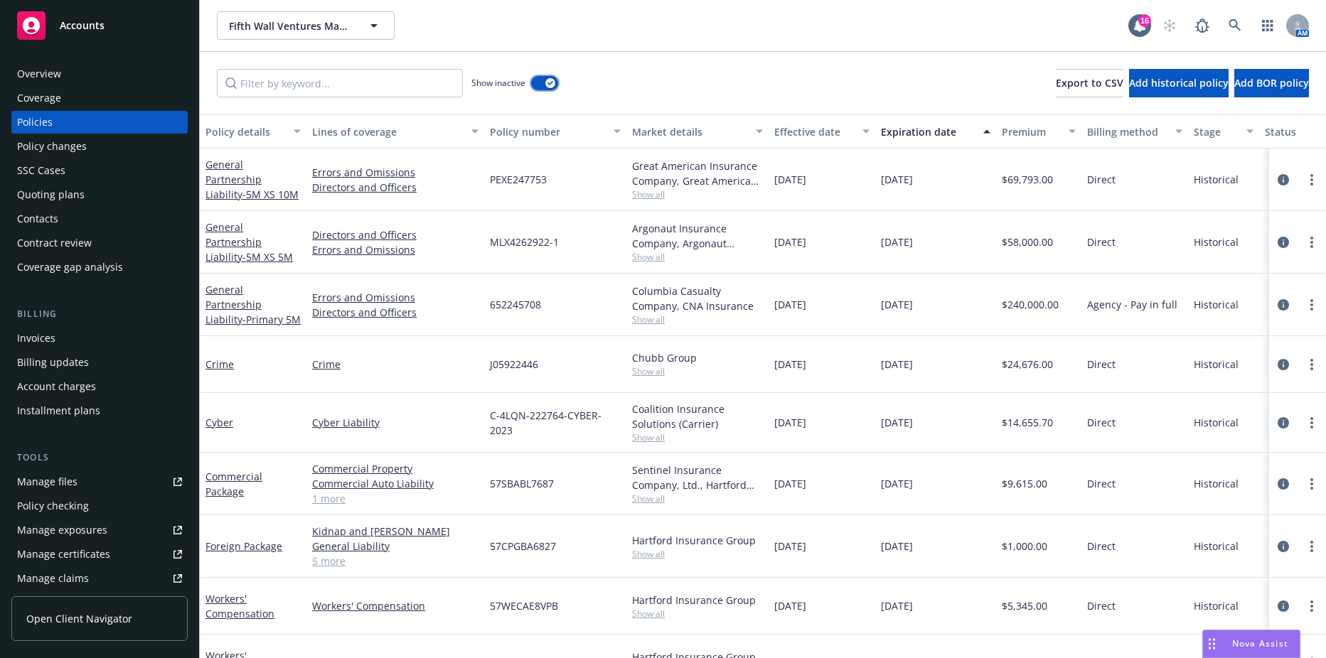
click at [545, 80] on button "button" at bounding box center [544, 83] width 27 height 14
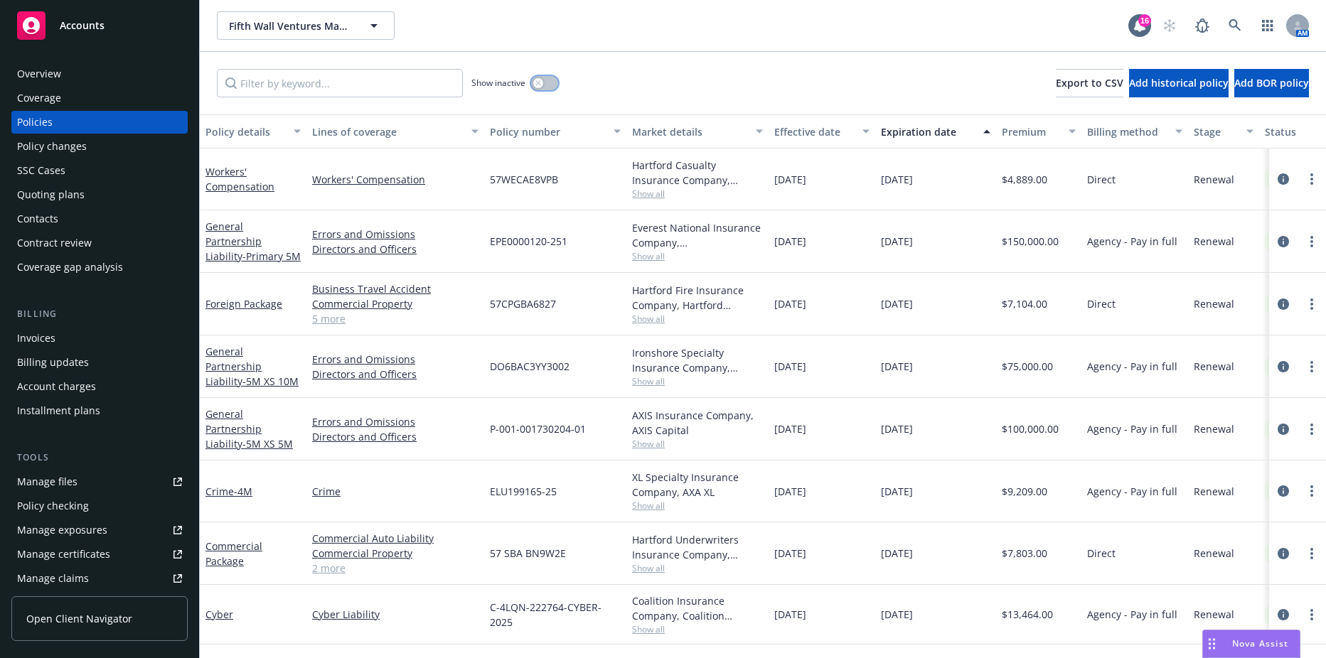
click at [545, 80] on button "button" at bounding box center [544, 83] width 27 height 14
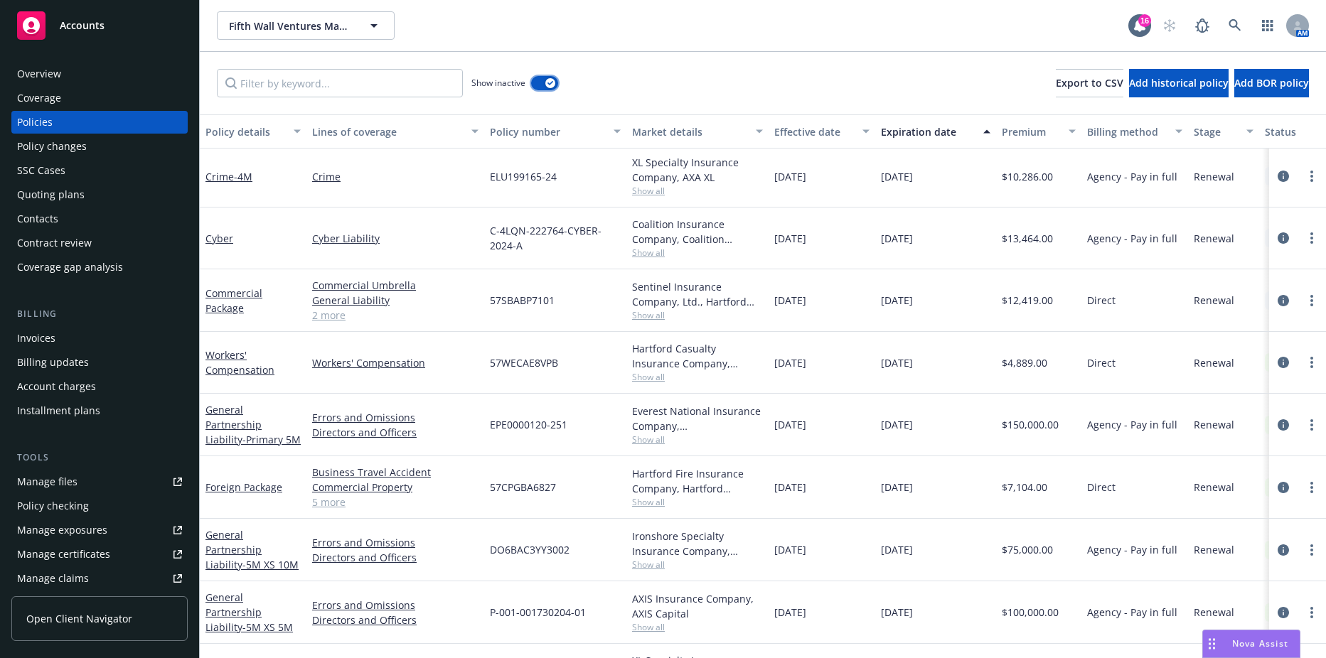
scroll to position [682, 0]
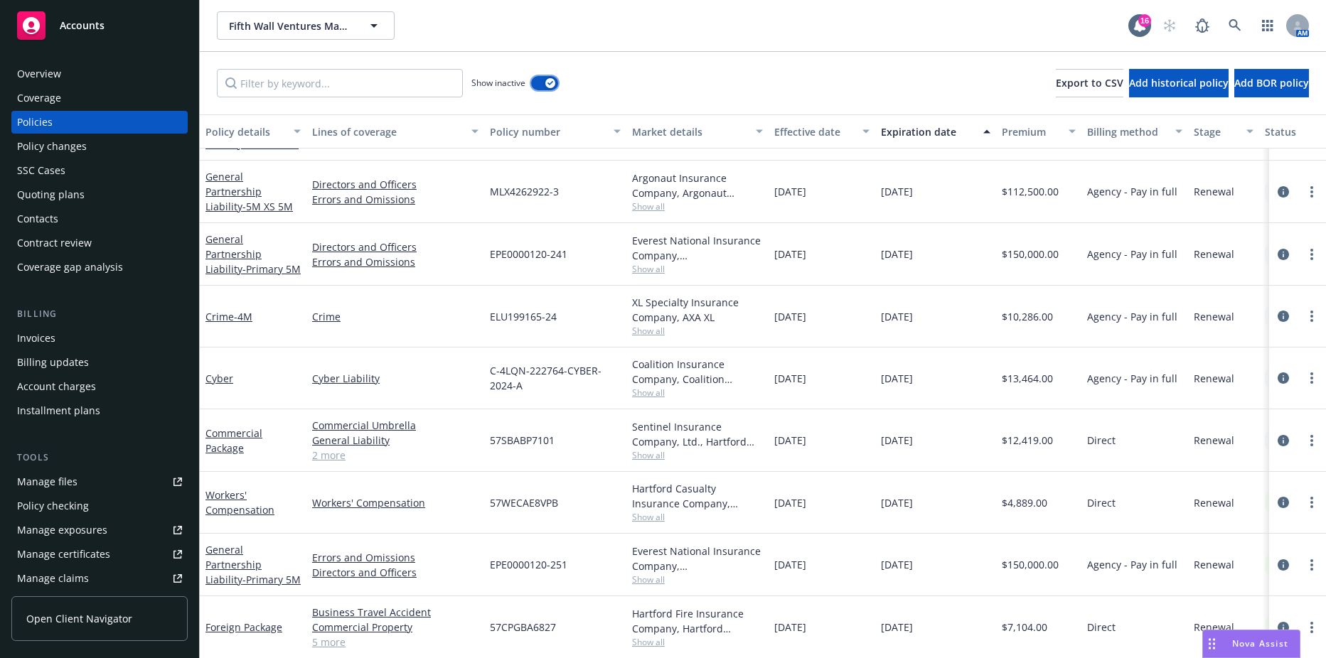
click at [552, 81] on icon "button" at bounding box center [550, 83] width 6 height 4
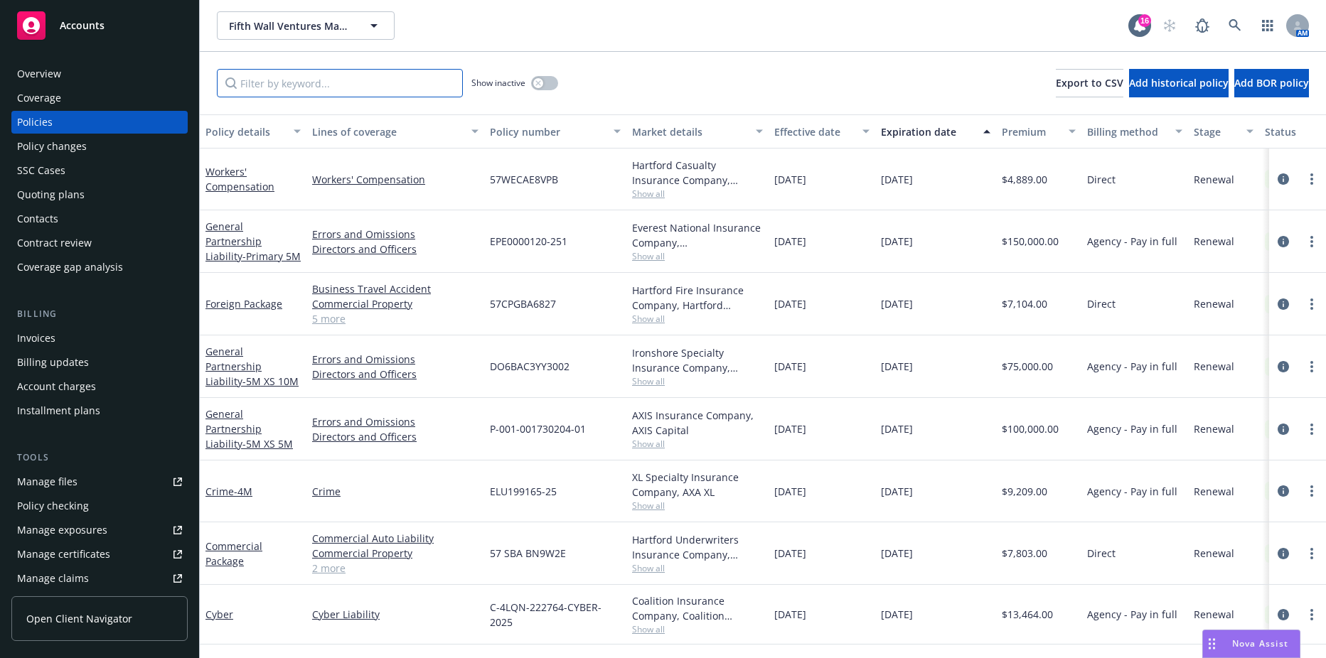
click at [336, 82] on input "Filter by keyword..." at bounding box center [340, 83] width 246 height 28
type input "side"
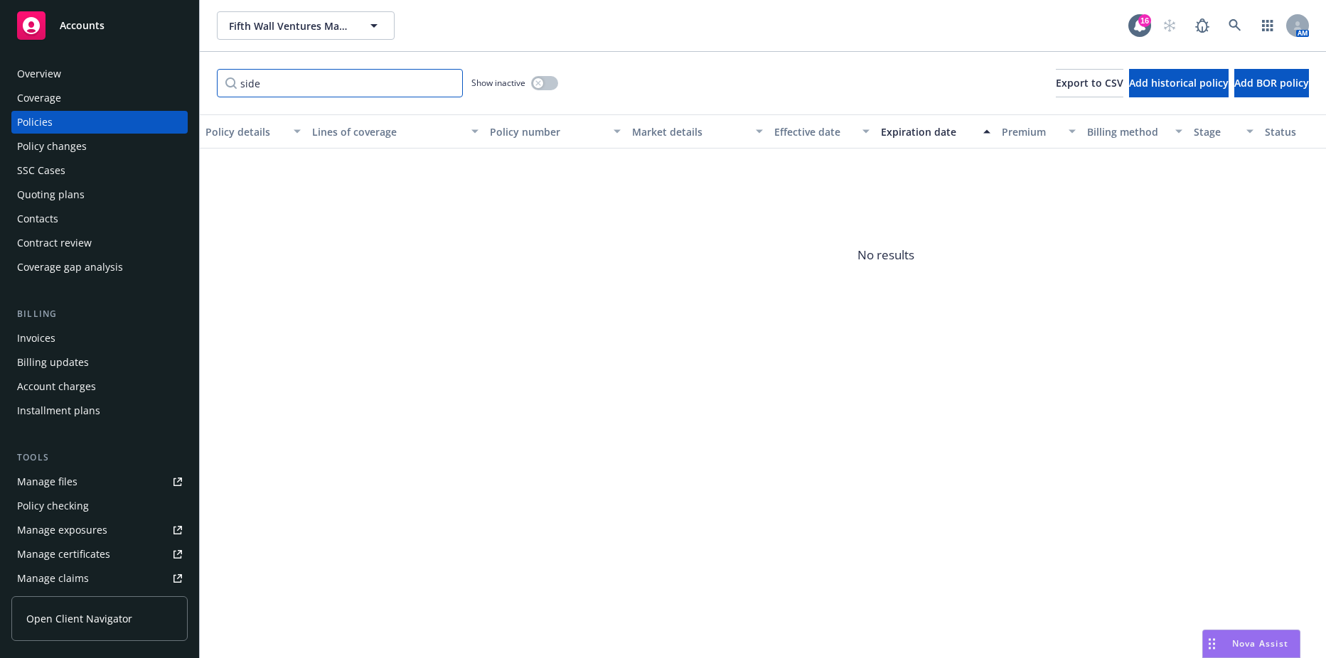
drag, startPoint x: 448, startPoint y: 86, endPoint x: 438, endPoint y: 85, distance: 10.0
click at [448, 85] on input "side" at bounding box center [340, 83] width 246 height 28
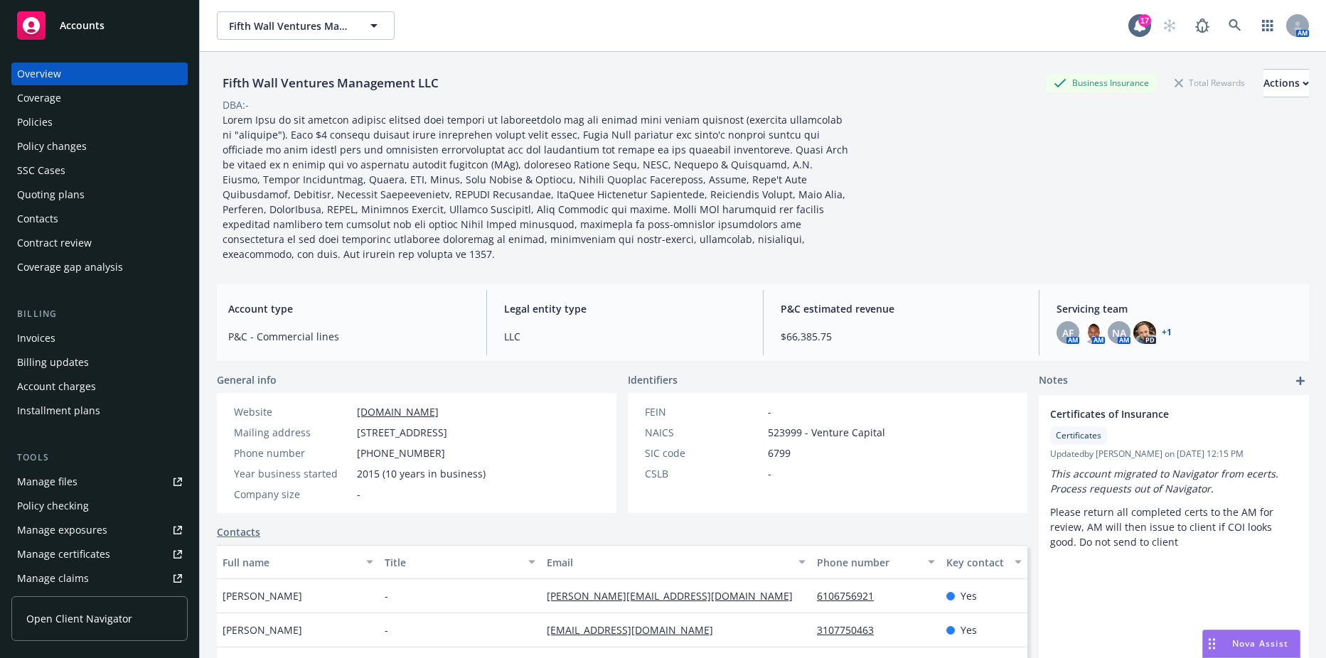
click at [32, 310] on div "Billing" at bounding box center [99, 314] width 176 height 14
click at [38, 325] on div "Billing Invoices Billing updates Account charges Installment plans" at bounding box center [99, 364] width 176 height 115
click at [39, 328] on div "Invoices" at bounding box center [36, 338] width 38 height 23
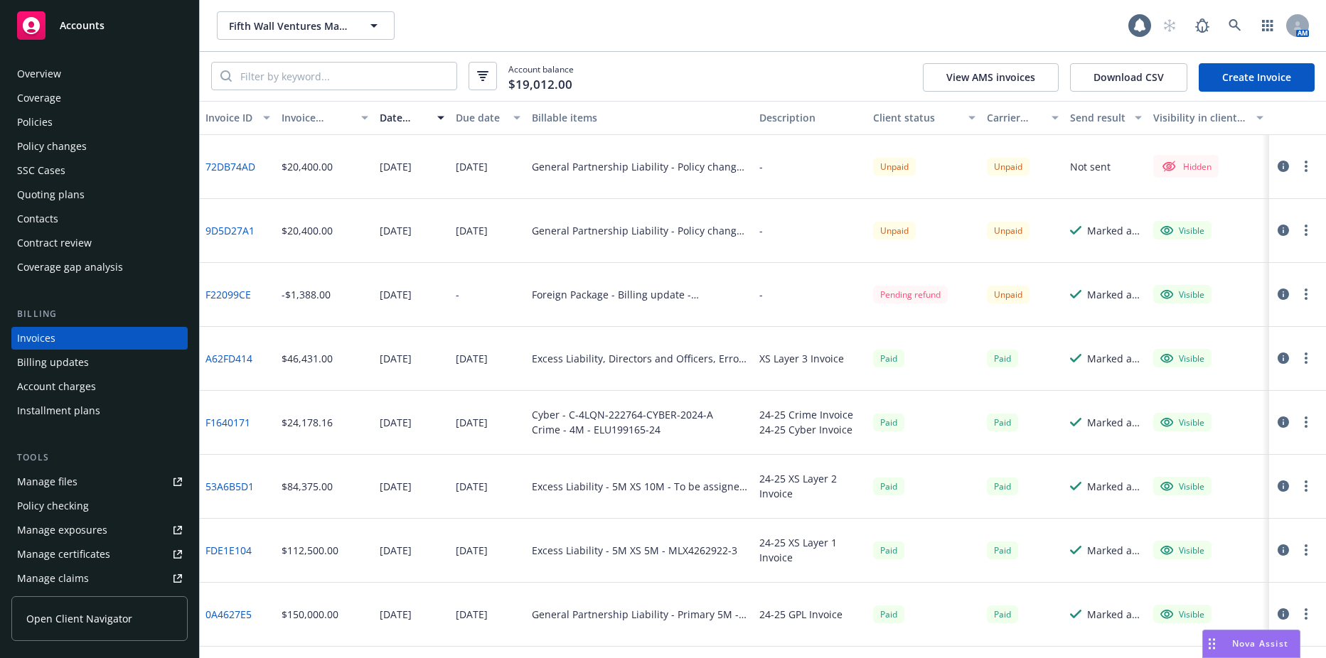
click at [1283, 68] on link "Create Invoice" at bounding box center [1256, 77] width 116 height 28
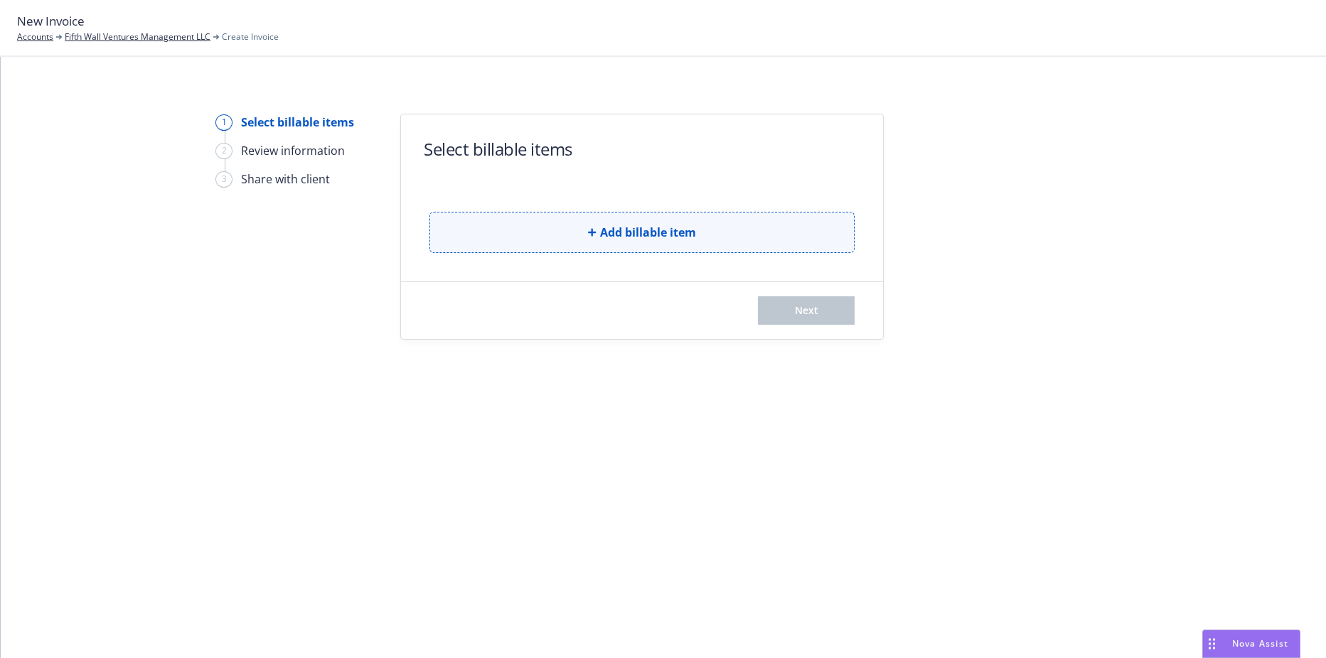
click at [642, 221] on button "Add billable item" at bounding box center [641, 232] width 425 height 41
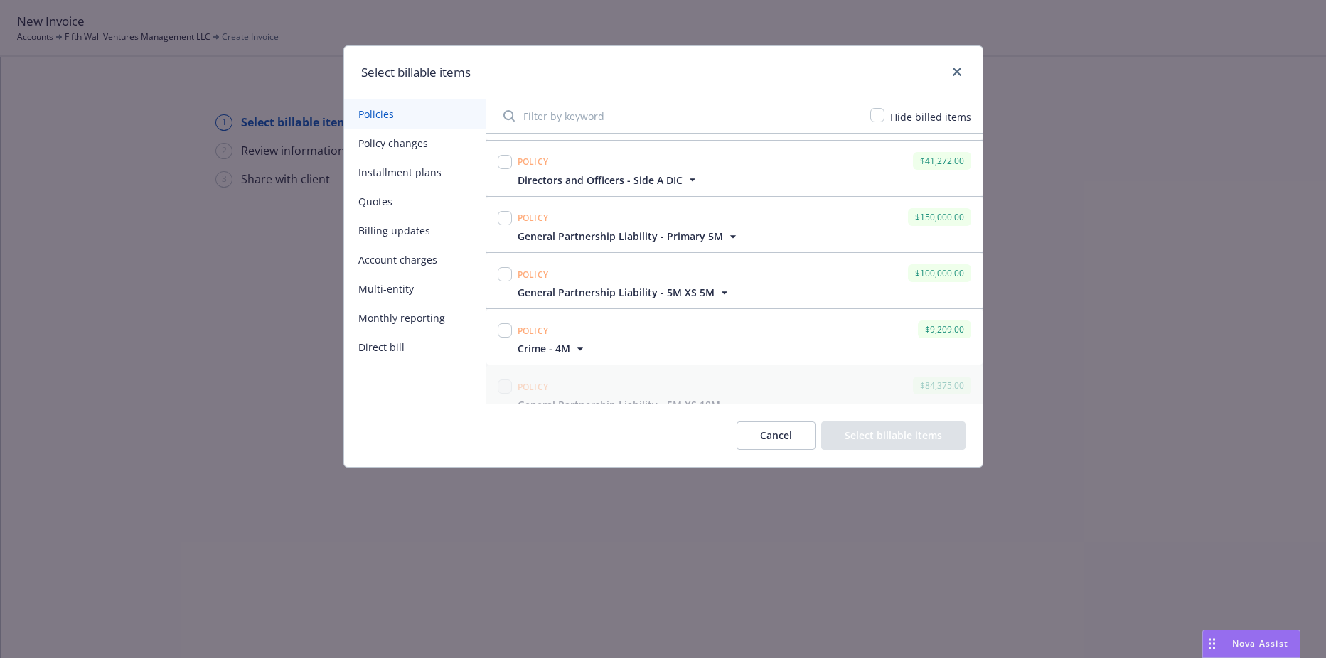
scroll to position [142, 0]
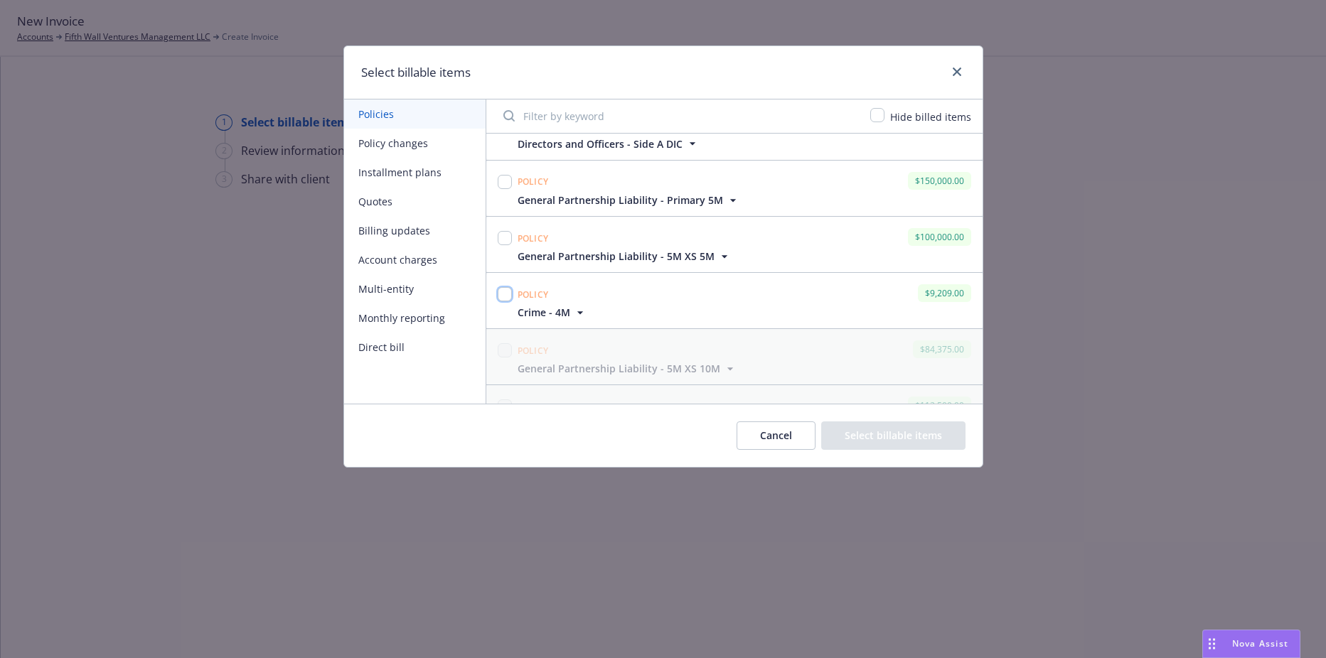
click at [498, 299] on input "checkbox" at bounding box center [505, 294] width 14 height 14
checkbox input "true"
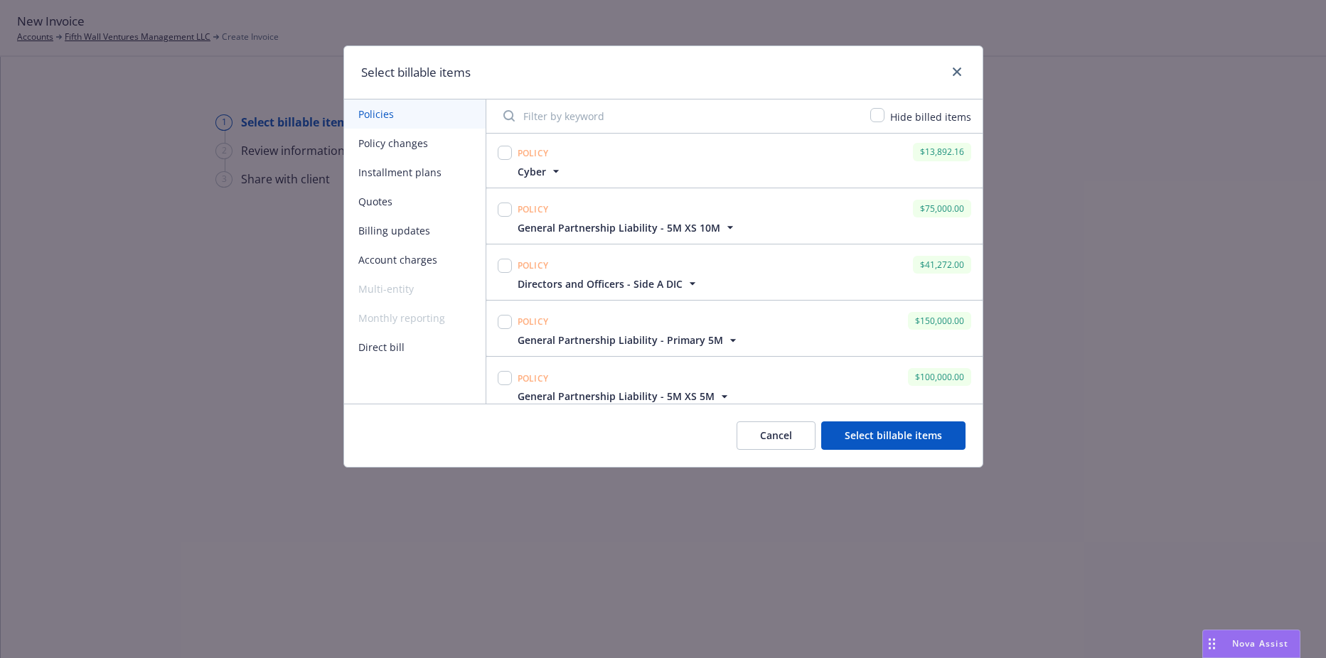
scroll to position [0, 0]
click at [512, 154] on div at bounding box center [505, 161] width 20 height 38
click at [510, 159] on input "checkbox" at bounding box center [505, 155] width 14 height 14
checkbox input "true"
click at [505, 264] on input "checkbox" at bounding box center [505, 268] width 14 height 14
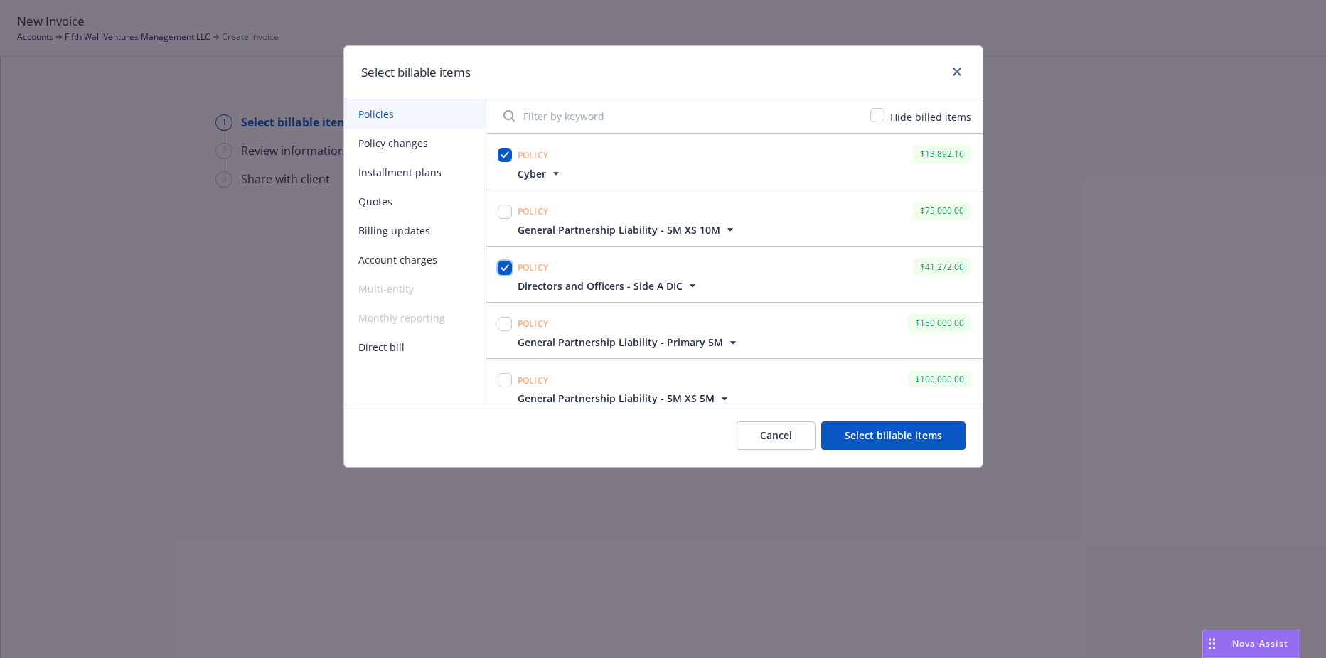
checkbox input "true"
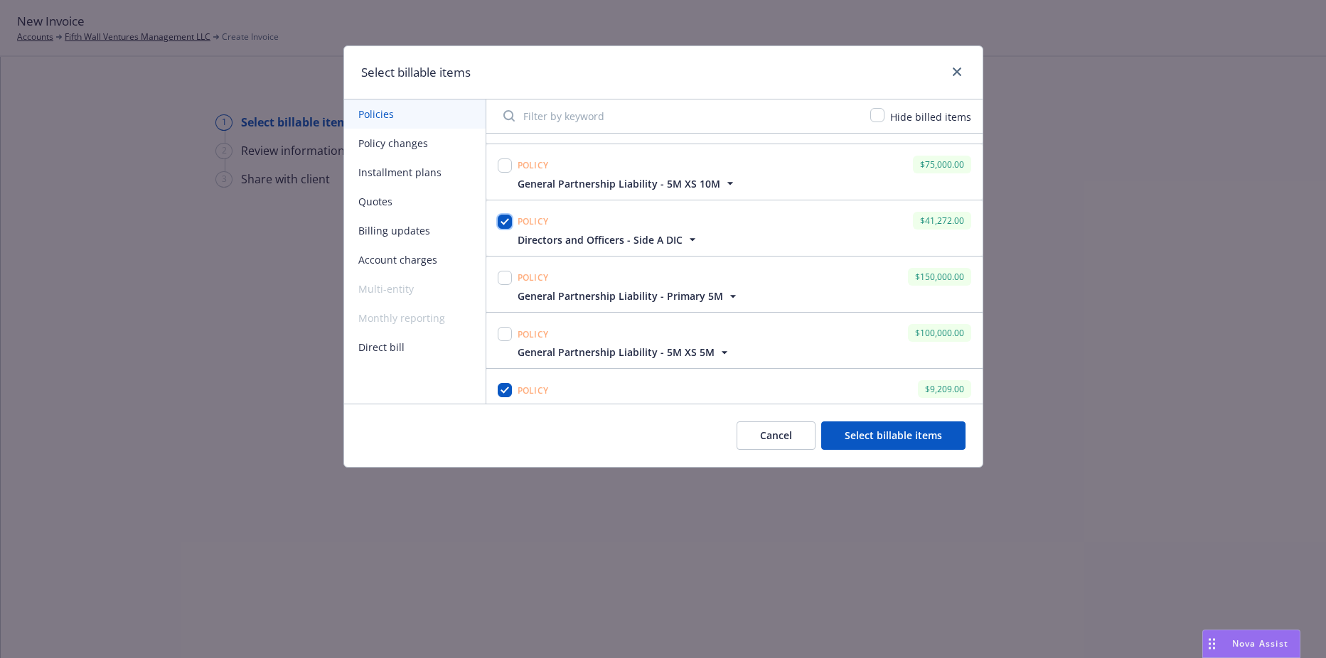
scroll to position [71, 0]
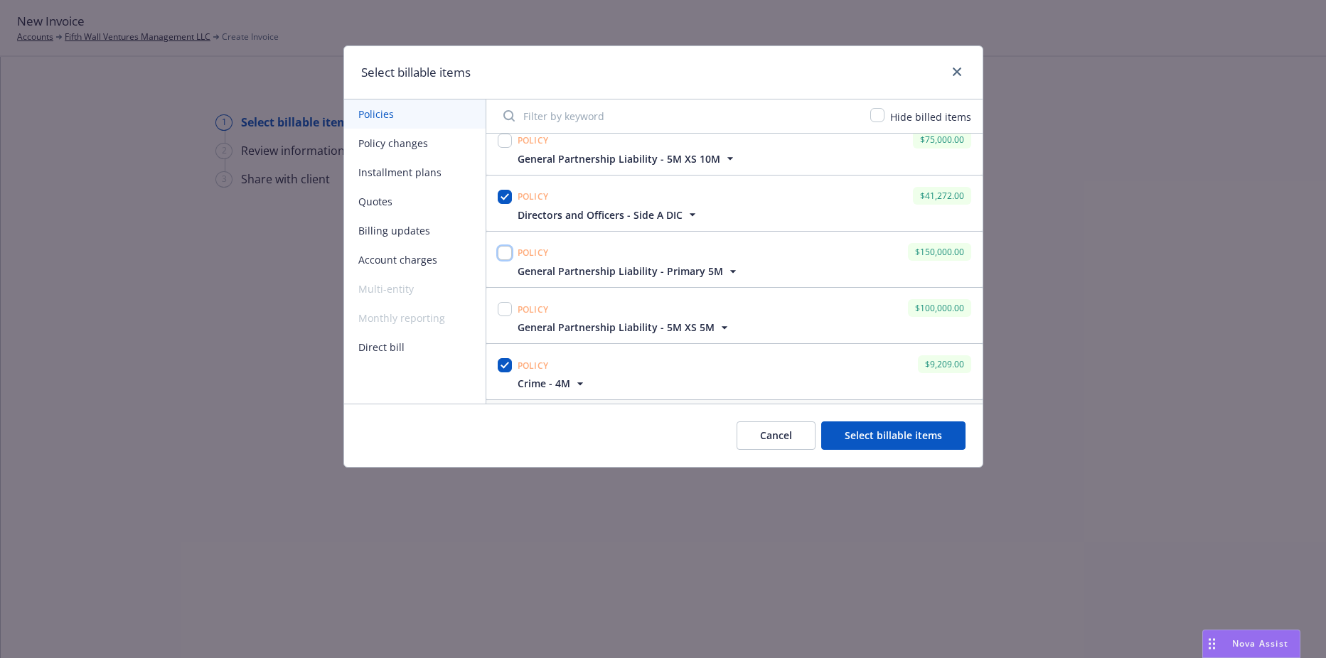
click at [510, 257] on input "checkbox" at bounding box center [505, 253] width 14 height 14
checkbox input "true"
click at [506, 310] on input "checkbox" at bounding box center [505, 309] width 14 height 14
checkbox input "true"
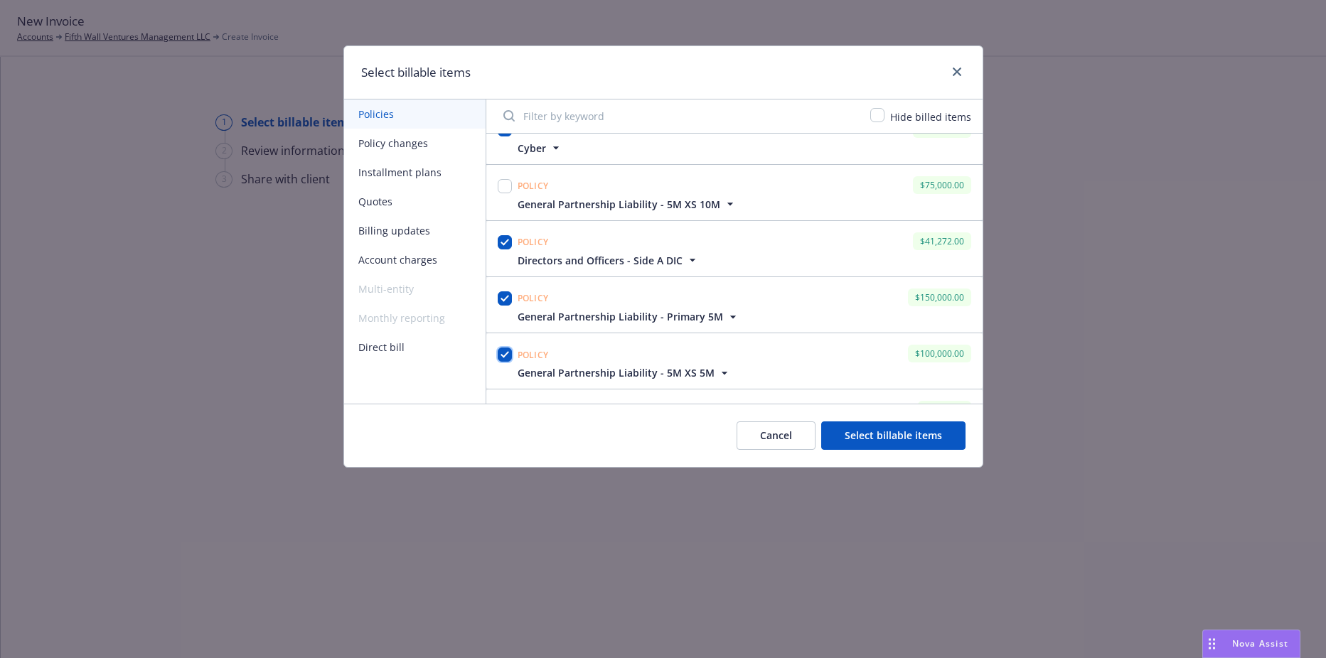
scroll to position [0, 0]
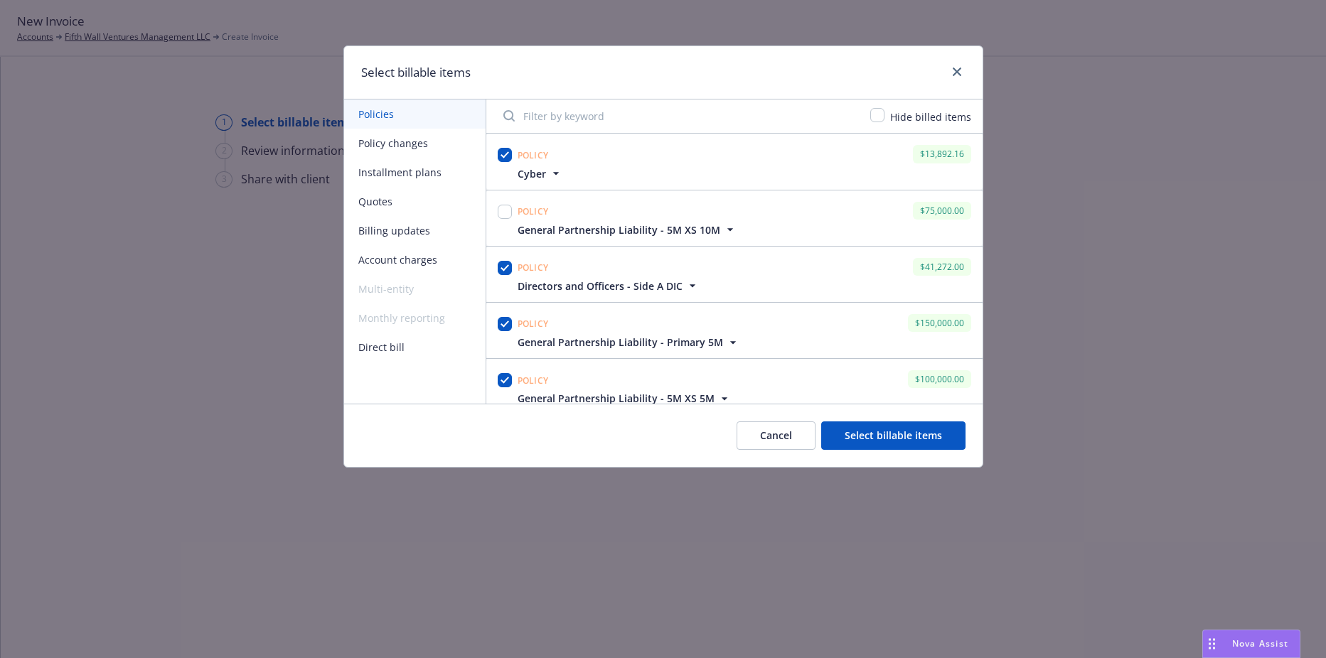
click at [502, 202] on div at bounding box center [505, 212] width 14 height 20
click at [502, 211] on input "checkbox" at bounding box center [505, 212] width 14 height 14
checkbox input "true"
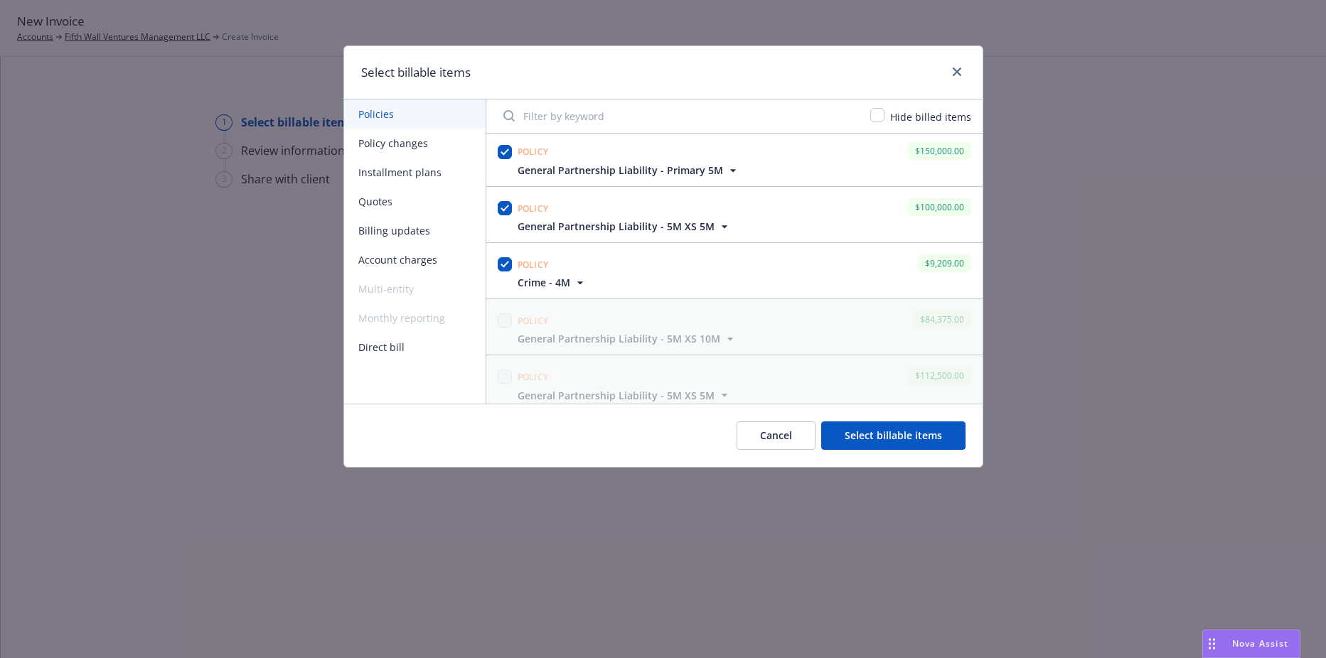
scroll to position [213, 0]
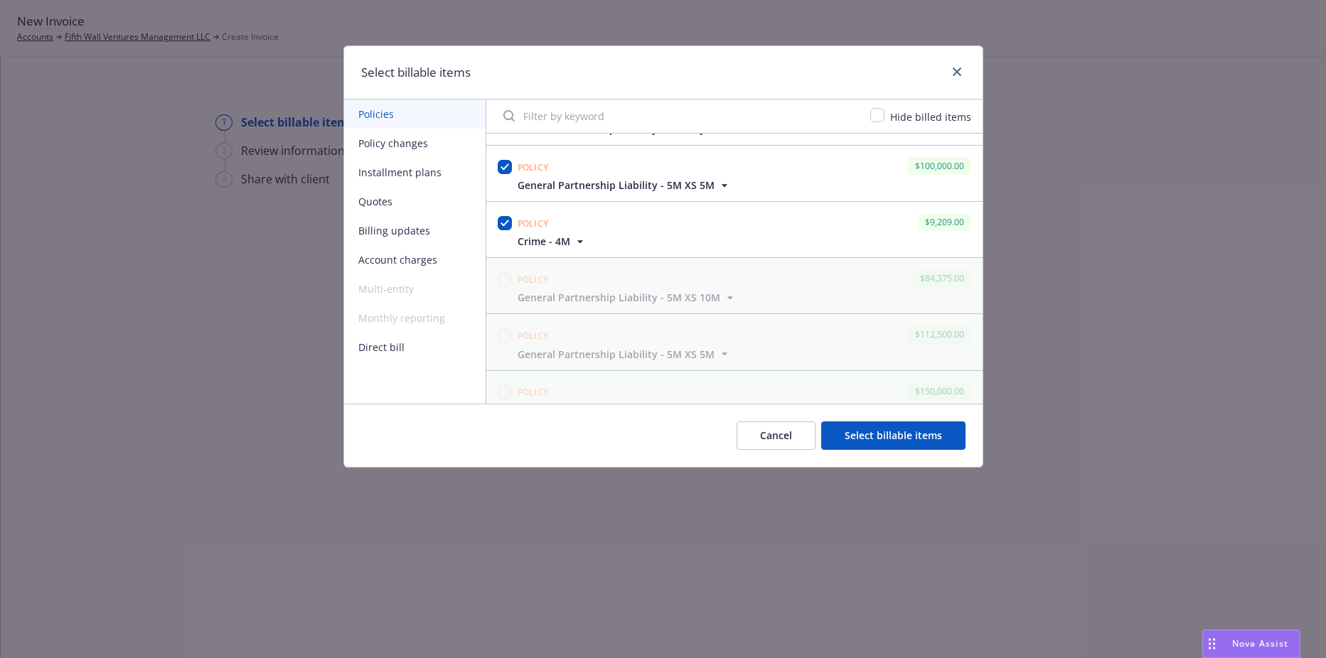
click at [876, 438] on button "Select billable items" at bounding box center [893, 436] width 144 height 28
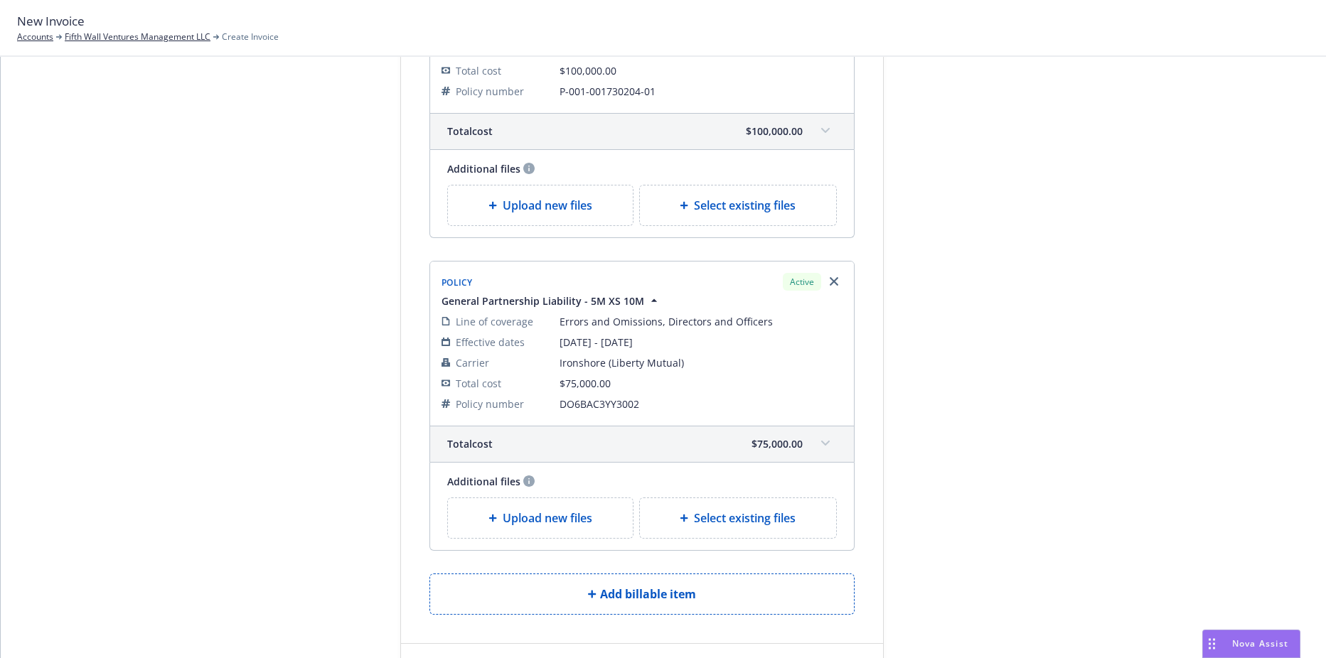
scroll to position [1593, 0]
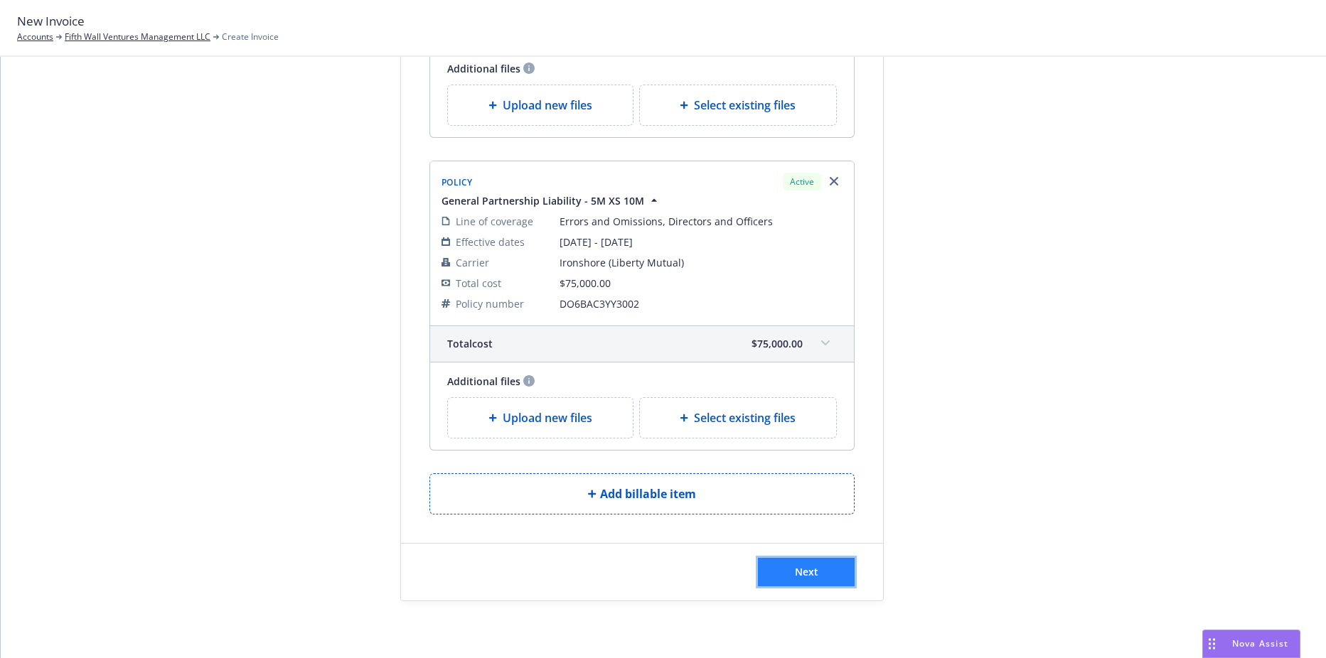
click at [777, 570] on button "Next" at bounding box center [806, 572] width 97 height 28
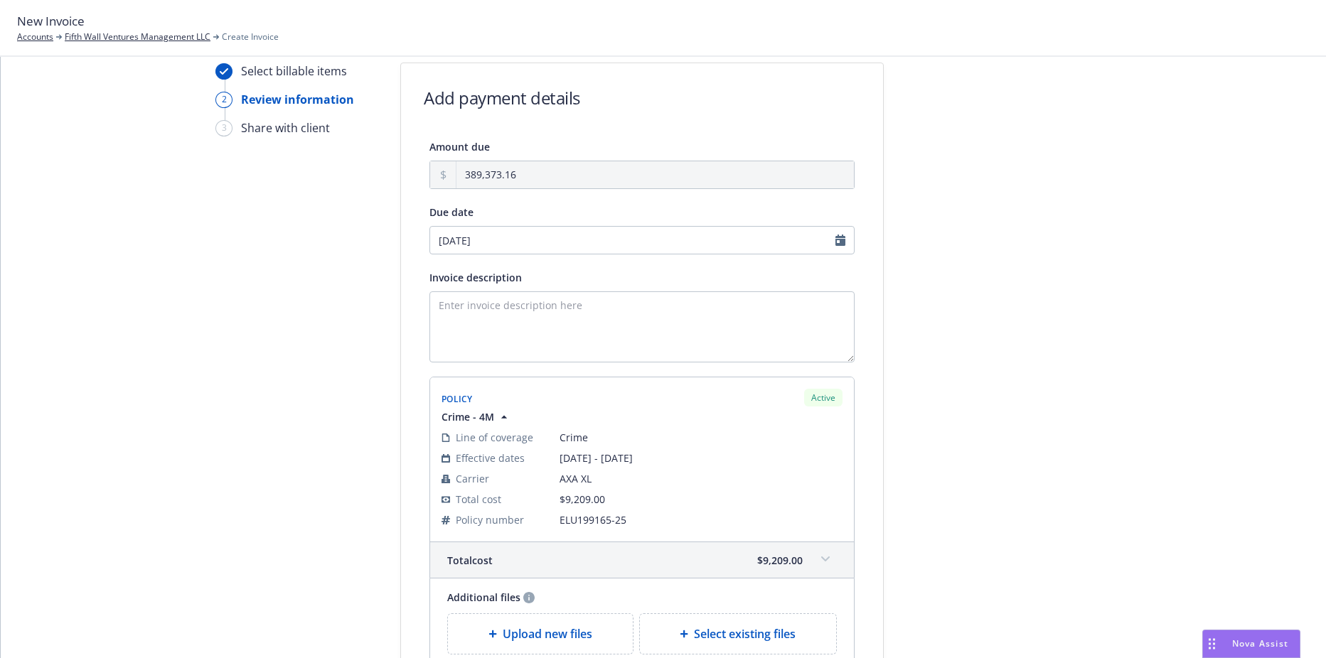
scroll to position [0, 0]
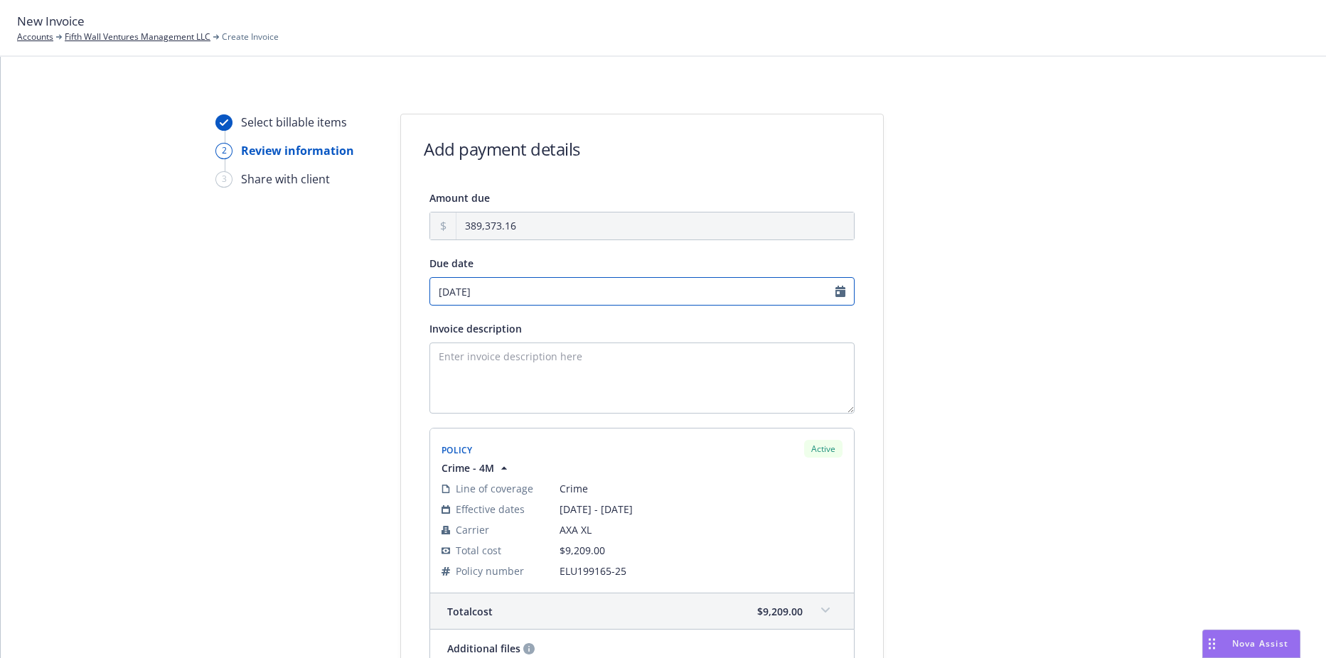
select select "September"
select select "2025"
click at [655, 301] on input "09/11/2025" at bounding box center [641, 291] width 425 height 28
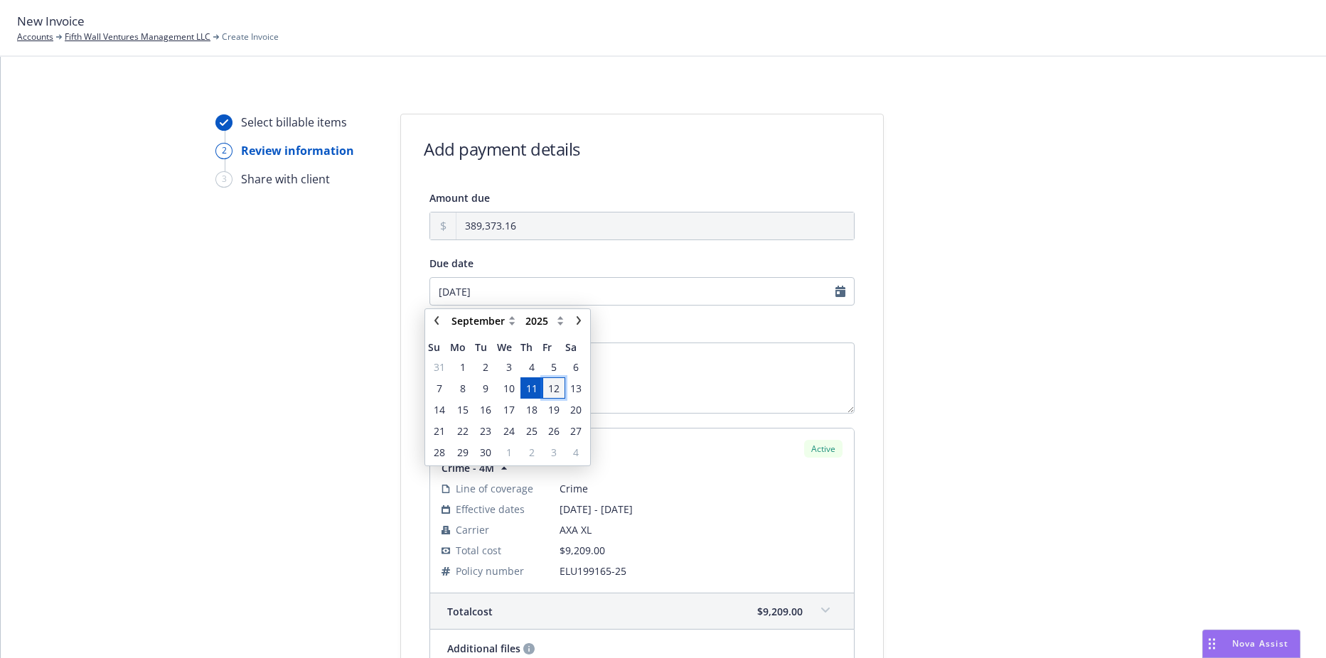
click at [559, 378] on td "12" at bounding box center [553, 387] width 22 height 21
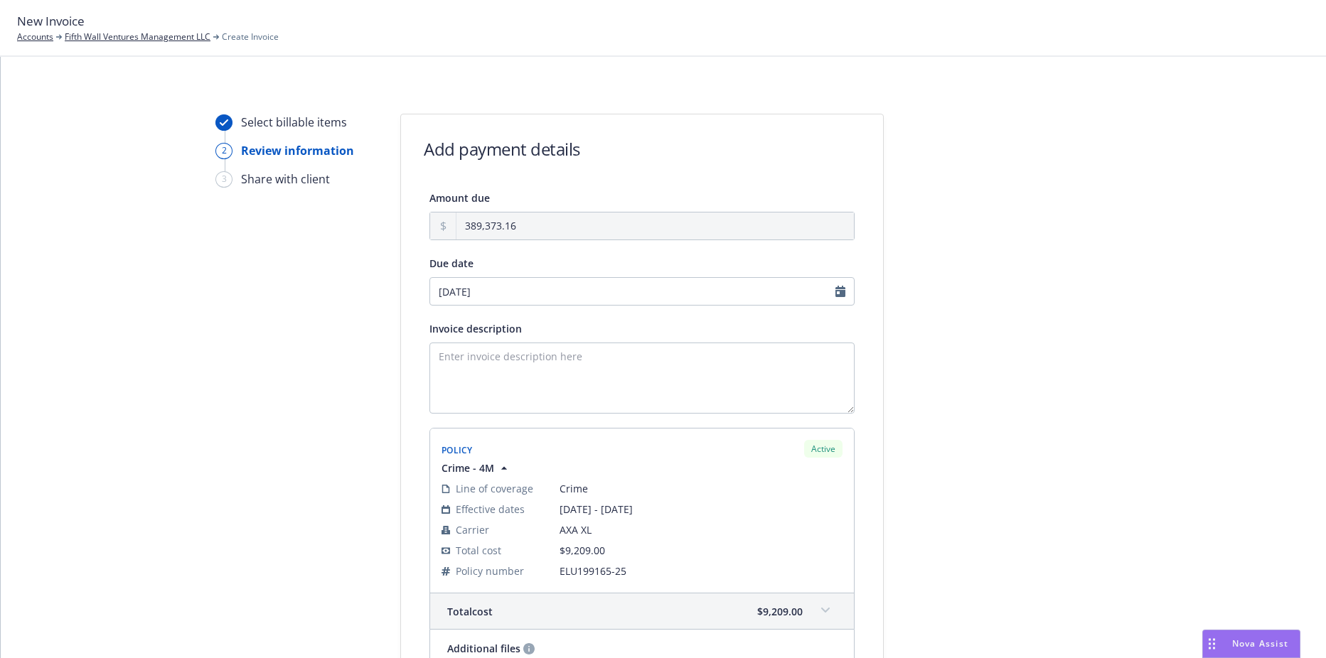
type input "09/12/2025"
click at [582, 366] on textarea "Invoice description" at bounding box center [641, 378] width 425 height 71
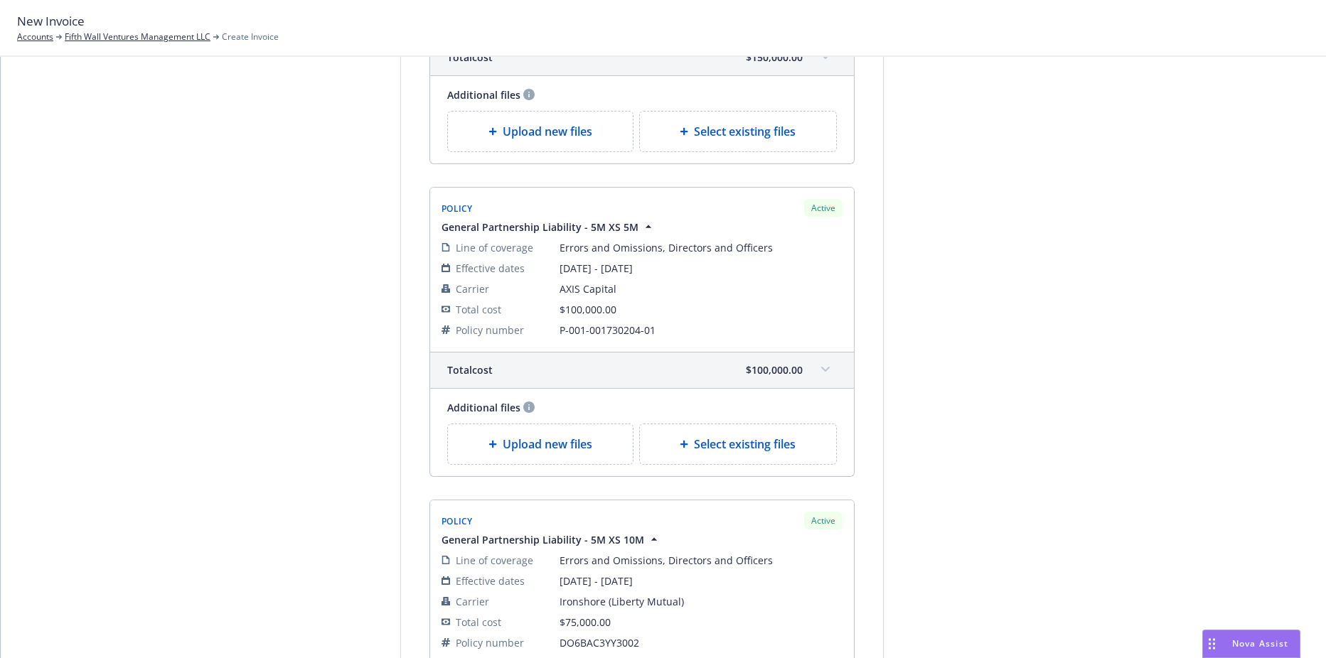
scroll to position [1768, 0]
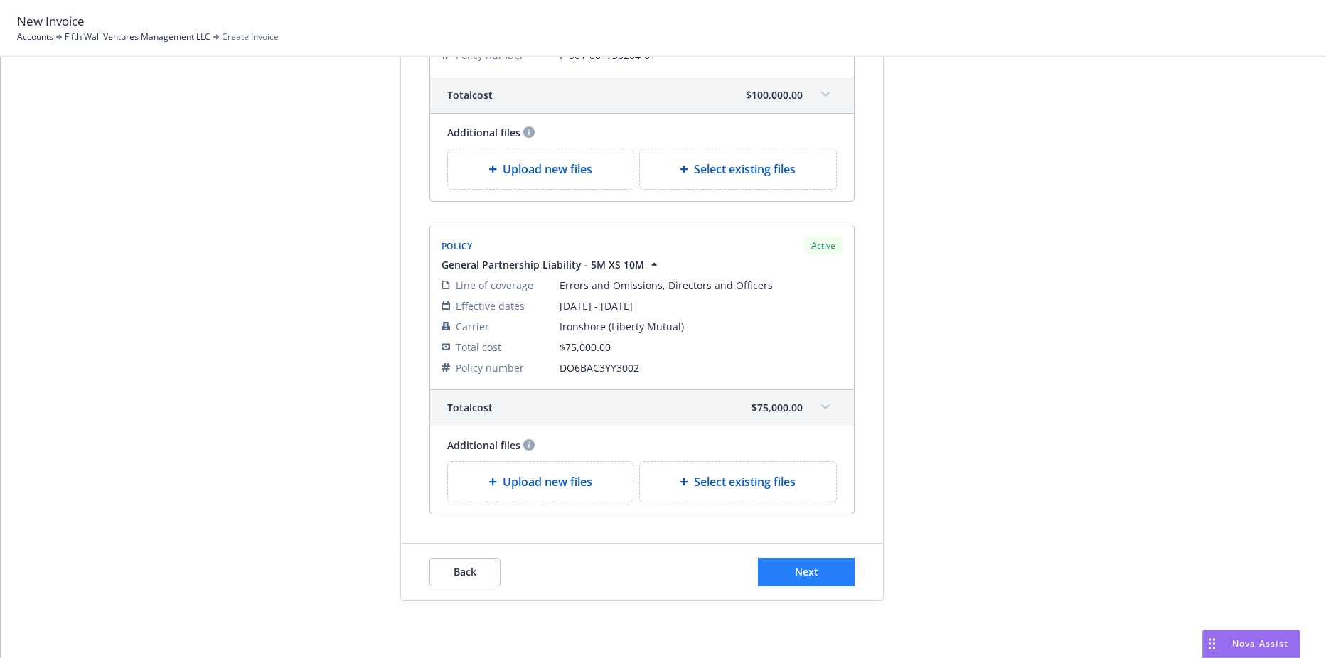
type textarea "2025 Crime, Cyber, Side-A, D&O Tower"
click at [808, 562] on button "Next" at bounding box center [806, 572] width 97 height 28
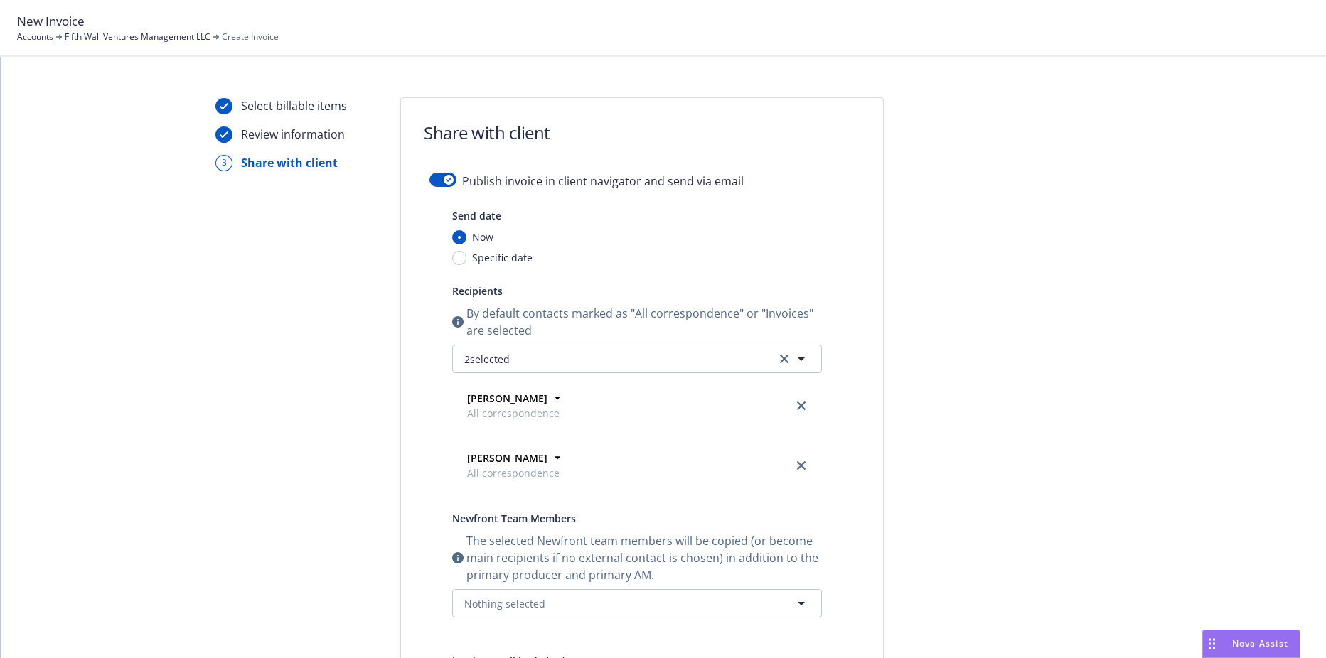
scroll to position [0, 0]
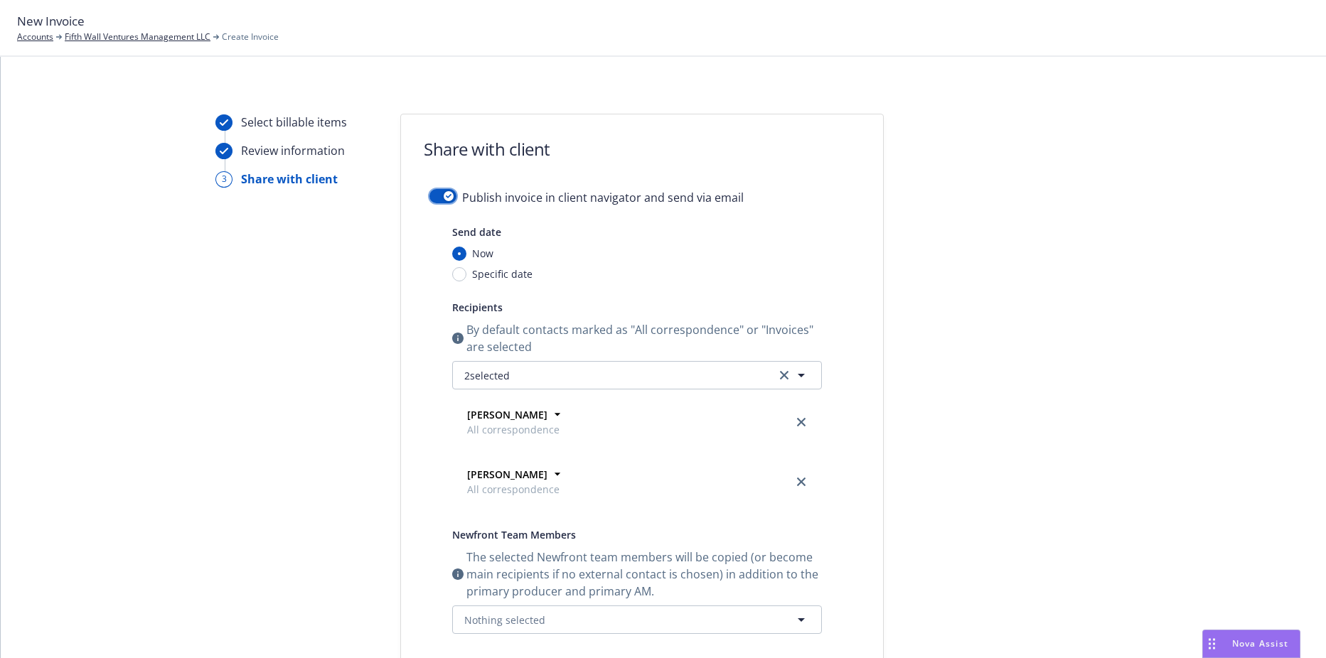
click at [447, 198] on div "button" at bounding box center [449, 196] width 10 height 10
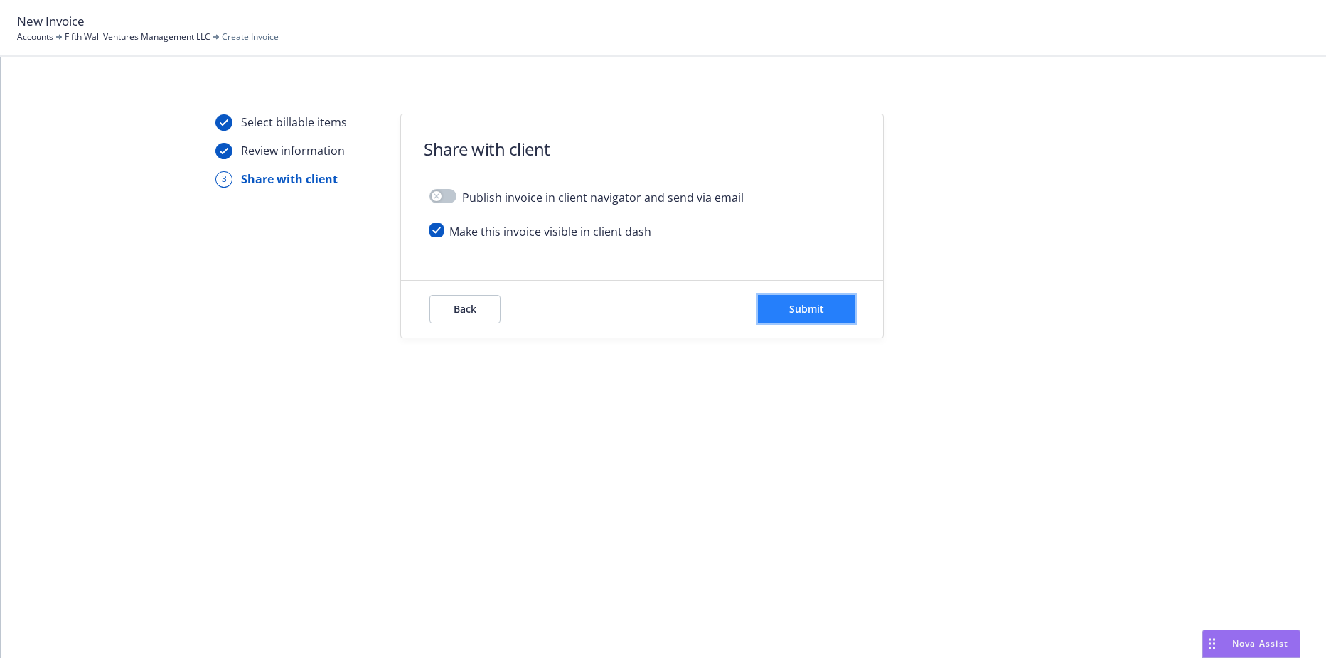
click at [822, 311] on span "Submit" at bounding box center [806, 309] width 35 height 14
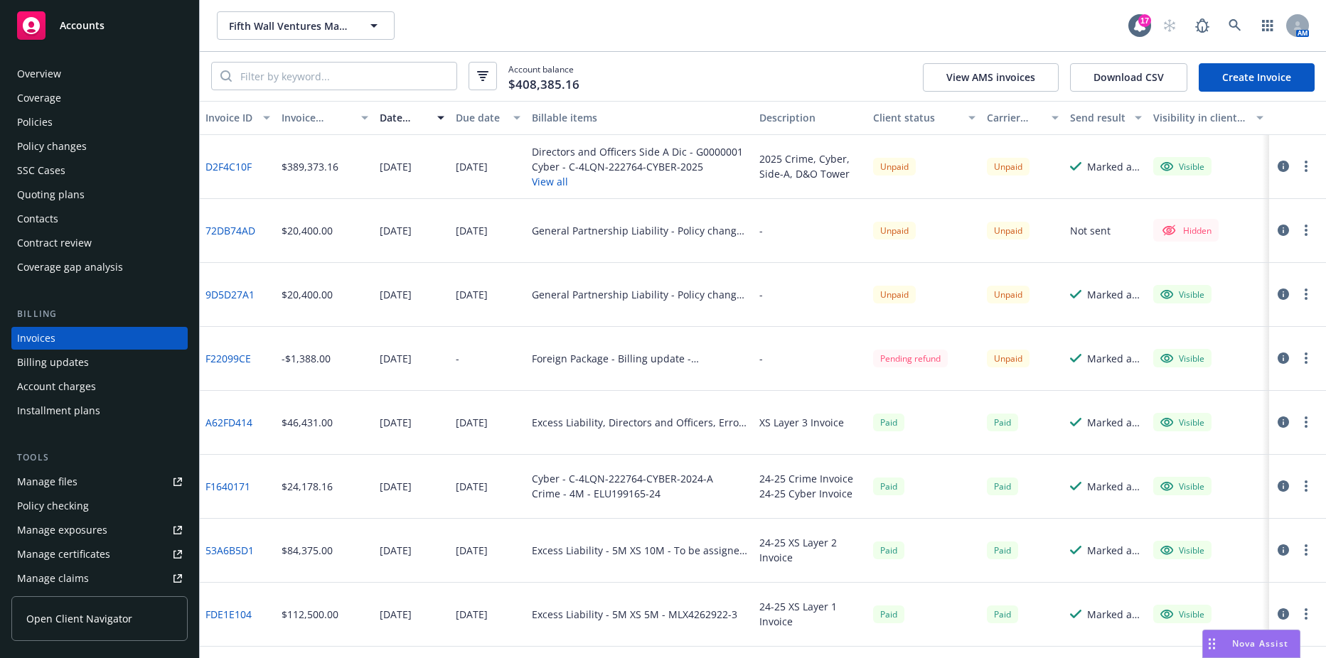
click at [222, 171] on link "D2F4C10F" at bounding box center [228, 166] width 46 height 15
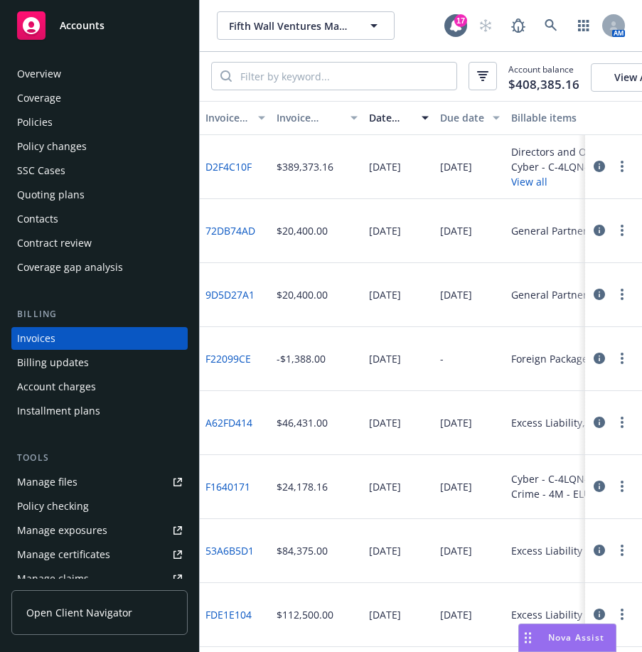
click at [69, 215] on div "Contacts" at bounding box center [99, 219] width 165 height 23
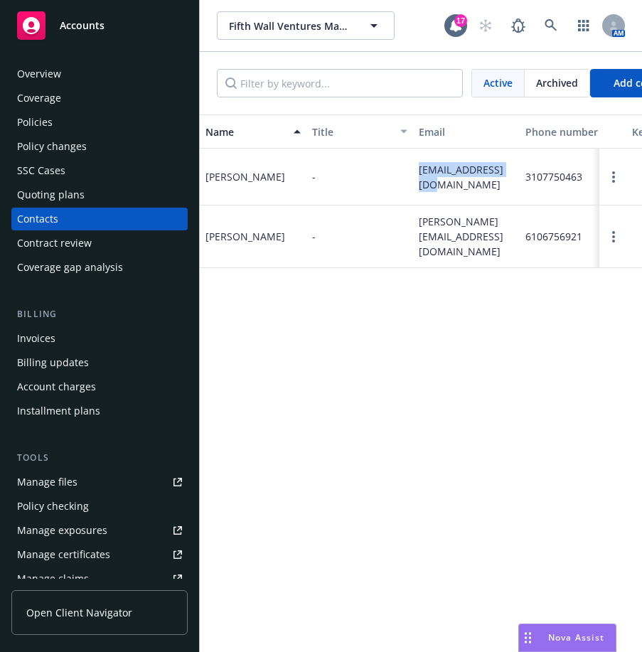
drag, startPoint x: 412, startPoint y: 178, endPoint x: 510, endPoint y: 186, distance: 98.4
click at [510, 186] on div "Eric Lee - [EMAIL_ADDRESS][DOMAIN_NAME] 3107750463 Yes Admin Accepted Invited o…" at bounding box center [456, 177] width 512 height 57
drag, startPoint x: 510, startPoint y: 186, endPoint x: 468, endPoint y: 184, distance: 41.3
copy div "[EMAIL_ADDRESS][DOMAIN_NAME]"
drag, startPoint x: 509, startPoint y: 231, endPoint x: 417, endPoint y: 232, distance: 91.7
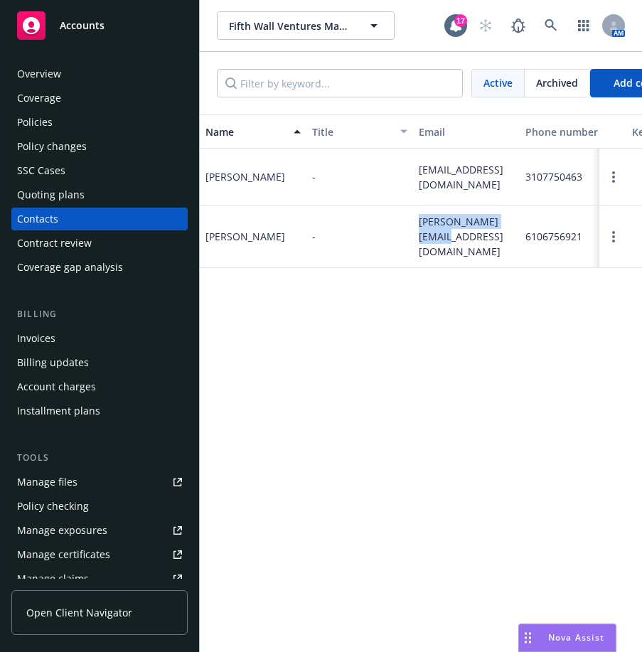
click at [417, 232] on div "[PERSON_NAME][EMAIL_ADDRESS][DOMAIN_NAME]" at bounding box center [466, 236] width 107 height 63
drag, startPoint x: 417, startPoint y: 232, endPoint x: 446, endPoint y: 225, distance: 29.1
copy span "[PERSON_NAME][EMAIL_ADDRESS][DOMAIN_NAME]"
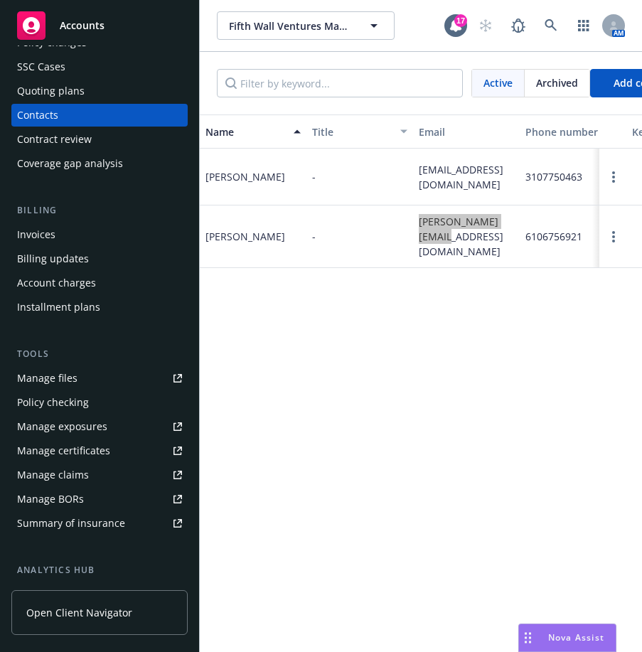
scroll to position [85, 0]
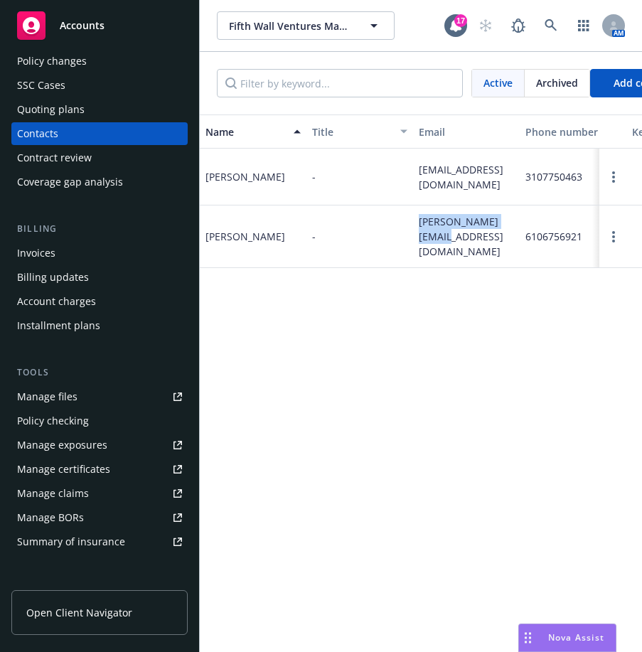
click at [83, 249] on div "Invoices" at bounding box center [99, 253] width 165 height 23
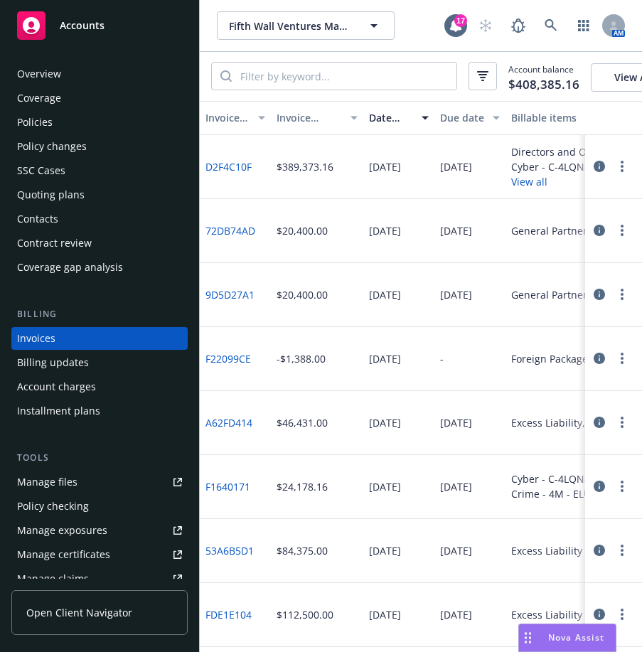
click at [613, 175] on button "button" at bounding box center [621, 166] width 17 height 17
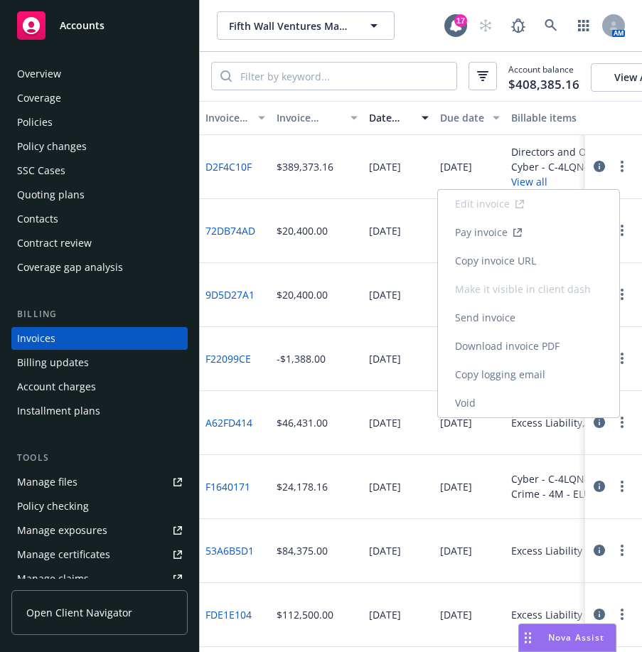
click at [525, 366] on link "Copy logging email" at bounding box center [528, 374] width 181 height 28
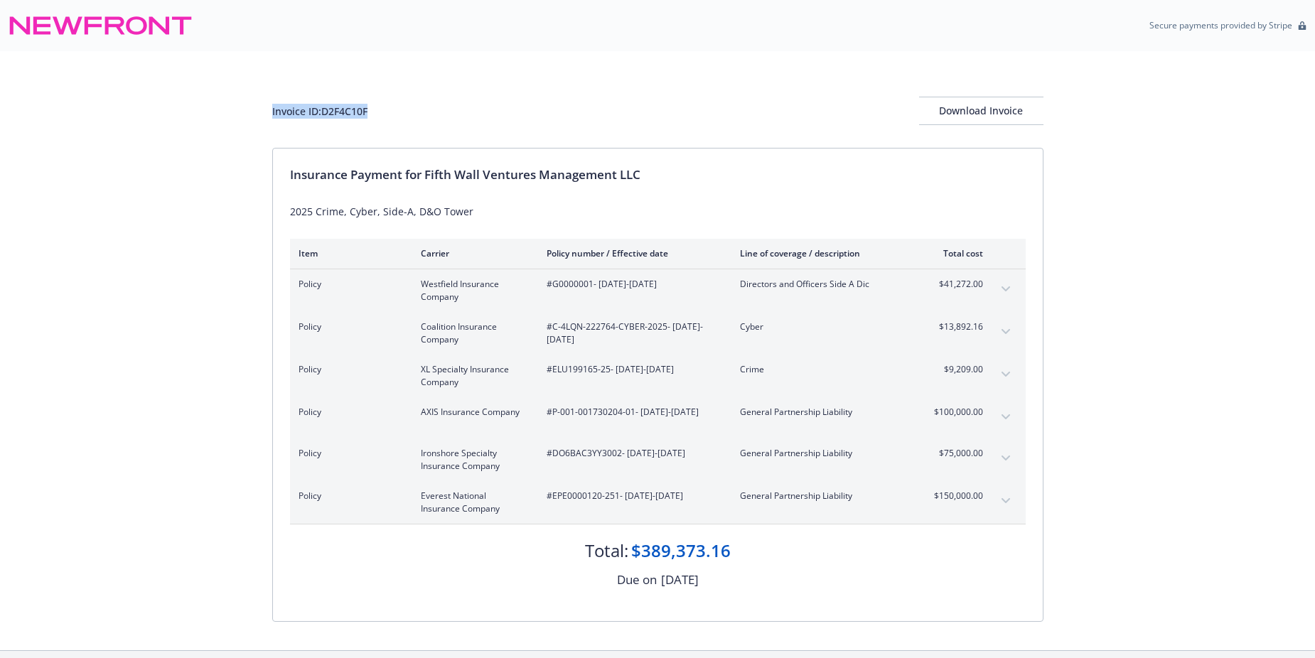
drag, startPoint x: 385, startPoint y: 109, endPoint x: 242, endPoint y: 109, distance: 142.9
click at [242, 109] on div "Invoice ID: D2F4C10F Download Invoice Insurance Payment for Fifth Wall Ventures…" at bounding box center [657, 350] width 1315 height 599
drag, startPoint x: 242, startPoint y: 109, endPoint x: 311, endPoint y: 109, distance: 69.0
copy div "Invoice ID: D2F4C10F"
drag, startPoint x: 1066, startPoint y: 109, endPoint x: 1021, endPoint y: 102, distance: 44.6
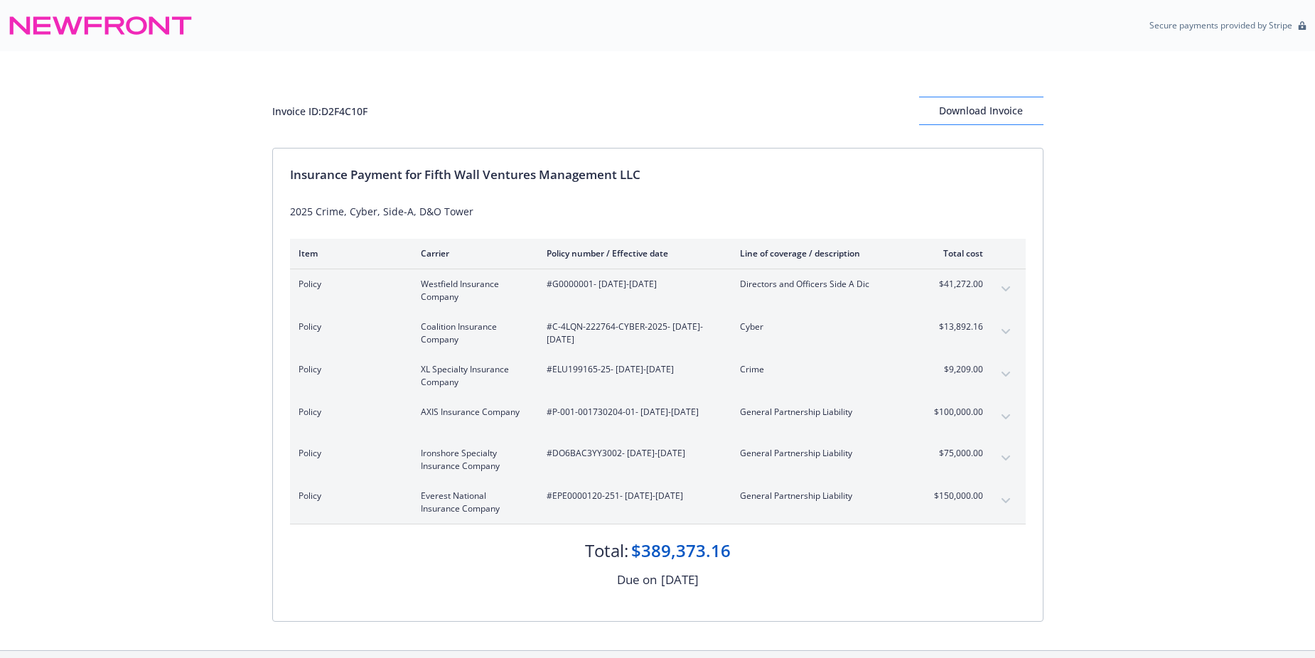
click at [1061, 108] on div "Invoice ID: D2F4C10F Download Invoice Insurance Payment for Fifth Wall Ventures…" at bounding box center [657, 350] width 1315 height 599
click at [1021, 102] on button "Download Invoice" at bounding box center [981, 111] width 124 height 28
drag, startPoint x: 427, startPoint y: 173, endPoint x: 665, endPoint y: 177, distance: 238.2
click at [665, 177] on div "Insurance Payment for Fifth Wall Ventures Management LLC" at bounding box center [658, 175] width 736 height 18
drag, startPoint x: 665, startPoint y: 177, endPoint x: 579, endPoint y: 171, distance: 85.5
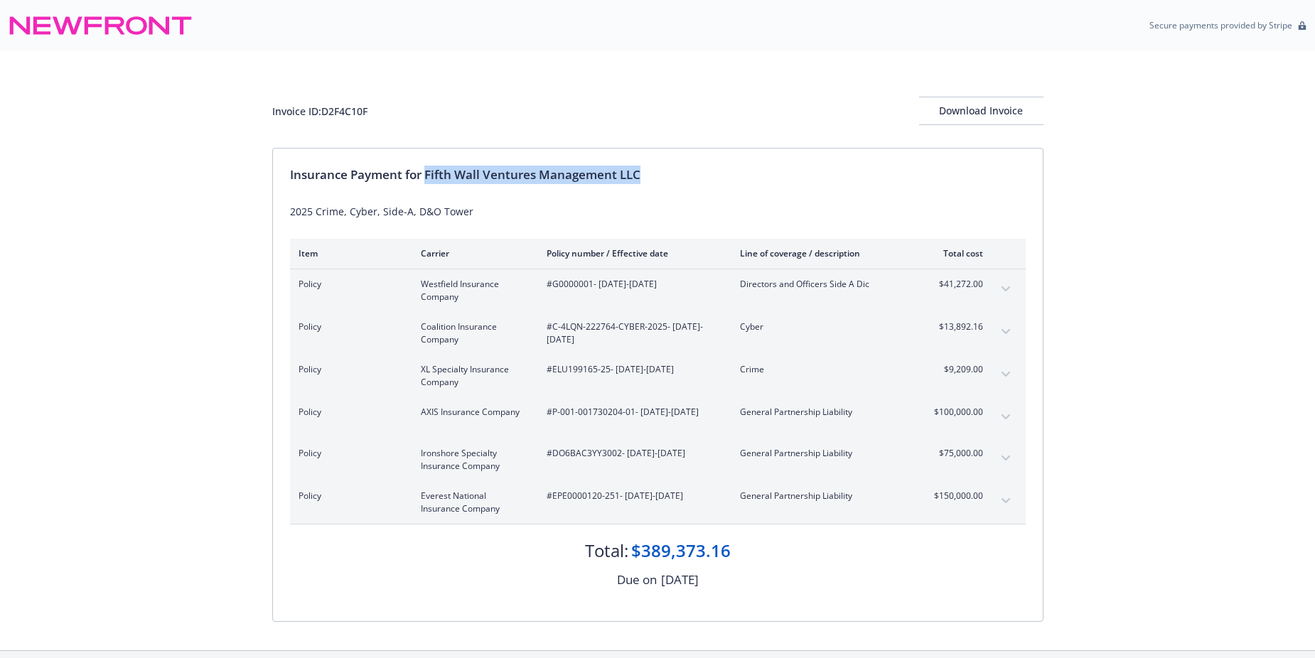
copy div "Fifth Wall Ventures Management LLC"
click at [1154, 444] on div "Invoice ID: D2F4C10F Download Invoice Insurance Payment for Fifth Wall Ventures…" at bounding box center [657, 350] width 1315 height 599
drag, startPoint x: 931, startPoint y: 417, endPoint x: 985, endPoint y: 417, distance: 54.0
click at [985, 417] on div "Policy AXIS Insurance Company #P-001-001730204-01 - [DATE]-[DATE] General Partn…" at bounding box center [658, 417] width 736 height 41
drag, startPoint x: 985, startPoint y: 417, endPoint x: 962, endPoint y: 410, distance: 23.6
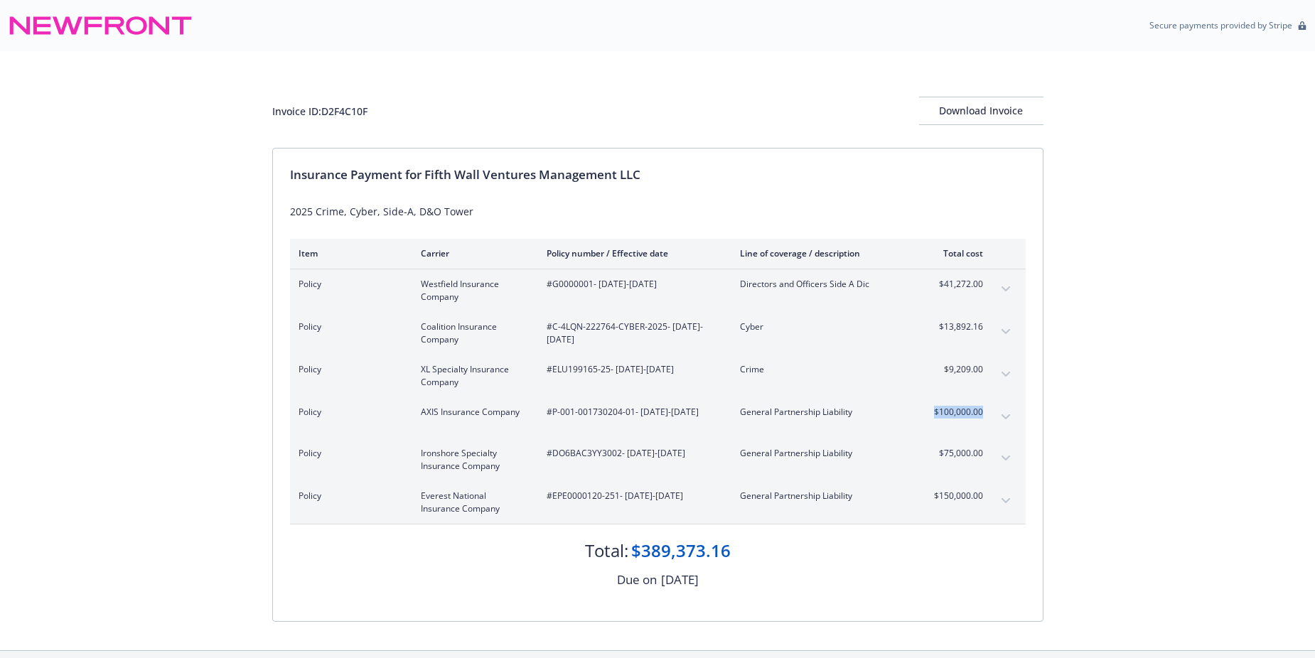
copy span "$100,000.00"
click at [657, 29] on div "Secure payments provided by Stripe" at bounding box center [658, 26] width 1298 height 34
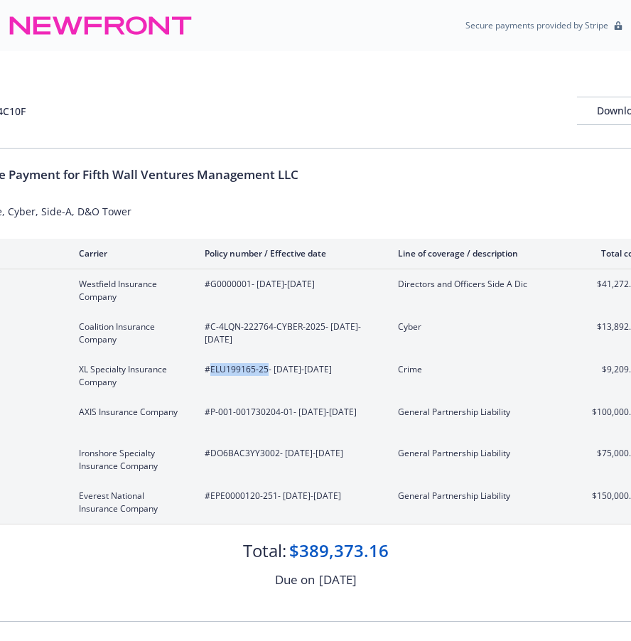
drag, startPoint x: 211, startPoint y: 371, endPoint x: 268, endPoint y: 371, distance: 56.9
click at [268, 371] on span "#ELU199165-25 - [DATE]-[DATE]" at bounding box center [290, 369] width 171 height 13
drag, startPoint x: 268, startPoint y: 371, endPoint x: 237, endPoint y: 372, distance: 31.3
copy span "ELU199165-25"
drag, startPoint x: 211, startPoint y: 328, endPoint x: 324, endPoint y: 328, distance: 113.0
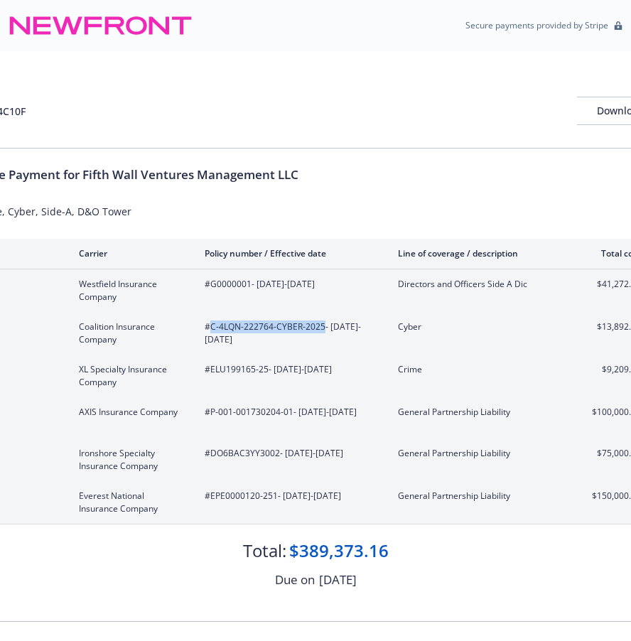
click at [324, 328] on span "#C-4LQN-222764-CYBER-2025 - [DATE]-[DATE]" at bounding box center [290, 334] width 171 height 26
drag, startPoint x: 324, startPoint y: 328, endPoint x: 296, endPoint y: 323, distance: 28.3
copy span "C-4LQN-222764-CYBER-2025"
click at [219, 280] on span "#G0000001 - [DATE]-[DATE]" at bounding box center [290, 284] width 171 height 13
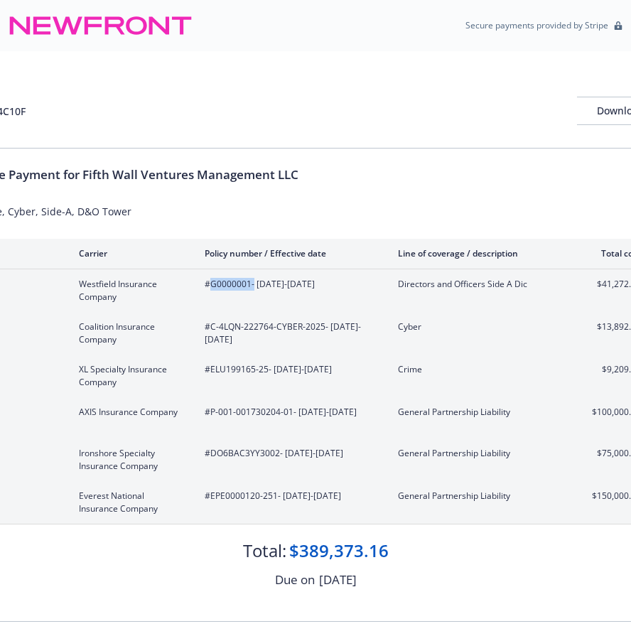
copy span "G0000001"
drag, startPoint x: 211, startPoint y: 495, endPoint x: 274, endPoint y: 499, distance: 63.4
click at [274, 499] on span "#EPE0000120-251 - [DATE]-[DATE]" at bounding box center [290, 496] width 171 height 13
drag, startPoint x: 274, startPoint y: 499, endPoint x: 264, endPoint y: 498, distance: 10.0
copy span "EPE0000120-251"
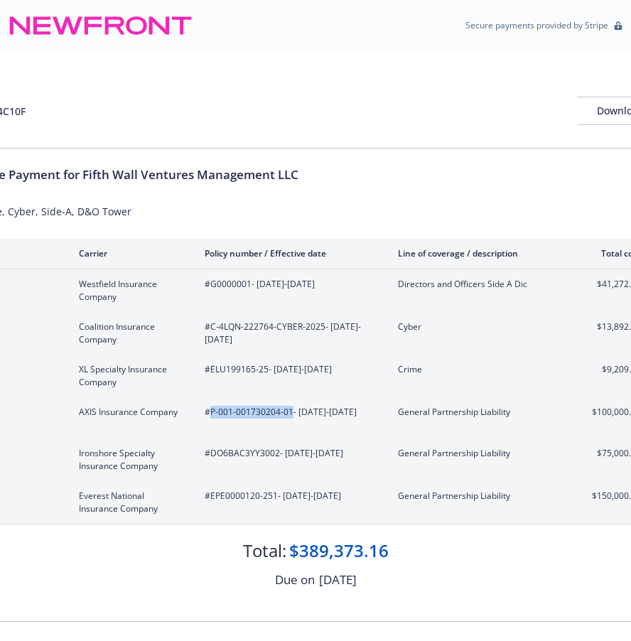
drag, startPoint x: 210, startPoint y: 414, endPoint x: 292, endPoint y: 414, distance: 82.5
click at [292, 414] on span "#P-001-001730204-01 - [DATE]-[DATE]" at bounding box center [290, 412] width 171 height 13
drag, startPoint x: 292, startPoint y: 414, endPoint x: 276, endPoint y: 413, distance: 16.4
copy span "P-001-001730204-01"
click at [236, 454] on span "#DO6BAC3YY3002 - 08/24/2025-08/24/2026" at bounding box center [290, 453] width 171 height 13
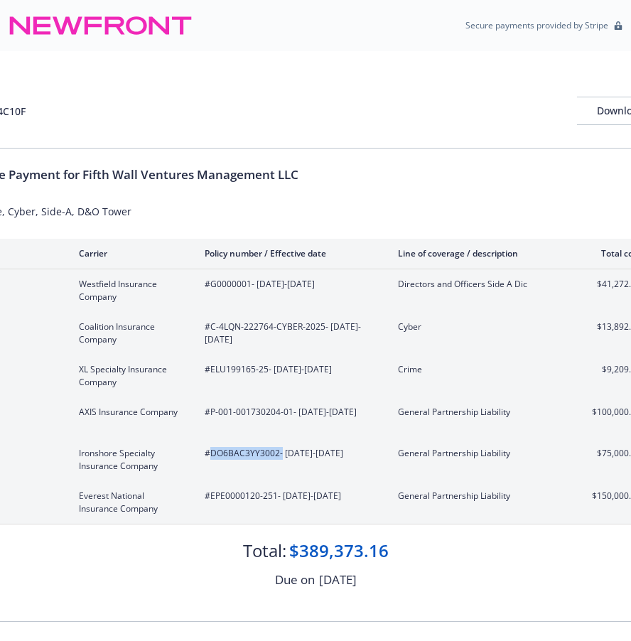
click at [236, 454] on span "#DO6BAC3YY3002 - 08/24/2025-08/24/2026" at bounding box center [290, 453] width 171 height 13
copy span "DO6BAC3YY3002"
click at [508, 554] on div "Total: $389,373.16" at bounding box center [316, 544] width 736 height 38
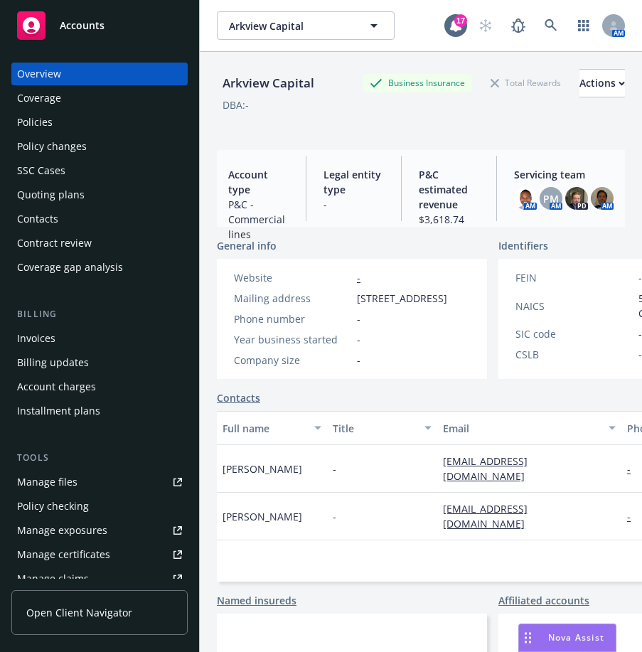
click at [36, 125] on div "Policies" at bounding box center [35, 122] width 36 height 23
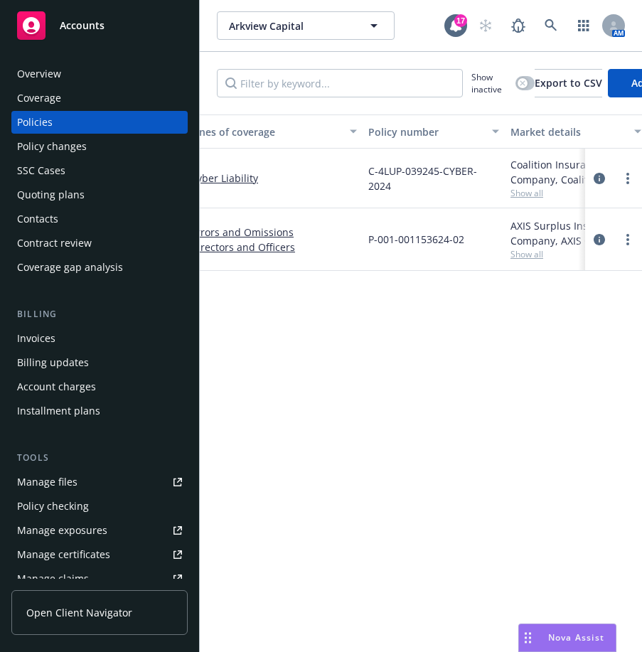
scroll to position [0, 83]
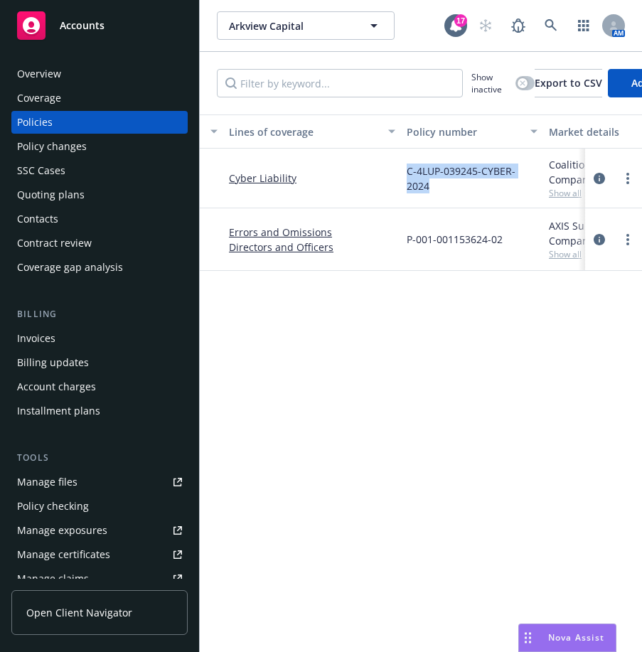
drag, startPoint x: 401, startPoint y: 166, endPoint x: 539, endPoint y: 178, distance: 138.4
click at [539, 178] on div "C-4LUP-039245-CYBER-2024" at bounding box center [472, 179] width 142 height 60
drag, startPoint x: 539, startPoint y: 178, endPoint x: 503, endPoint y: 176, distance: 36.3
copy span "C-4LUP-039245-CYBER-2024"
drag, startPoint x: 406, startPoint y: 235, endPoint x: 513, endPoint y: 239, distance: 106.7
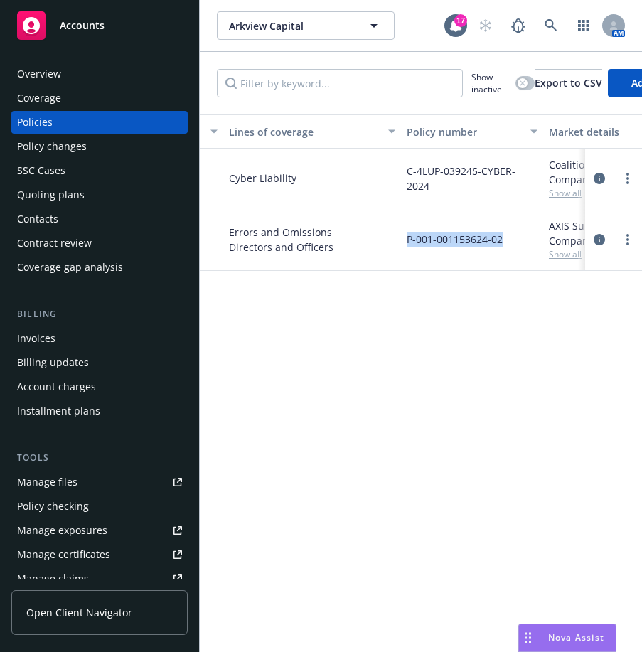
click at [513, 239] on div "P-001-001153624-02" at bounding box center [472, 239] width 142 height 63
drag, startPoint x: 513, startPoint y: 239, endPoint x: 453, endPoint y: 233, distance: 60.0
copy span "P-001-001153624-02"
click at [51, 340] on div "Invoices" at bounding box center [36, 338] width 38 height 23
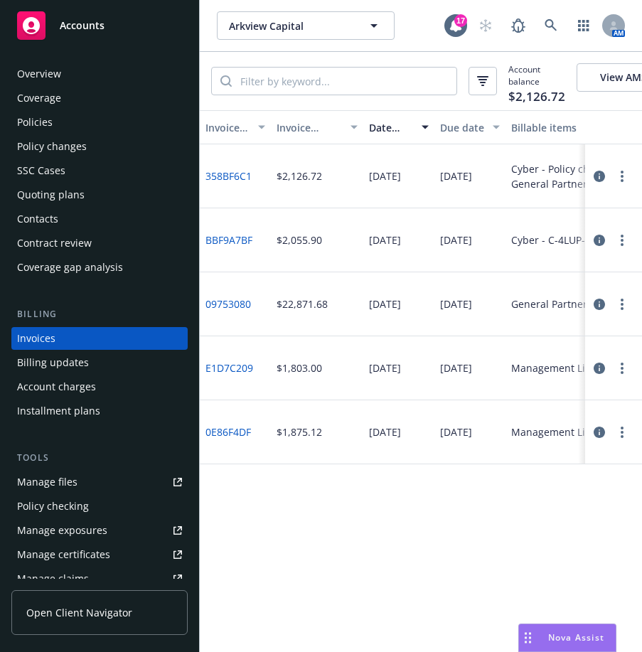
click at [240, 182] on link "358BF6C1" at bounding box center [228, 175] width 46 height 15
click at [87, 220] on div "Contacts" at bounding box center [99, 219] width 165 height 23
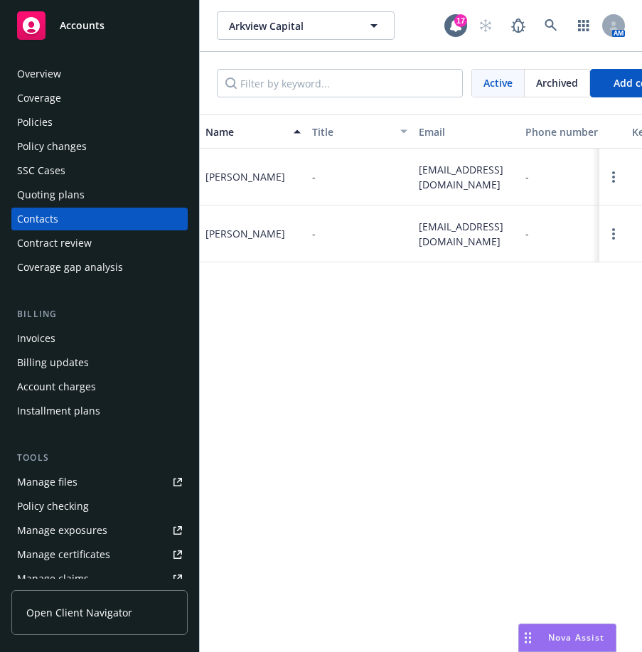
drag, startPoint x: 419, startPoint y: 168, endPoint x: 486, endPoint y: 186, distance: 68.3
click at [486, 186] on span "[EMAIL_ADDRESS][DOMAIN_NAME]" at bounding box center [466, 177] width 95 height 30
drag, startPoint x: 486, startPoint y: 186, endPoint x: 436, endPoint y: 171, distance: 51.1
copy span "[EMAIL_ADDRESS][DOMAIN_NAME]"
drag, startPoint x: 460, startPoint y: 239, endPoint x: 408, endPoint y: 220, distance: 55.1
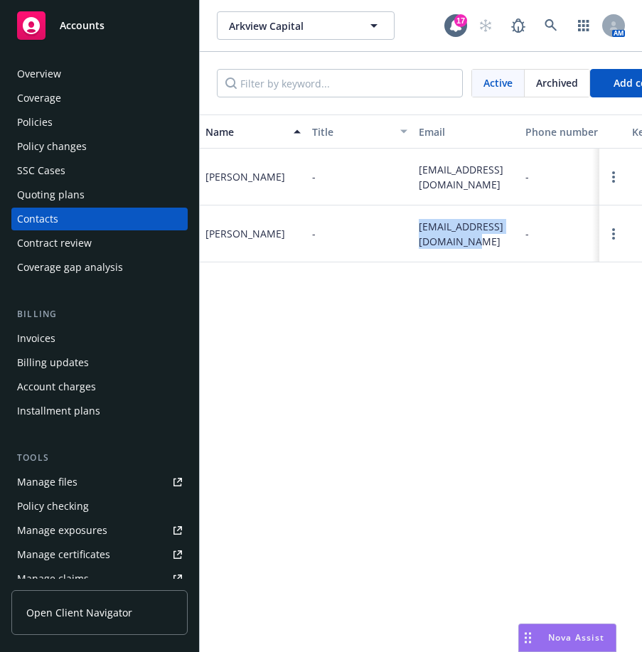
click at [408, 220] on div "[PERSON_NAME] - [EMAIL_ADDRESS][DOMAIN_NAME] - Yes Admin Pending Invited on [DA…" at bounding box center [456, 233] width 512 height 57
drag, startPoint x: 408, startPoint y: 220, endPoint x: 441, endPoint y: 221, distance: 33.4
copy div "[EMAIL_ADDRESS][DOMAIN_NAME]"
click at [79, 338] on div "Invoices" at bounding box center [99, 338] width 165 height 23
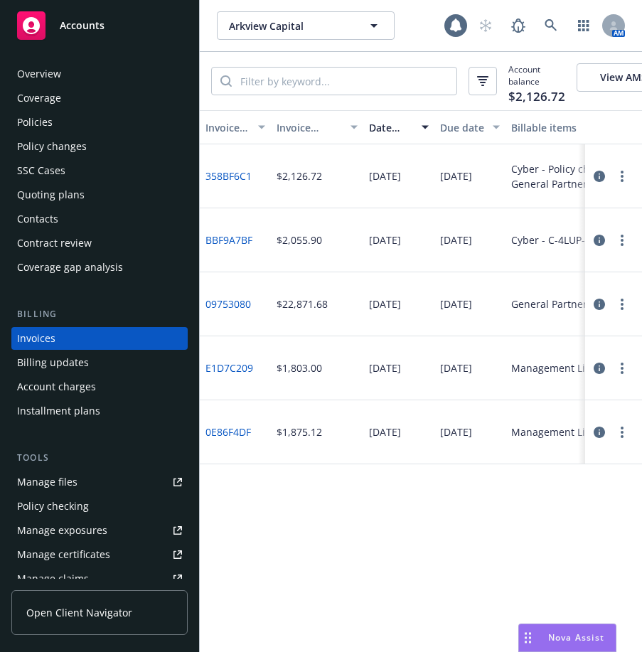
click at [623, 184] on button "button" at bounding box center [621, 176] width 17 height 17
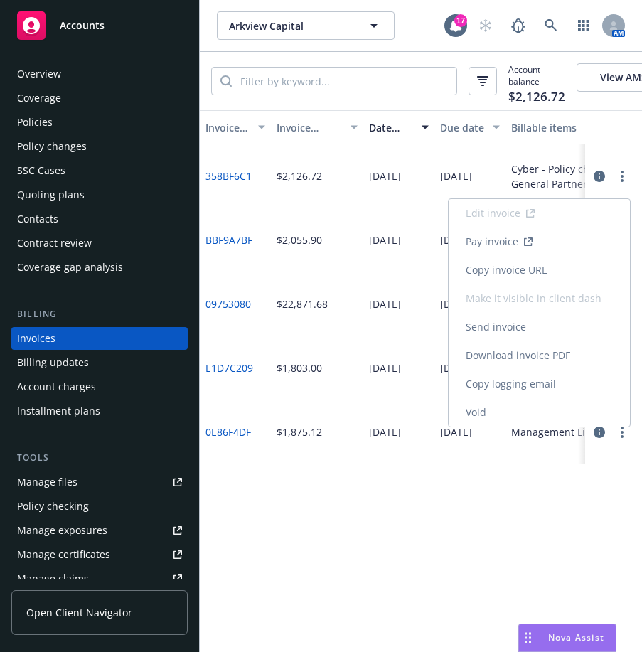
click at [527, 382] on link "Copy logging email" at bounding box center [539, 384] width 181 height 28
